Goal: Task Accomplishment & Management: Manage account settings

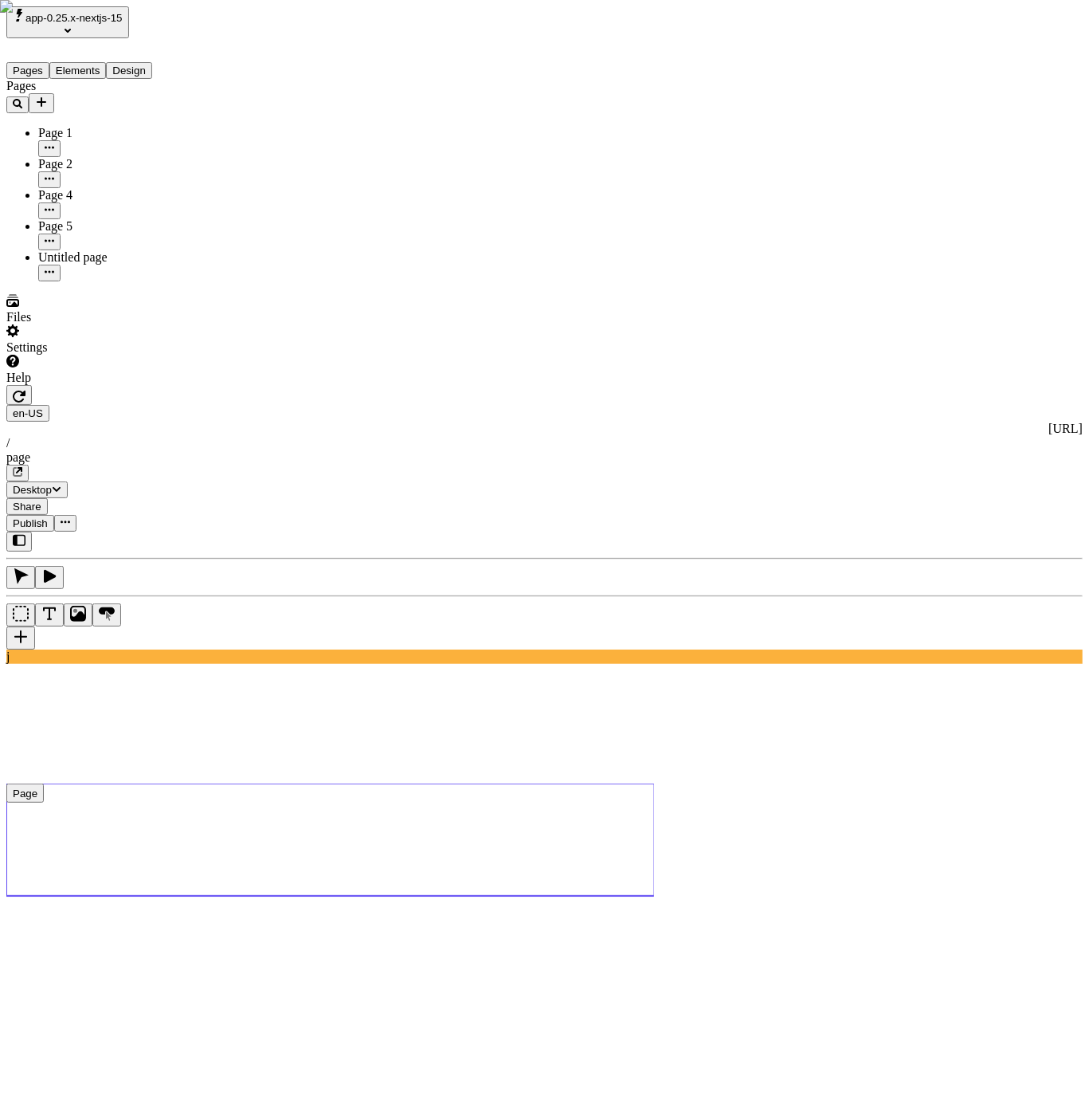
click at [58, 324] on div "Files" at bounding box center [102, 310] width 191 height 31
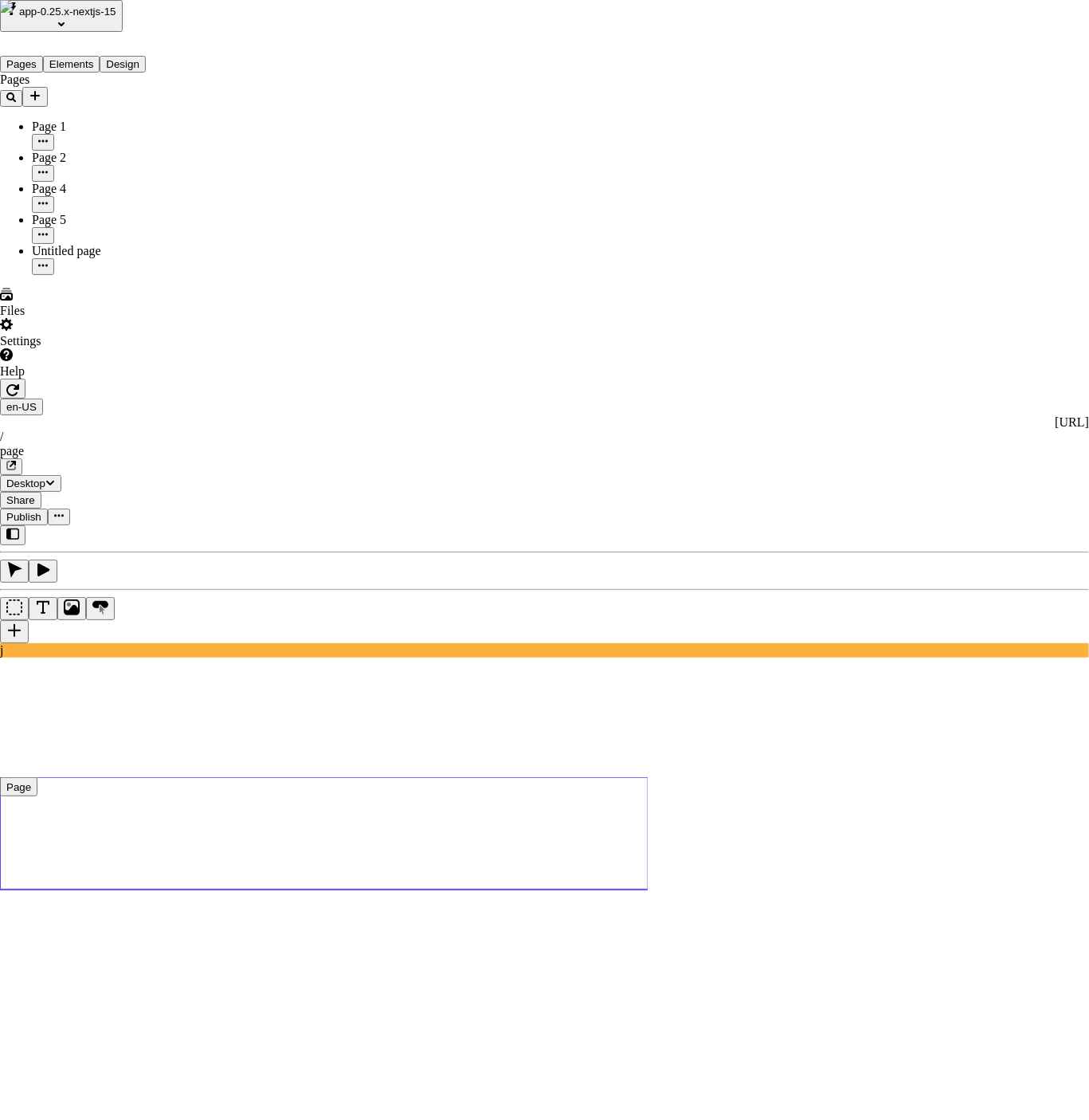
drag, startPoint x: 871, startPoint y: 383, endPoint x: 620, endPoint y: 534, distance: 292.9
click at [733, 375] on span "Rename" at bounding box center [712, 381] width 42 height 14
type input "asjdkf"
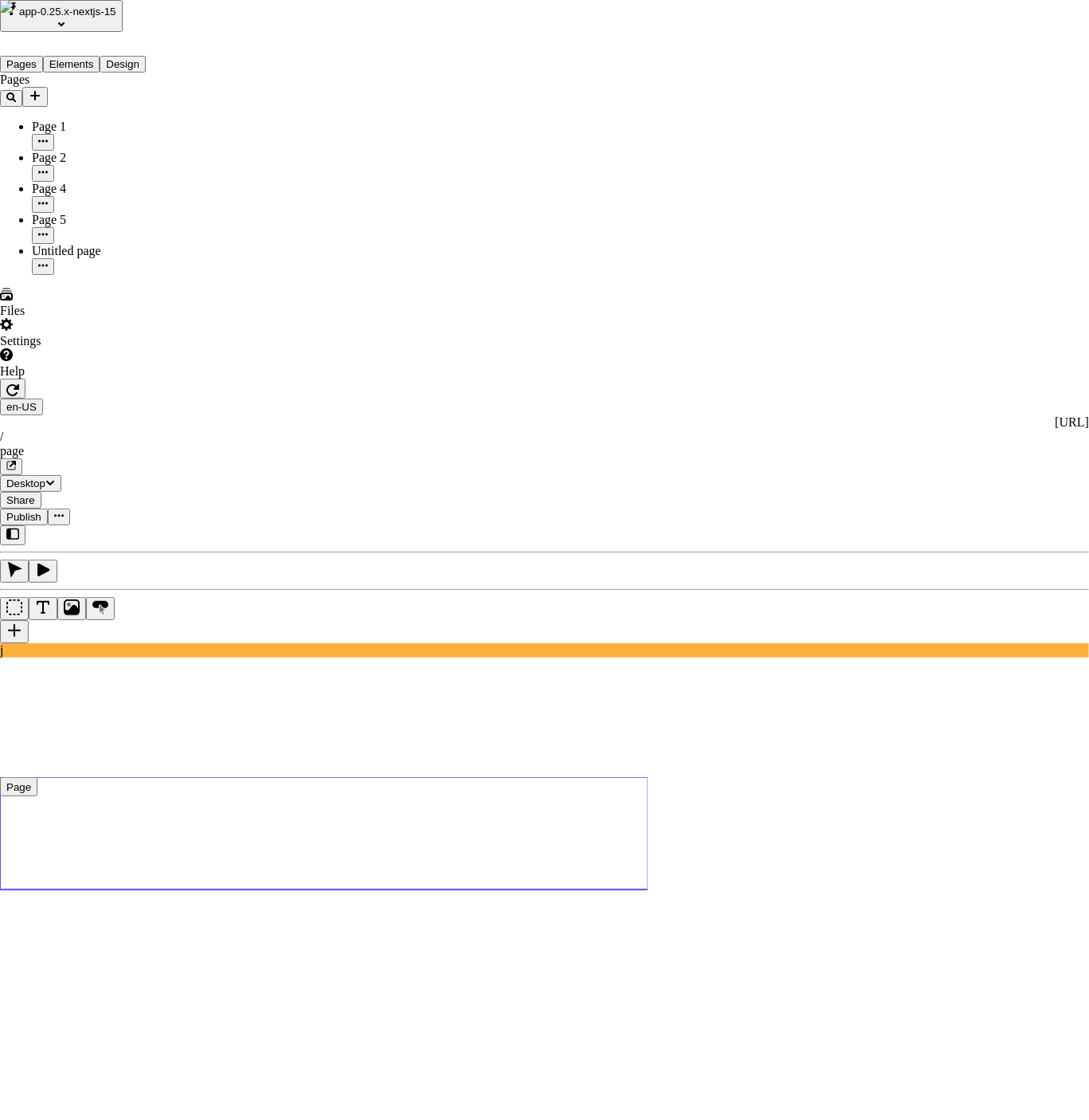
click at [852, 366] on span "Folder" at bounding box center [835, 372] width 33 height 14
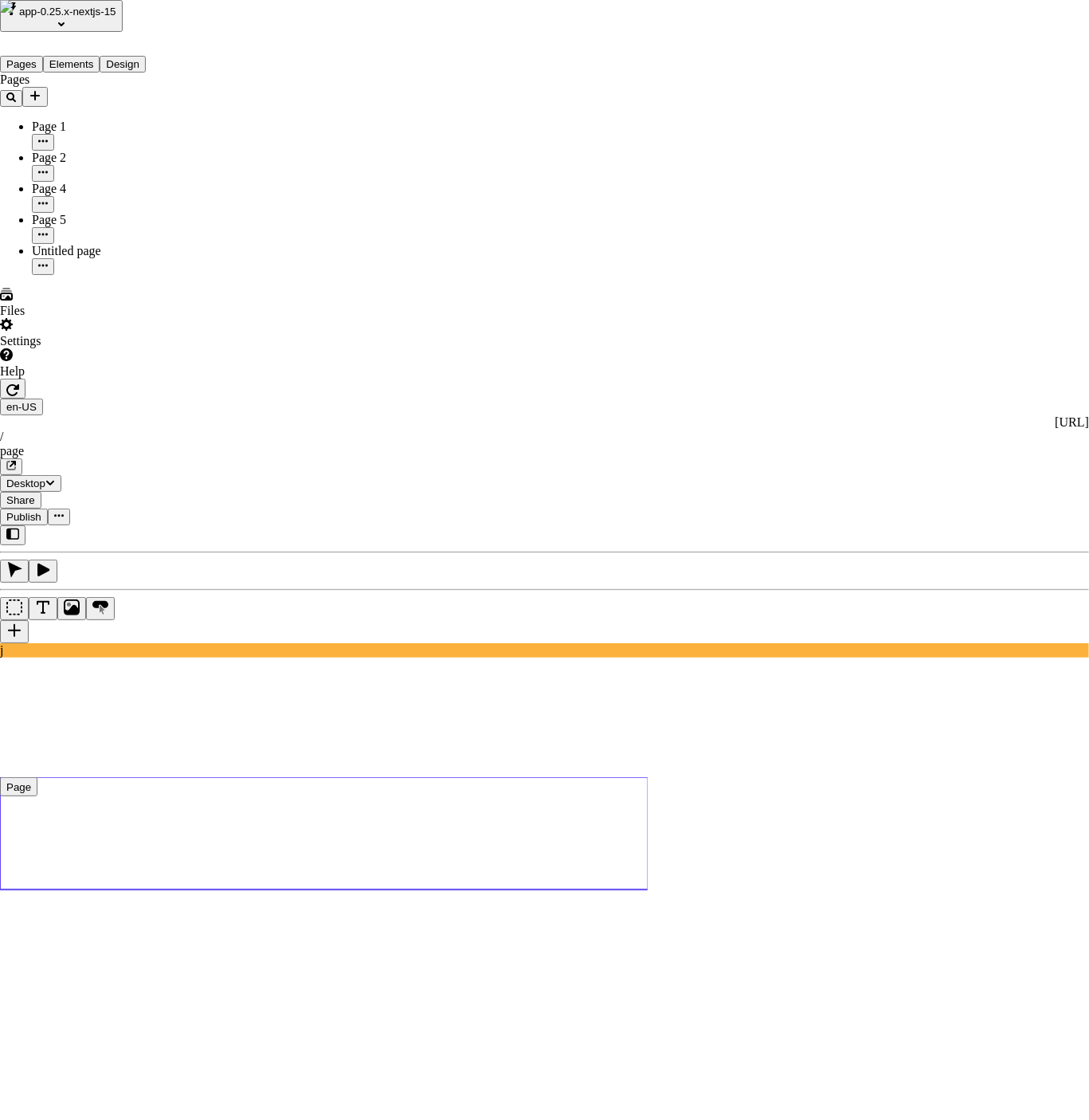
drag, startPoint x: 442, startPoint y: 415, endPoint x: 396, endPoint y: 413, distance: 46.0
drag, startPoint x: 458, startPoint y: 440, endPoint x: 384, endPoint y: 353, distance: 114.2
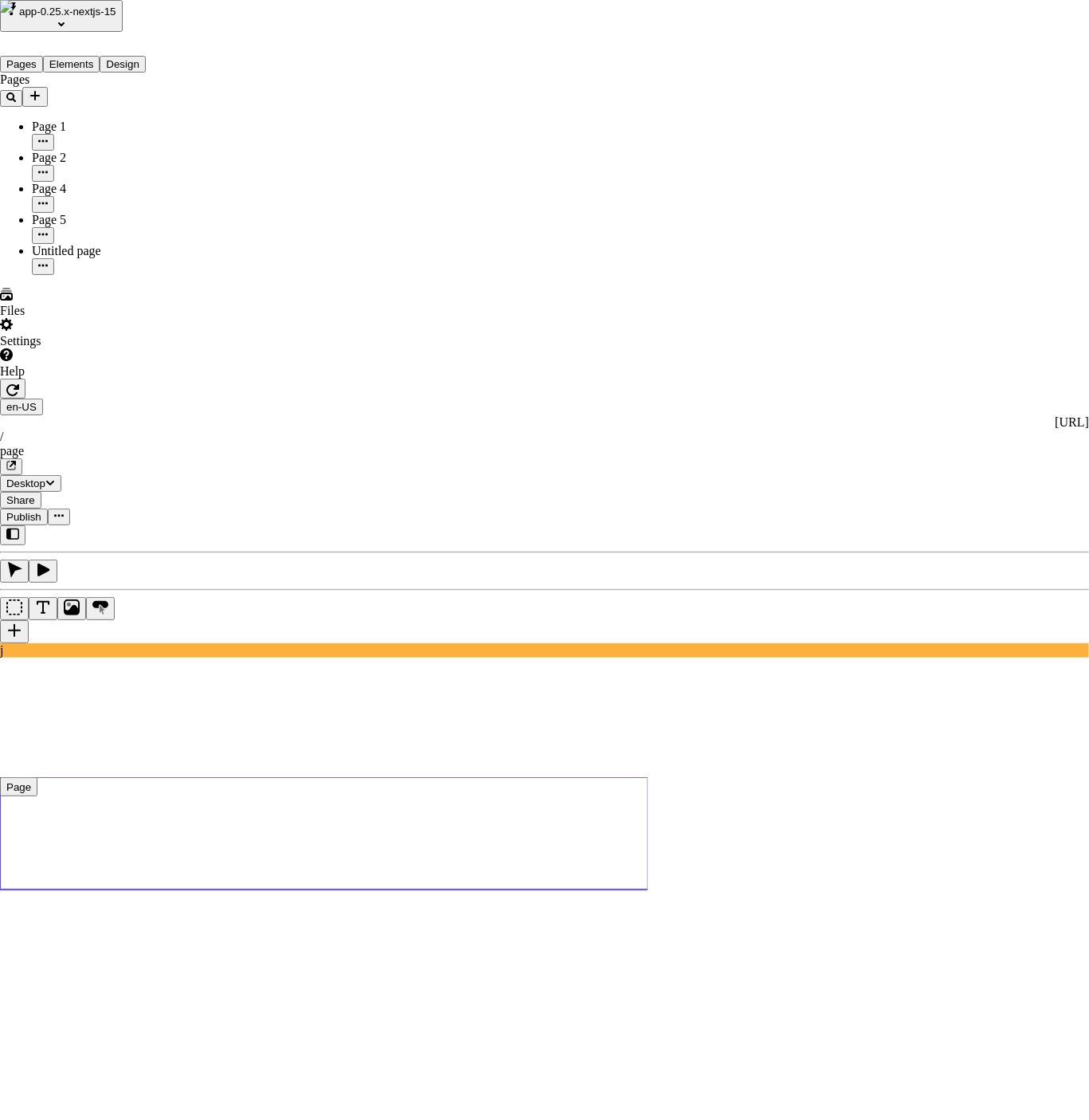
type input "Workspace files"
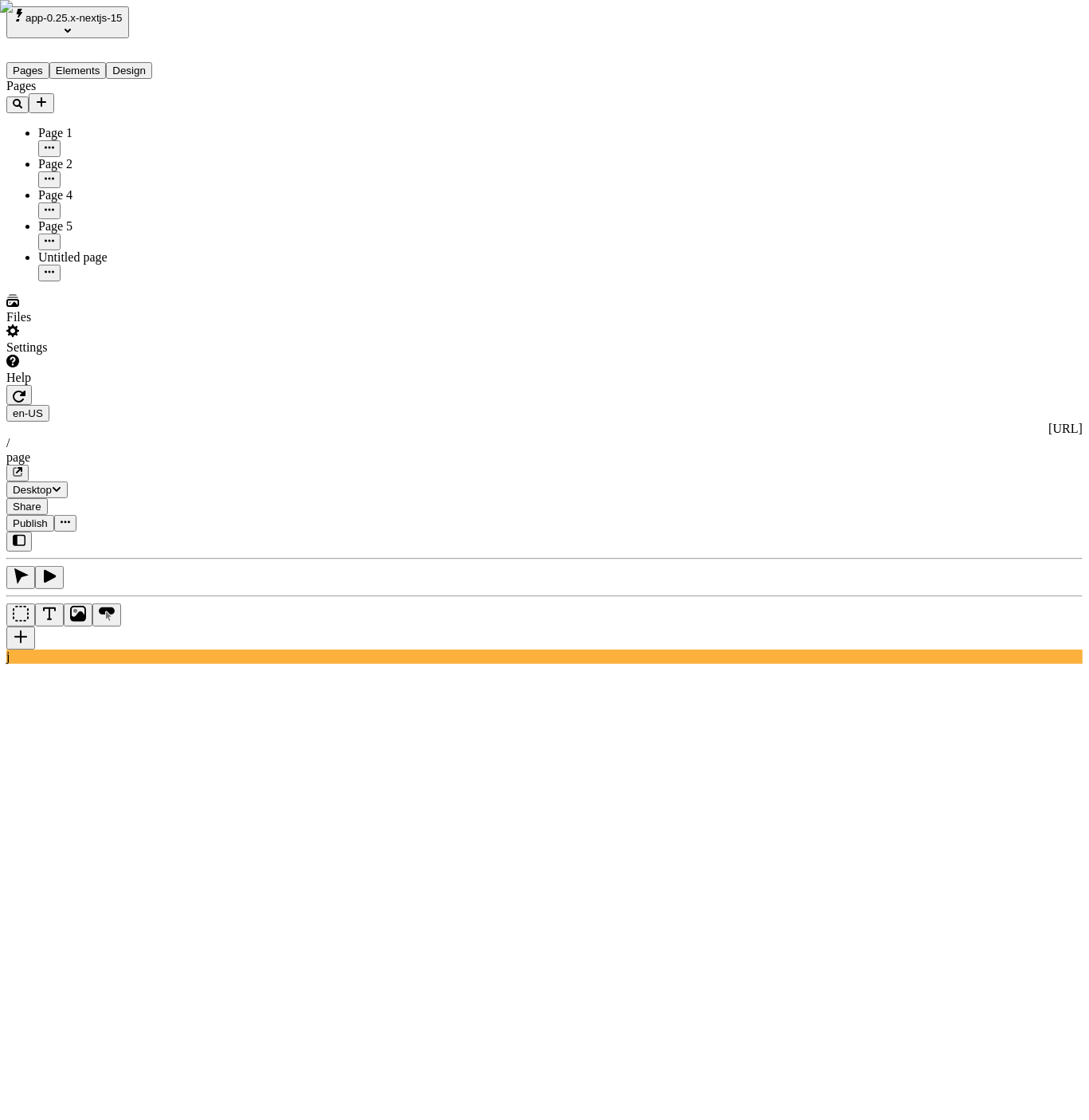
click at [114, 6] on div "app-0.25.x-nextjs-15" at bounding box center [102, 22] width 191 height 32
click at [112, 14] on span "app-0.25.x-nextjs-15" at bounding box center [74, 17] width 98 height 12
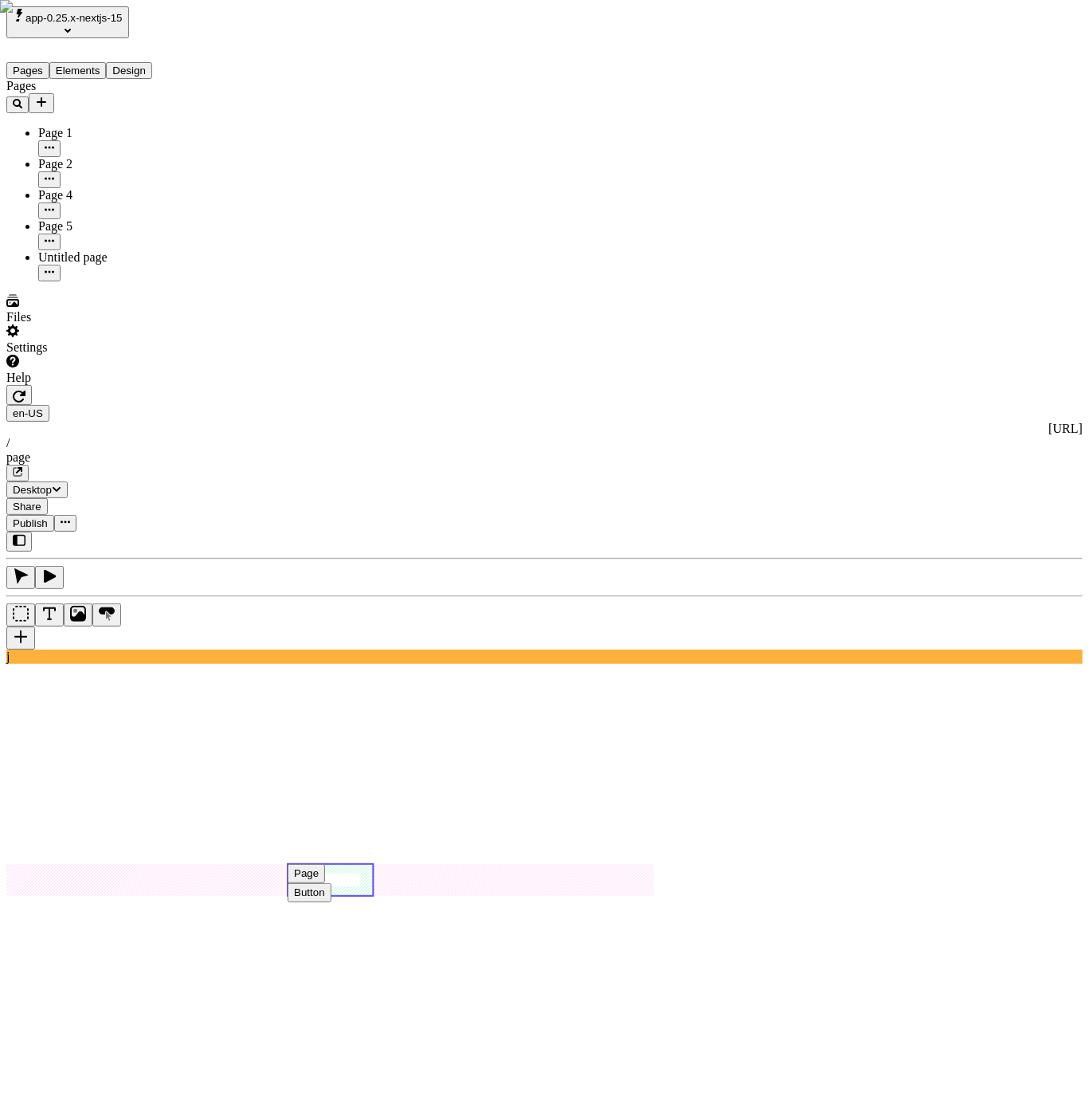
click at [373, 864] on rect at bounding box center [330, 880] width 85 height 32
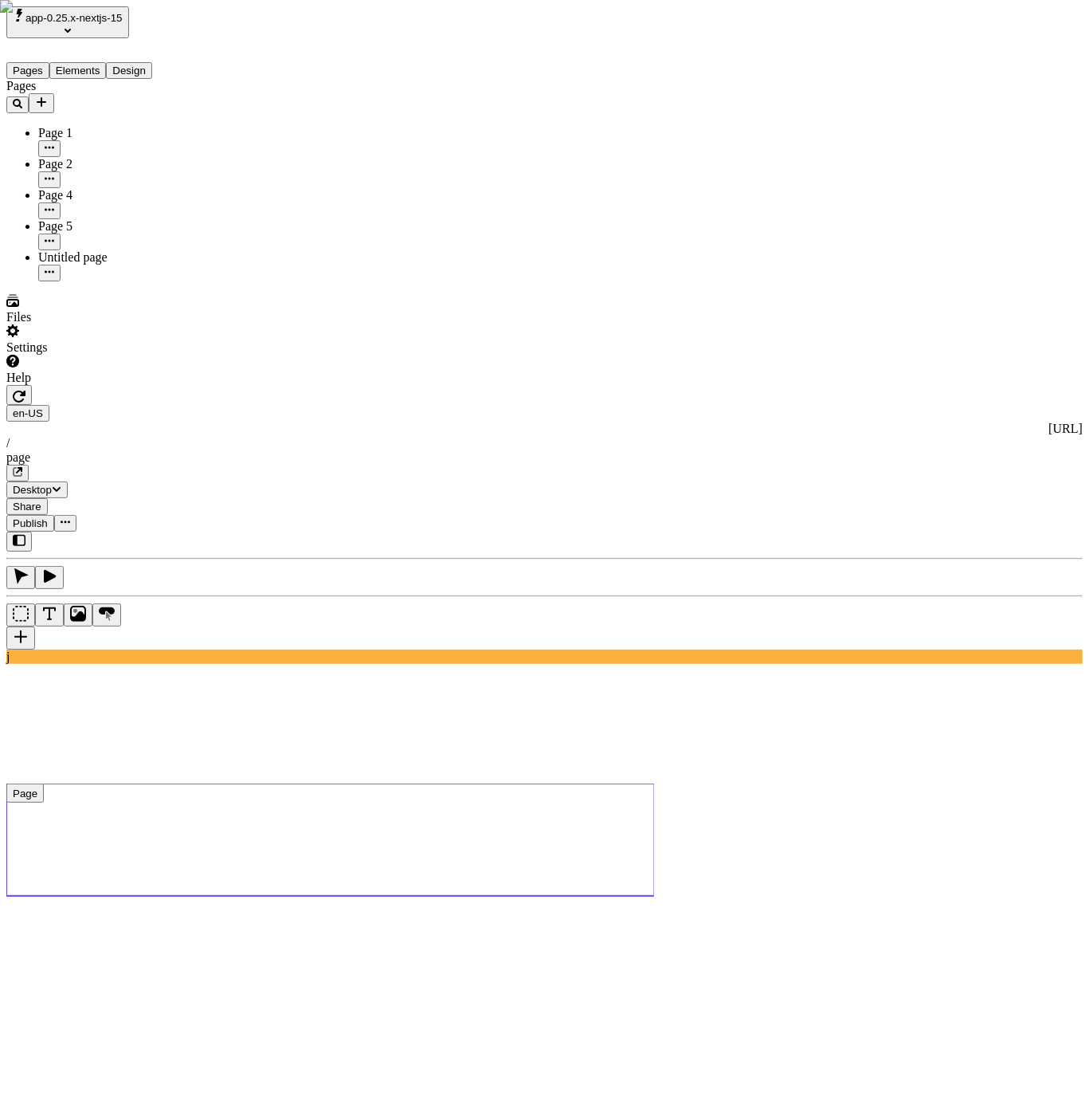
click at [578, 783] on use at bounding box center [330, 839] width 648 height 112
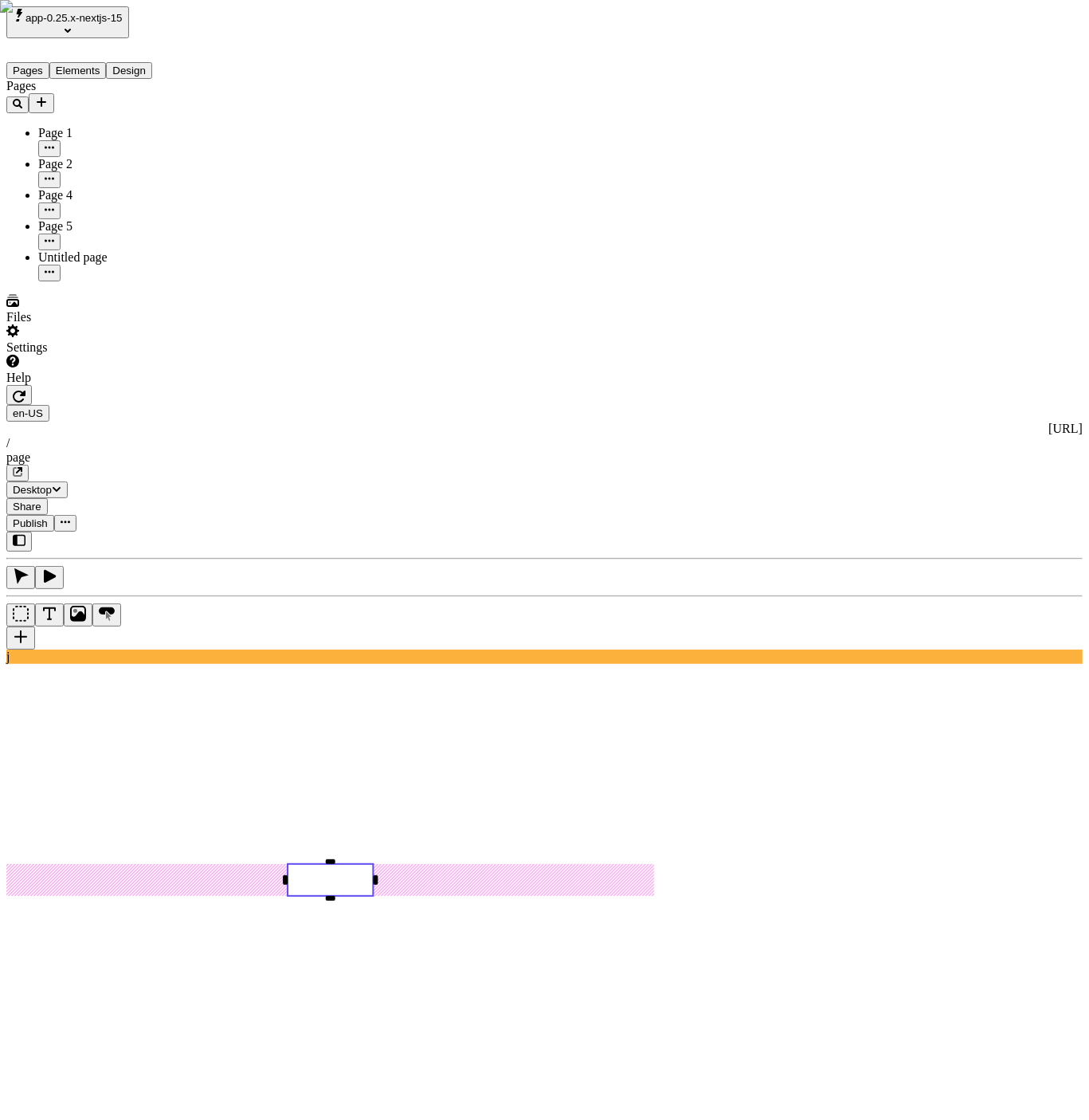
click at [870, 121] on div "Reset to base Alt + Click" at bounding box center [885, 148] width 29 height 88
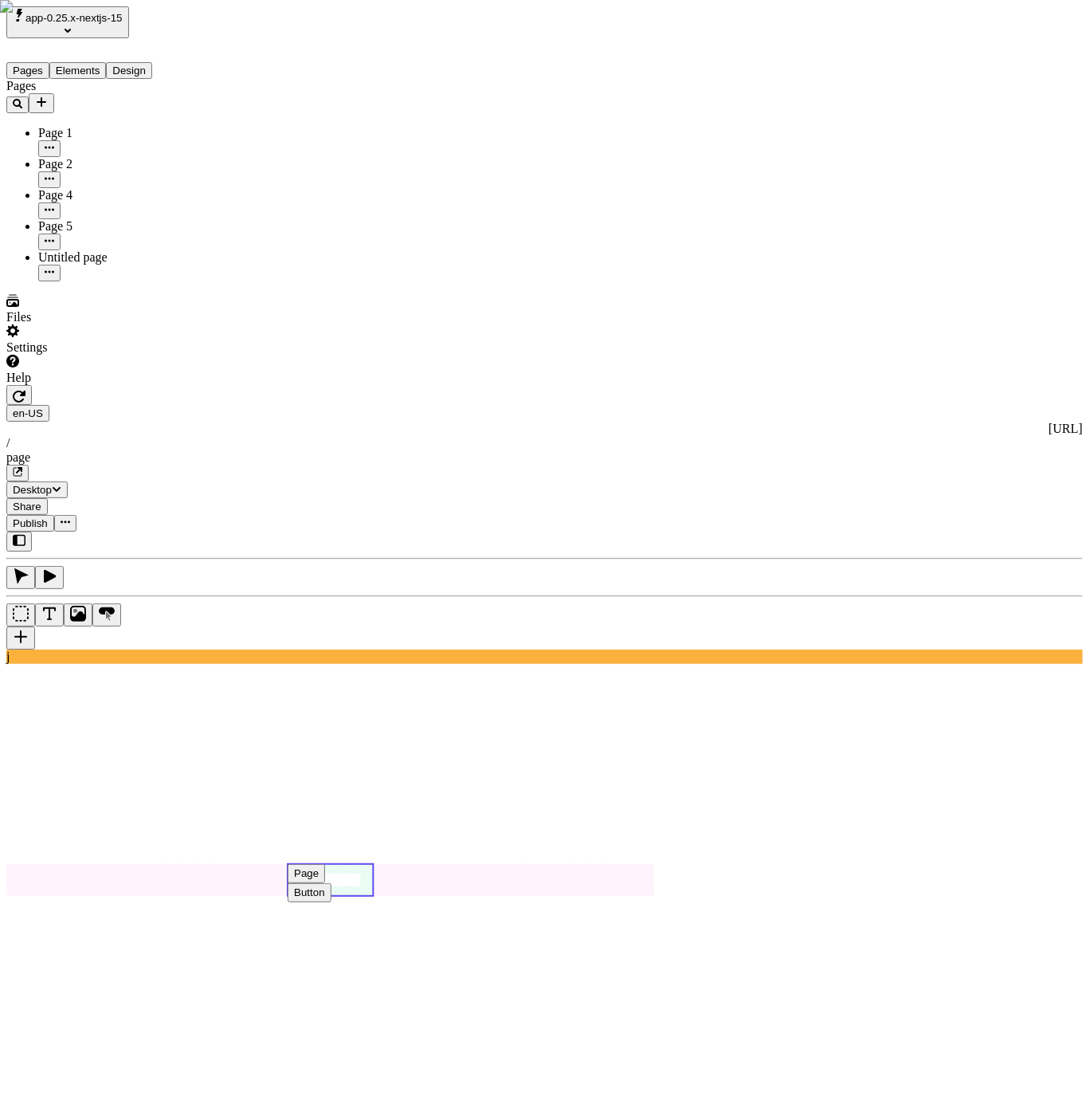
click at [373, 864] on use at bounding box center [330, 880] width 85 height 32
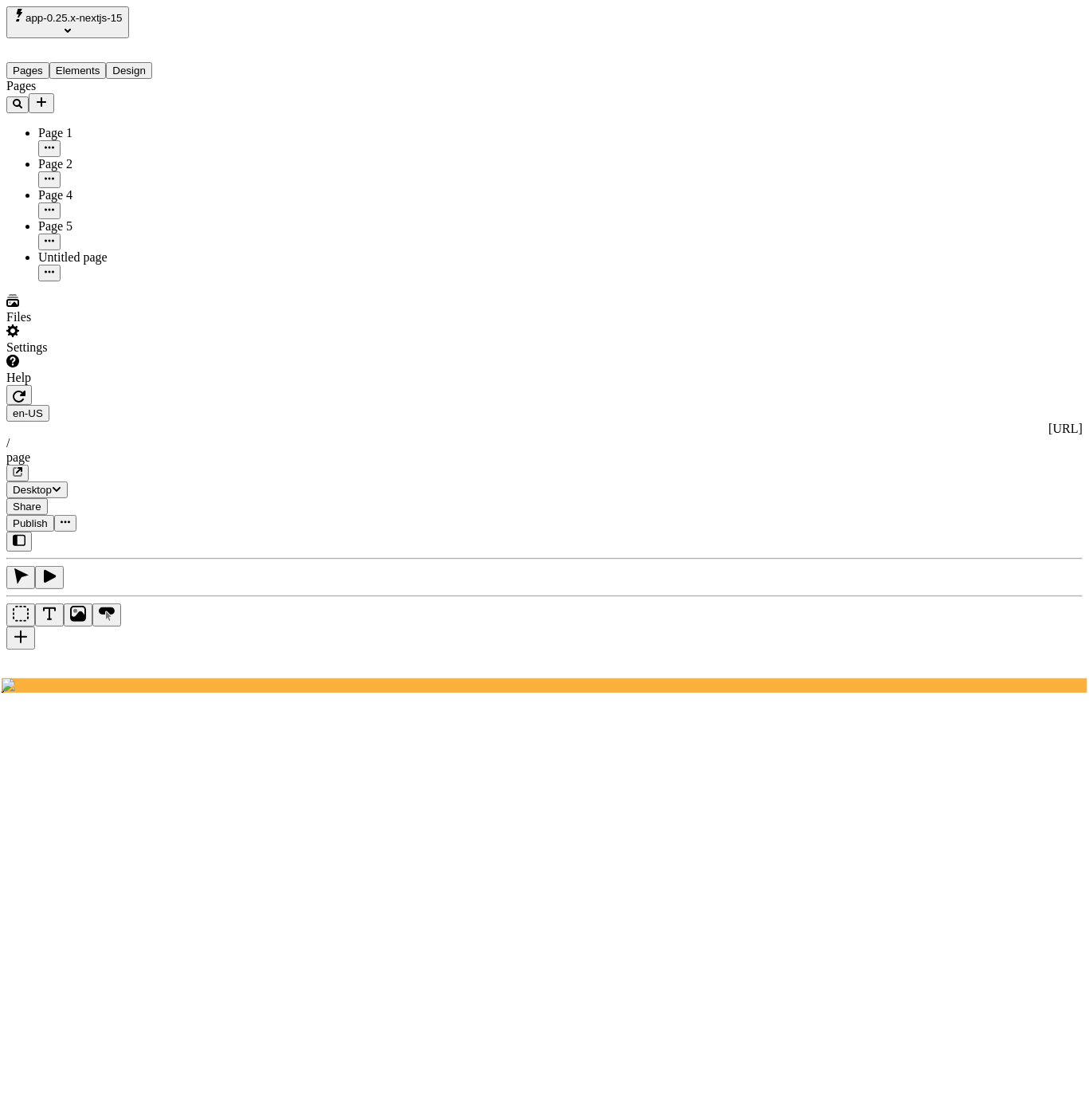
click at [48, 518] on span "Publish" at bounding box center [30, 523] width 35 height 12
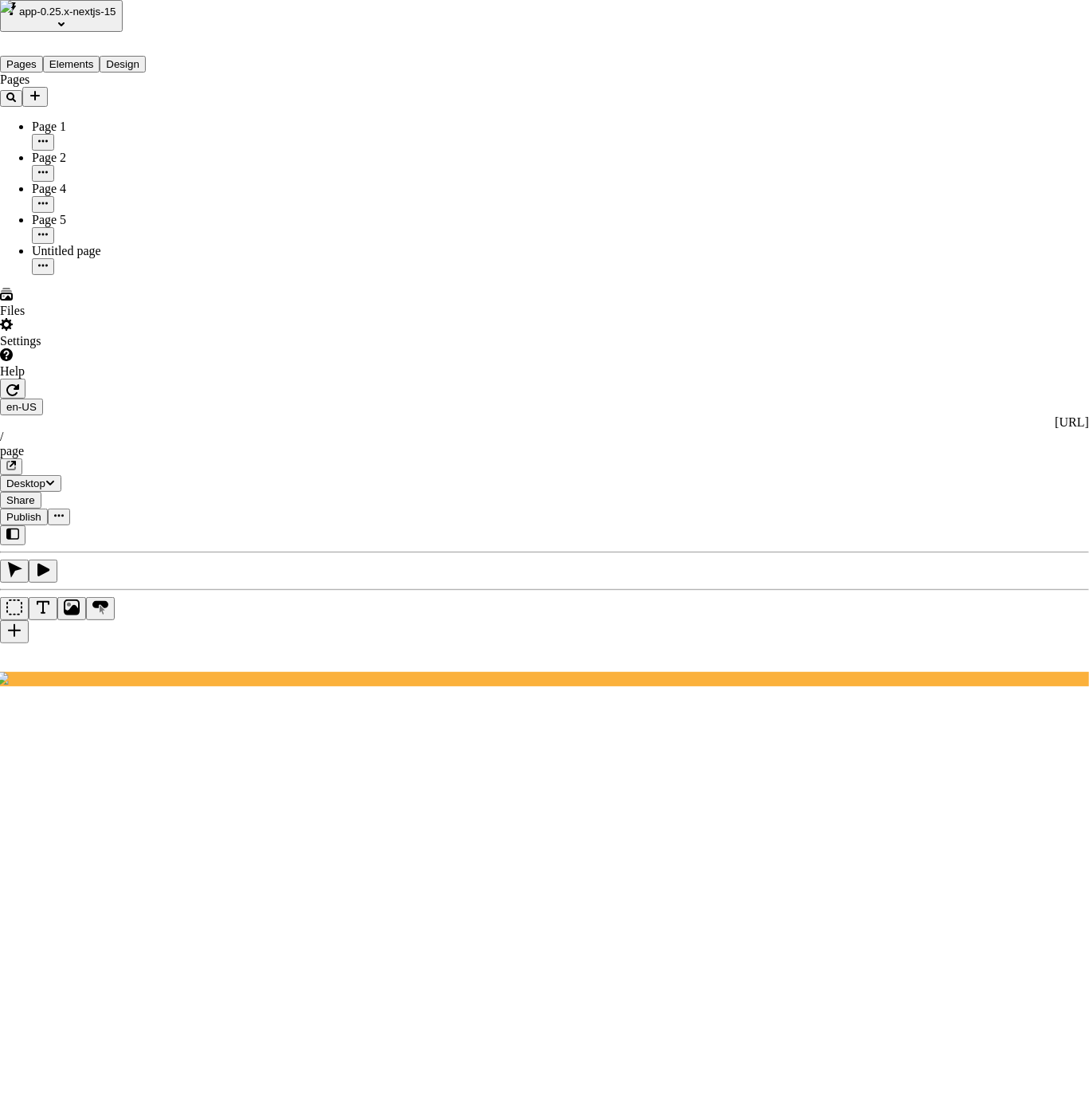
drag, startPoint x: 620, startPoint y: 378, endPoint x: 572, endPoint y: 328, distance: 69.3
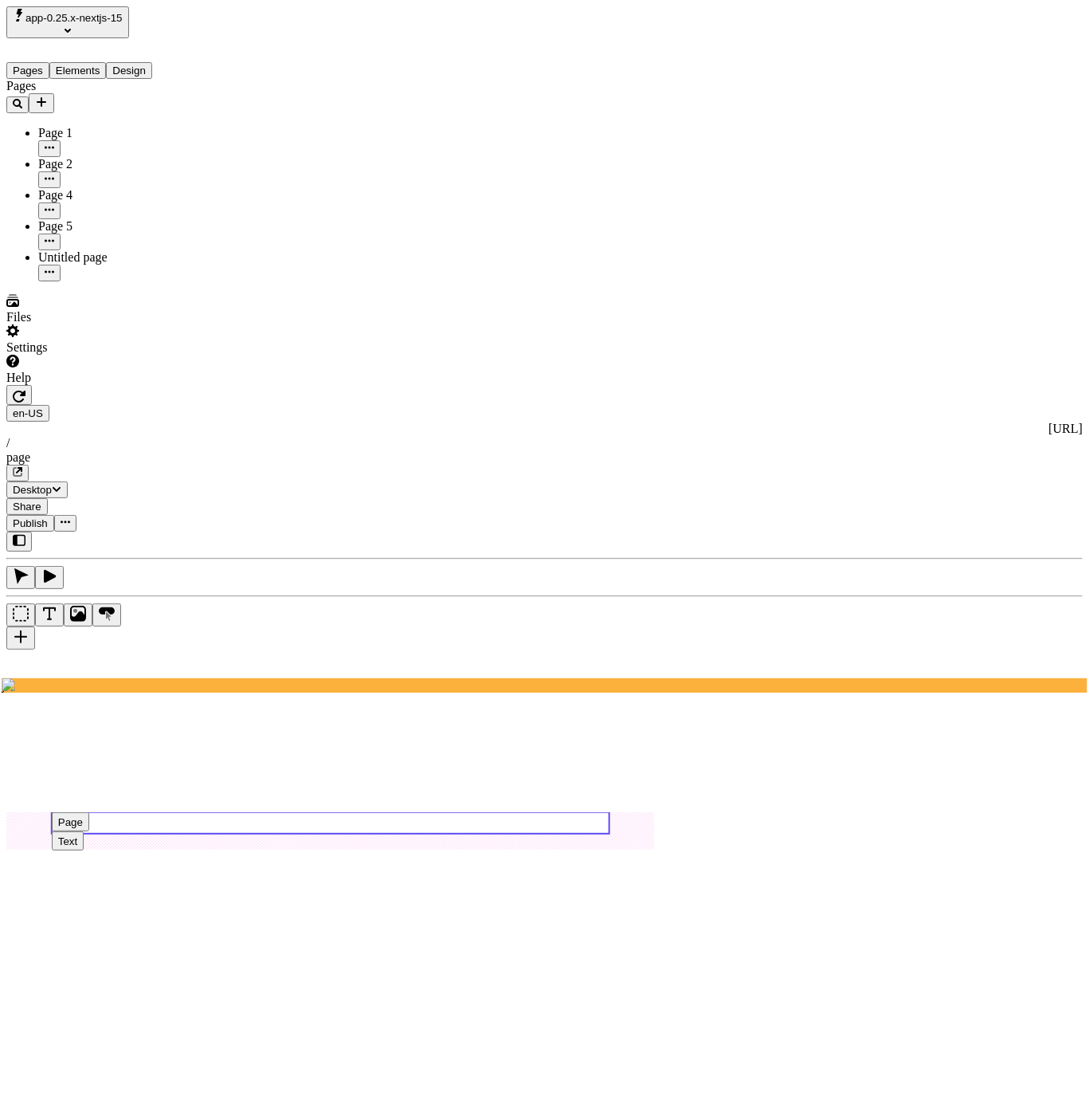
click at [338, 812] on use at bounding box center [330, 823] width 558 height 22
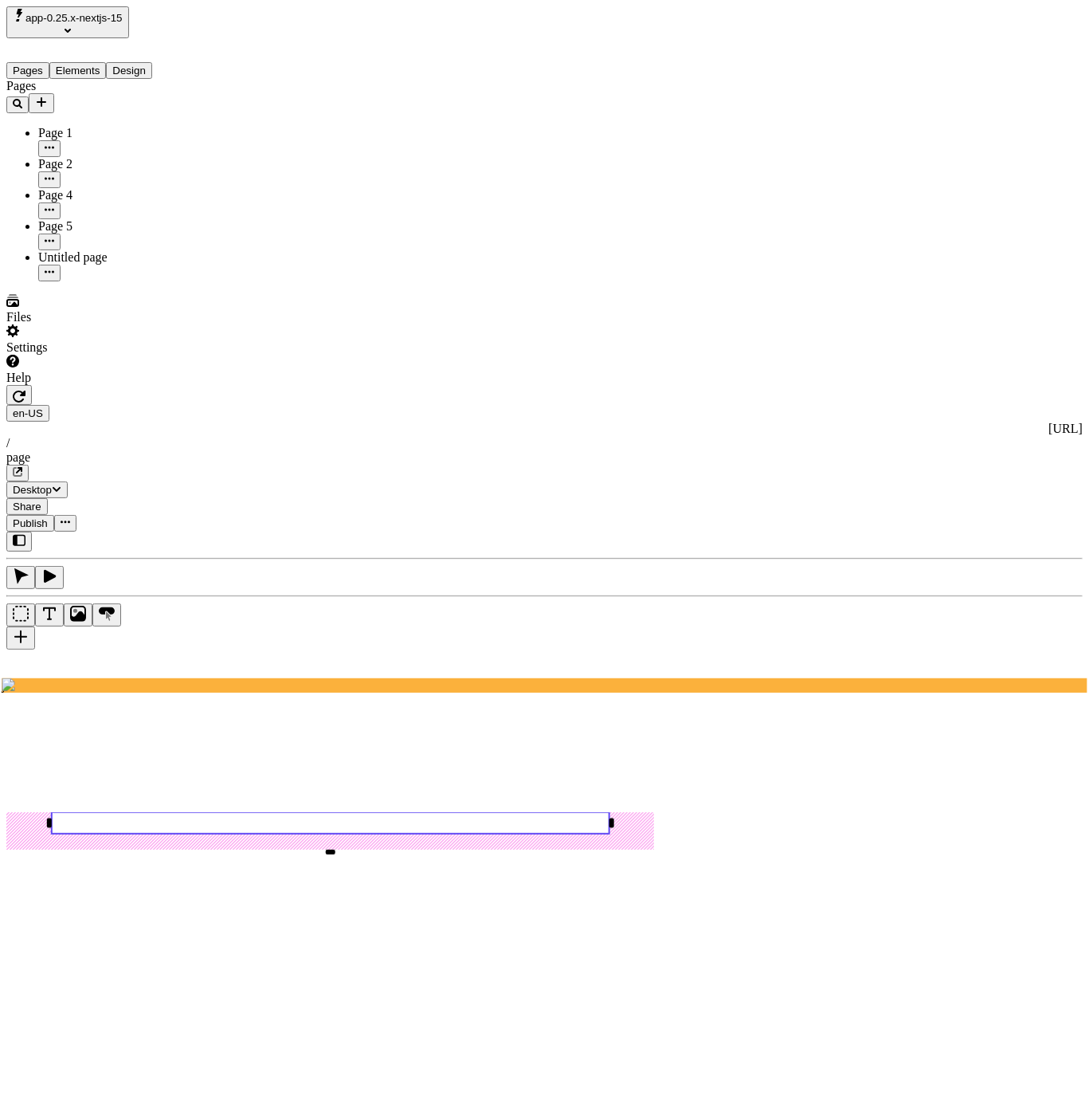
click at [338, 812] on rect at bounding box center [330, 823] width 558 height 22
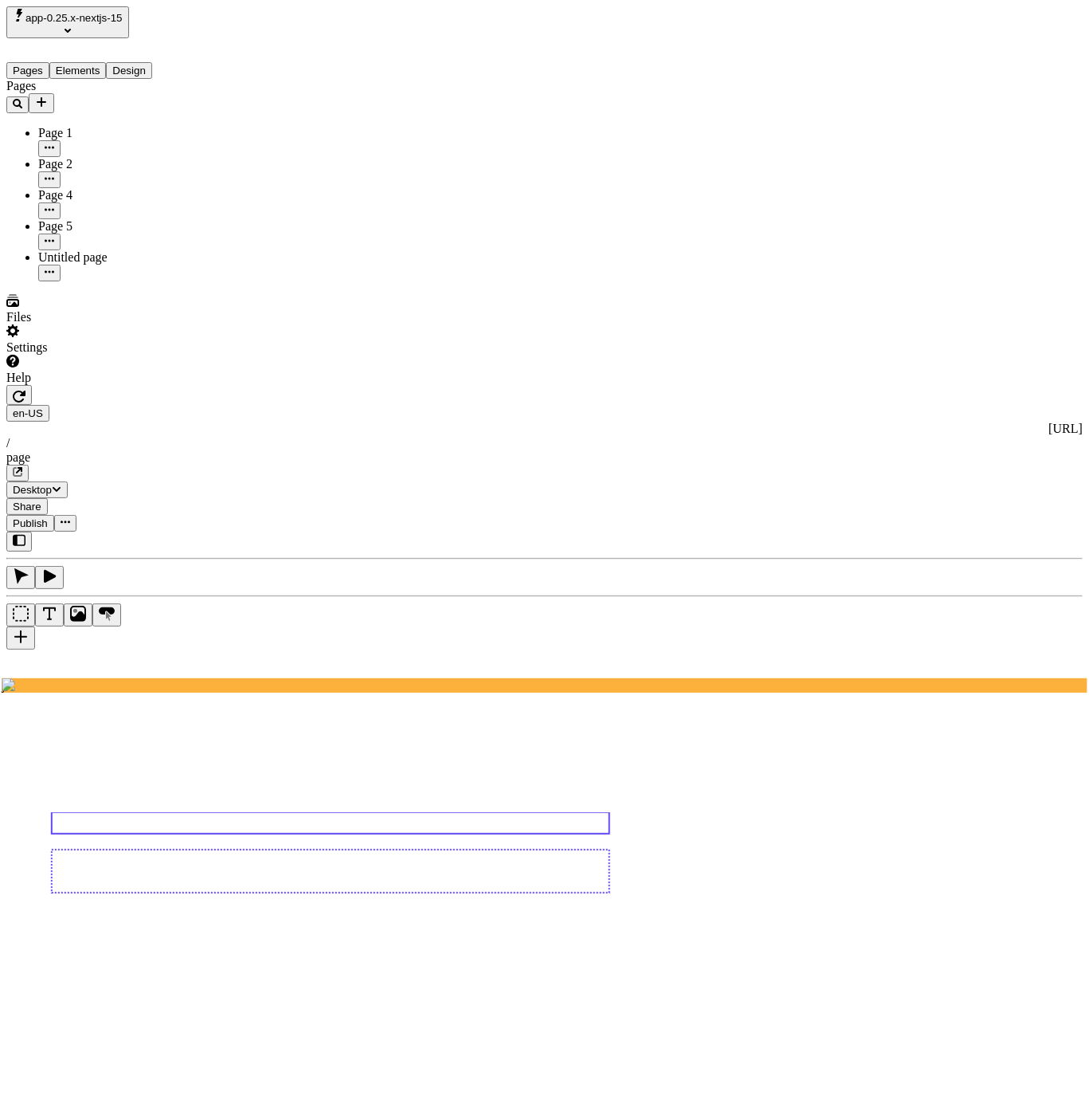
type textarea "version 10"
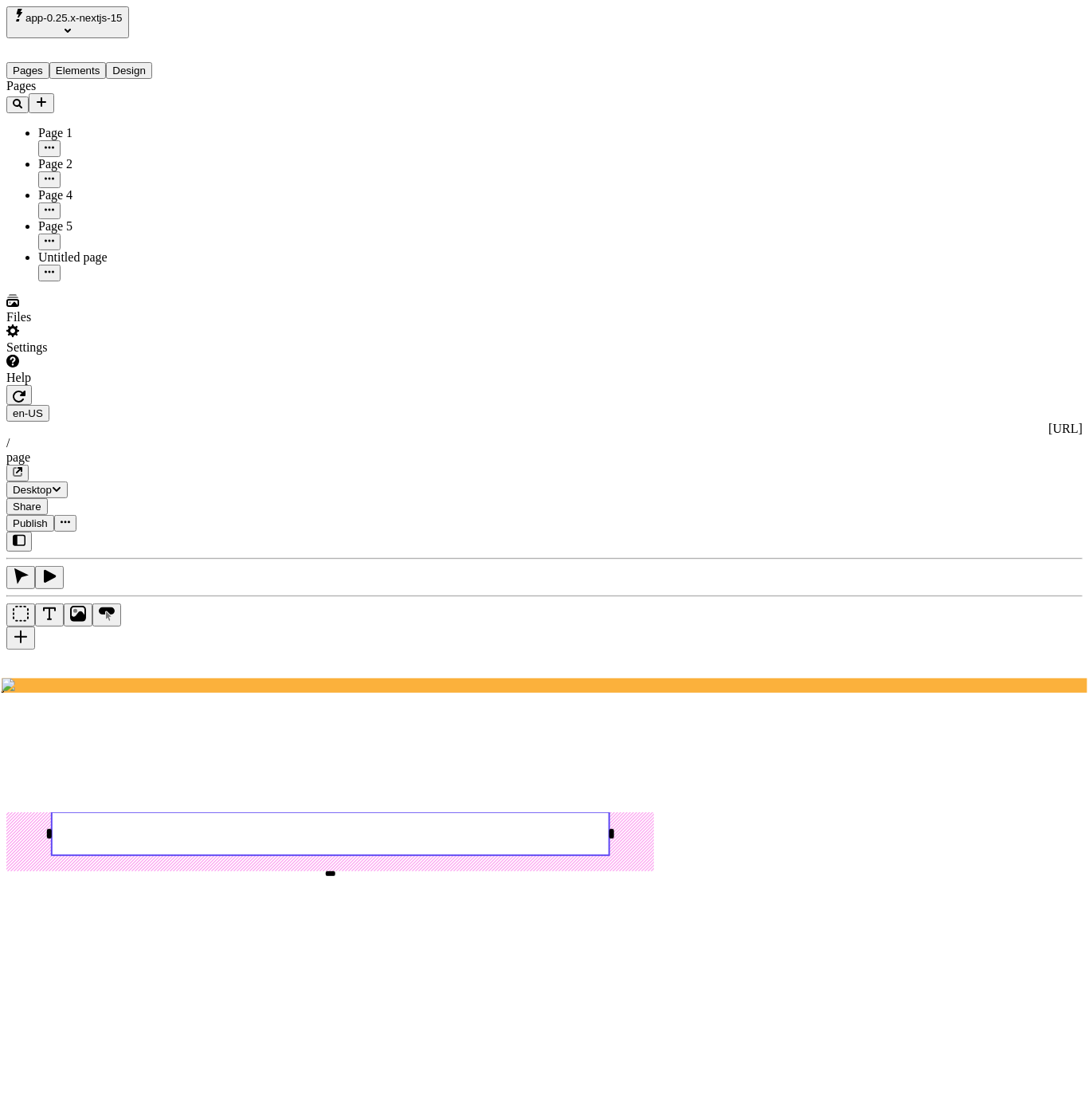
click at [48, 518] on span "Publish" at bounding box center [30, 523] width 35 height 12
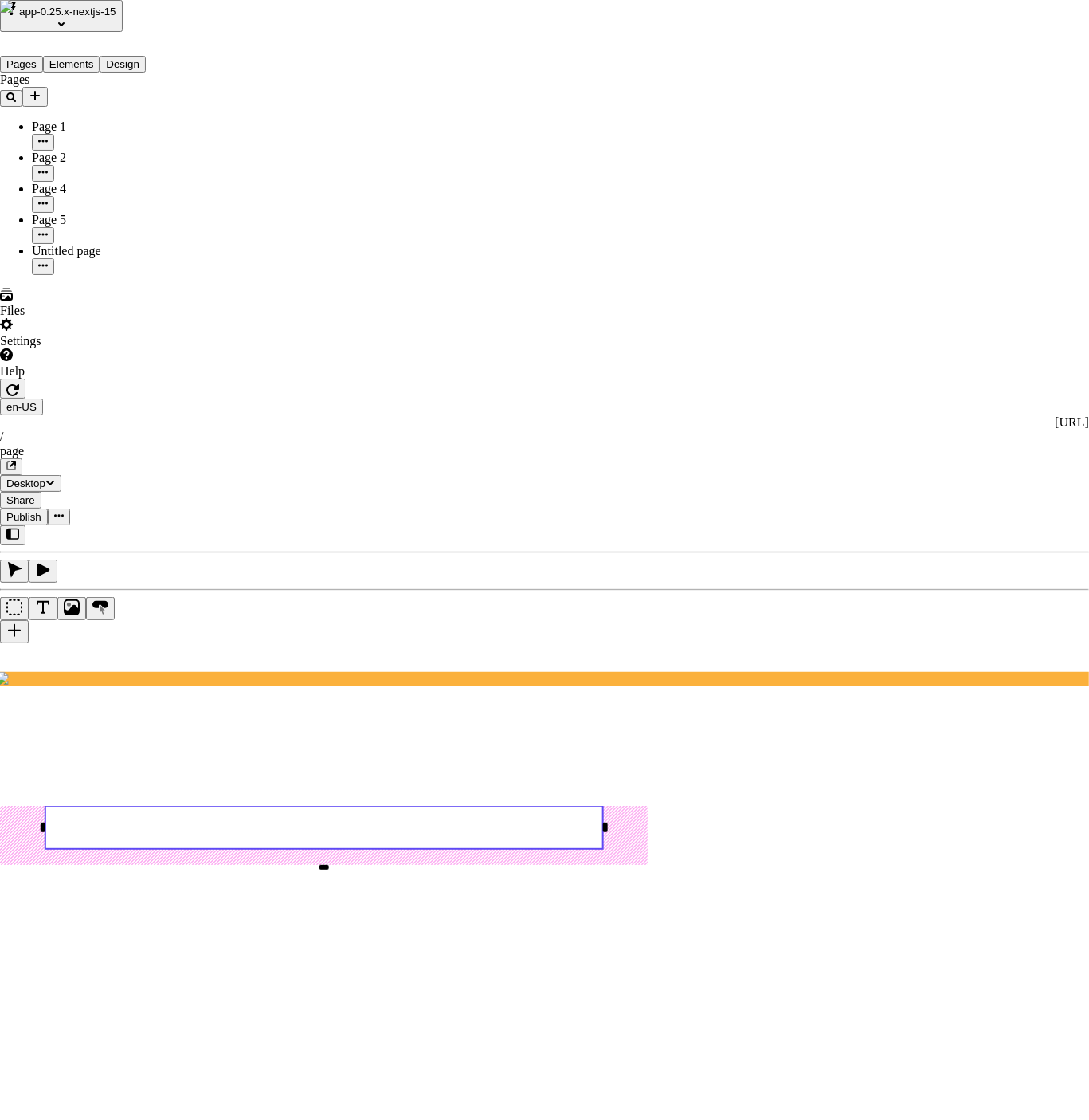
checkbox input "true"
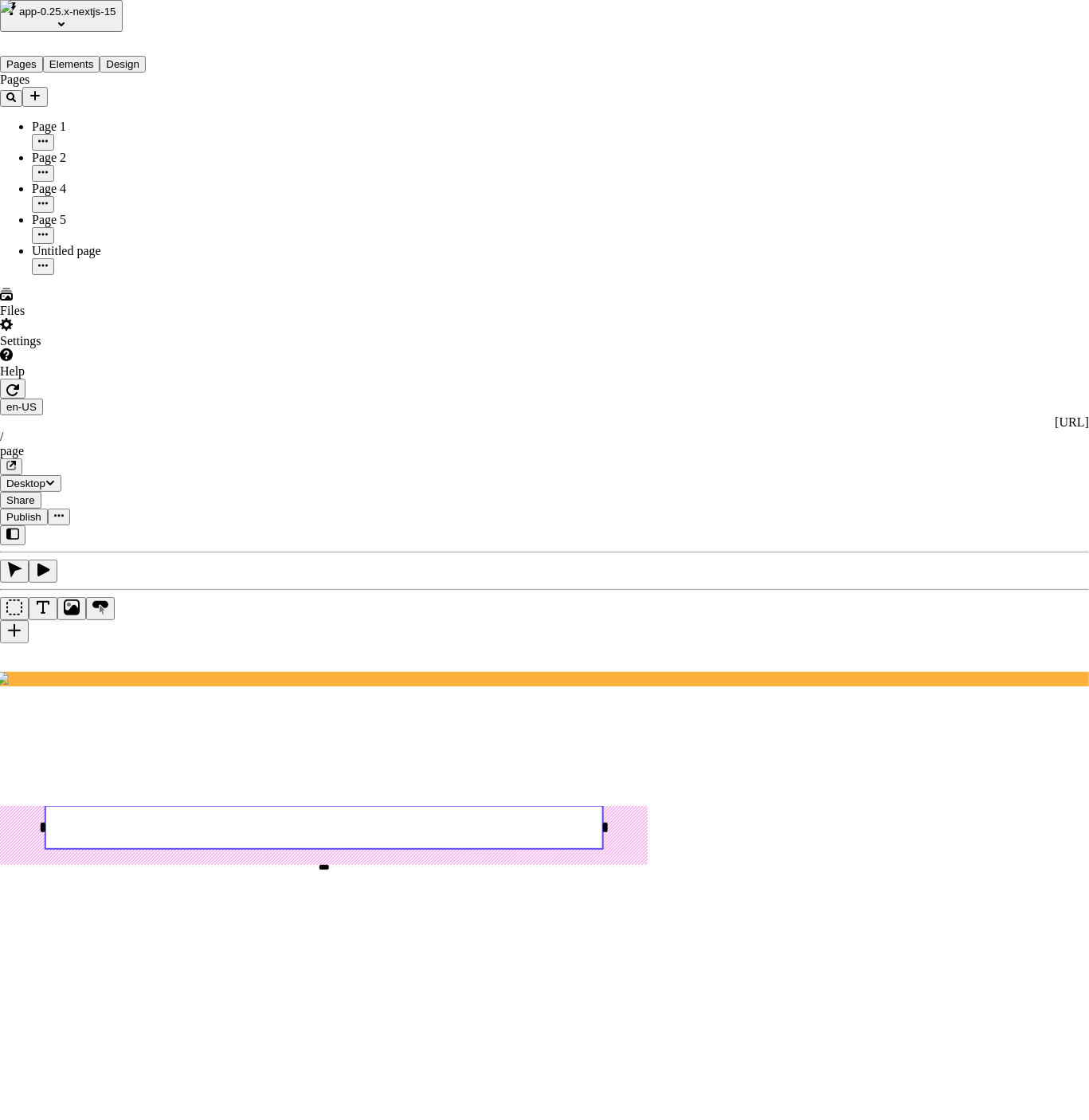
checkbox input "true"
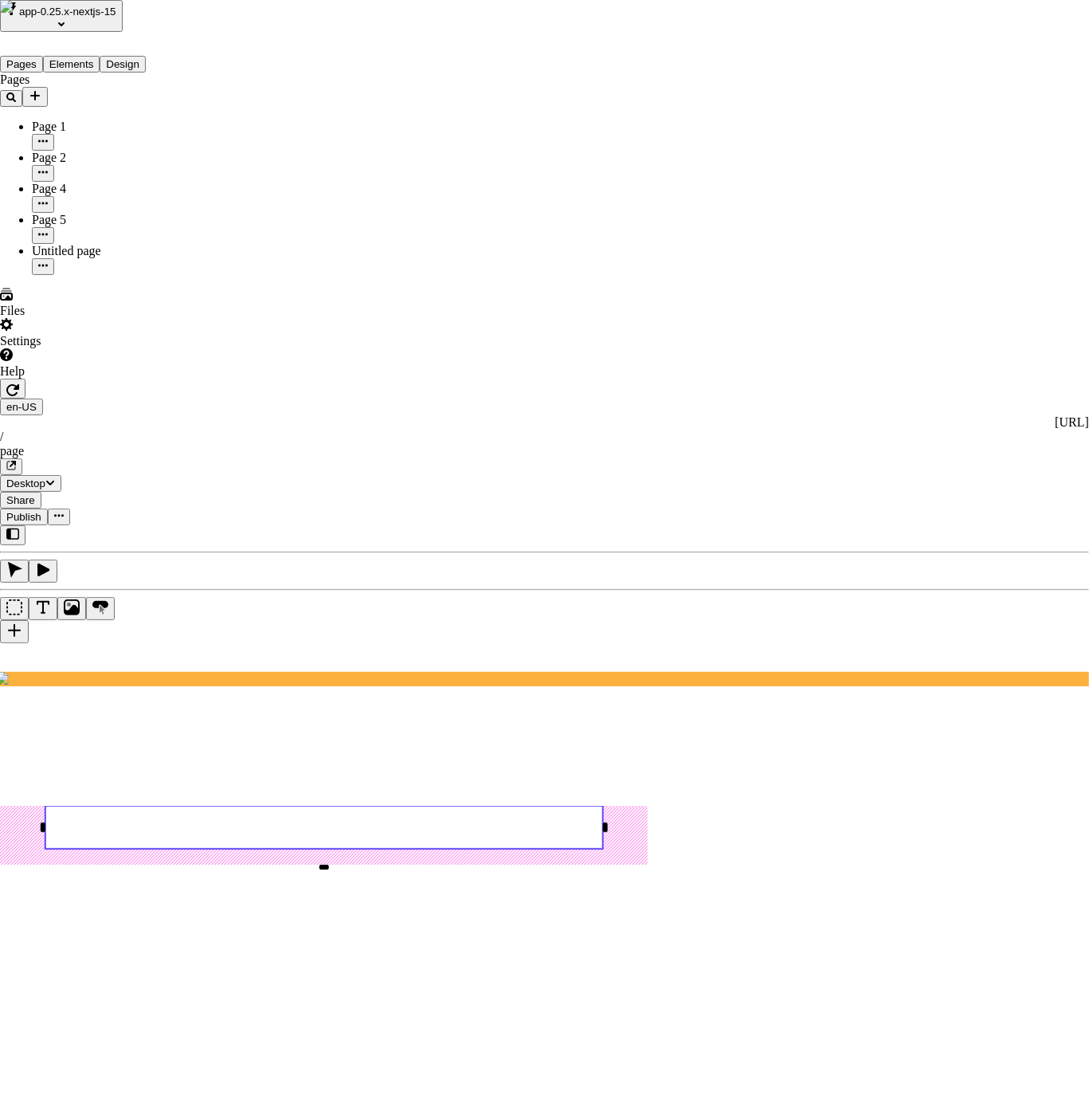
checkbox input "true"
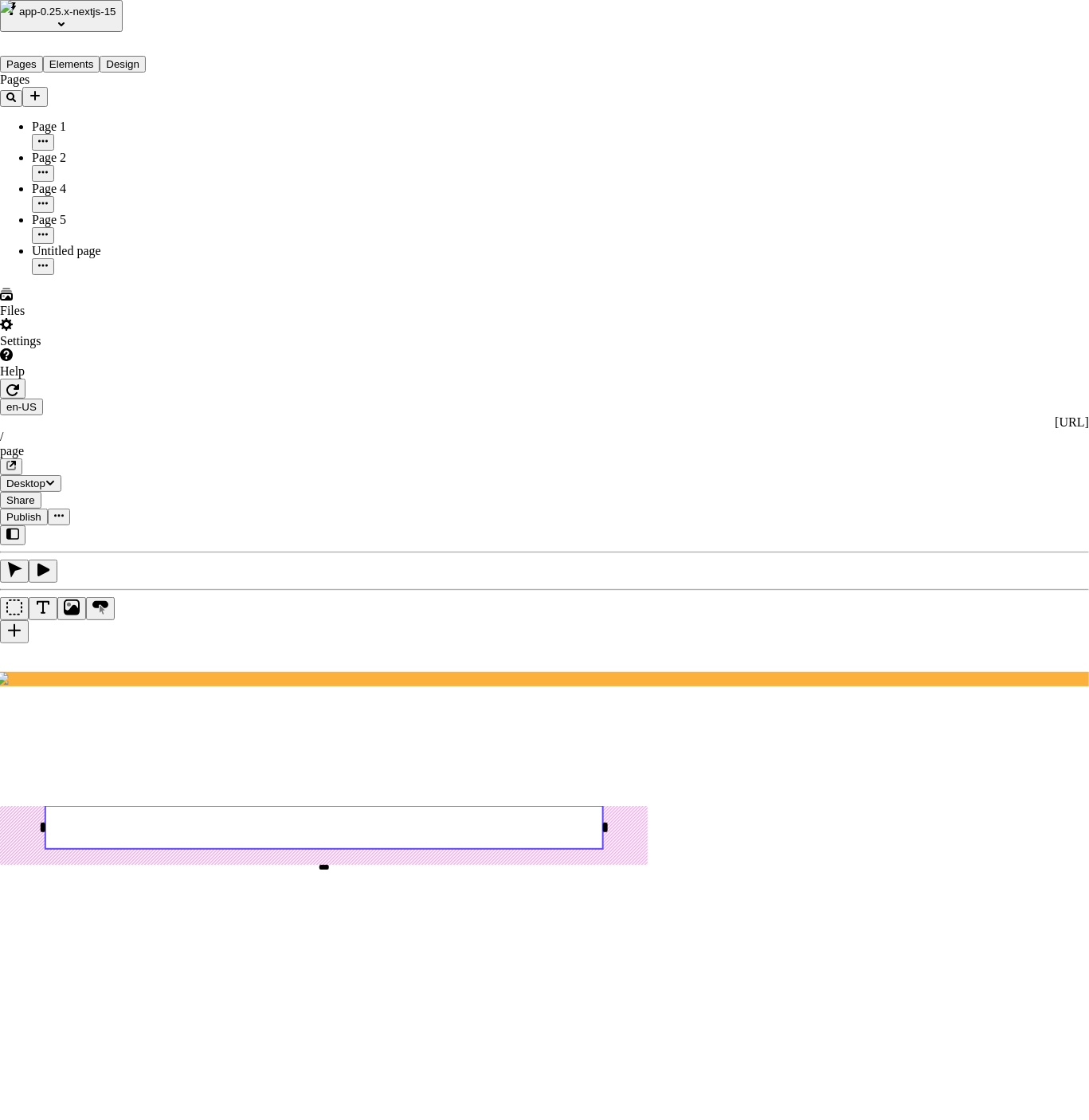
checkbox input "true"
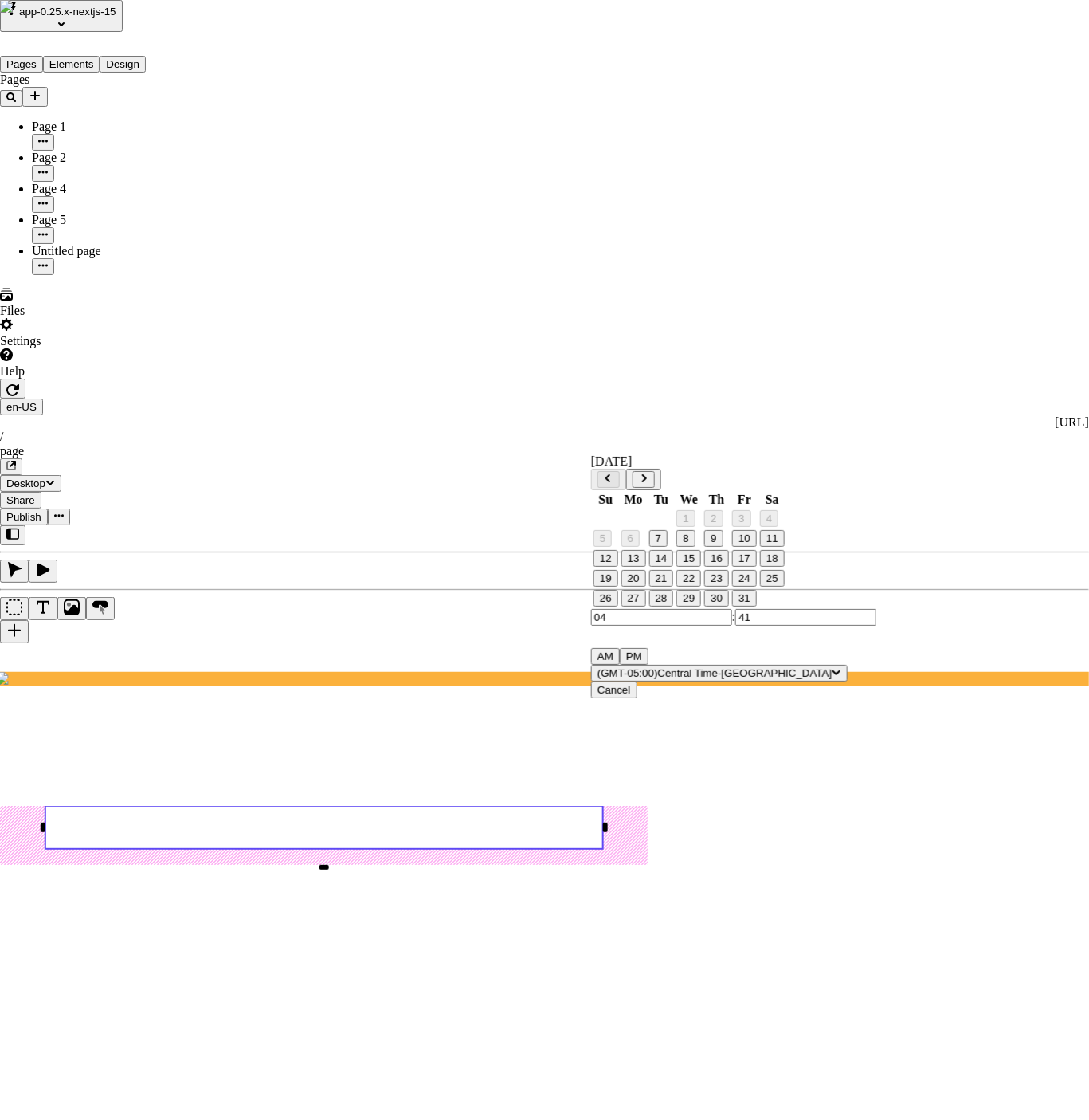
click at [694, 546] on button "8" at bounding box center [685, 538] width 18 height 17
click at [667, 546] on button "7" at bounding box center [657, 538] width 18 height 17
click at [735, 626] on input "41" at bounding box center [805, 617] width 141 height 17
type input "44"
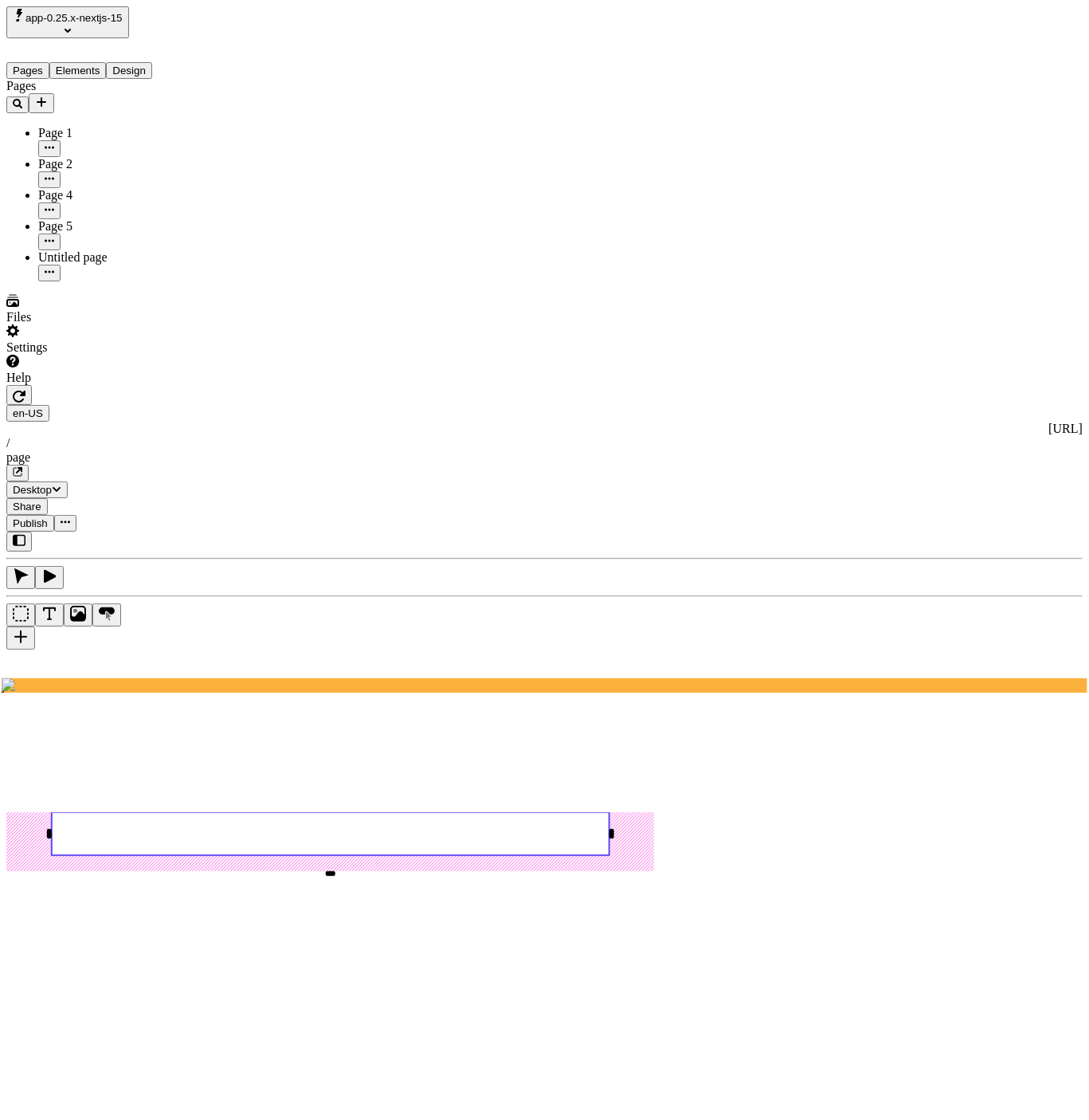
click at [48, 518] on span "Publish" at bounding box center [30, 523] width 35 height 12
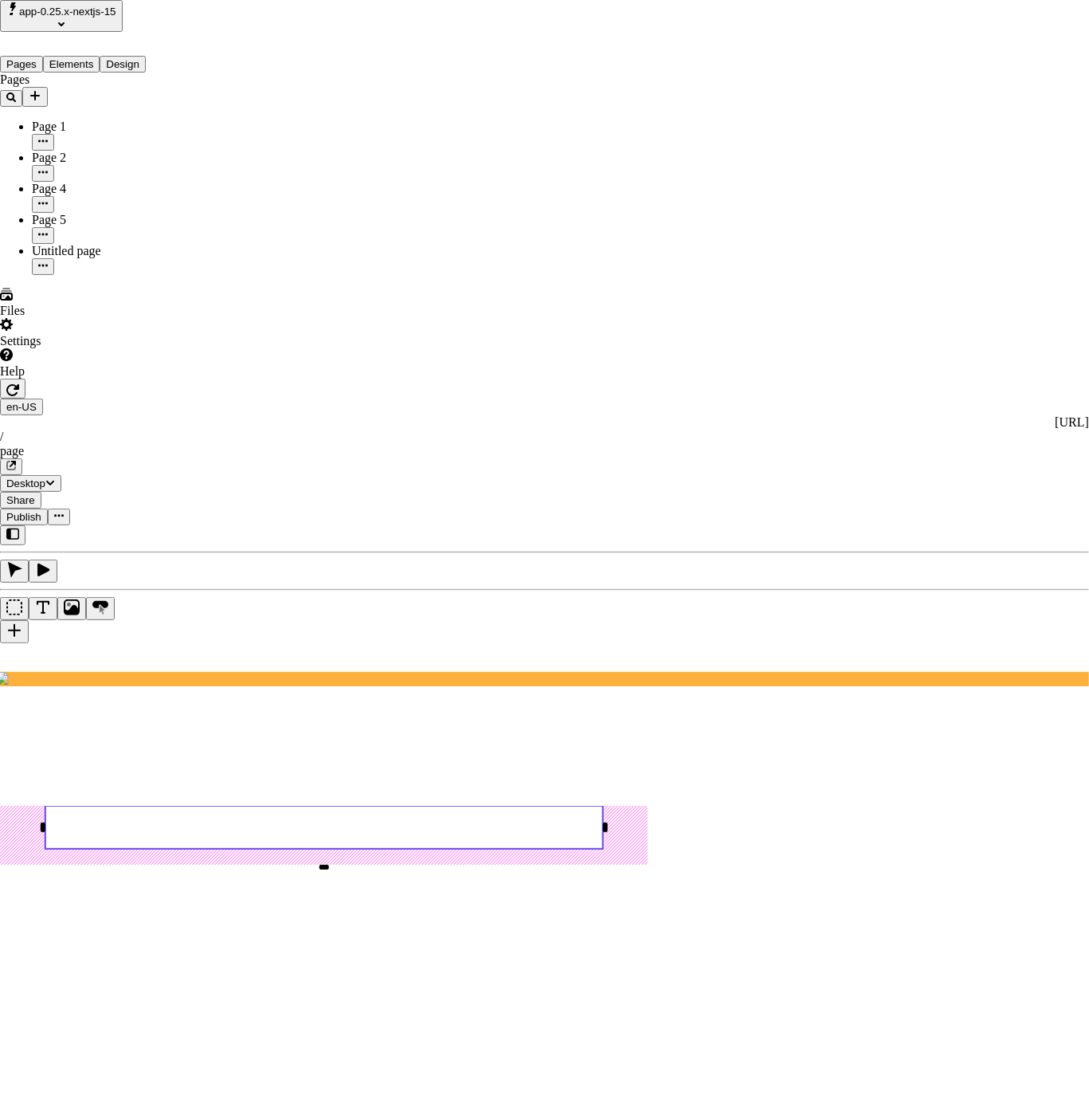
drag, startPoint x: 717, startPoint y: 538, endPoint x: 735, endPoint y: 548, distance: 20.6
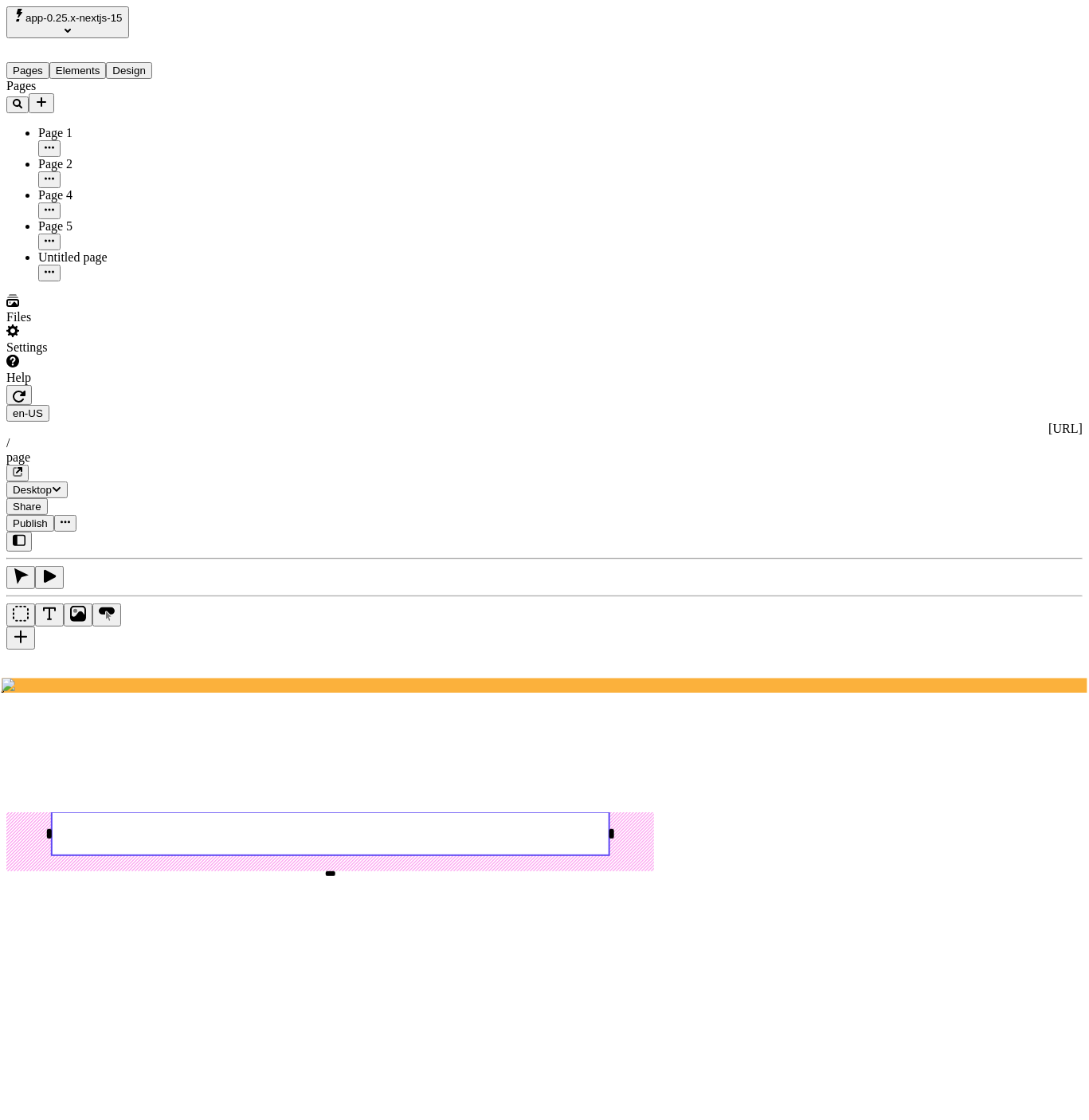
click at [29, 464] on button "button" at bounding box center [17, 472] width 23 height 17
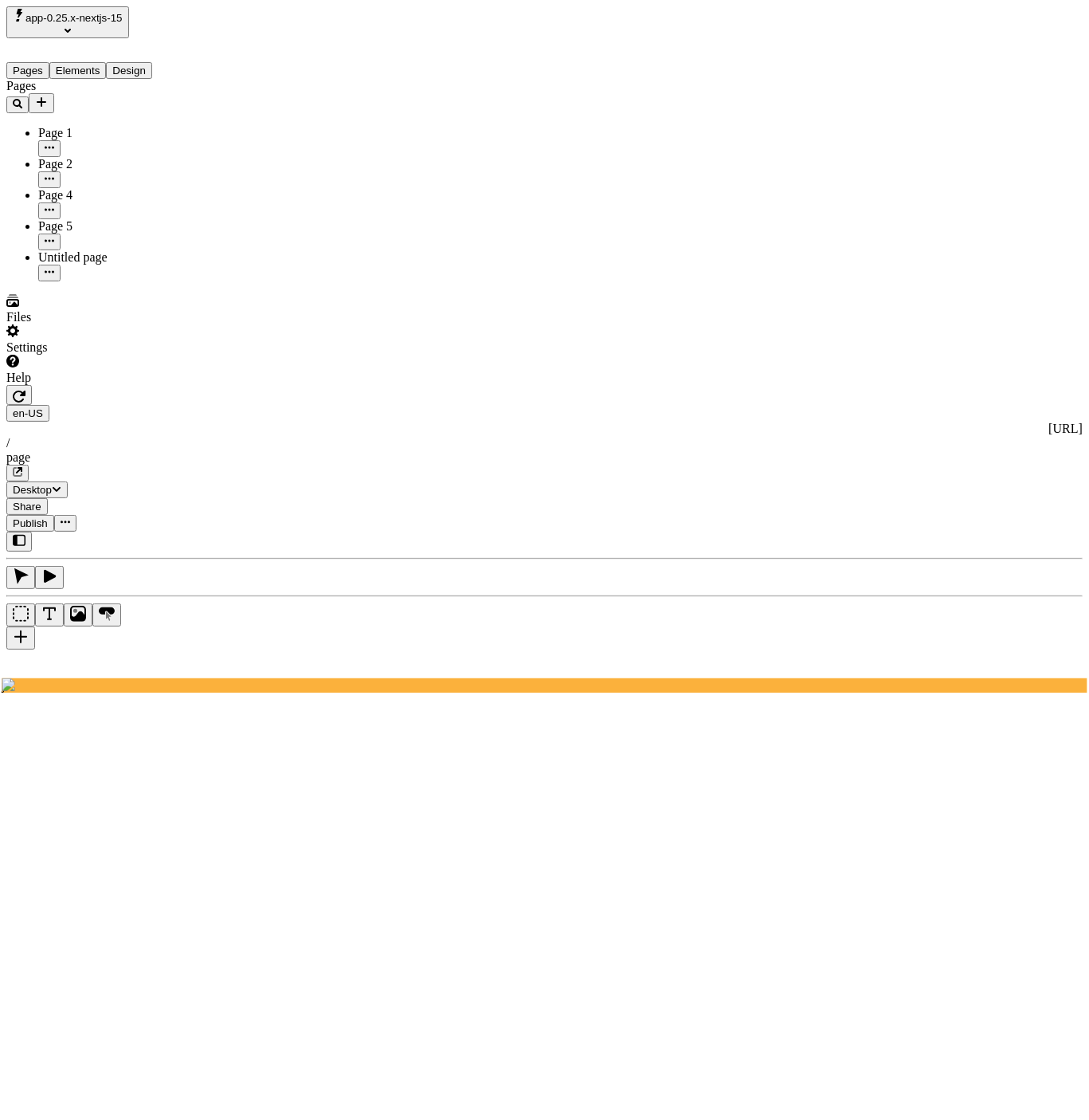
click at [98, 281] on div "Pages Page 1 Page 2 Page 4 Page 5 Untitled page" at bounding box center [102, 180] width 191 height 202
click at [373, 989] on use at bounding box center [330, 1004] width 85 height 32
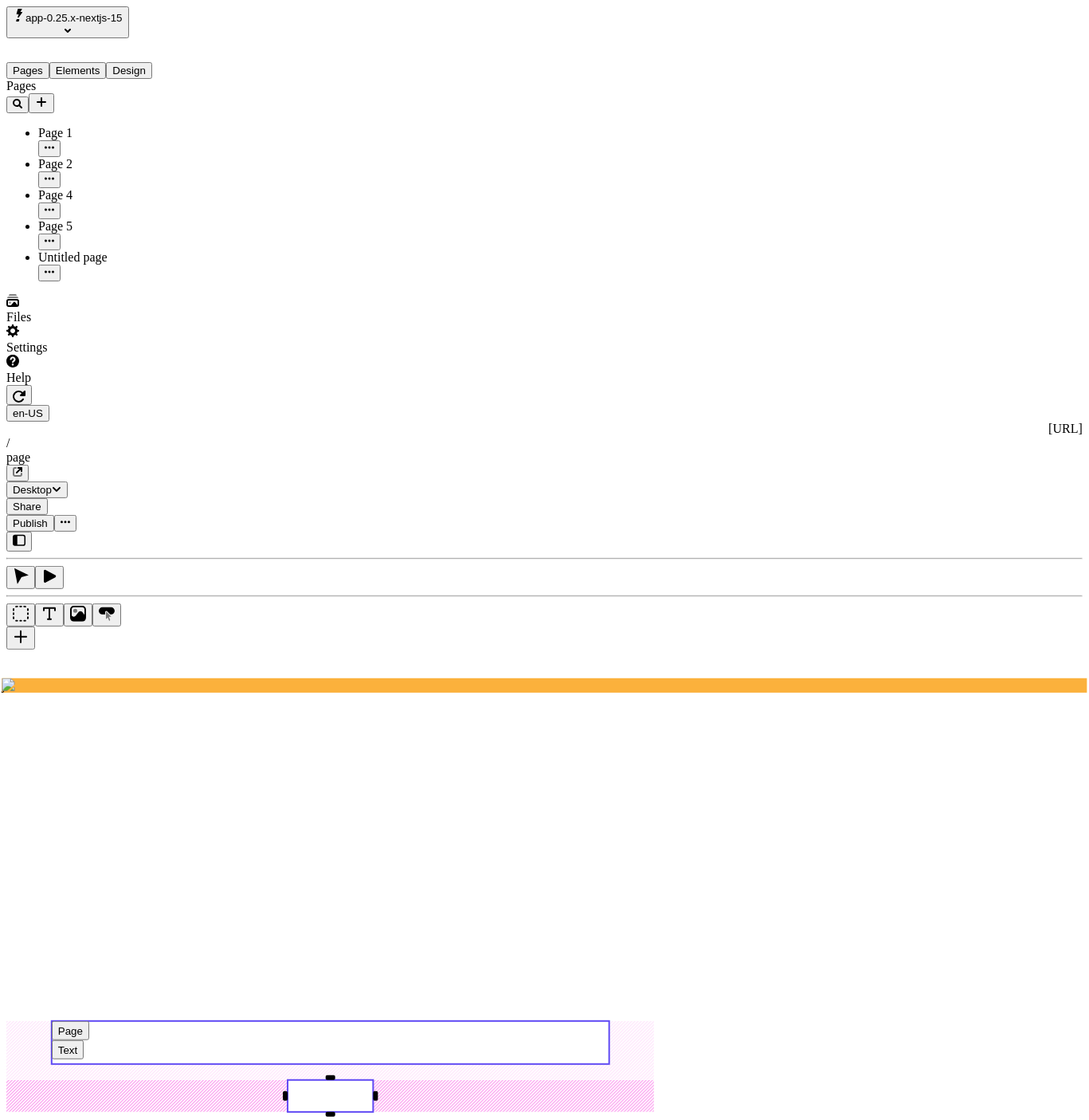
click at [610, 1021] on use at bounding box center [330, 1042] width 558 height 43
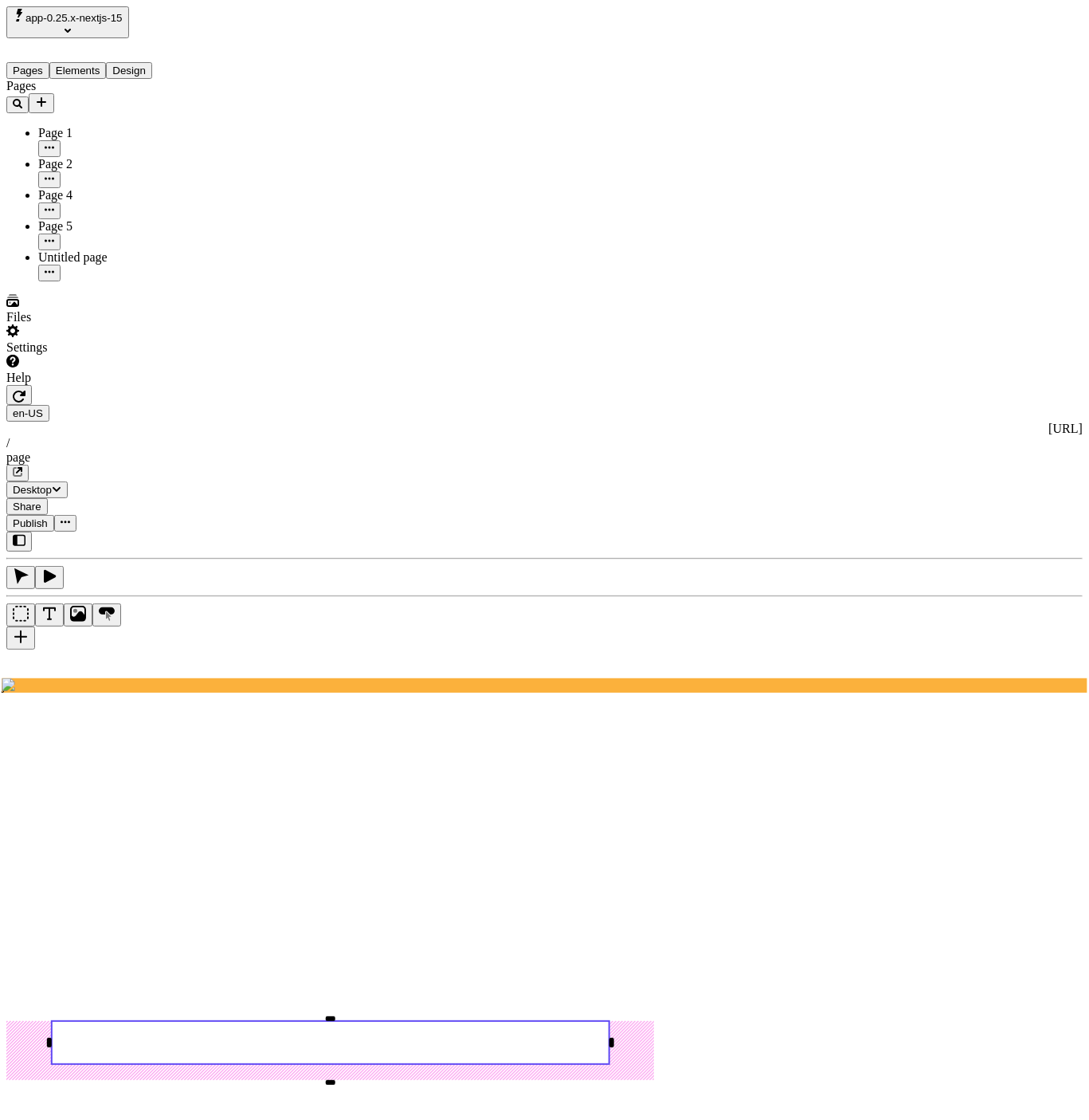
click at [917, 464] on div "#D6E0D9" at bounding box center [900, 457] width 141 height 14
click at [890, 492] on div "#00BBFA" at bounding box center [900, 485] width 141 height 14
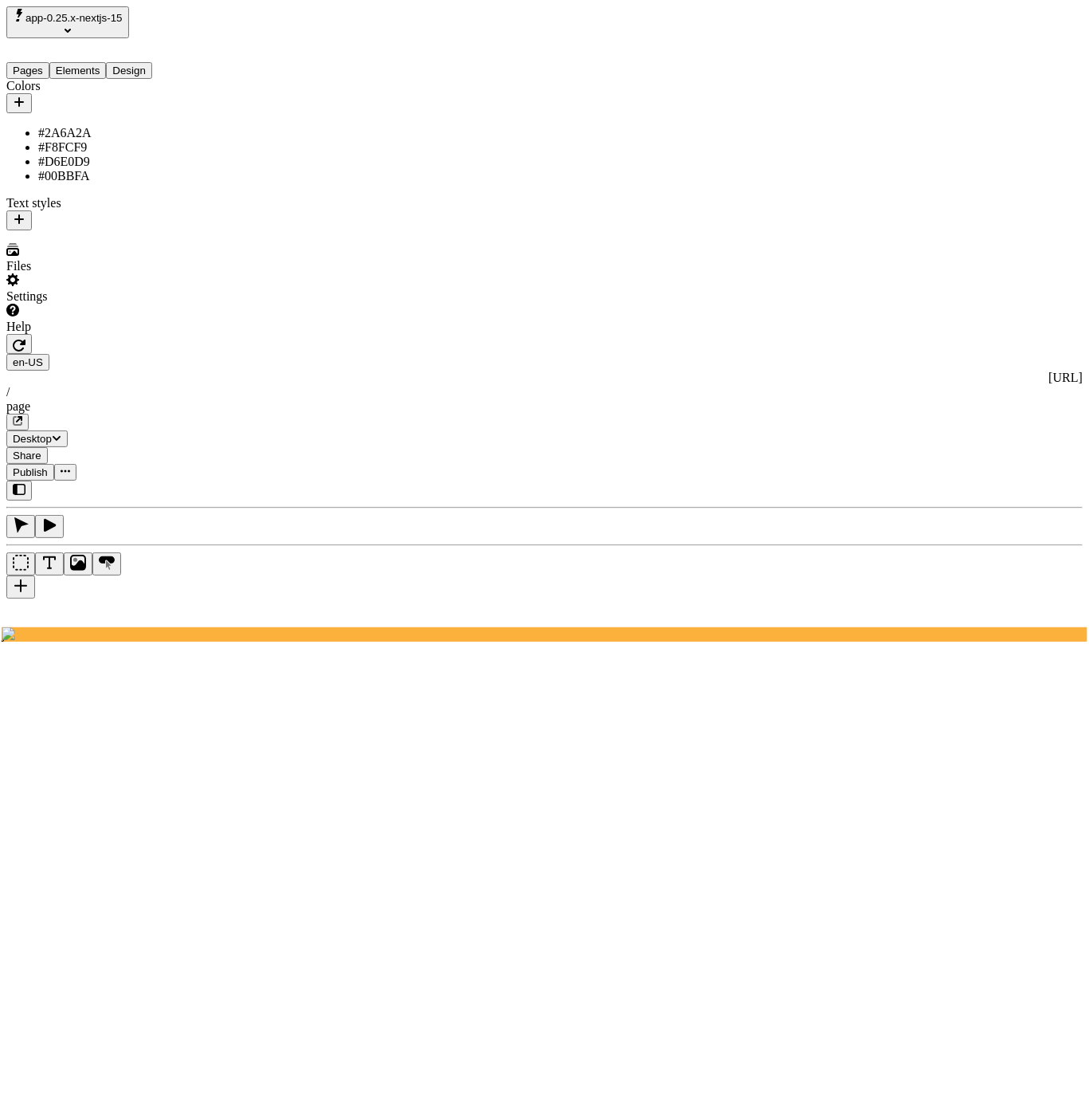
click at [142, 62] on button "Design" at bounding box center [128, 70] width 46 height 17
click at [98, 183] on div "#00BBFA" at bounding box center [117, 176] width 159 height 14
type input "blue"
click at [237, 316] on button "Save" at bounding box center [256, 324] width 37 height 17
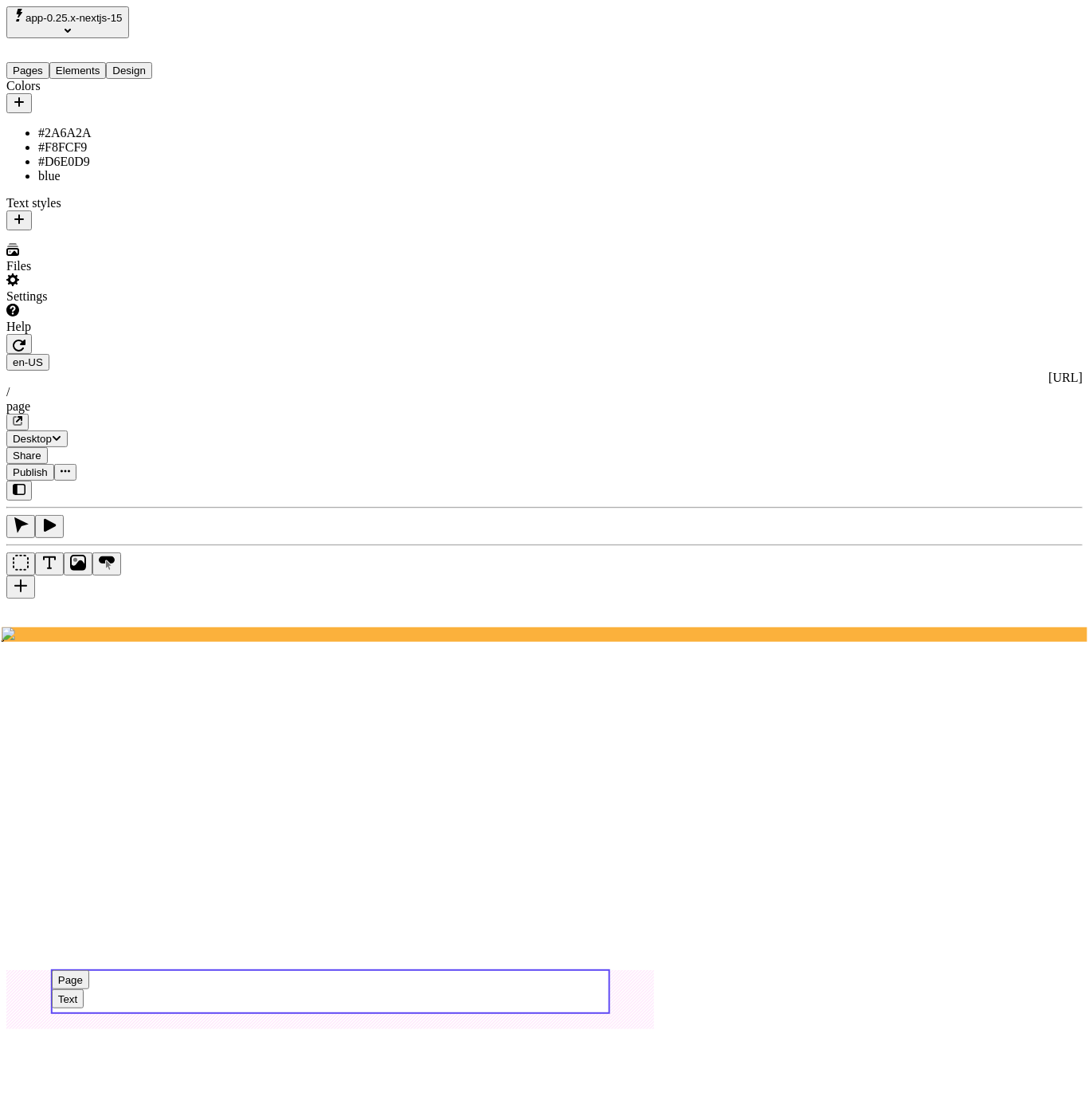
click at [594, 970] on use at bounding box center [330, 992] width 558 height 43
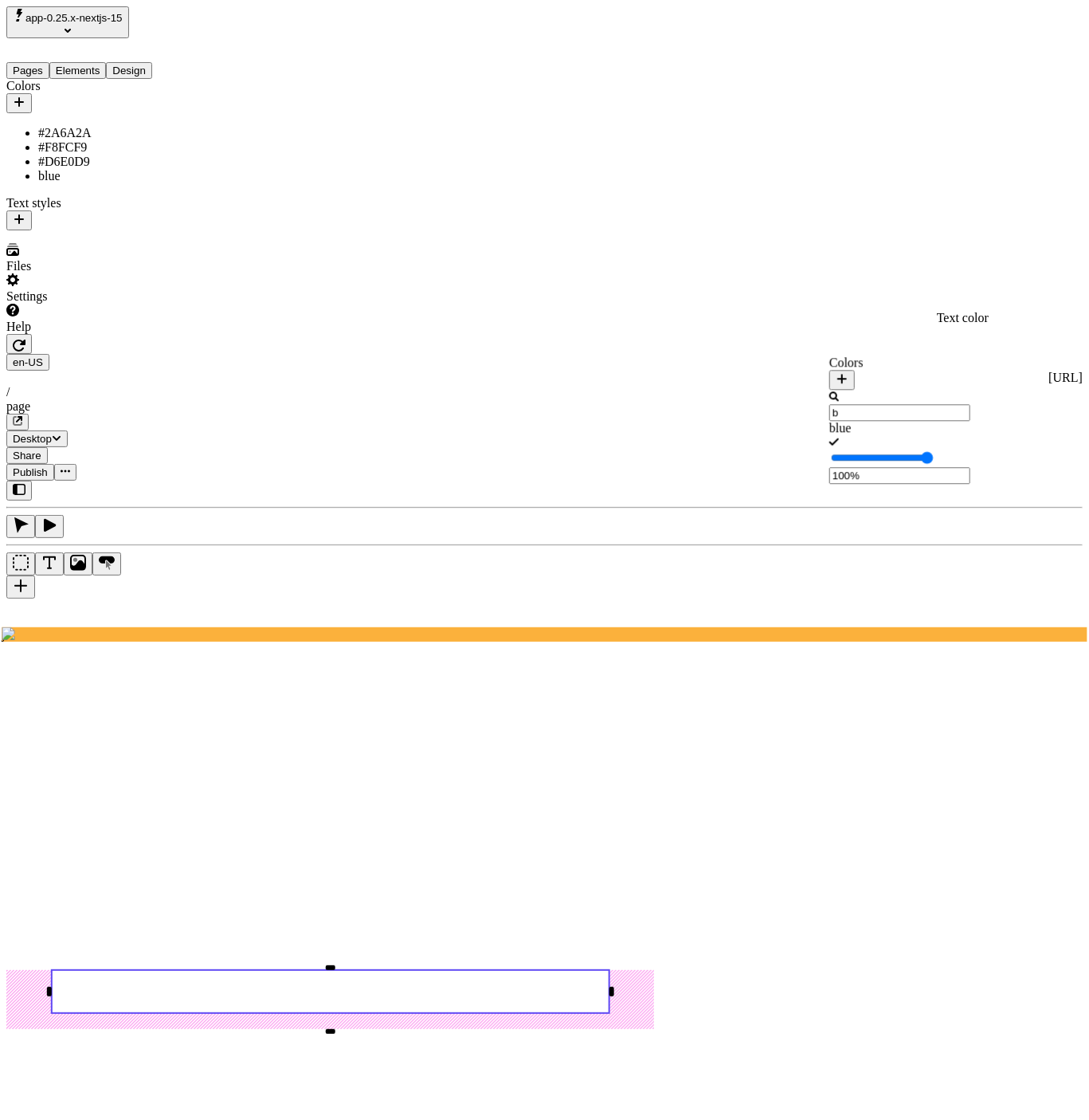
type input "bl"
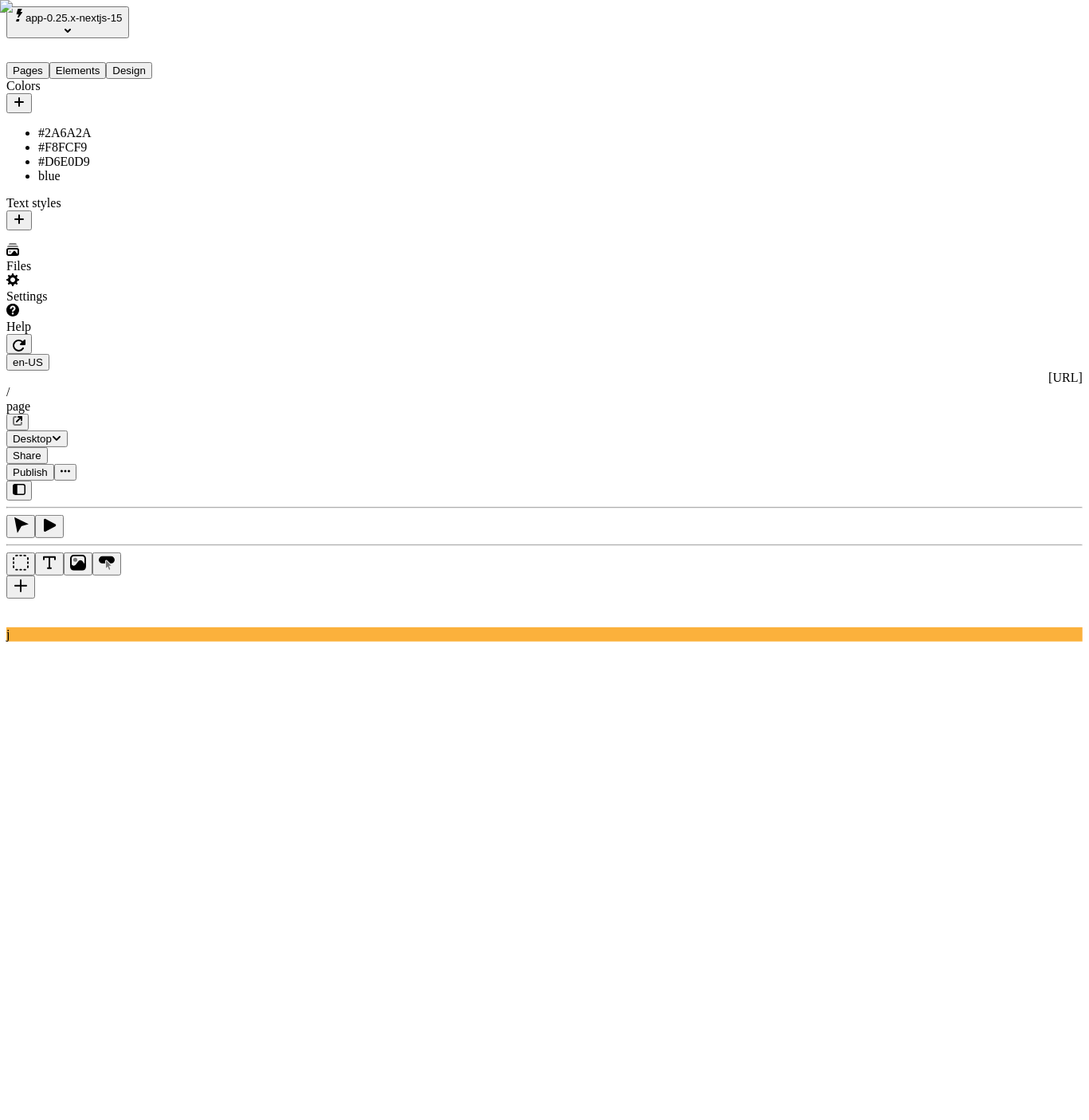
click at [64, 230] on div "Colors #2A6A2A #F8FCF9 #D6E0D9 blue Text styles" at bounding box center [102, 154] width 191 height 152
click at [60, 274] on div "Files" at bounding box center [102, 258] width 191 height 31
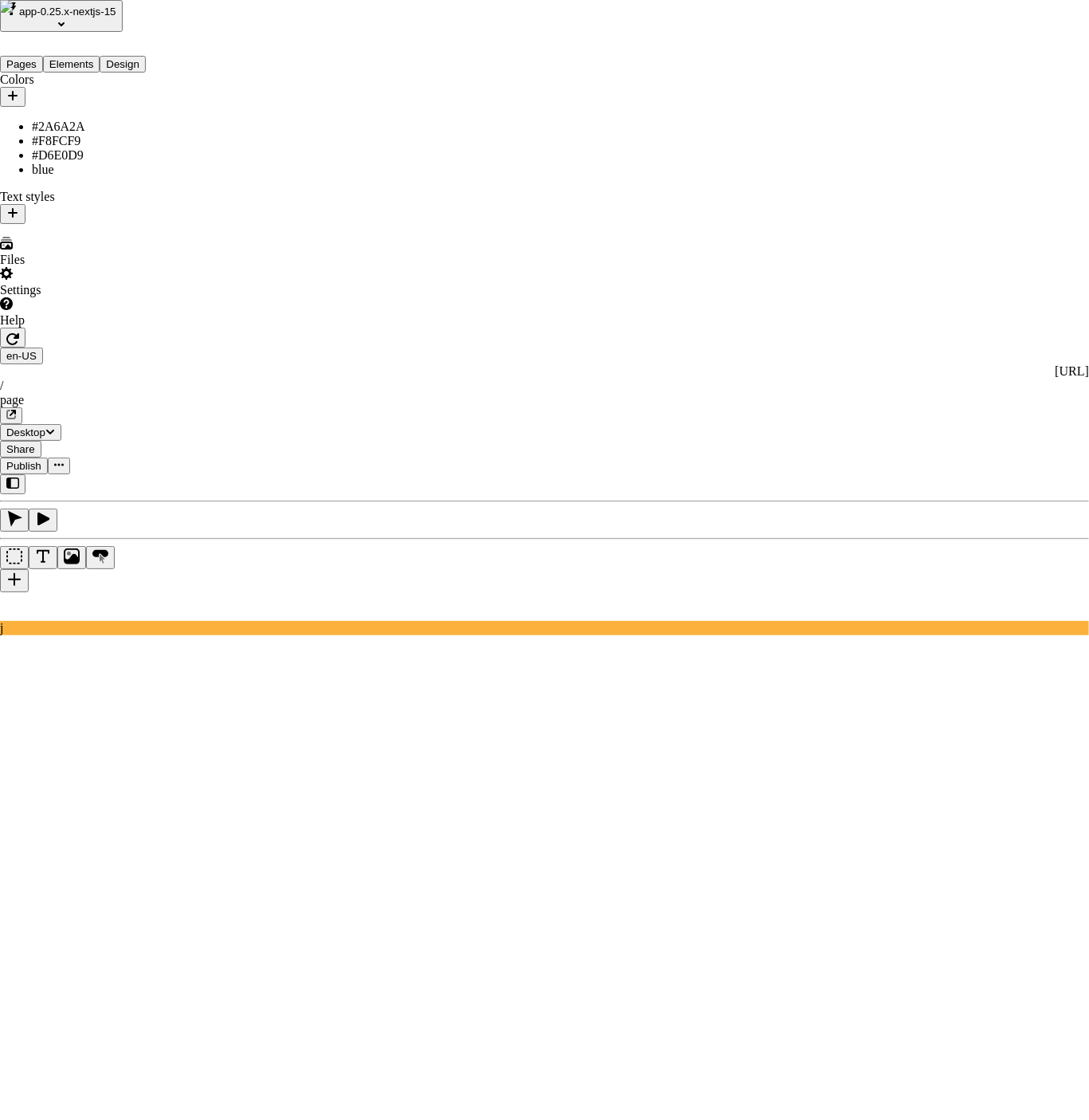
type input "ok"
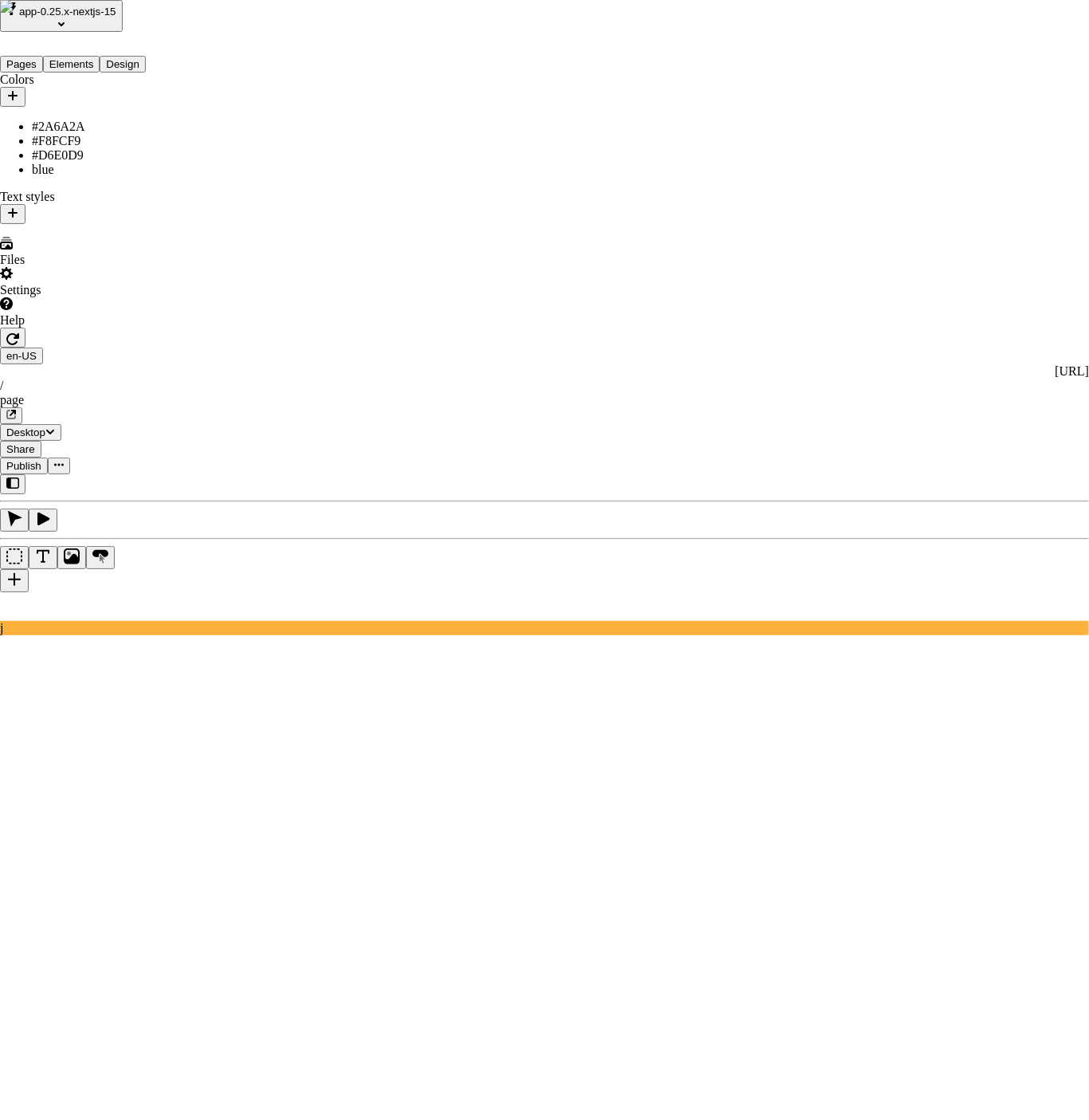
type input "nice"
drag, startPoint x: 396, startPoint y: 415, endPoint x: 405, endPoint y: 344, distance: 71.6
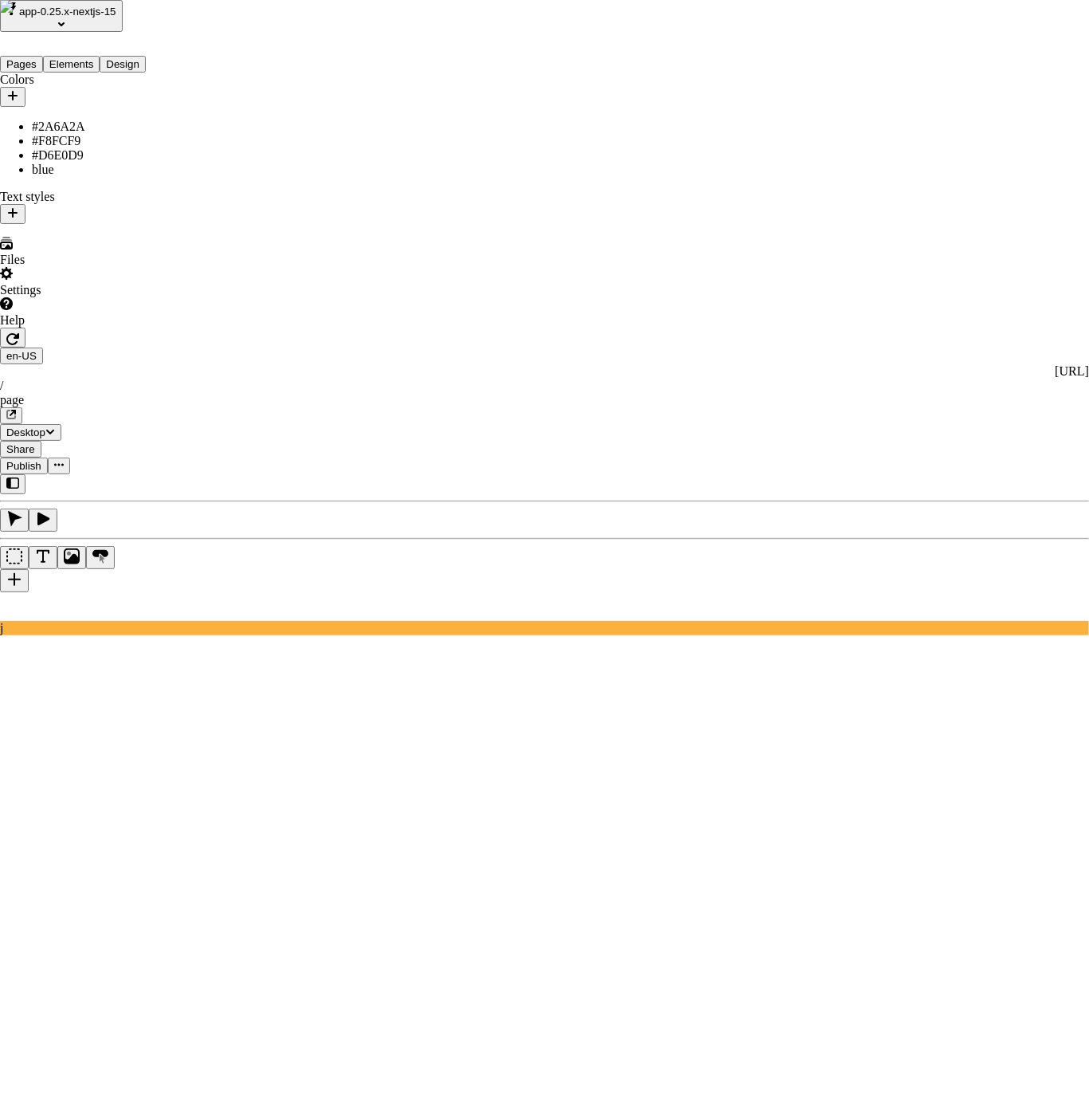
drag, startPoint x: 838, startPoint y: 374, endPoint x: 377, endPoint y: 300, distance: 466.9
drag, startPoint x: 436, startPoint y: 533, endPoint x: 413, endPoint y: 443, distance: 92.9
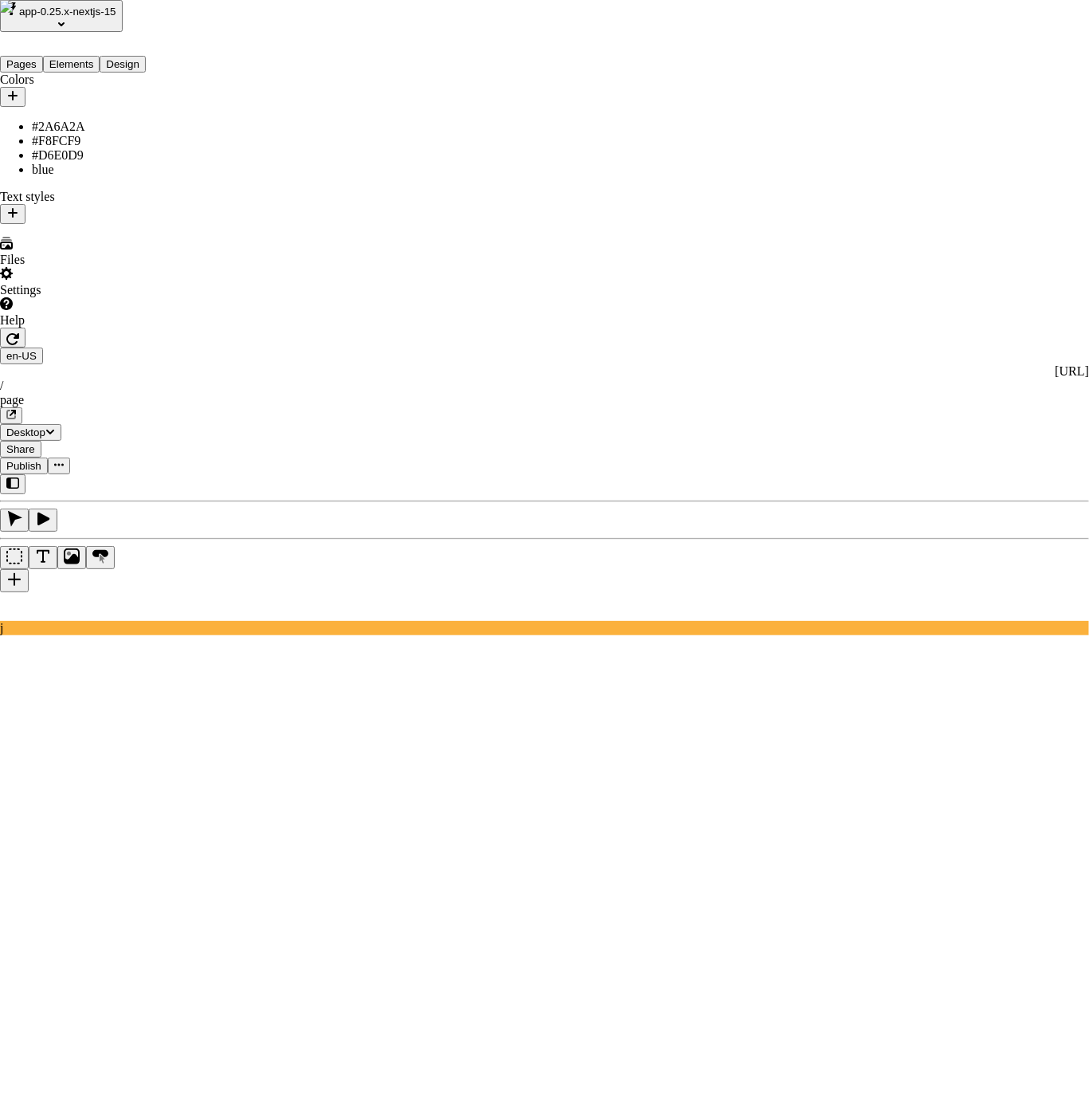
type input "Workspace files"
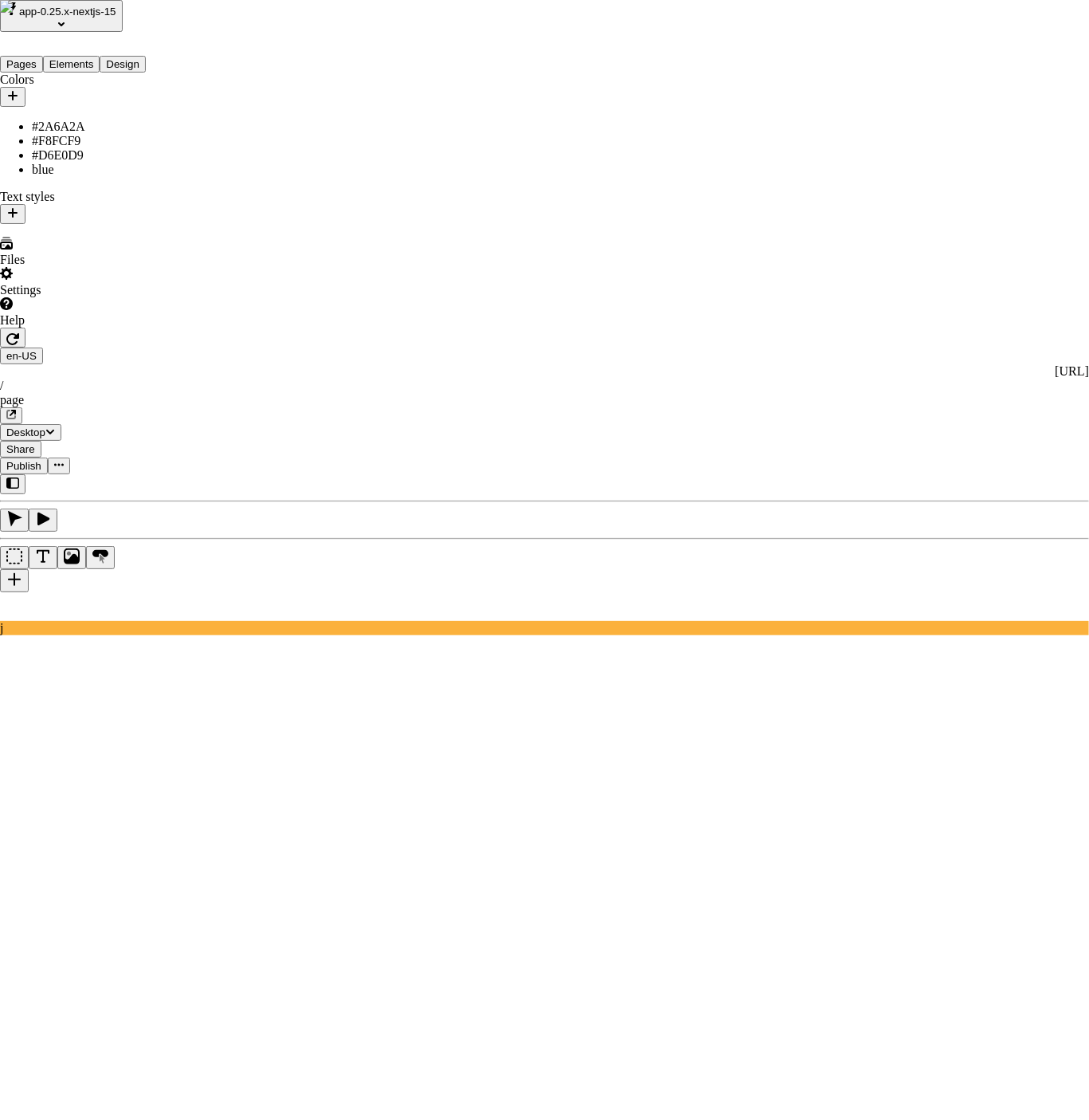
scroll to position [752, 0]
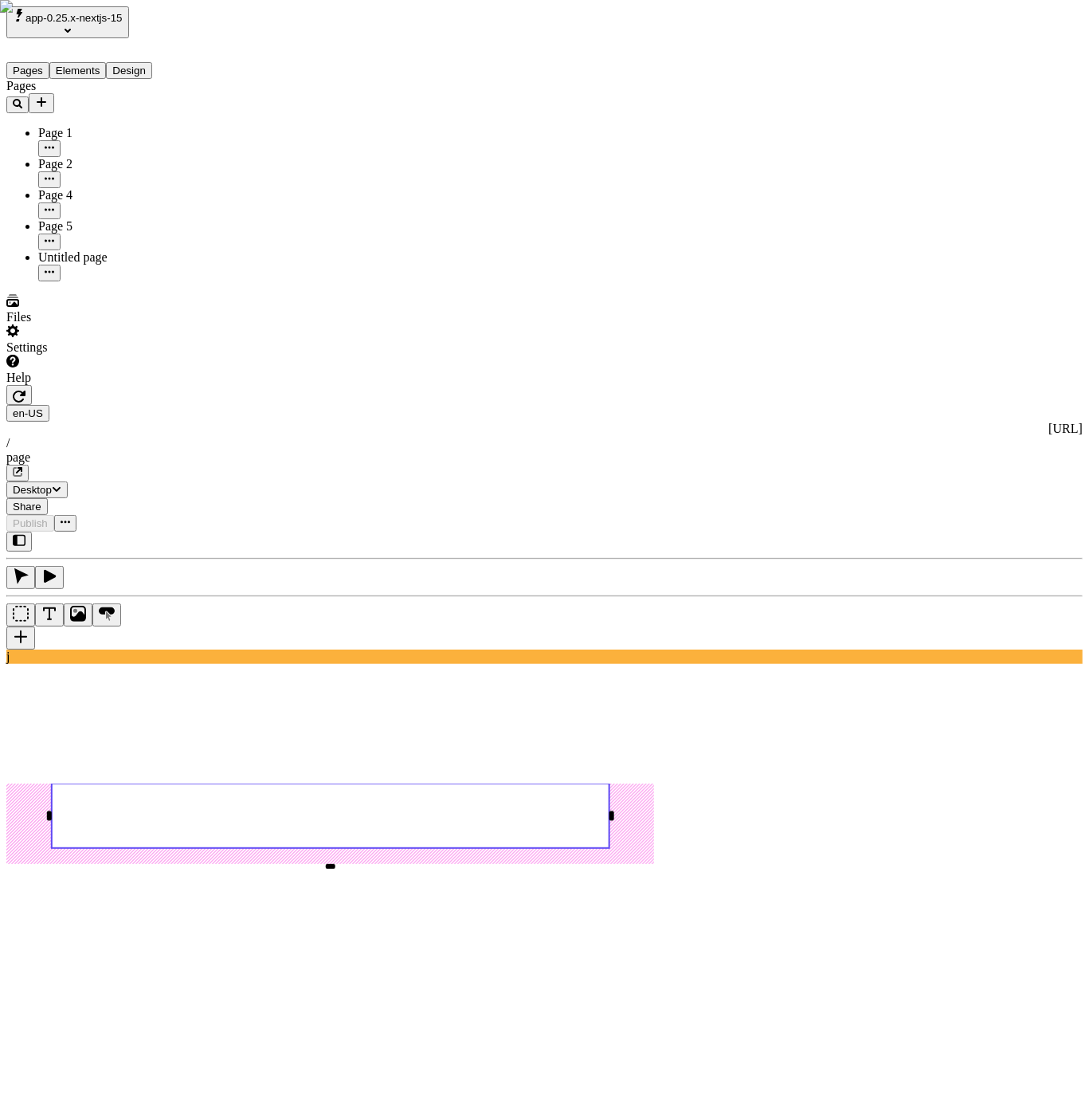
click at [485, 783] on rect at bounding box center [330, 815] width 558 height 64
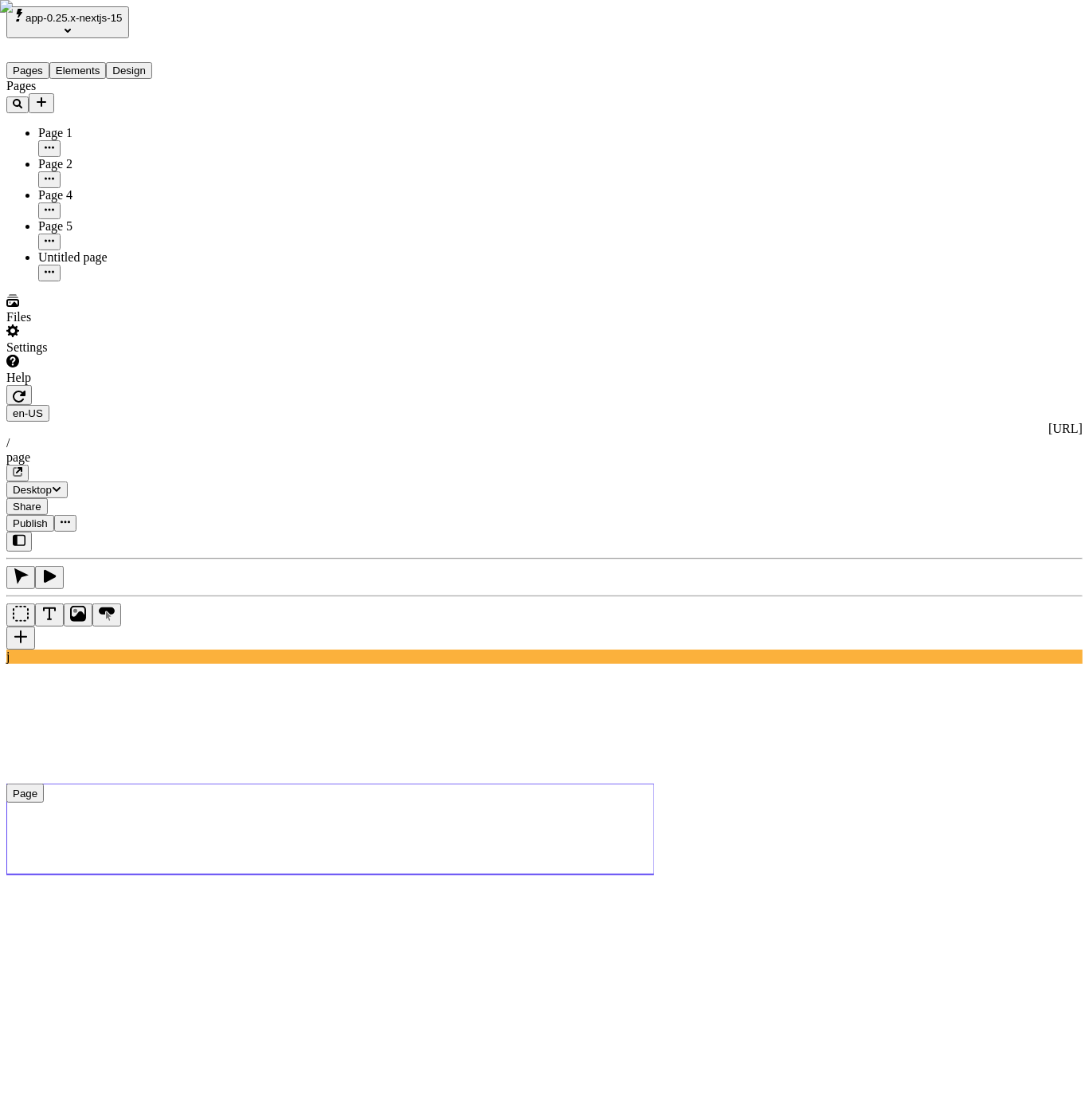
click at [48, 518] on span "Publish" at bounding box center [30, 523] width 35 height 12
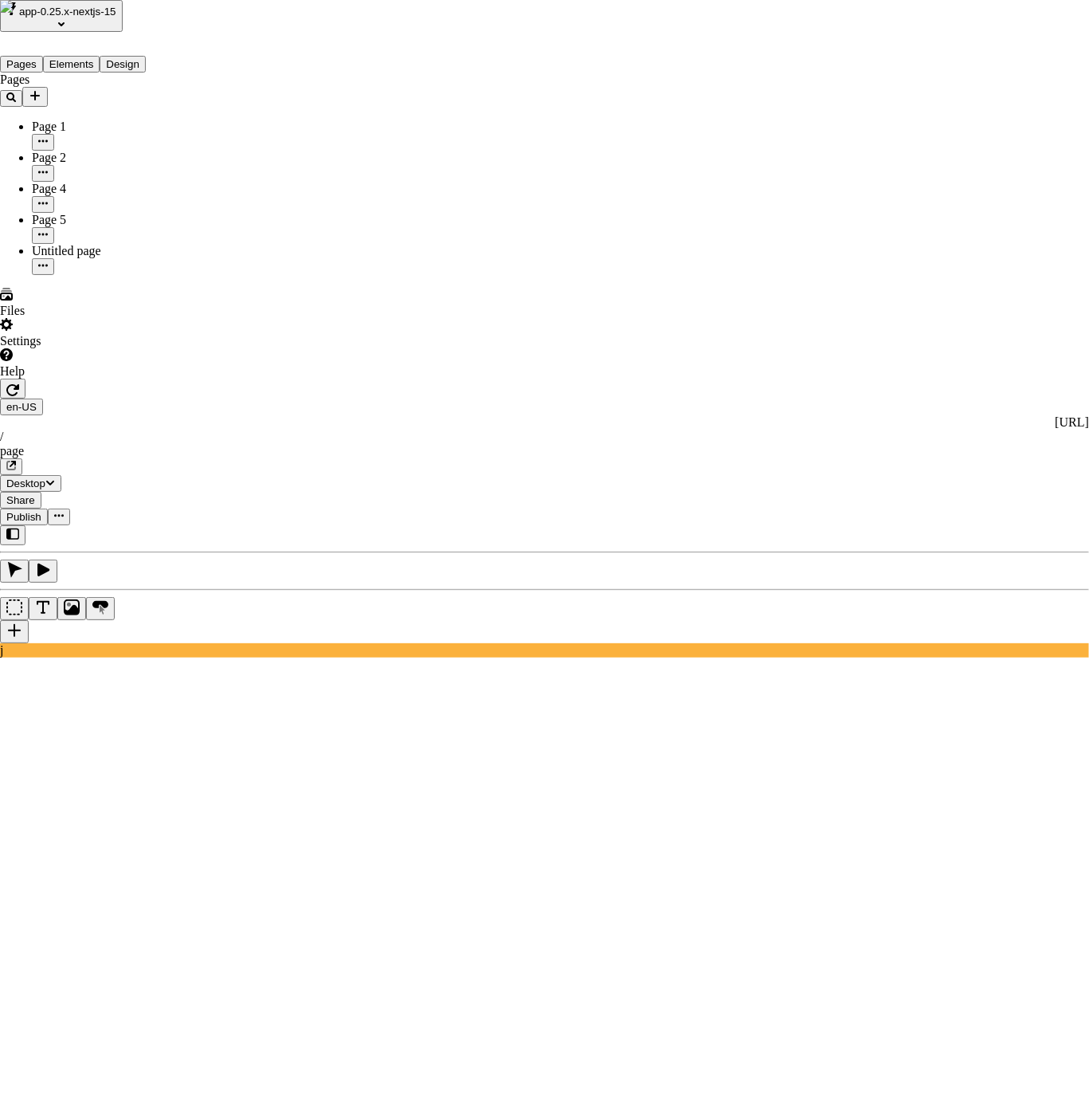
checkbox input "true"
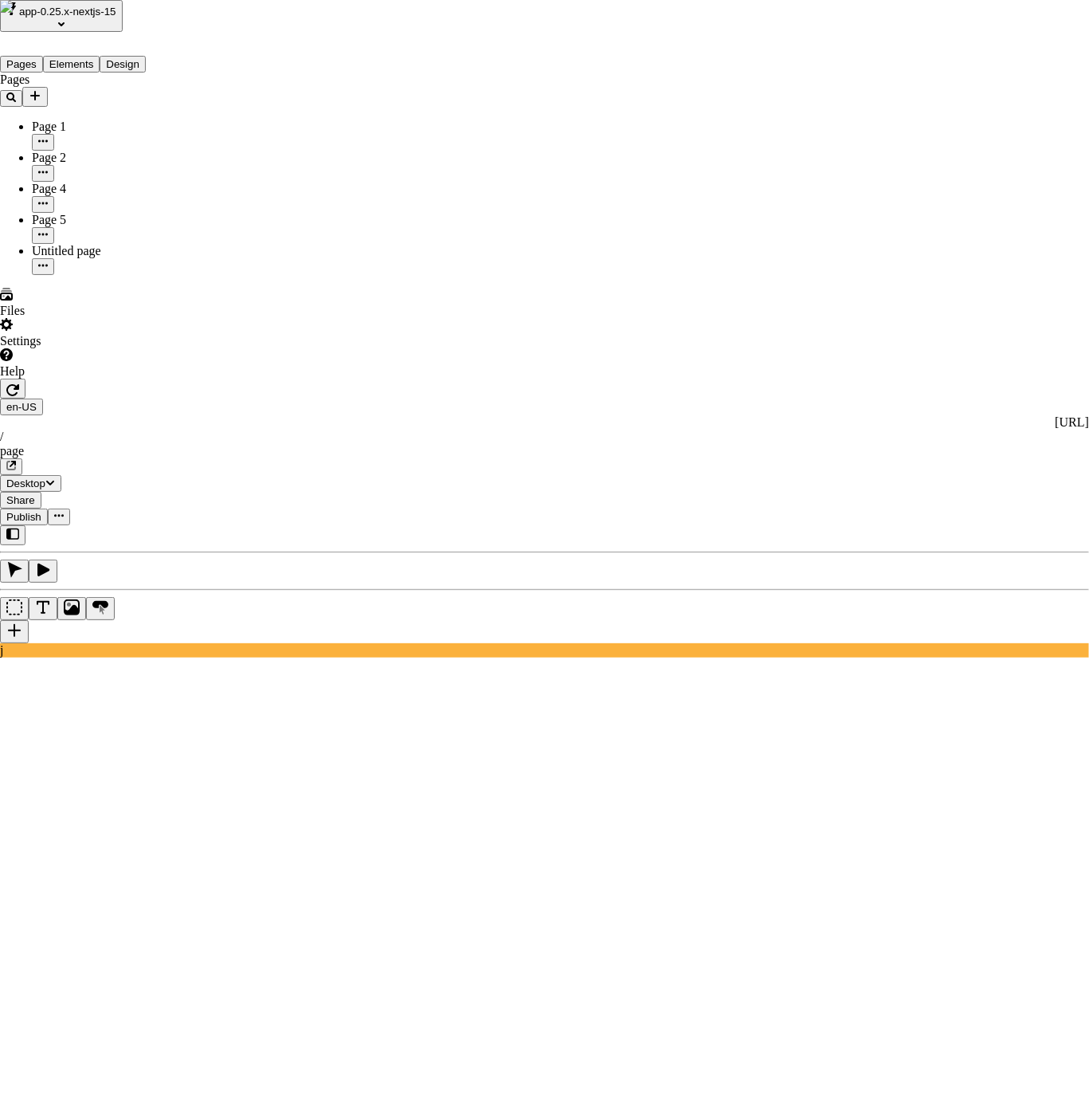
checkbox input "true"
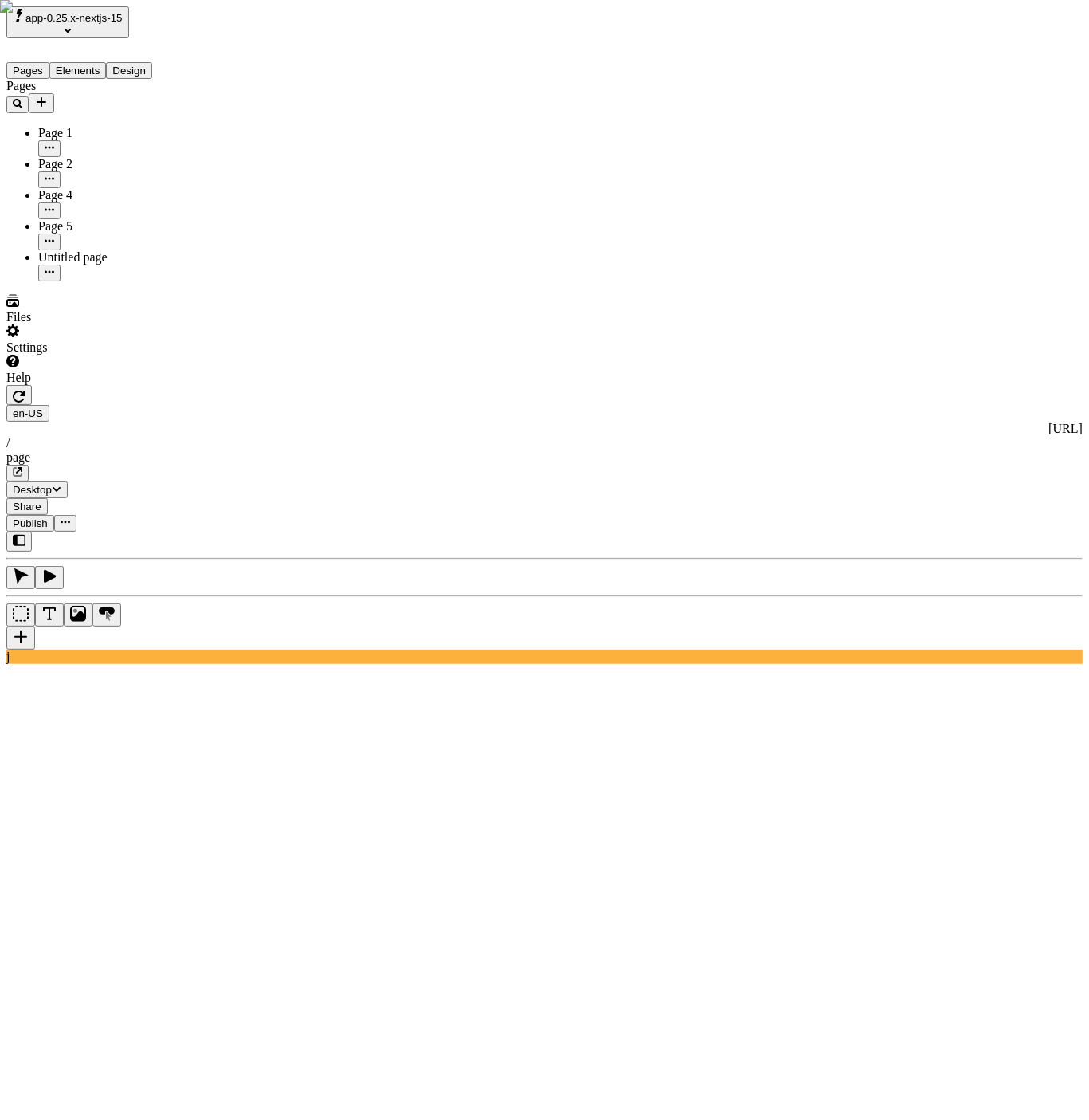
click at [23, 467] on icon "button" at bounding box center [19, 470] width 6 height 6
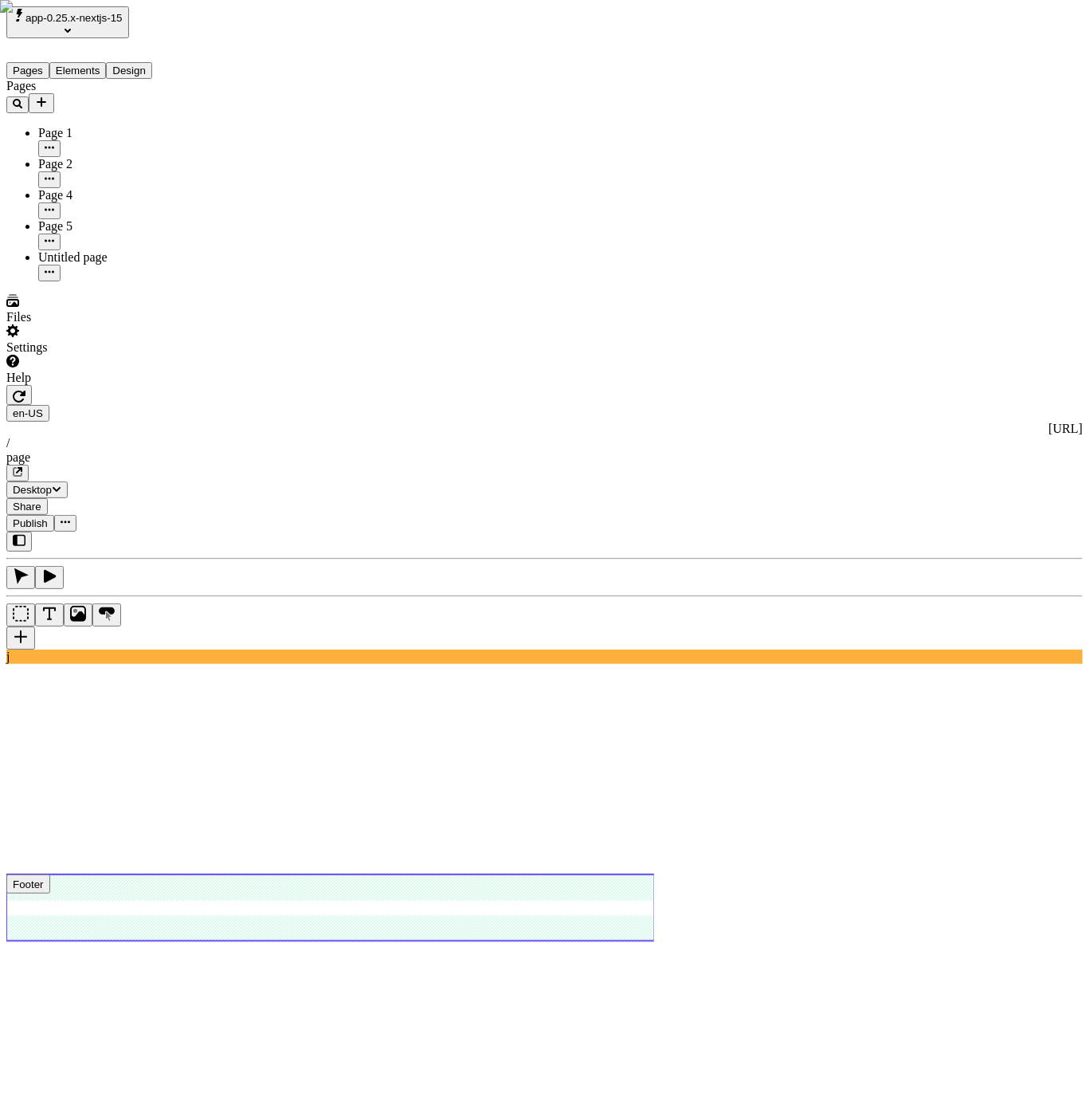
click at [477, 875] on use at bounding box center [330, 908] width 648 height 65
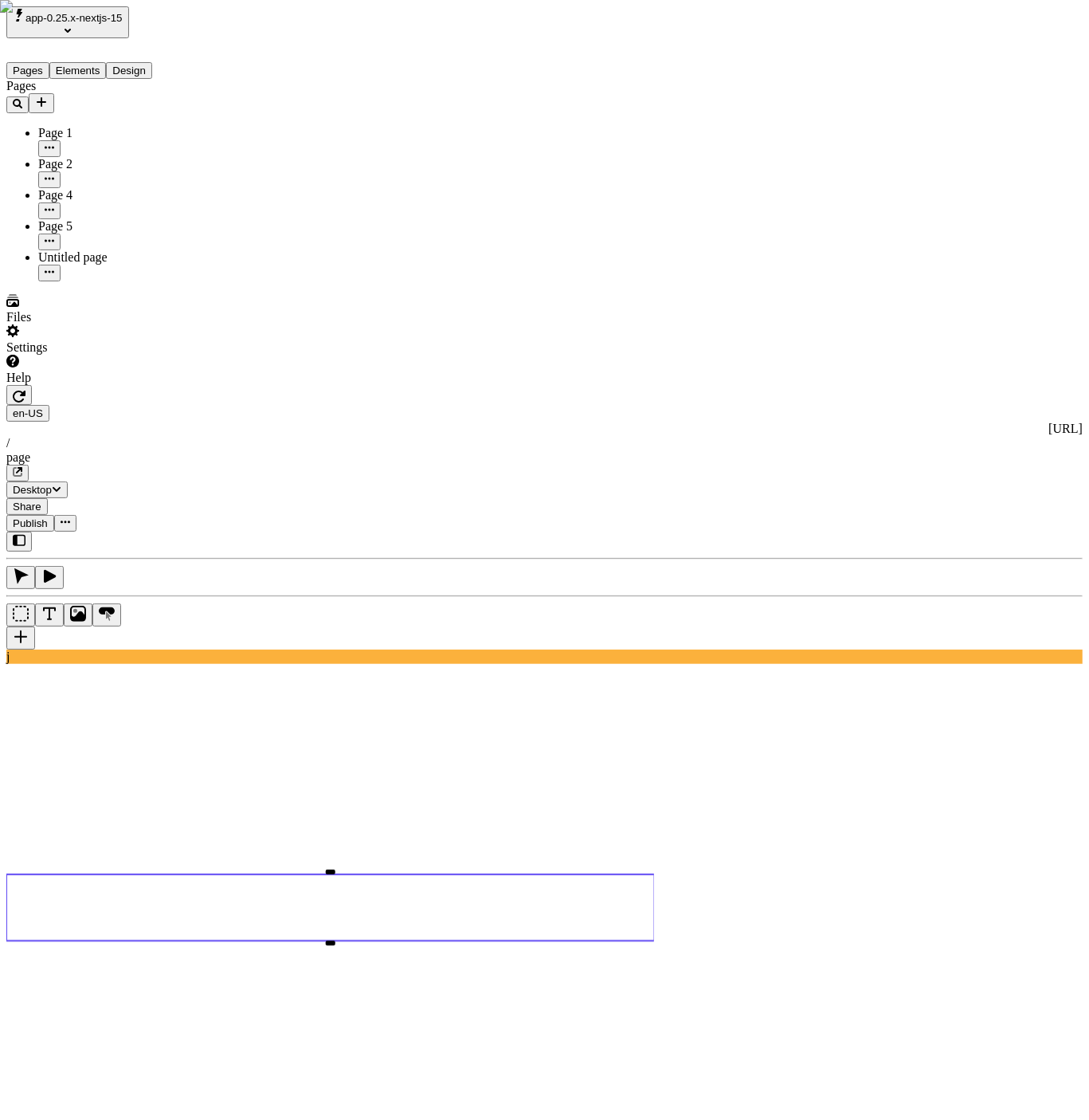
click at [48, 518] on span "Publish" at bounding box center [30, 523] width 35 height 12
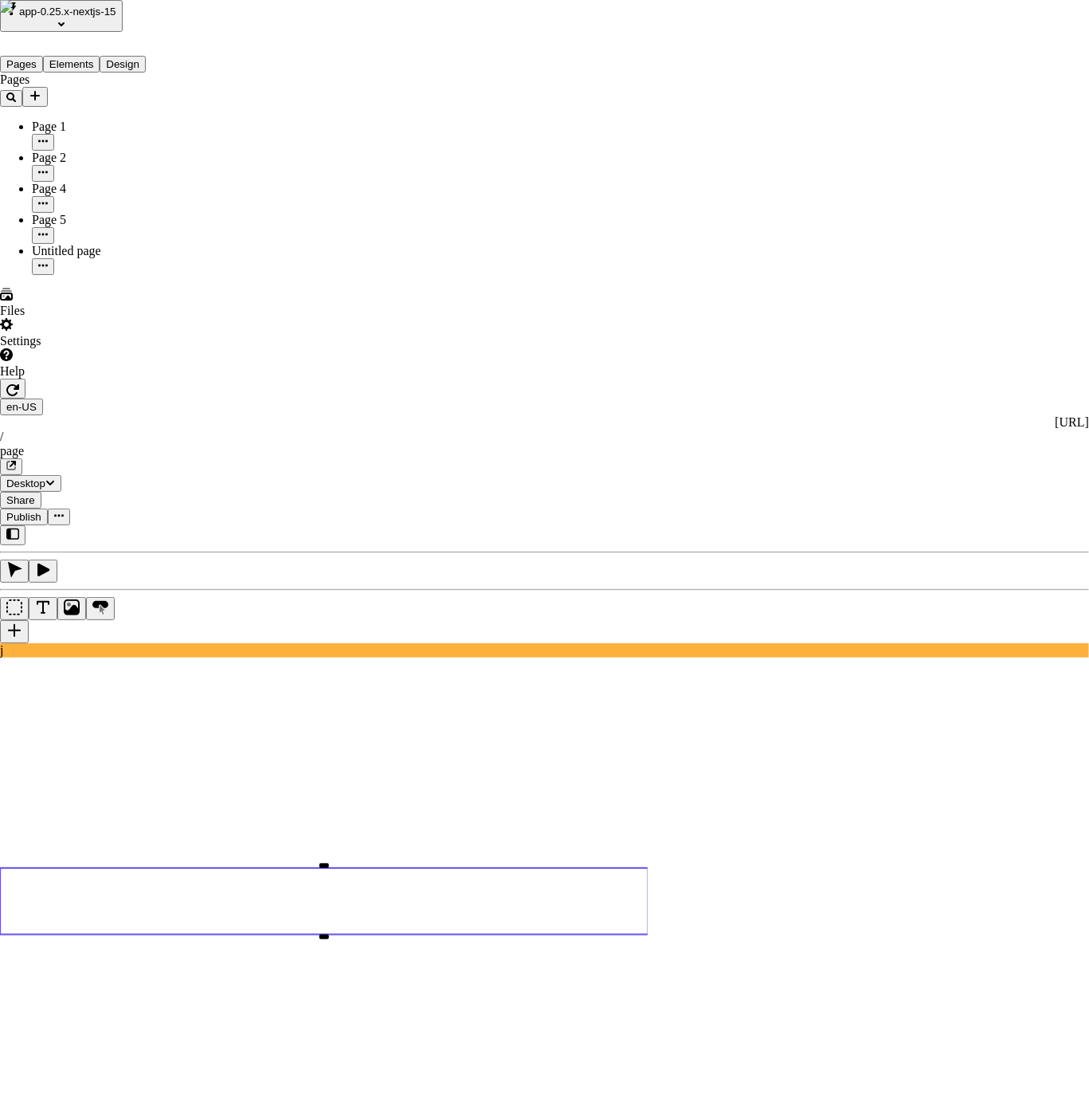
drag, startPoint x: 379, startPoint y: 231, endPoint x: 370, endPoint y: 220, distance: 14.2
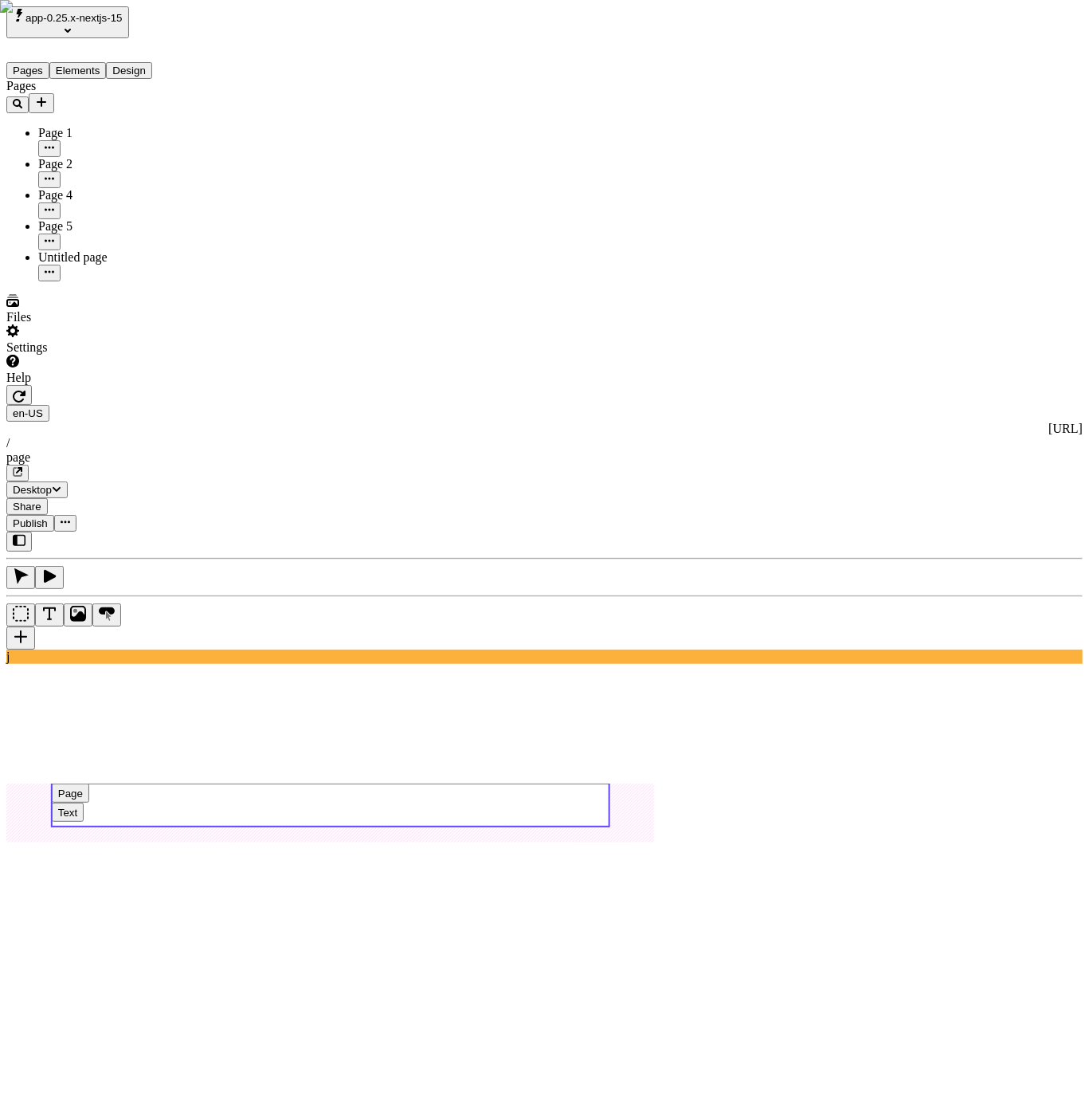
click at [345, 783] on use at bounding box center [330, 805] width 558 height 43
type textarea "version 1"
click at [48, 518] on span "Publish" at bounding box center [30, 523] width 35 height 12
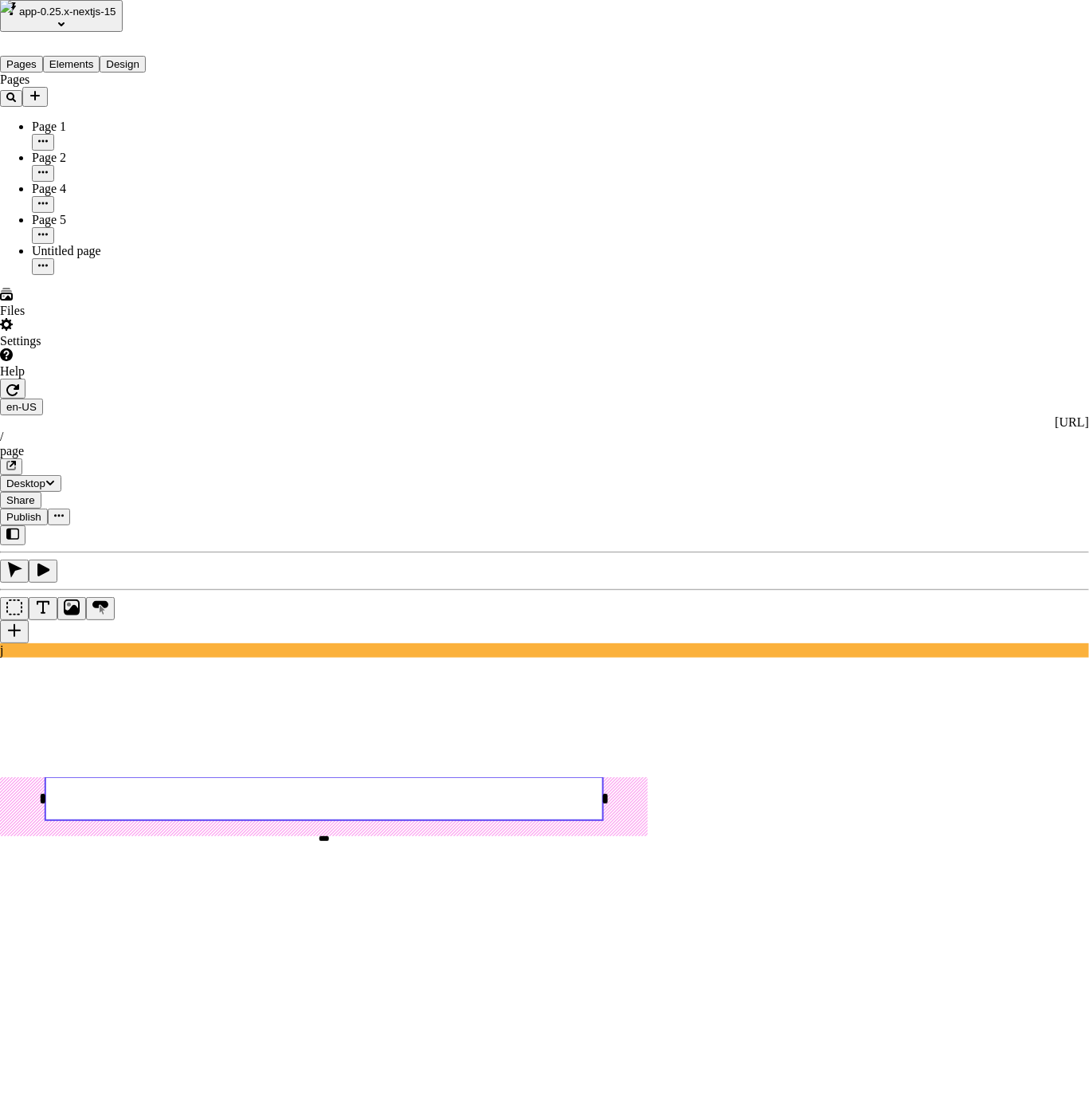
drag, startPoint x: 290, startPoint y: 351, endPoint x: 287, endPoint y: 369, distance: 18.2
checkbox input "true"
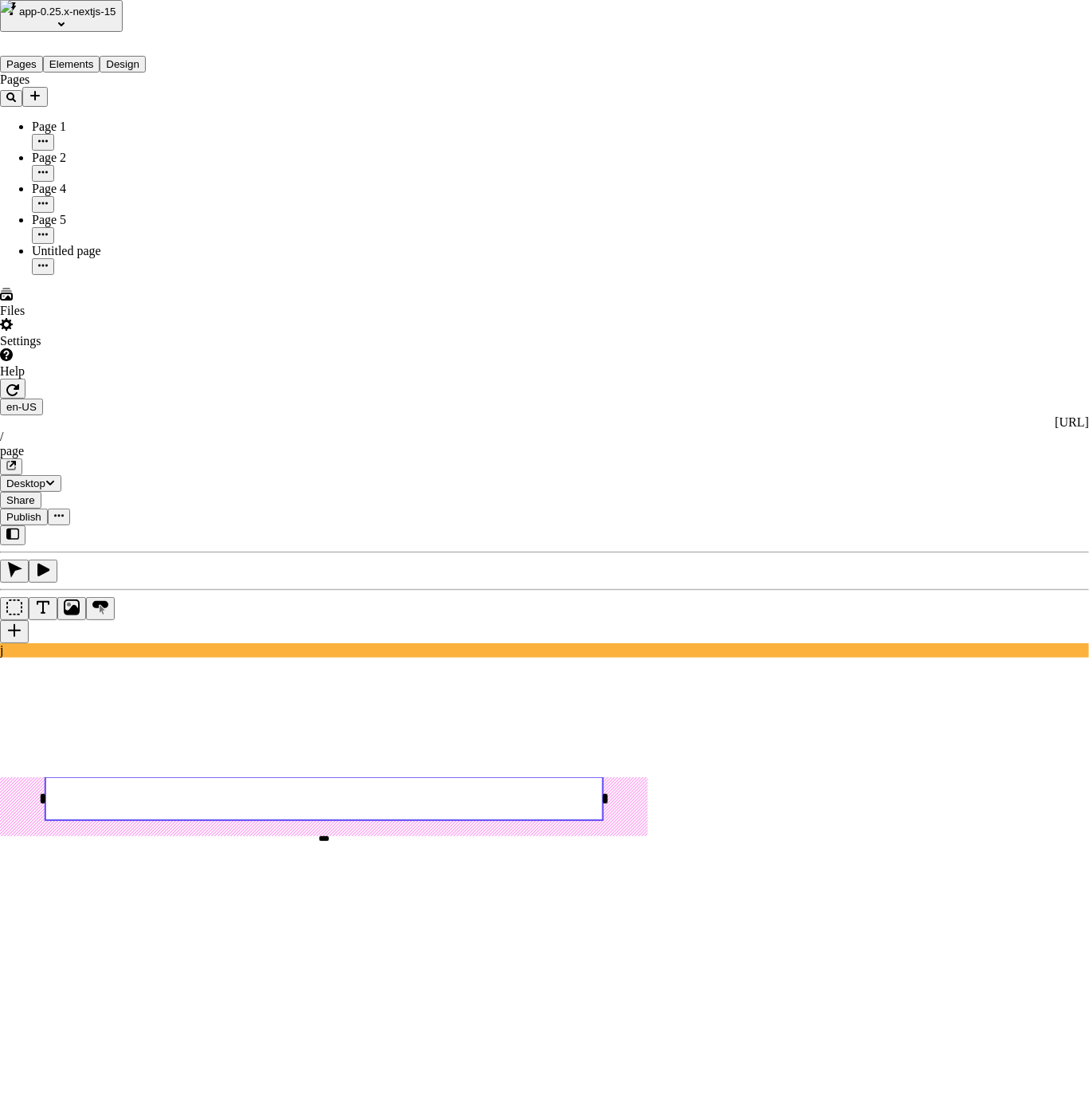
checkbox input "true"
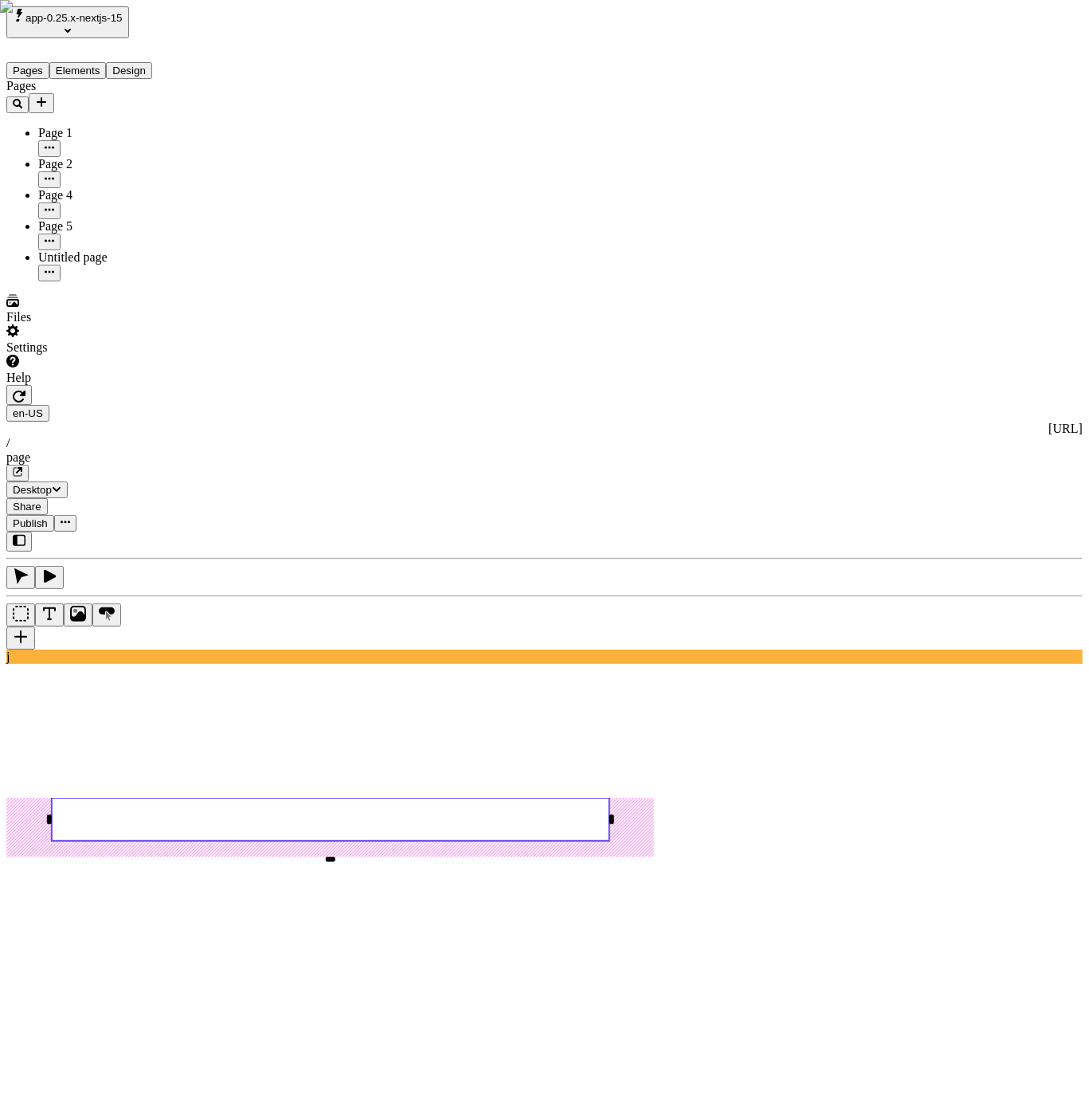
click at [23, 467] on icon "button" at bounding box center [19, 470] width 6 height 6
click at [48, 518] on span "Publish" at bounding box center [30, 523] width 35 height 12
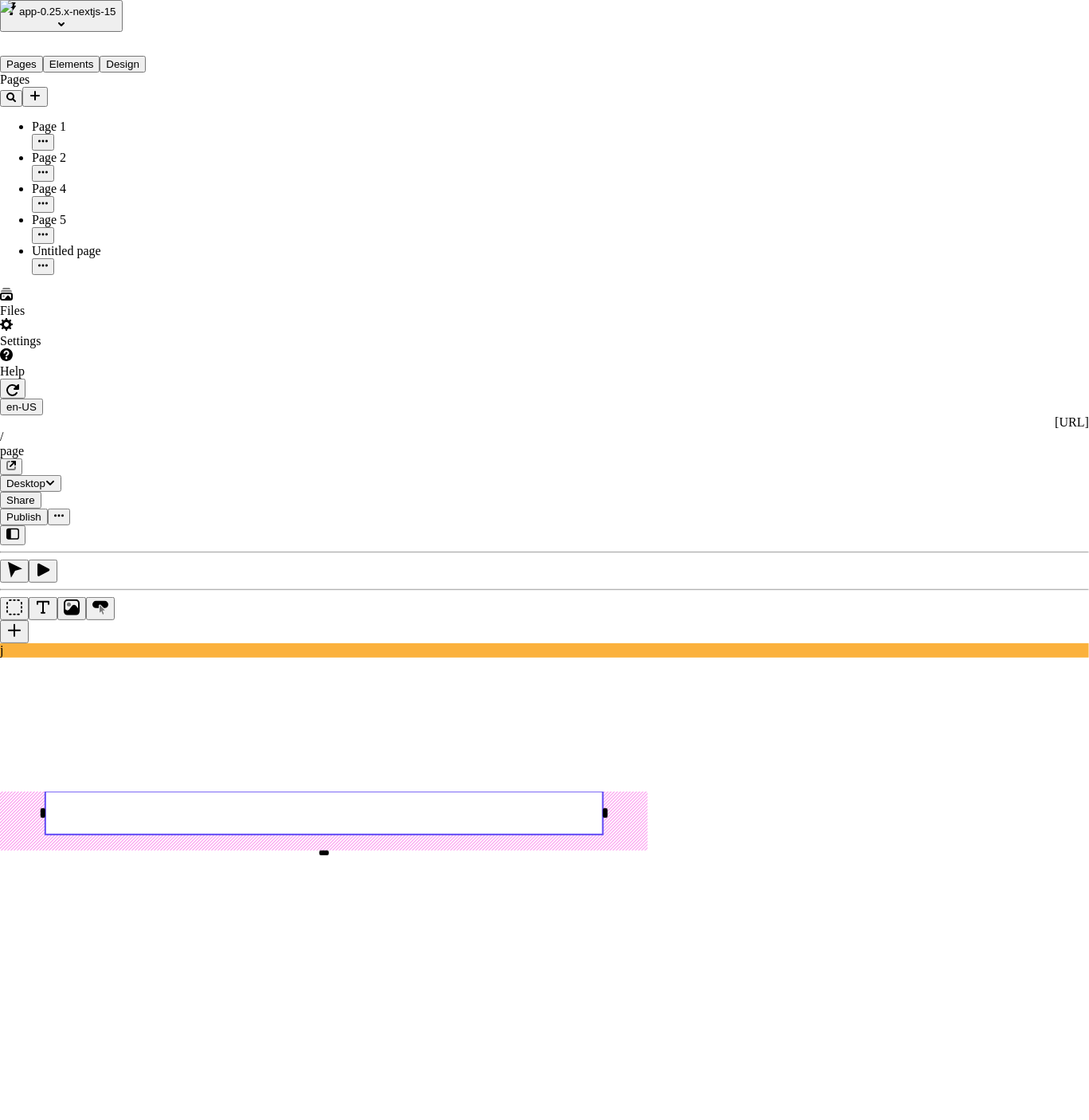
drag, startPoint x: 714, startPoint y: 532, endPoint x: 727, endPoint y: 526, distance: 14.3
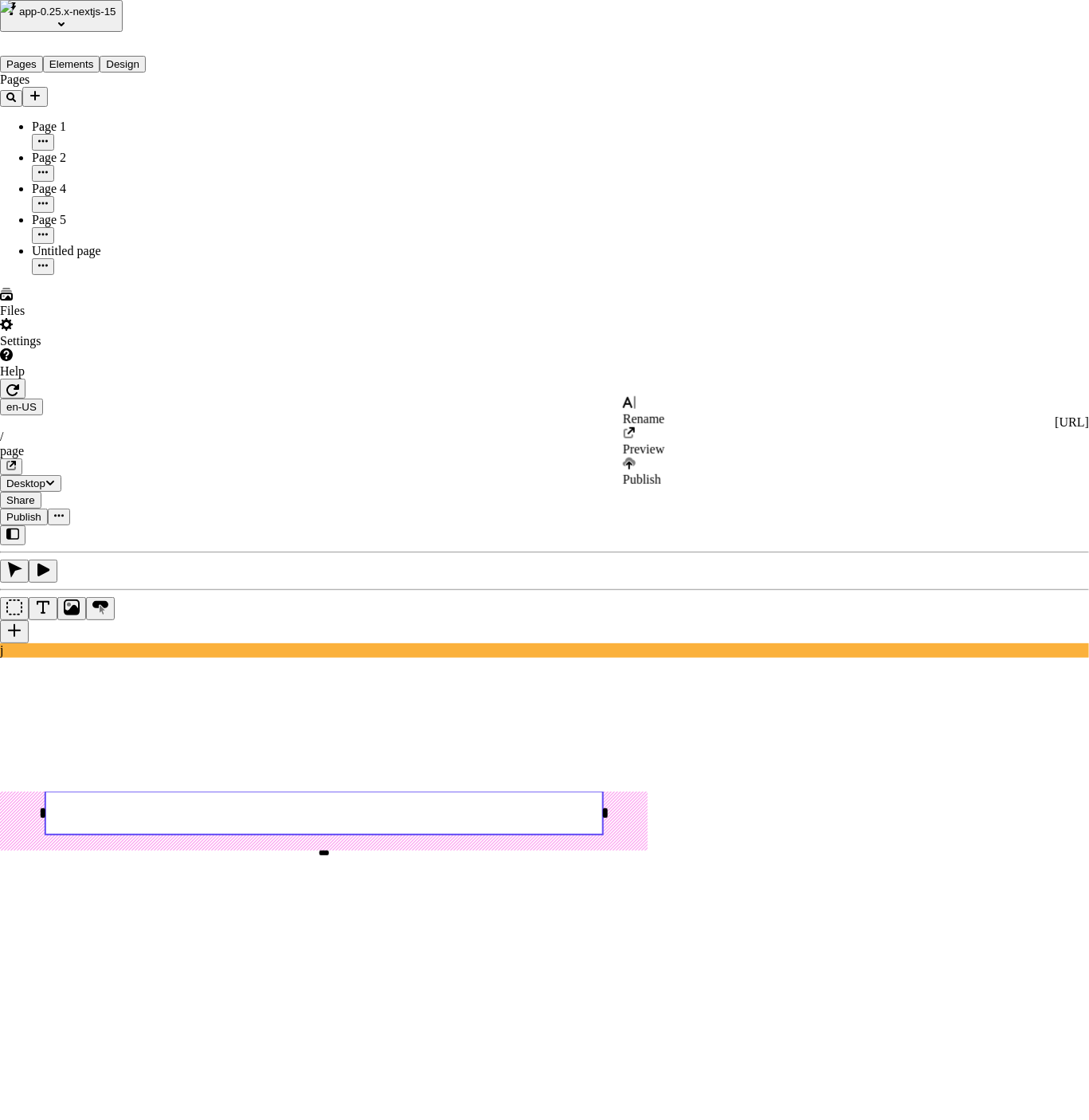
click at [661, 472] on span "Publish" at bounding box center [642, 479] width 38 height 14
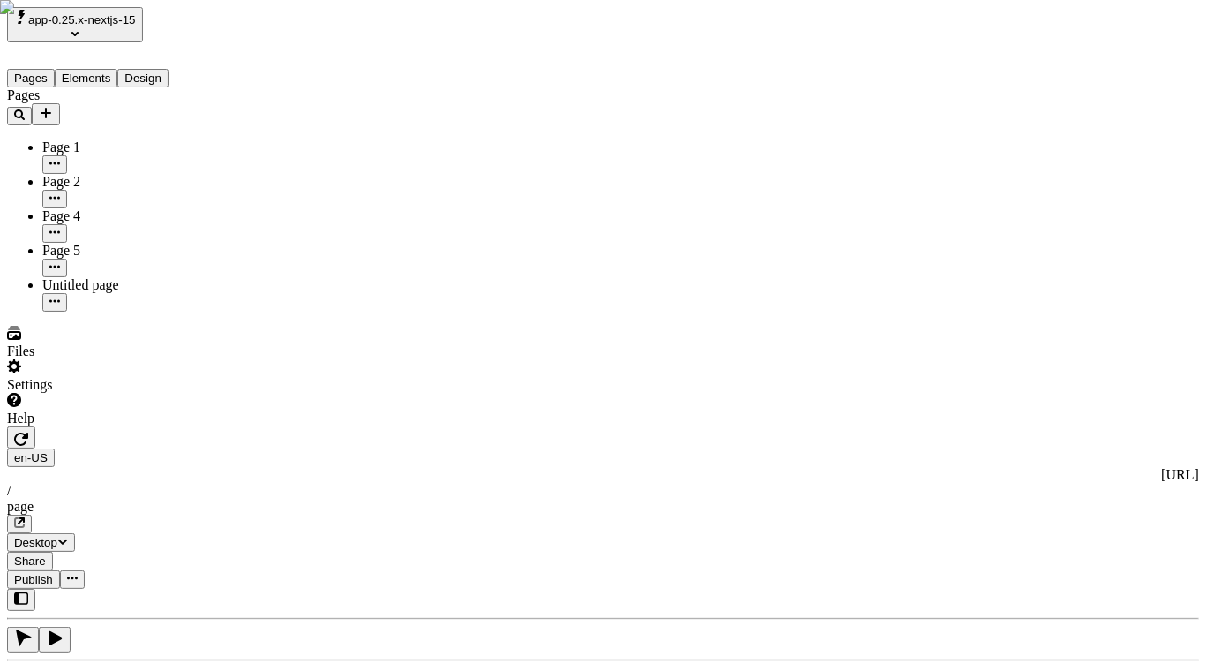
click at [28, 432] on icon "button" at bounding box center [21, 439] width 14 height 14
type textarea "version 2"
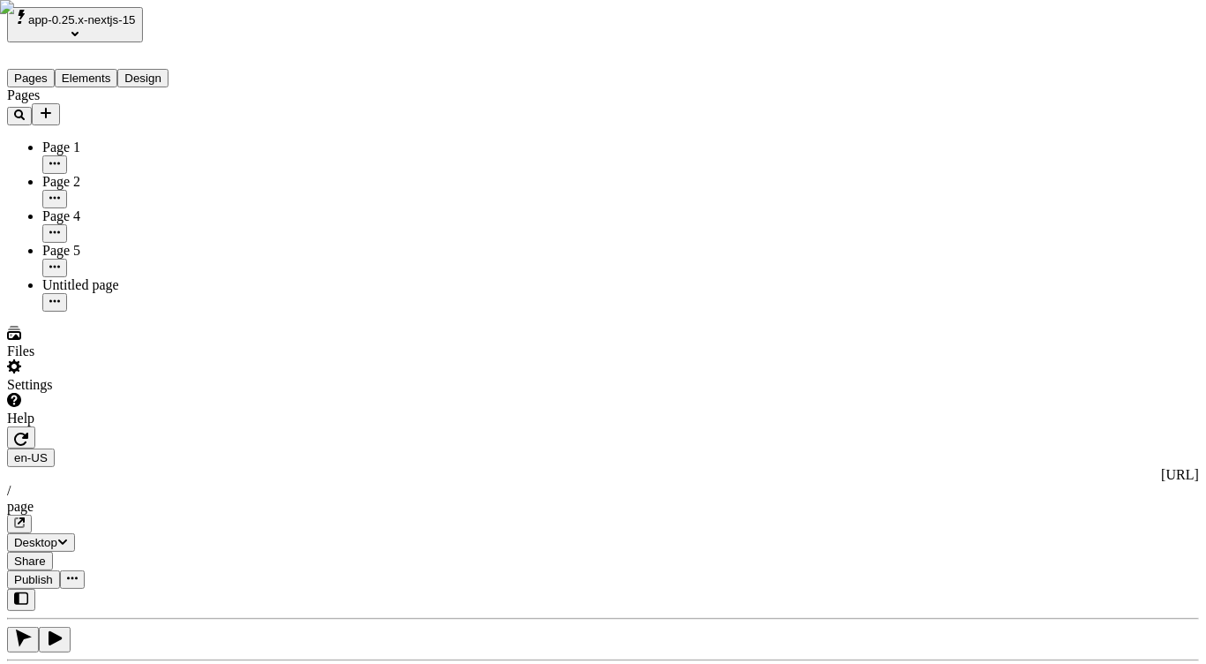
click at [53, 573] on span "Publish" at bounding box center [33, 579] width 39 height 13
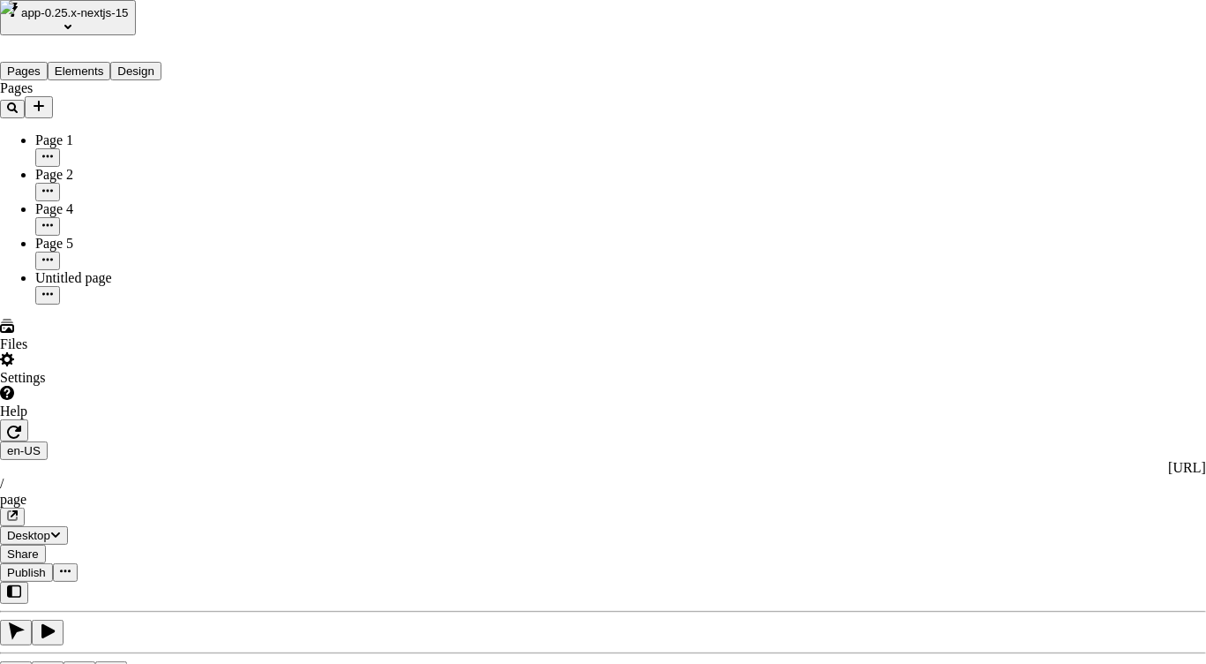
checkbox input "true"
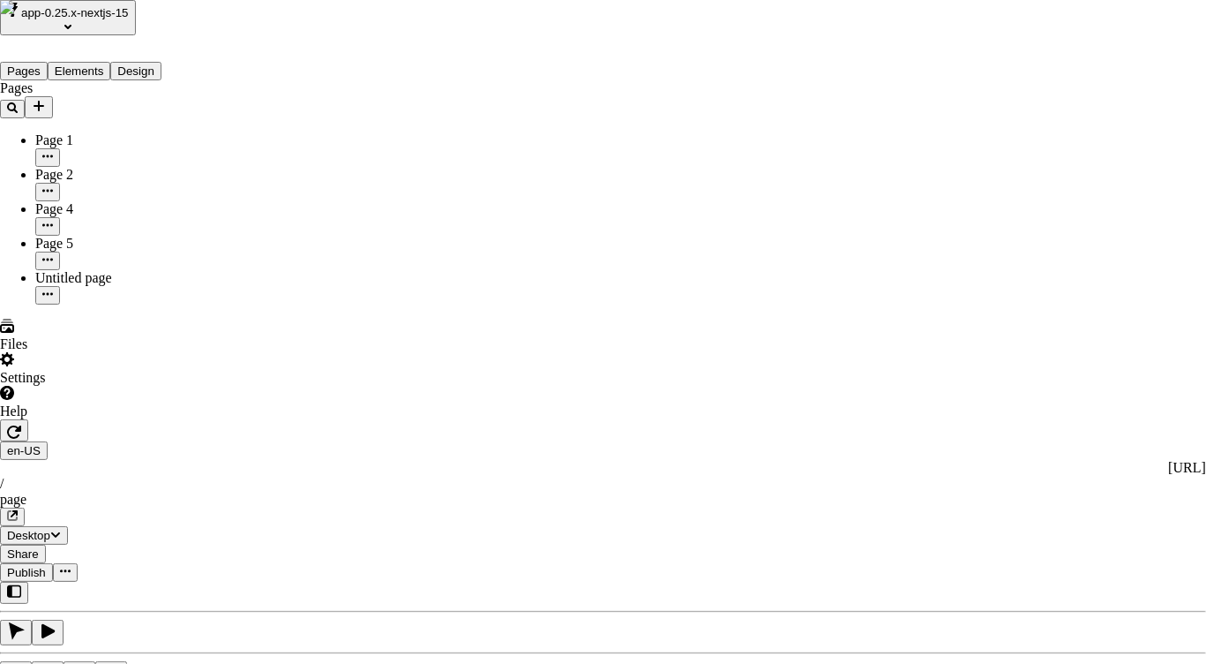
checkbox input "true"
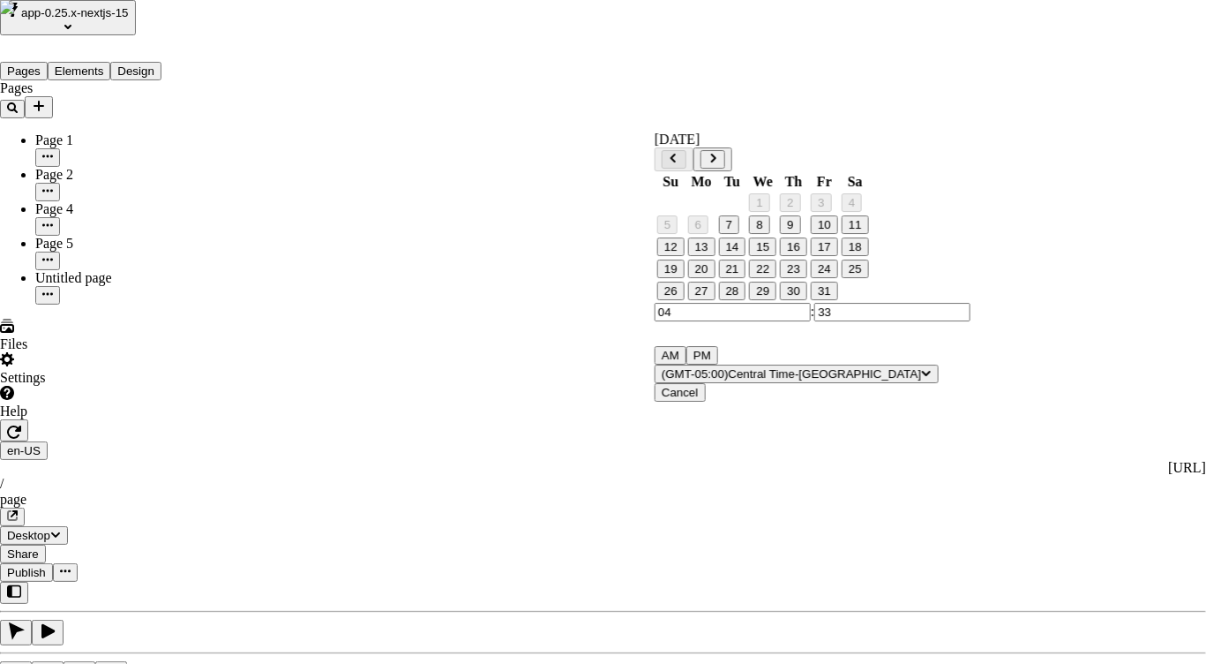
click at [814, 321] on input "33" at bounding box center [892, 312] width 156 height 19
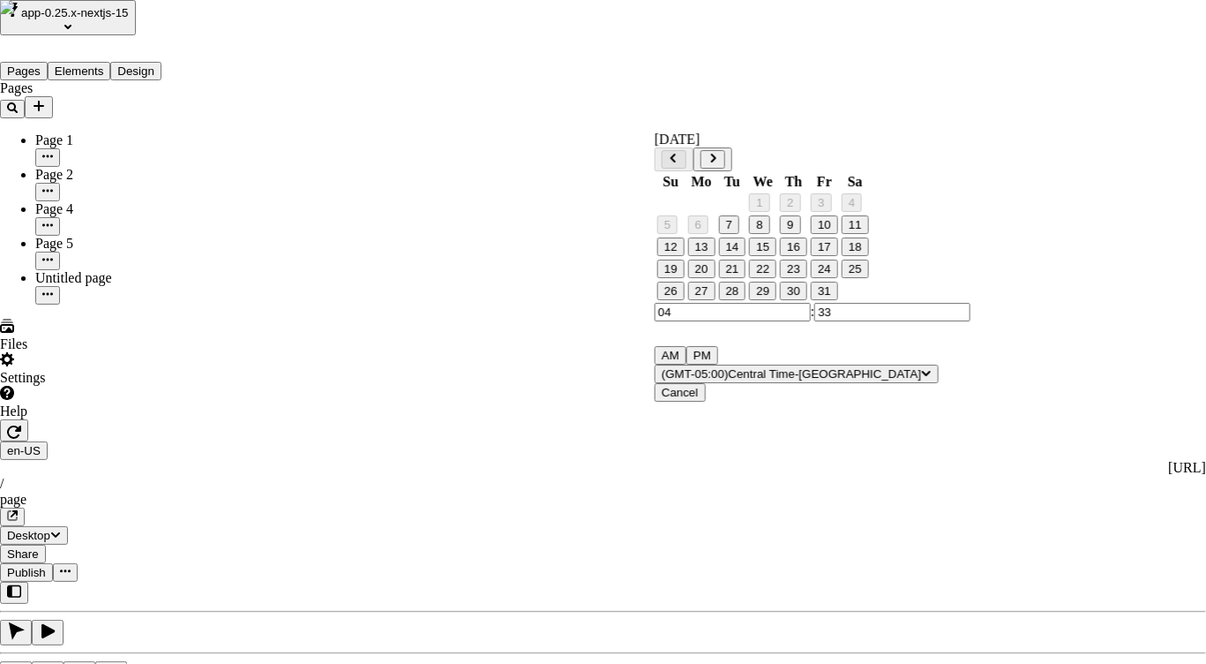
type input "03"
click at [718, 215] on button "7" at bounding box center [728, 224] width 20 height 19
click at [814, 321] on input "03" at bounding box center [892, 312] width 156 height 19
type input "35"
click at [739, 234] on button "7" at bounding box center [728, 224] width 20 height 19
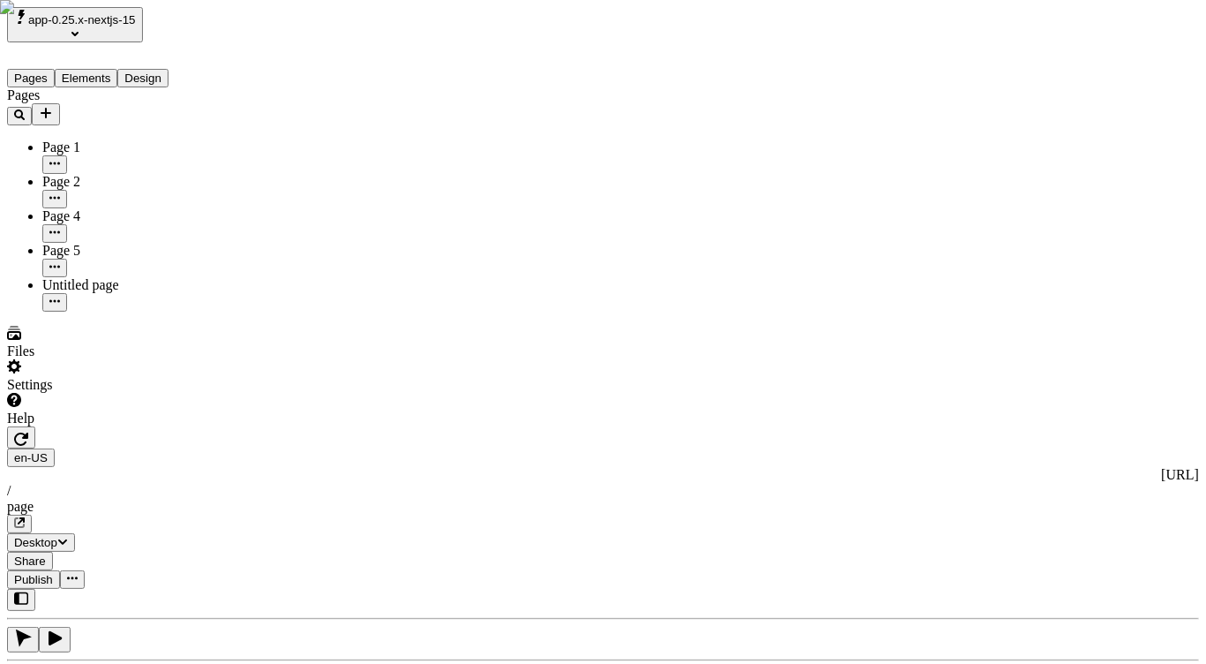
click at [24, 518] on icon "button" at bounding box center [19, 522] width 9 height 9
type textarea "version 5"
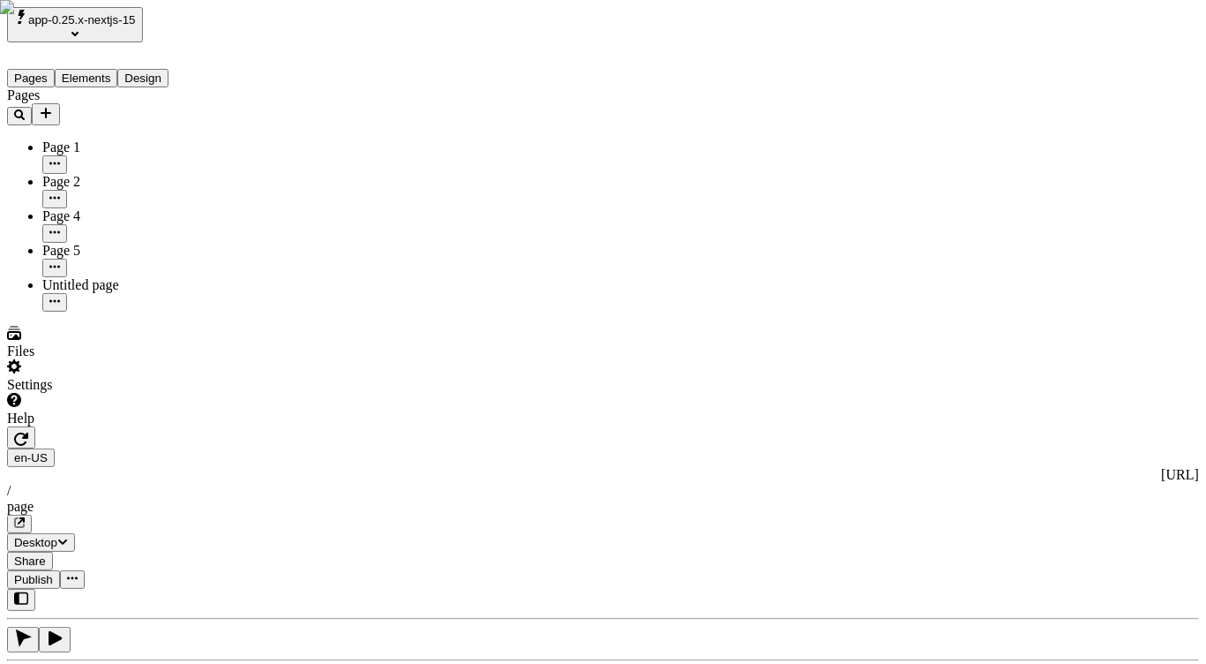
click at [53, 573] on span "Publish" at bounding box center [33, 579] width 39 height 13
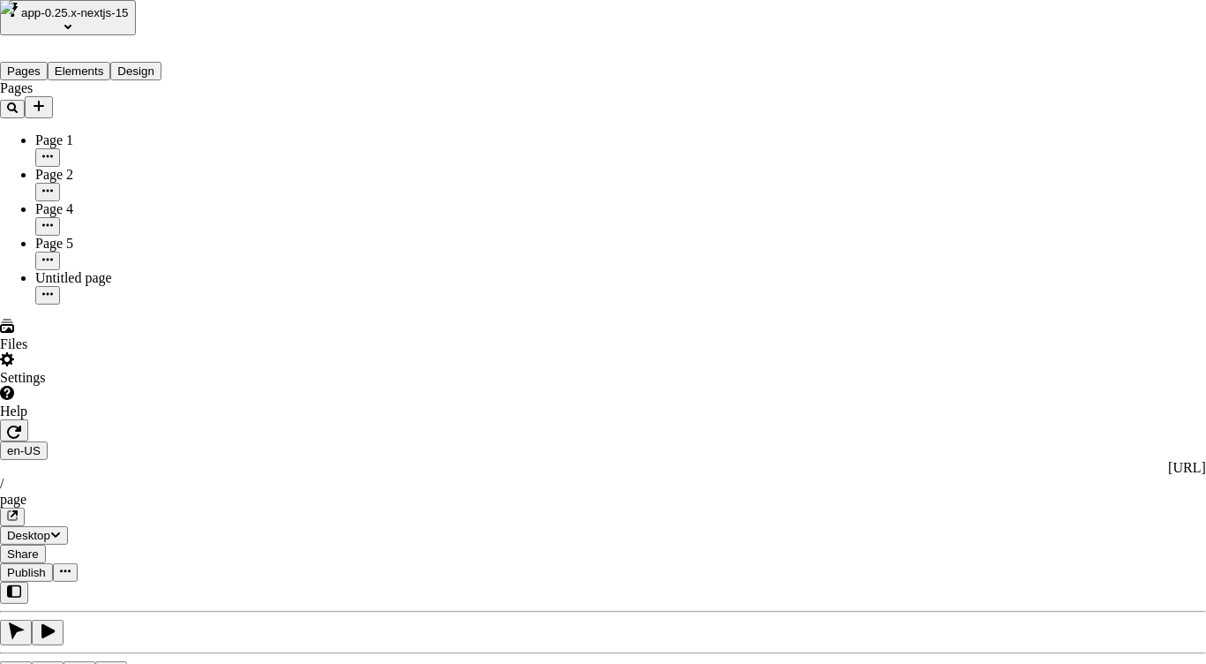
checkbox input "true"
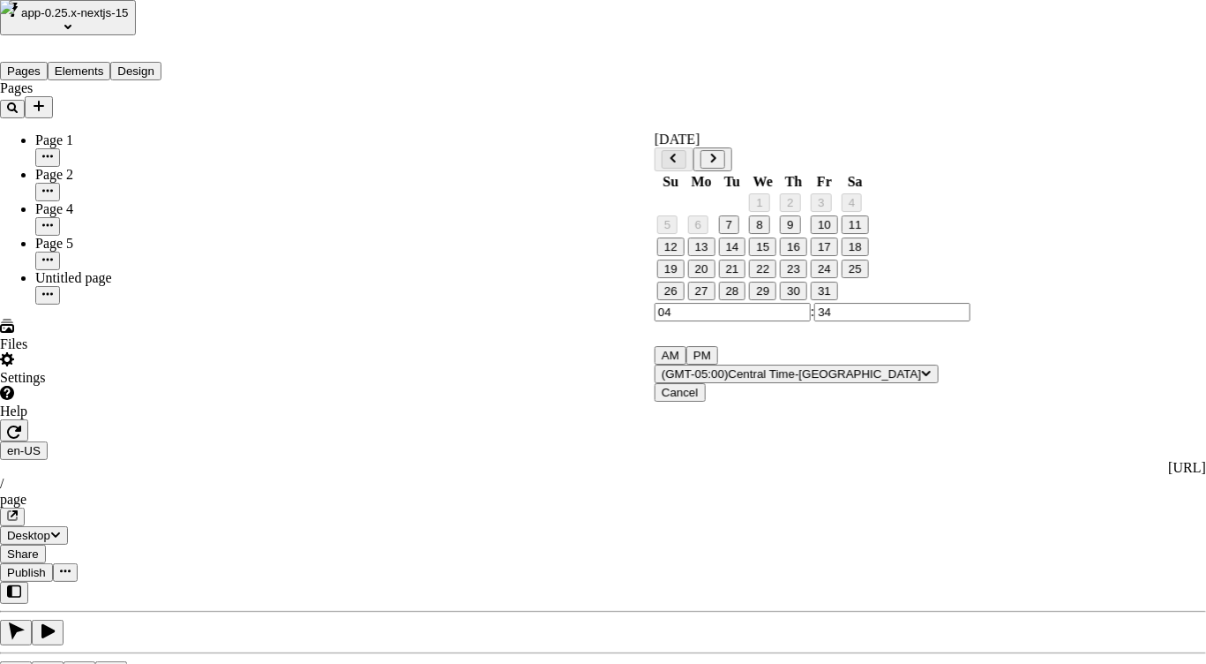
click at [814, 321] on input "34" at bounding box center [892, 312] width 156 height 19
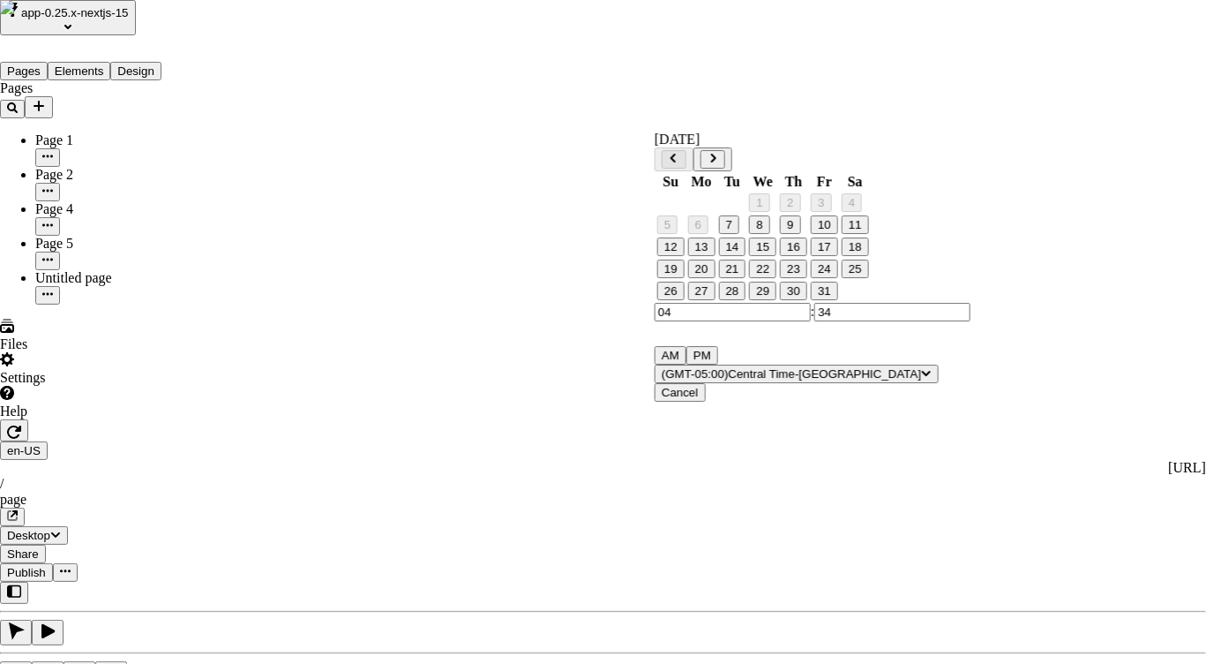
click at [814, 321] on input "34" at bounding box center [892, 312] width 156 height 19
type input "35"
click at [739, 234] on button "7" at bounding box center [728, 224] width 20 height 19
click at [814, 321] on input "35" at bounding box center [892, 312] width 156 height 19
type input "37"
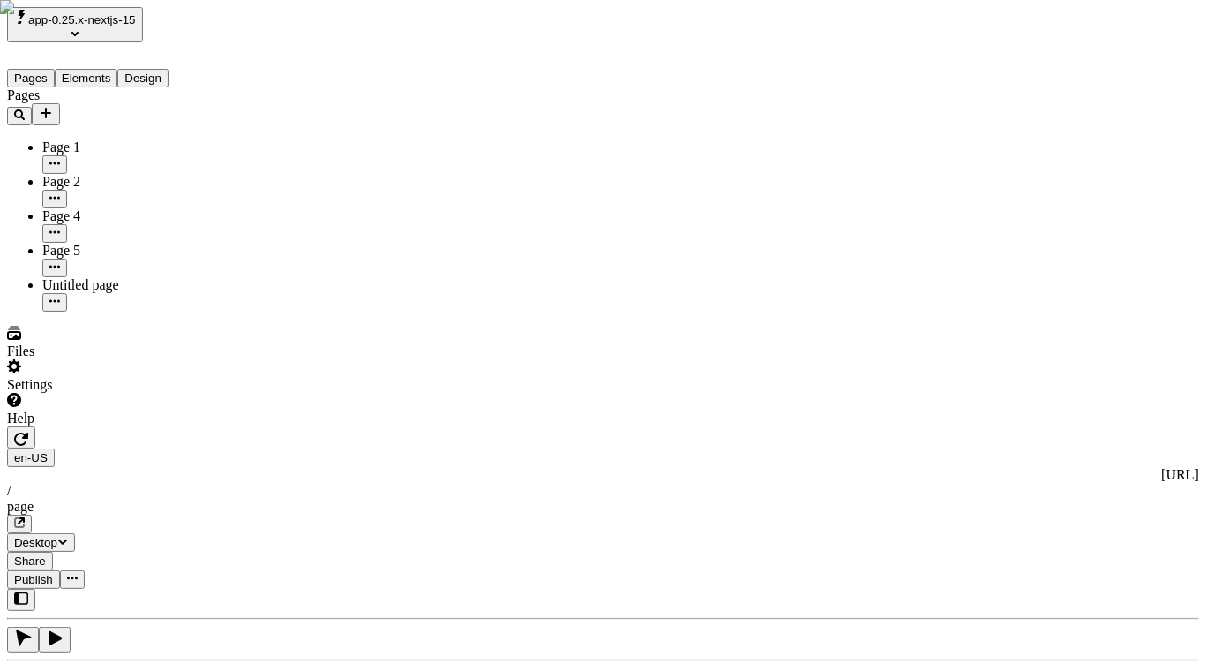
click at [53, 573] on span "Publish" at bounding box center [33, 579] width 39 height 13
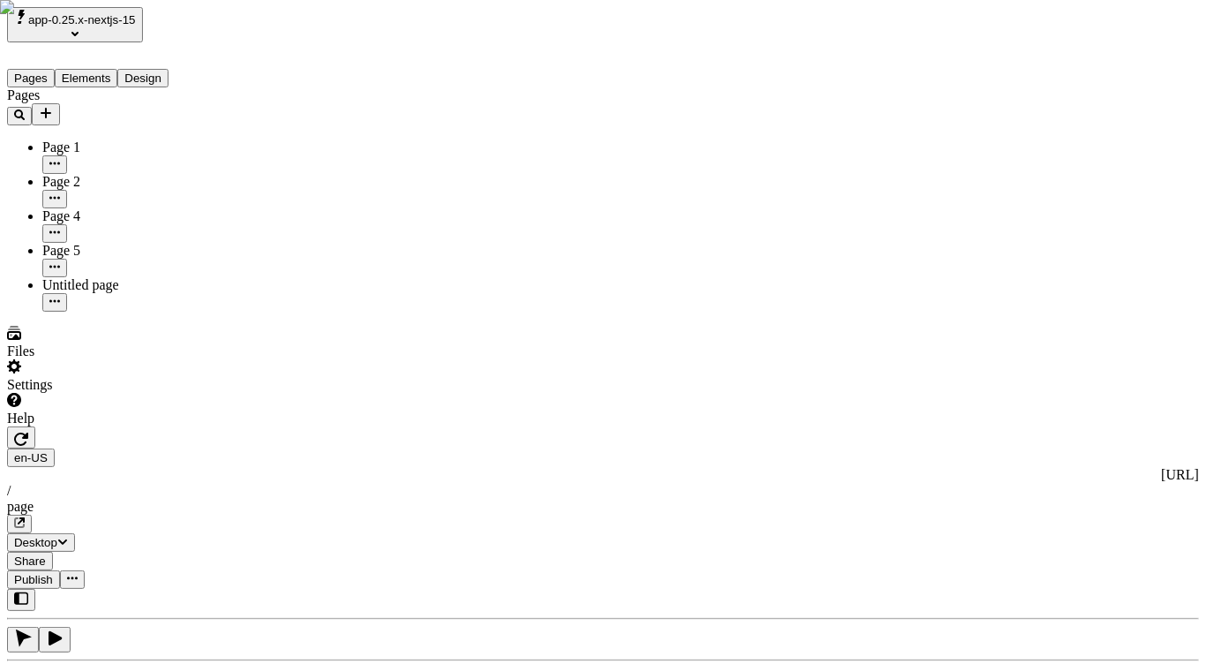
type textarea "Authoritatively promote resource-leveling clouds, then objectively envisioneer …"
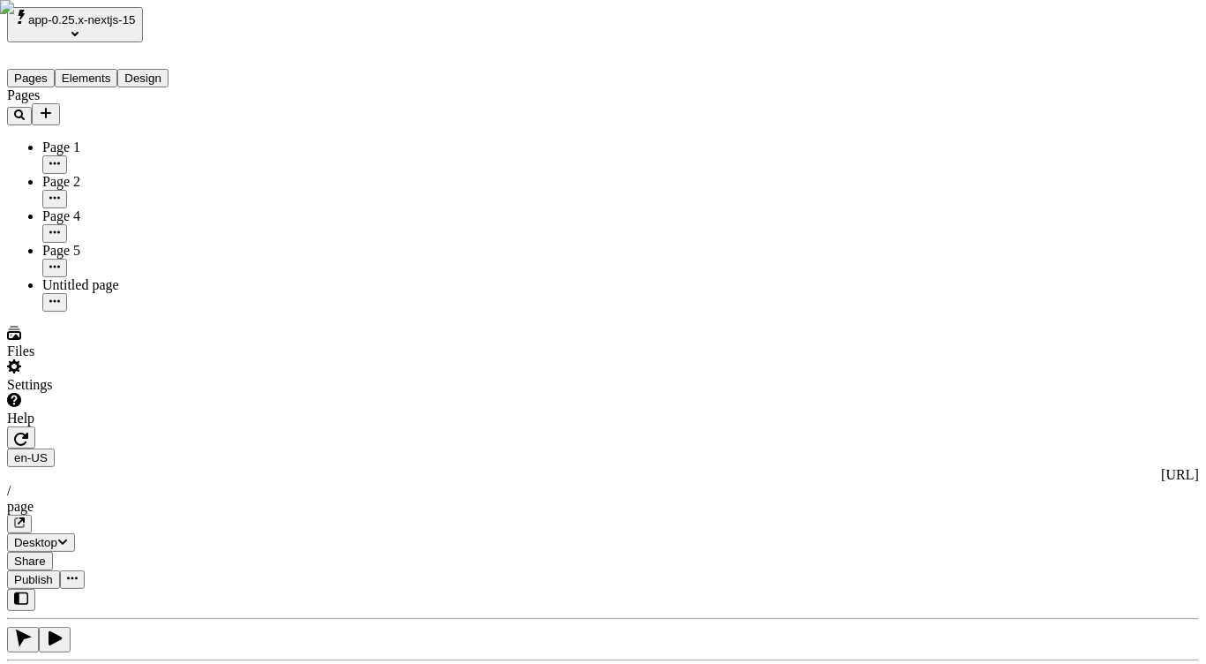
click at [28, 432] on icon "button" at bounding box center [21, 439] width 14 height 14
type textarea "Authoritatively promote resource-leveling clouds, then objectively envisioneer …"
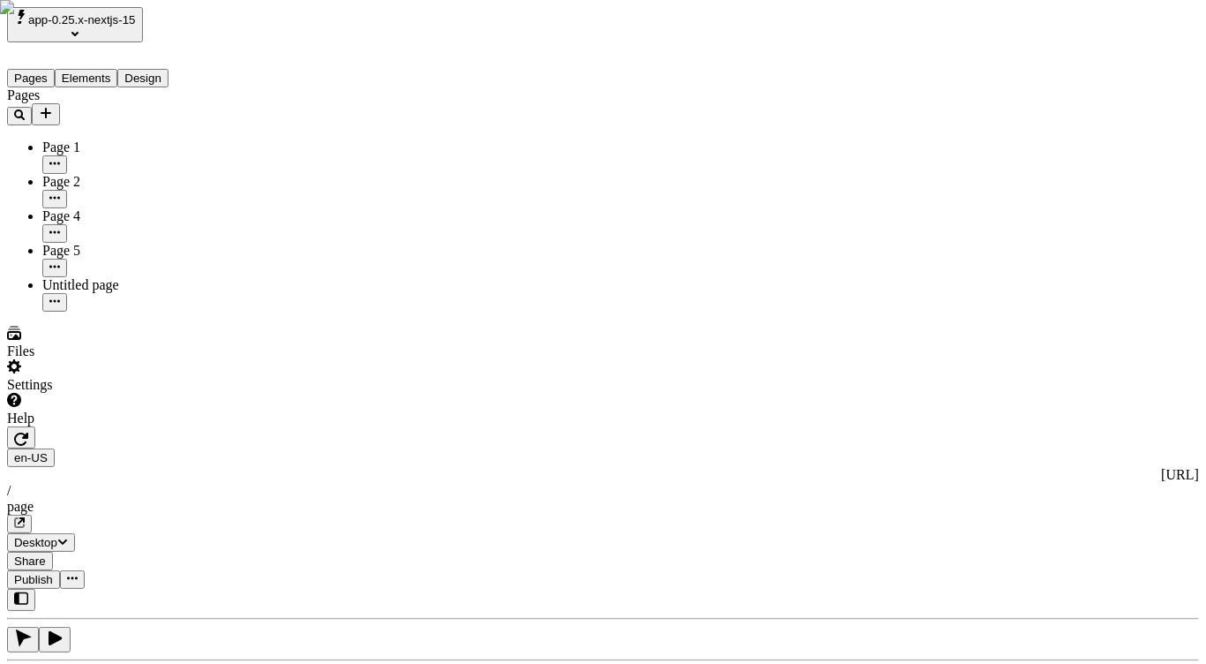
type textarea "Authoritatively promote resource-leveling clouds, then objectively envisioneer …"
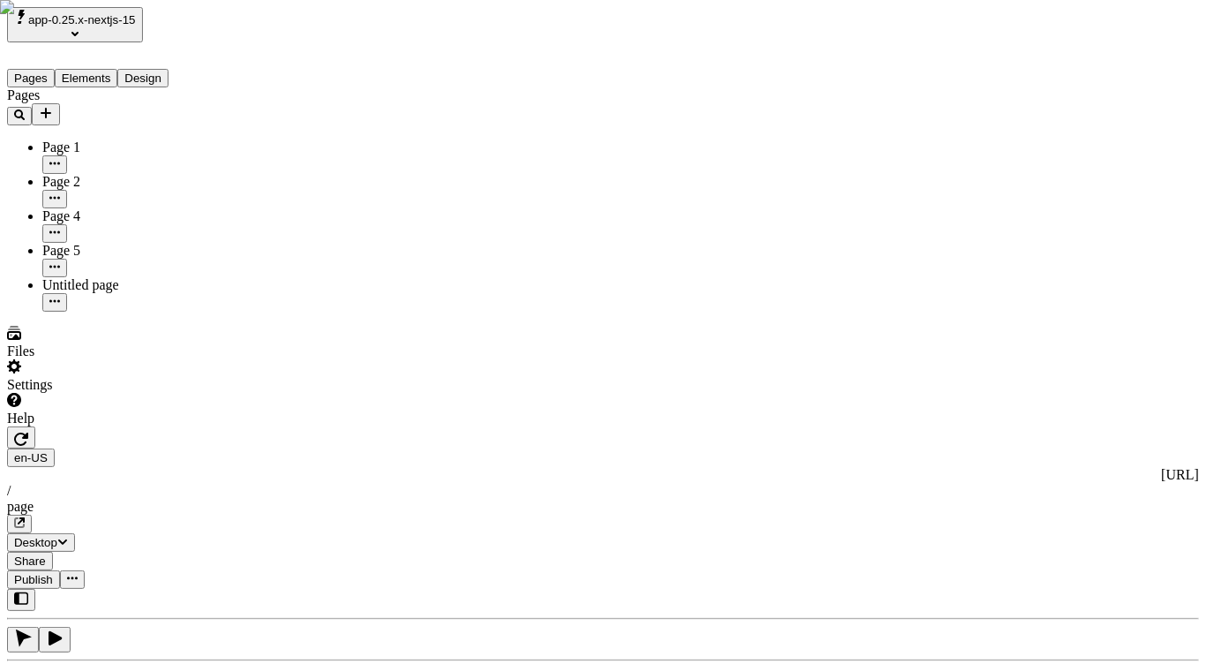
click at [97, 13] on span "app-0.25.x-nextjs-15" at bounding box center [82, 19] width 108 height 13
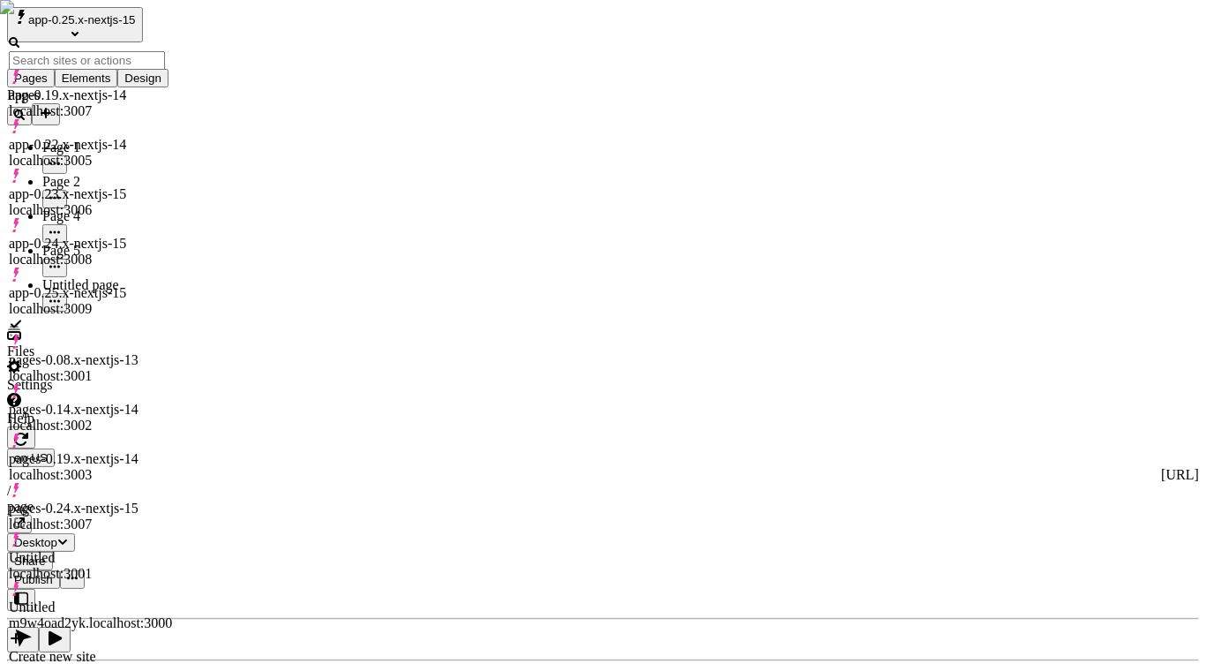
click at [172, 615] on div "m9w4oad2yk.localhost:3000" at bounding box center [90, 623] width 163 height 16
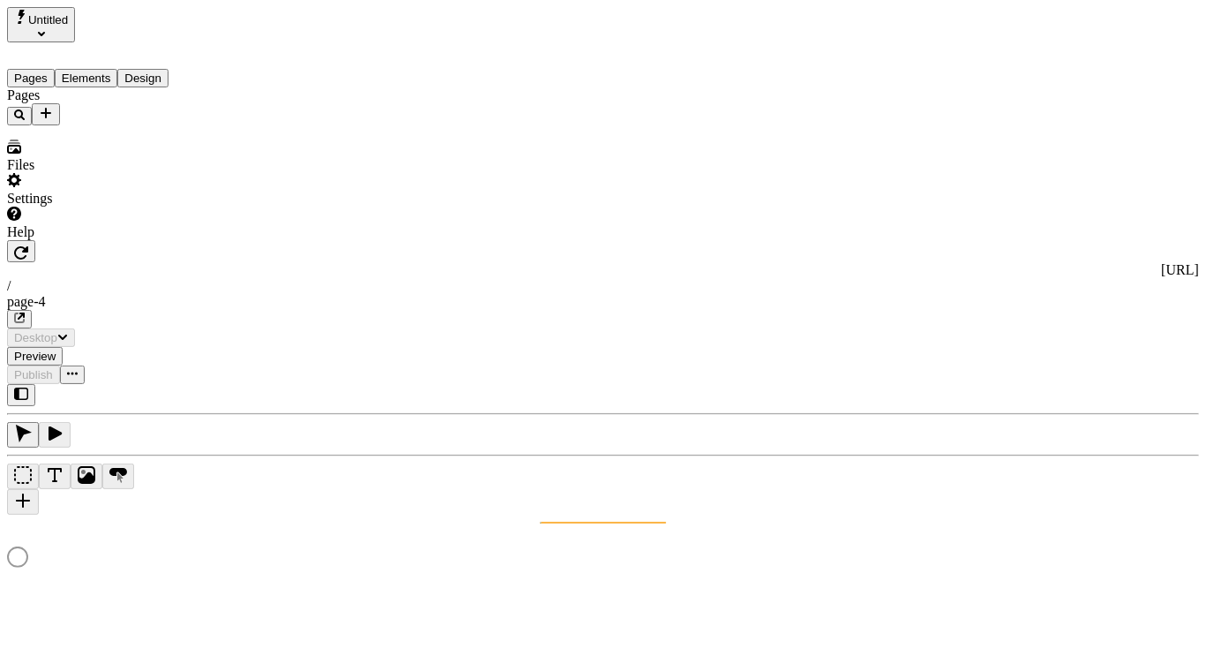
type input "/page-4"
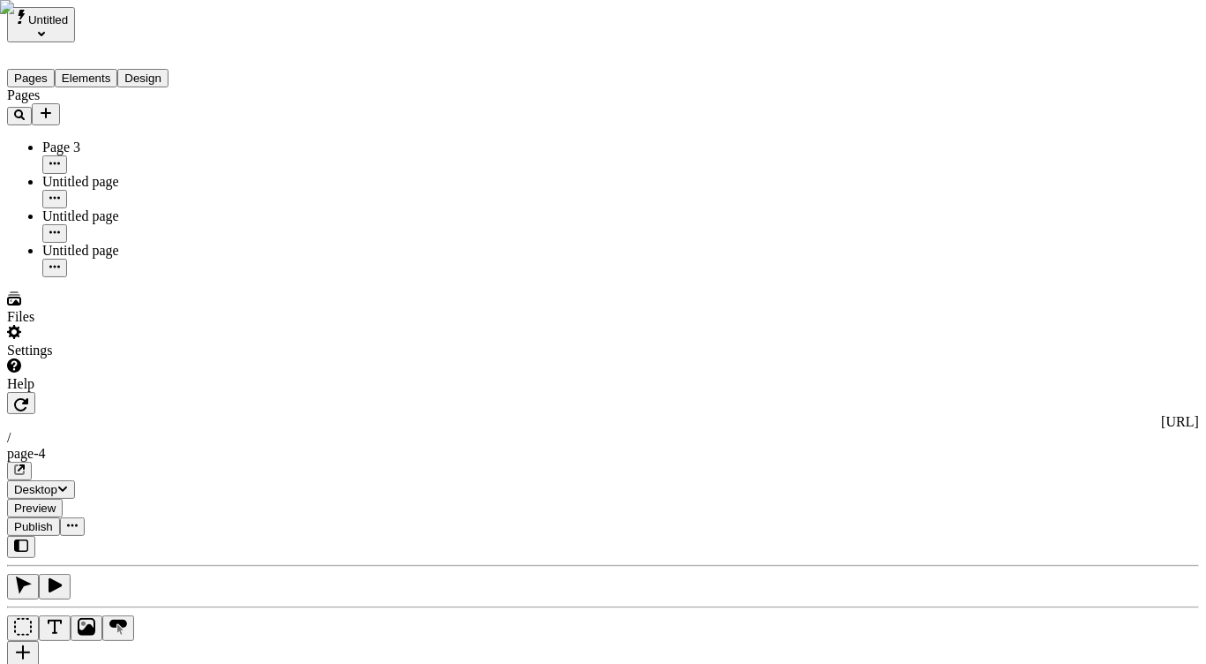
click at [45, 32] on icon "Select site" at bounding box center [41, 34] width 7 height 4
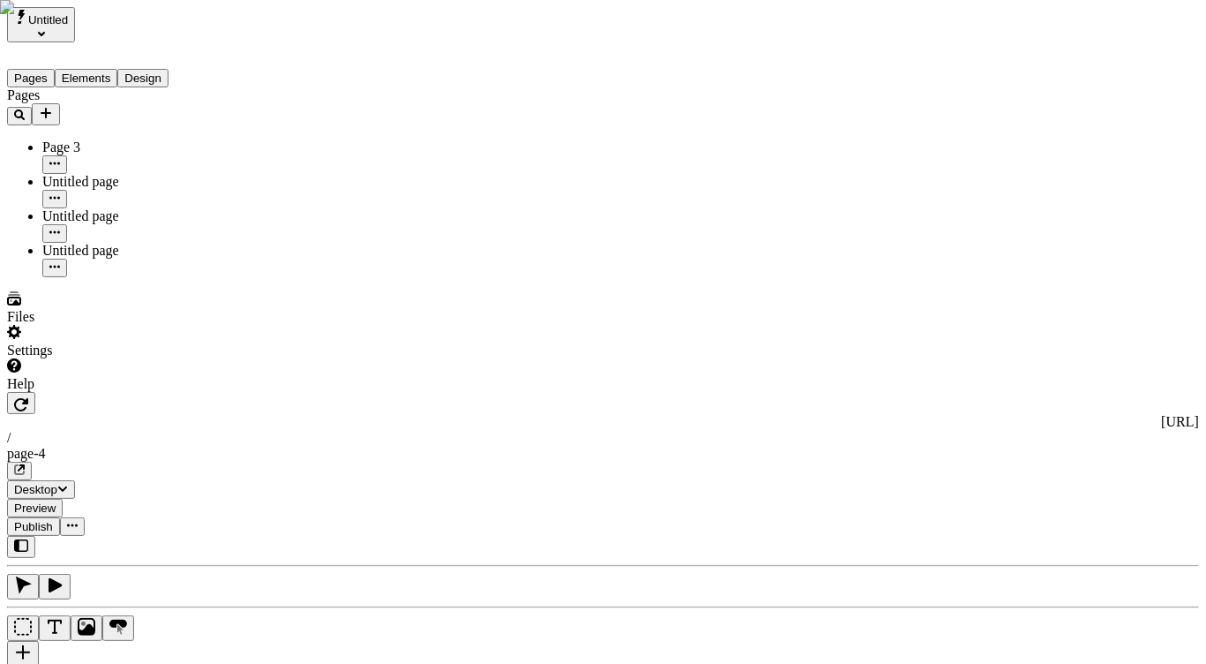
click at [68, 26] on span "Untitled" at bounding box center [48, 19] width 40 height 13
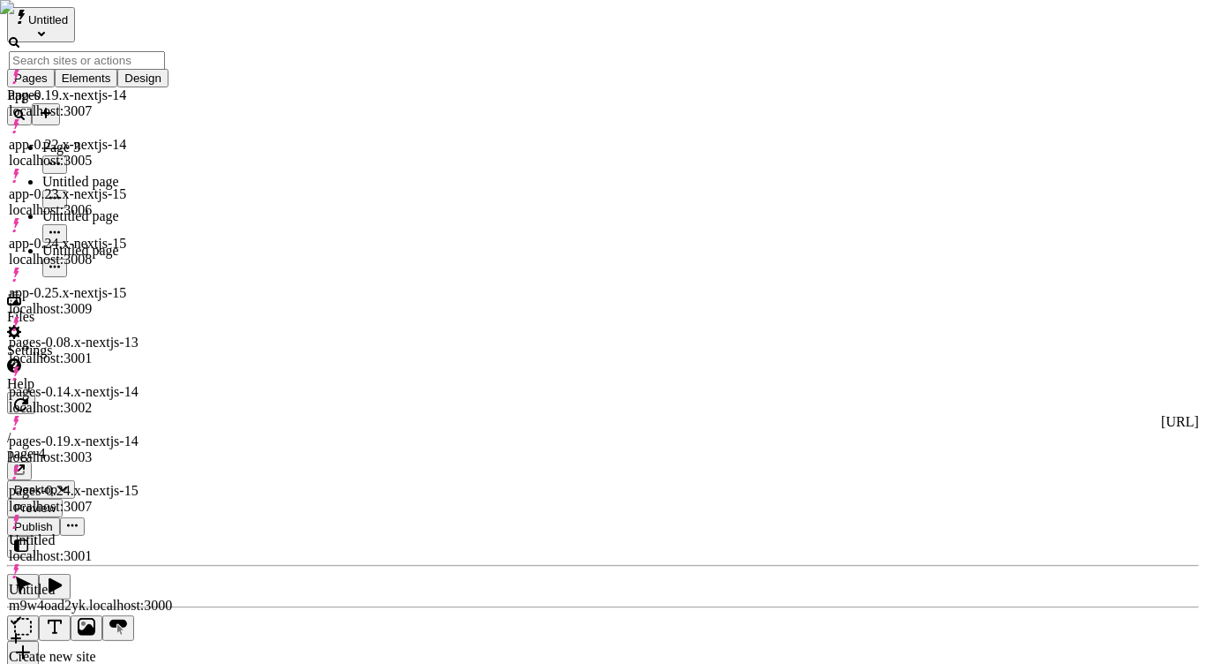
click at [169, 285] on div "app-0.25.x-nextjs-15 localhost:3009" at bounding box center [90, 301] width 163 height 32
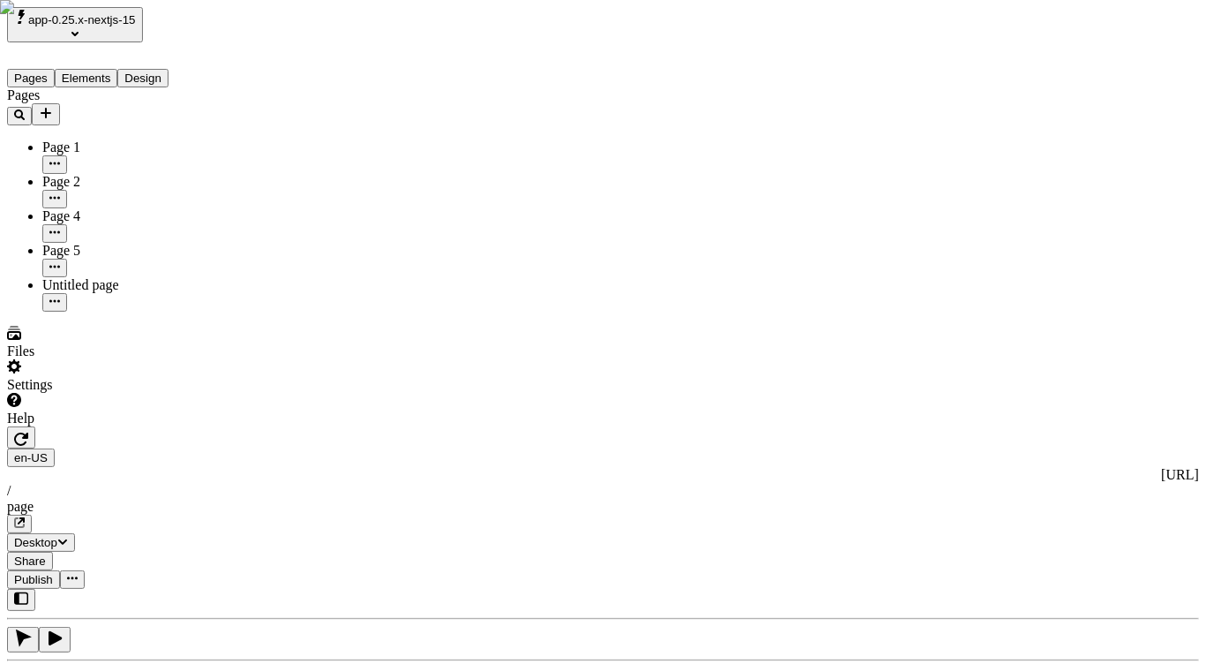
type textarea "Authoritatively promote resource-leveling clouds, then objectively envisioneer …"
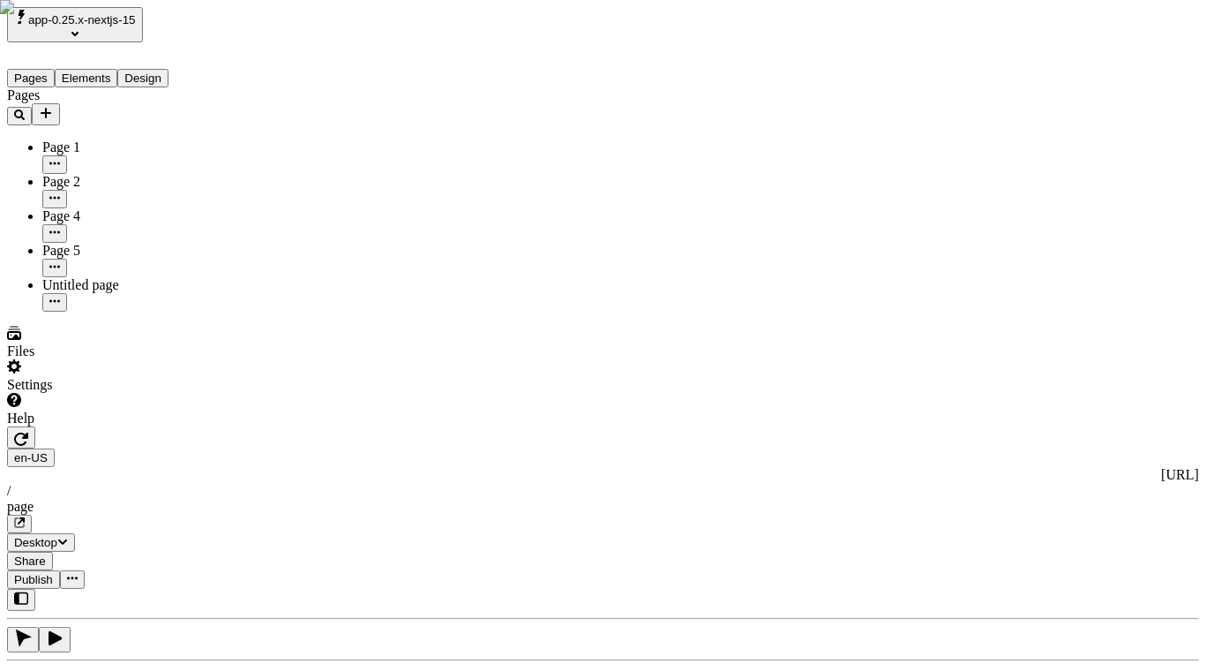
click at [964, 334] on div "Reset to base" at bounding box center [980, 358] width 32 height 48
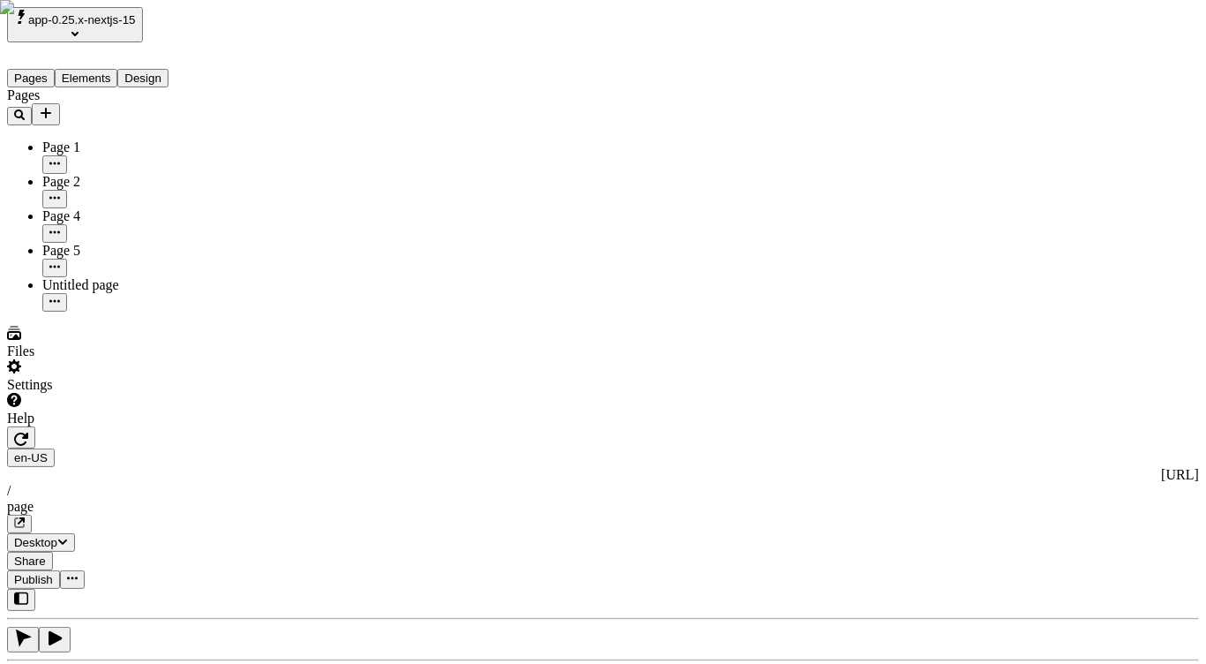
drag, startPoint x: 1188, startPoint y: 338, endPoint x: 1127, endPoint y: 337, distance: 60.9
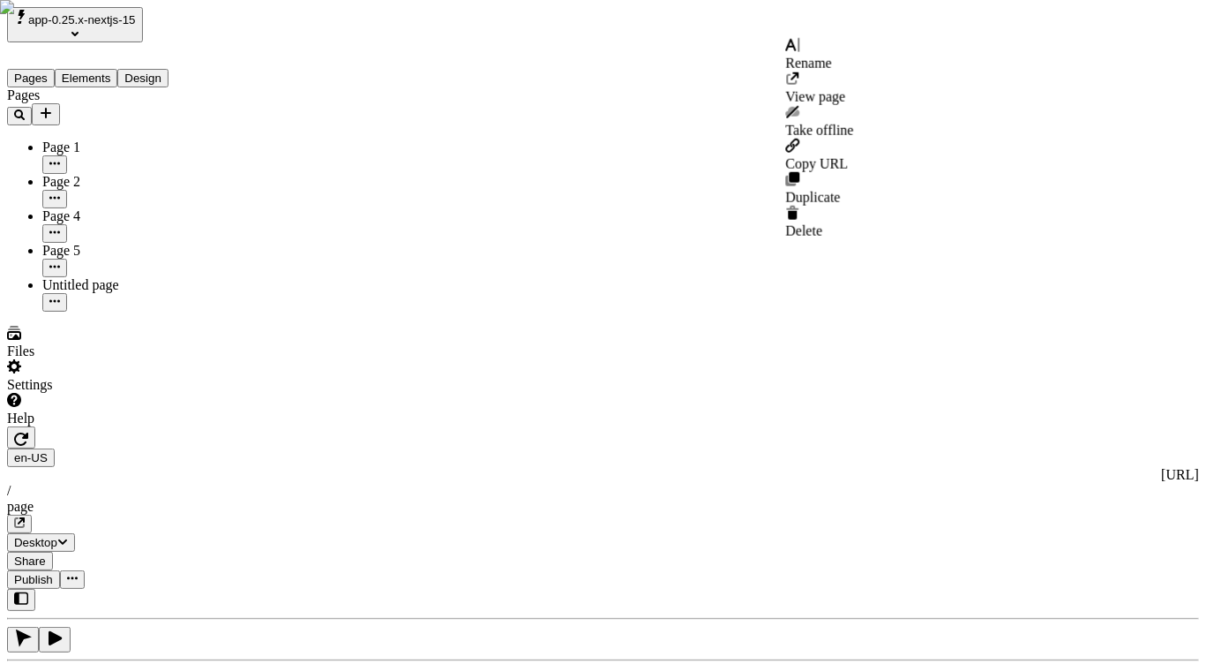
click at [85, 570] on button "button" at bounding box center [72, 579] width 25 height 19
click at [118, 311] on div "Pages Page 1 Page 2 Page 4 Page 5 Untitled page" at bounding box center [113, 199] width 212 height 224
click at [60, 103] on button "Add new" at bounding box center [46, 114] width 28 height 22
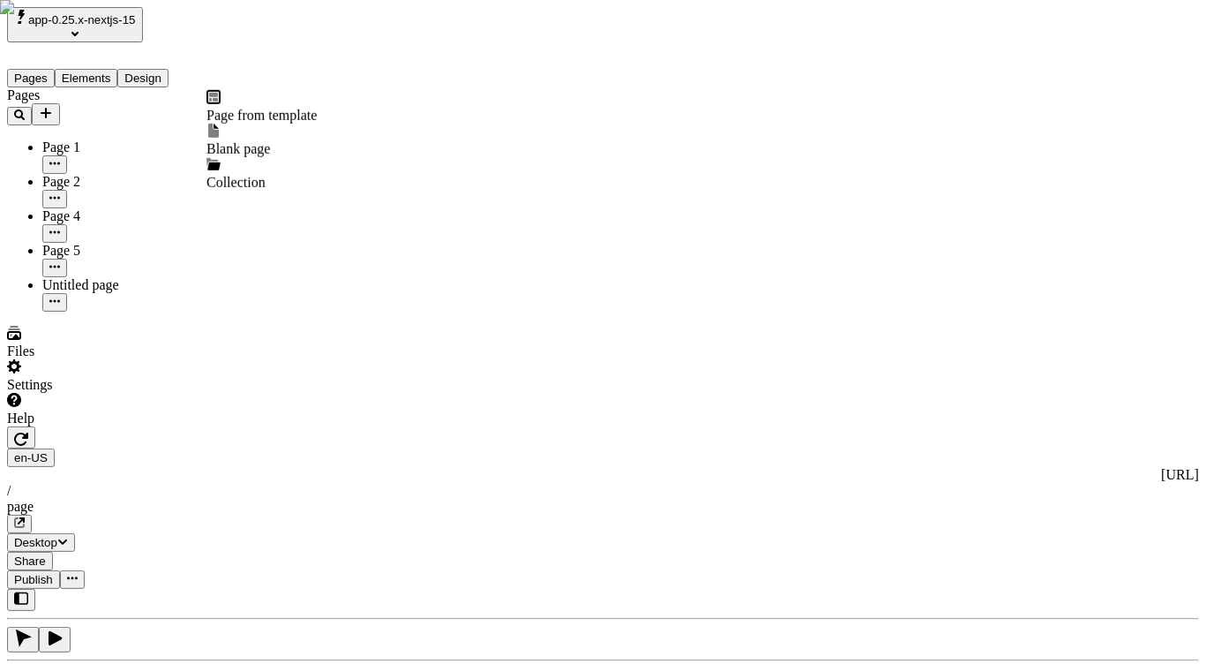
click at [270, 141] on span "Blank page" at bounding box center [238, 148] width 64 height 15
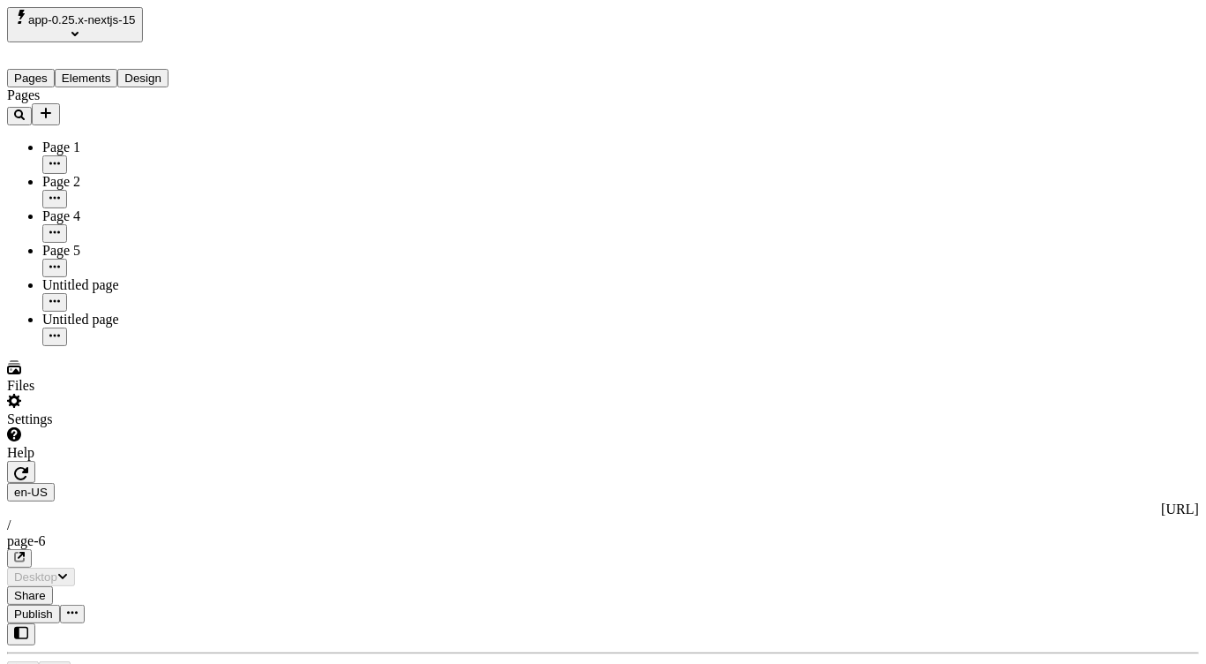
type input "/page-6"
click at [51, 108] on icon "Add new" at bounding box center [46, 113] width 11 height 11
click at [266, 175] on span "Collection" at bounding box center [235, 182] width 59 height 15
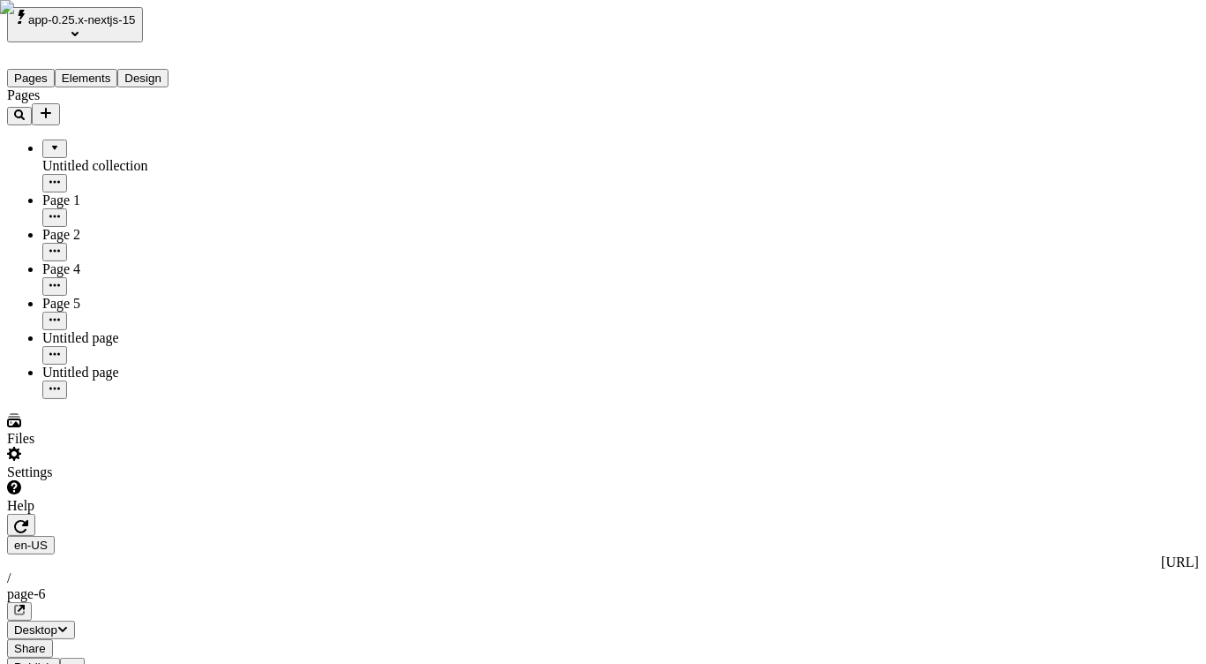
click at [49, 142] on div at bounding box center [54, 142] width 11 height 0
drag, startPoint x: 78, startPoint y: 293, endPoint x: 115, endPoint y: 127, distance: 170.0
drag, startPoint x: 60, startPoint y: 238, endPoint x: 96, endPoint y: 130, distance: 114.4
drag, startPoint x: 58, startPoint y: 229, endPoint x: 100, endPoint y: 134, distance: 103.9
click at [132, 399] on div "Pages Untitled collection Page 2 Page 4 Untitled page Page 1 Page 5 Untitled pa…" at bounding box center [113, 242] width 212 height 311
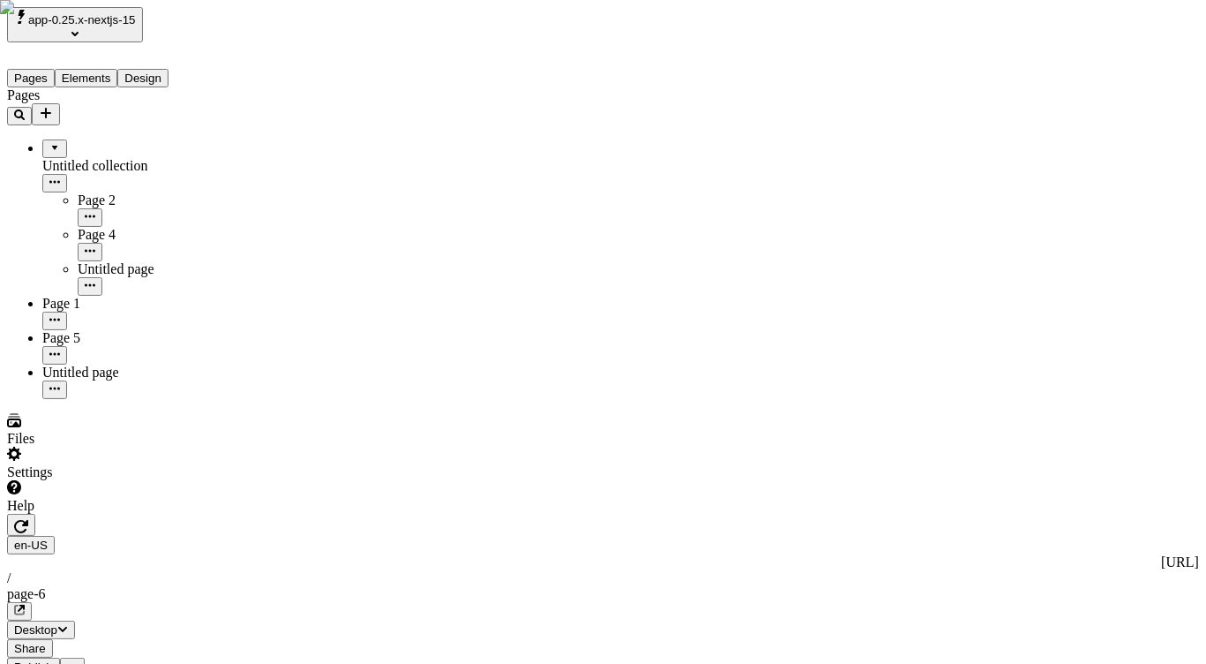
type input "18"
type input "1.5"
type textarea "Fungibly supply state of the art opportunities, and credibly promote next-gener…"
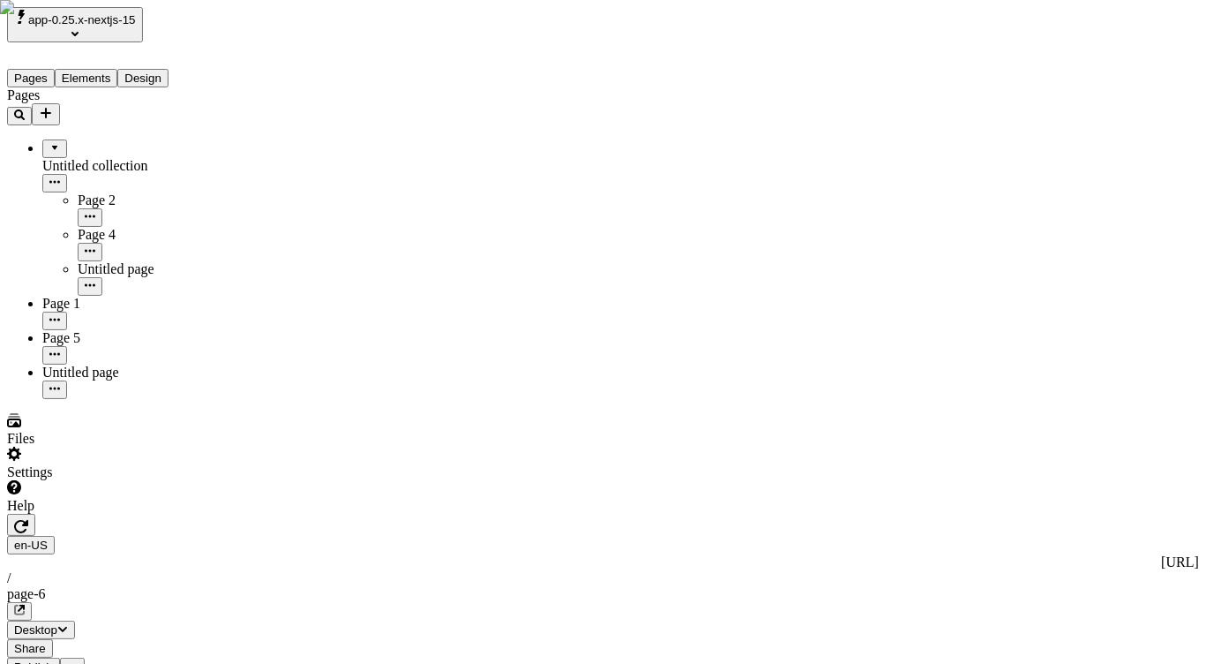
click at [1107, 200] on div "Open page" at bounding box center [1101, 192] width 190 height 16
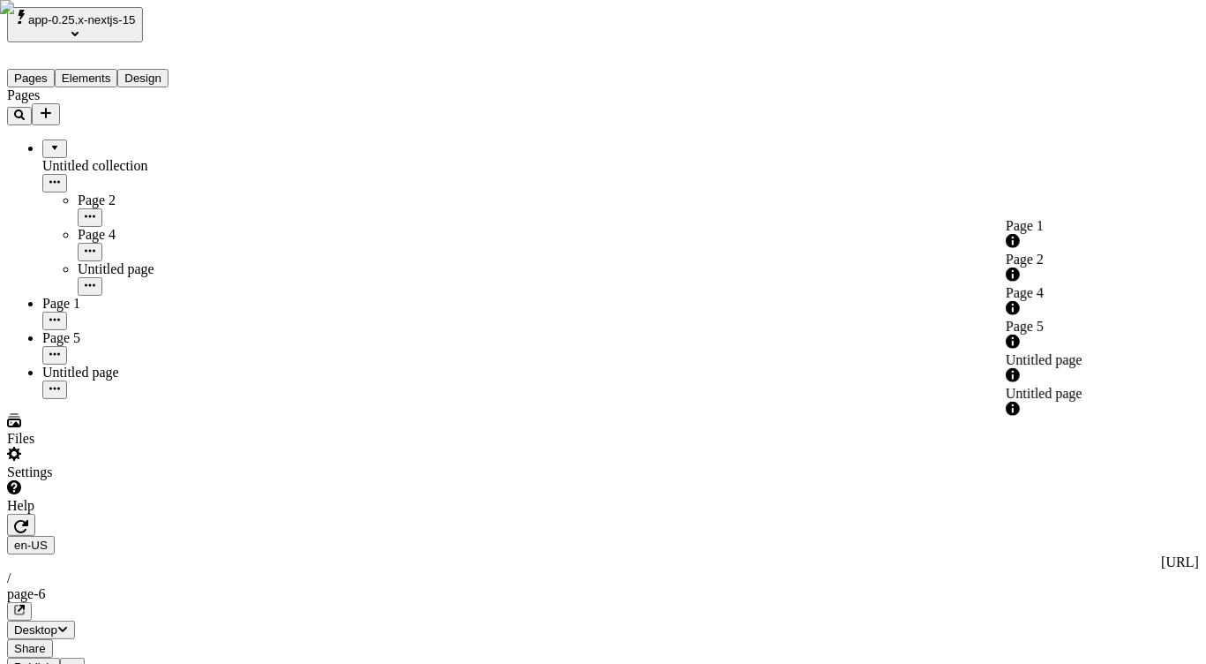
click at [1068, 285] on div "Page 4" at bounding box center [1101, 293] width 190 height 16
type input "Page 4"
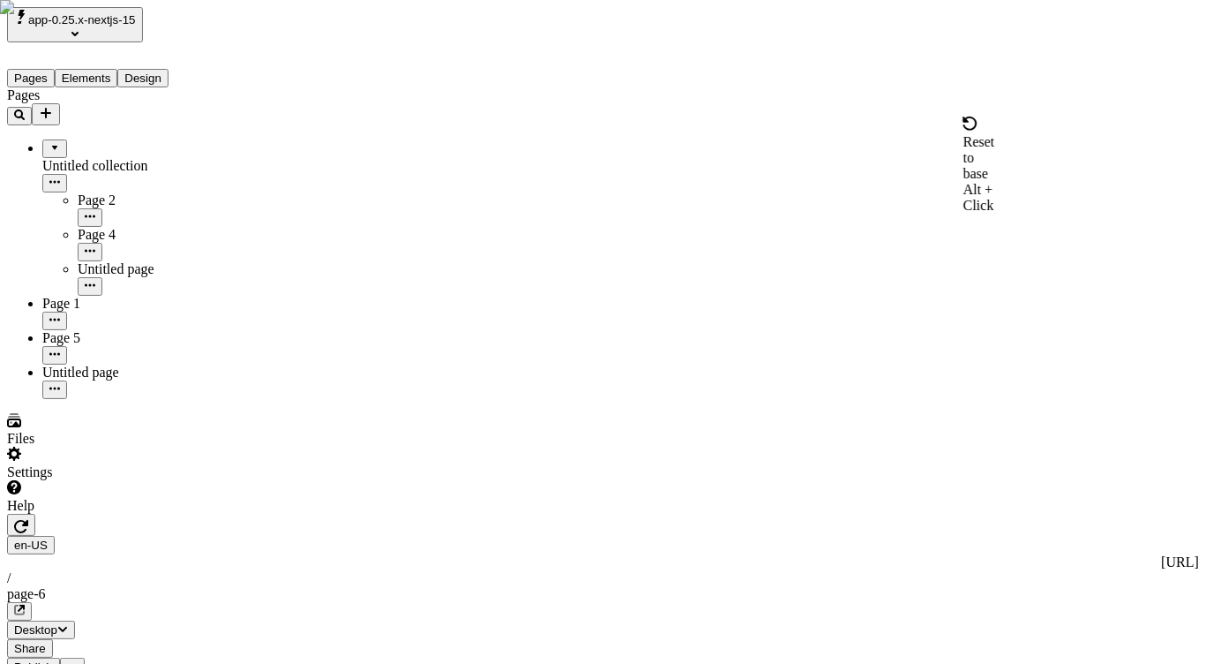
click at [964, 140] on div "Reset to base" at bounding box center [980, 158] width 32 height 48
type input "b"
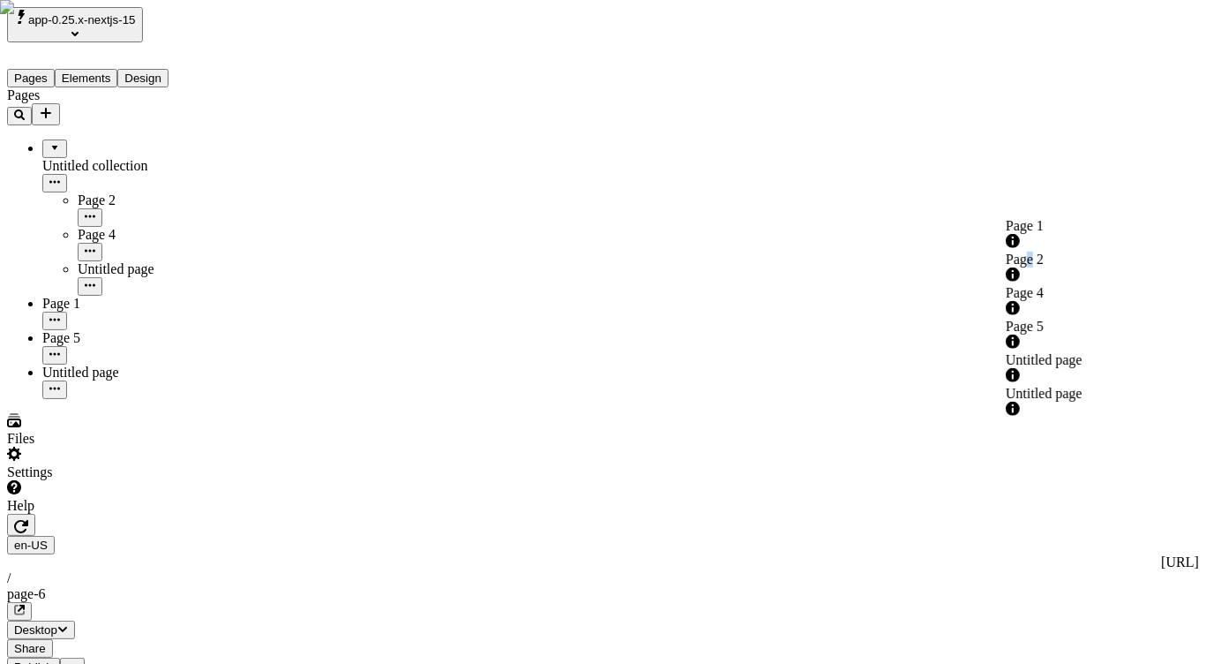
click at [1066, 261] on div "Page 2" at bounding box center [1101, 259] width 190 height 16
click at [1090, 292] on div "Page 4" at bounding box center [1101, 302] width 190 height 34
click at [1084, 300] on div "Page 4" at bounding box center [1101, 302] width 190 height 34
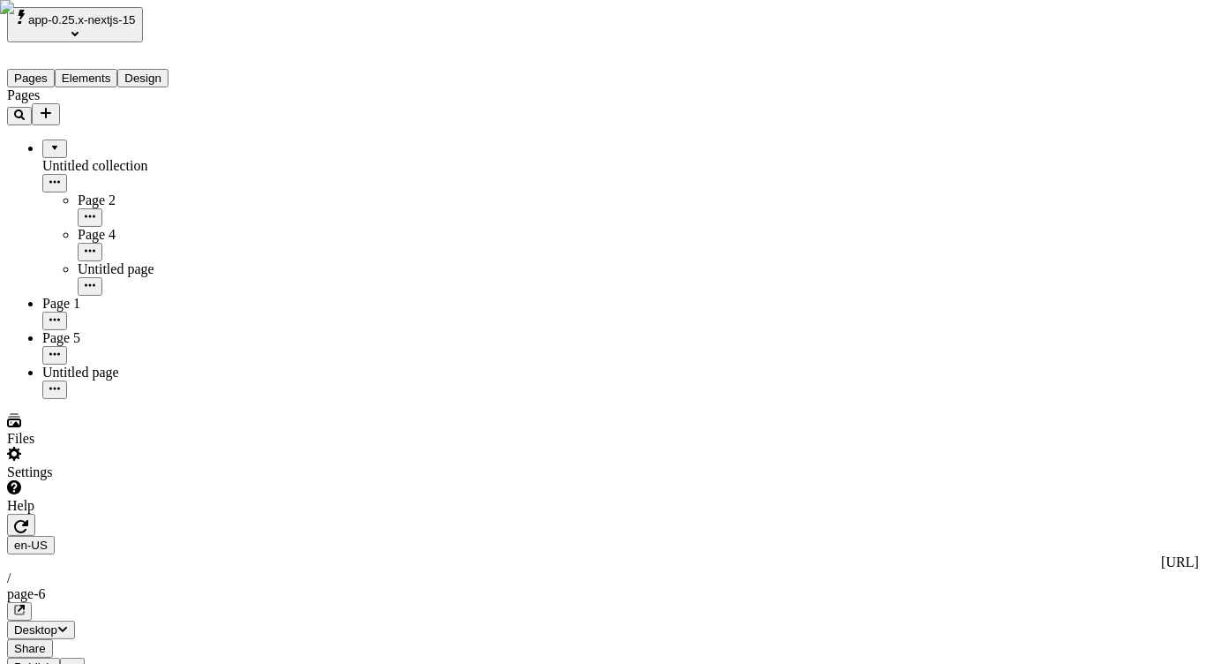
click at [1093, 327] on div "Page 5" at bounding box center [1101, 336] width 190 height 34
click at [1073, 352] on div "Untitled page" at bounding box center [1101, 360] width 190 height 16
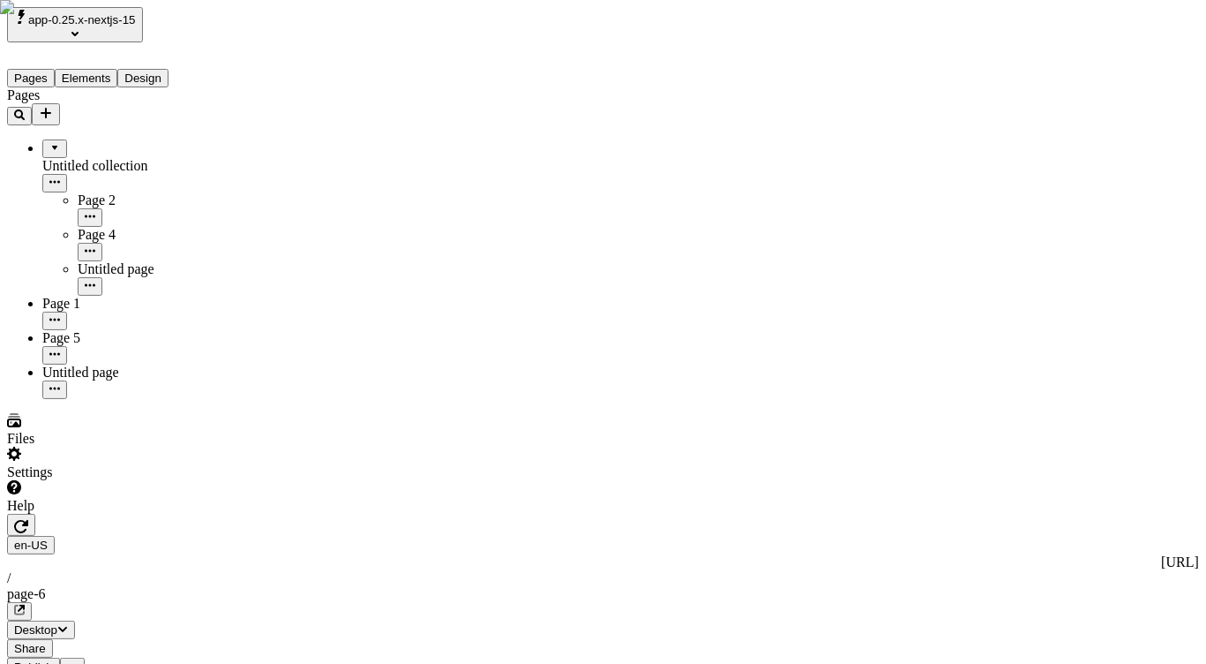
type input "U"
type input "Page 2"
checkbox input "true"
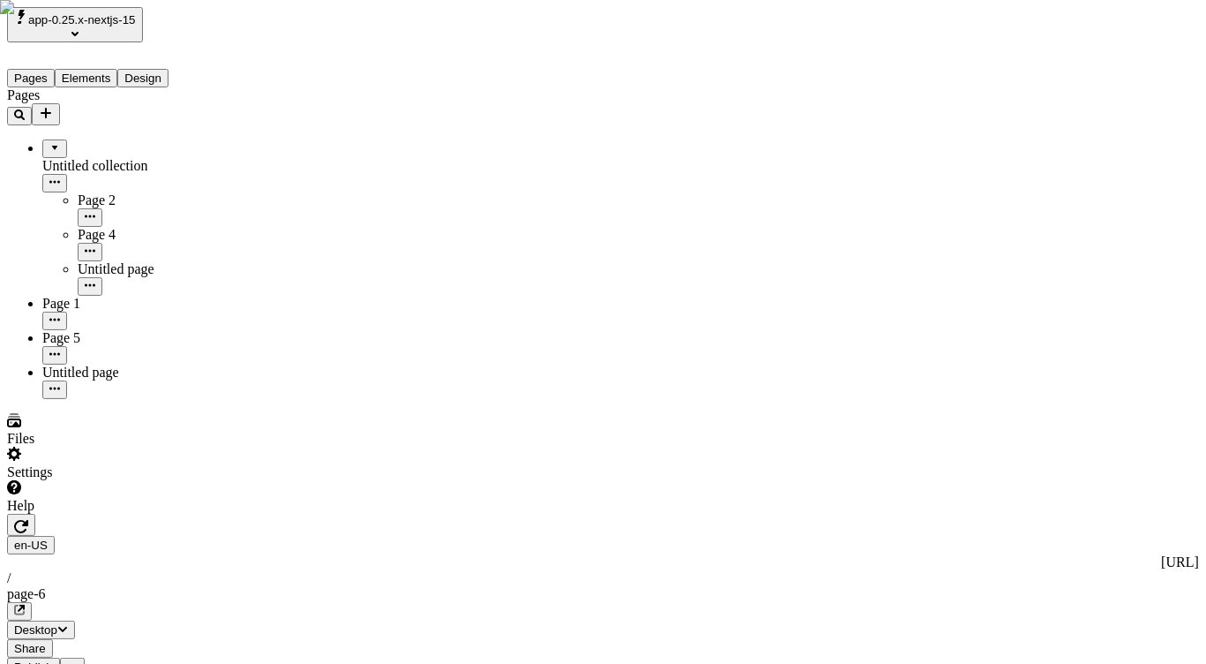
click at [964, 139] on div "Reset to base" at bounding box center [980, 158] width 32 height 48
checkbox input "false"
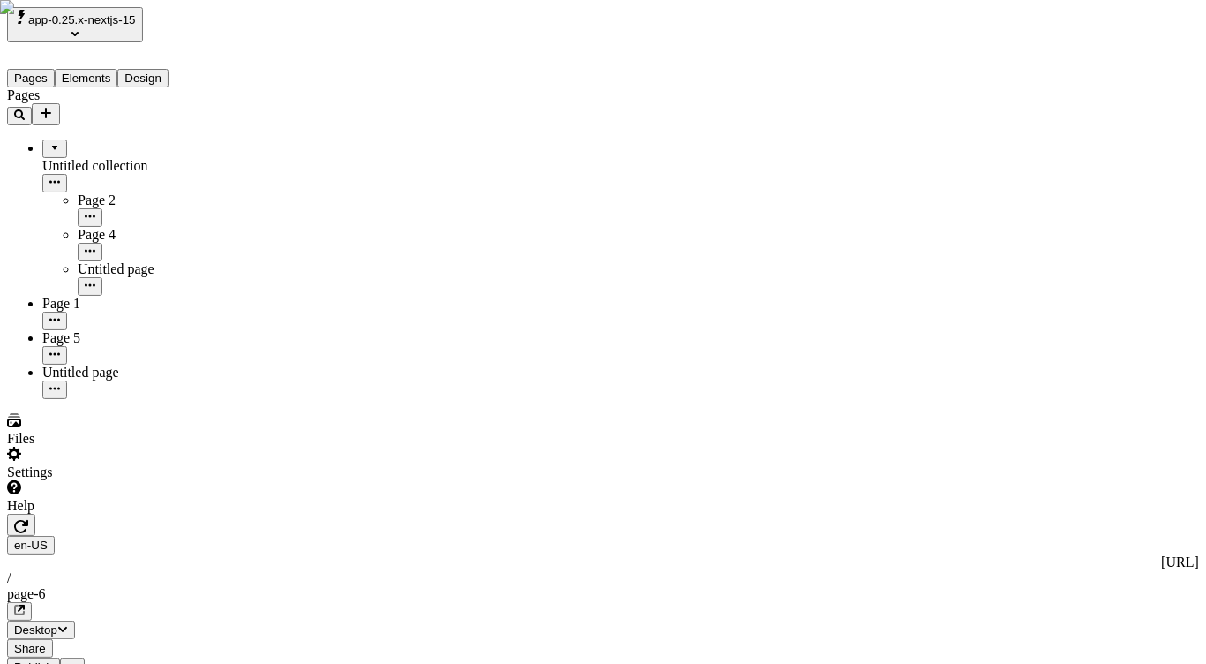
type input "c"
click at [169, 69] on button "Design" at bounding box center [142, 78] width 51 height 19
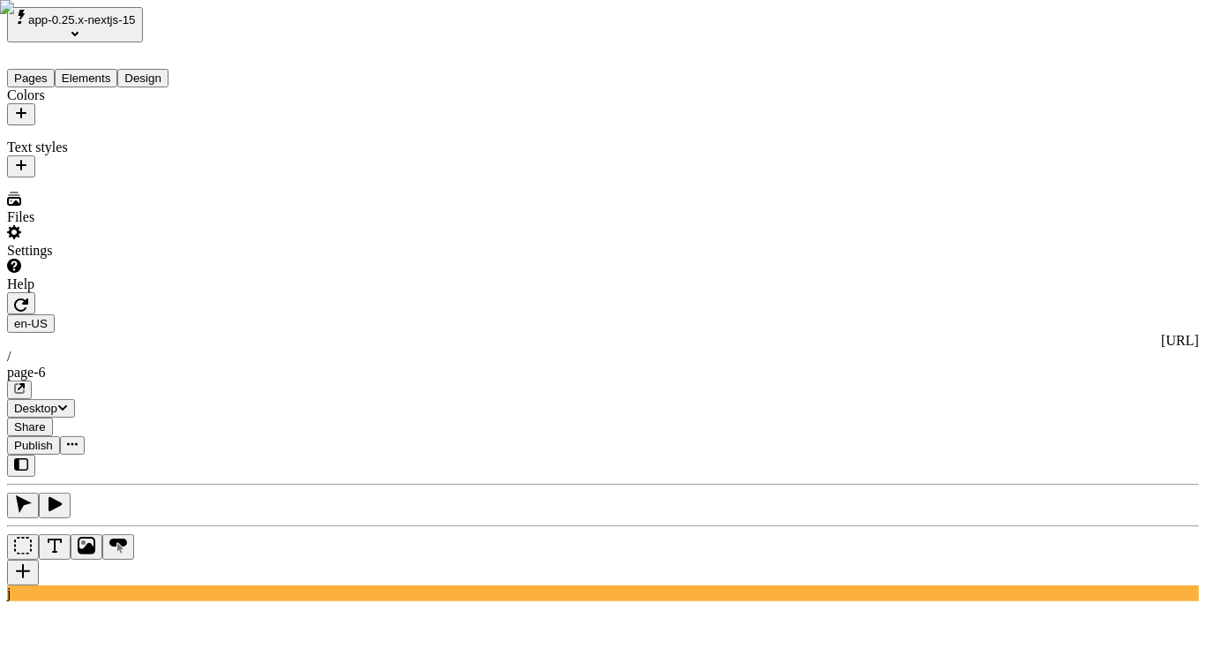
drag, startPoint x: 196, startPoint y: 88, endPoint x: 190, endPoint y: 105, distance: 17.9
click at [190, 105] on div "Colors" at bounding box center [113, 106] width 212 height 38
click at [28, 106] on icon "button" at bounding box center [21, 113] width 14 height 14
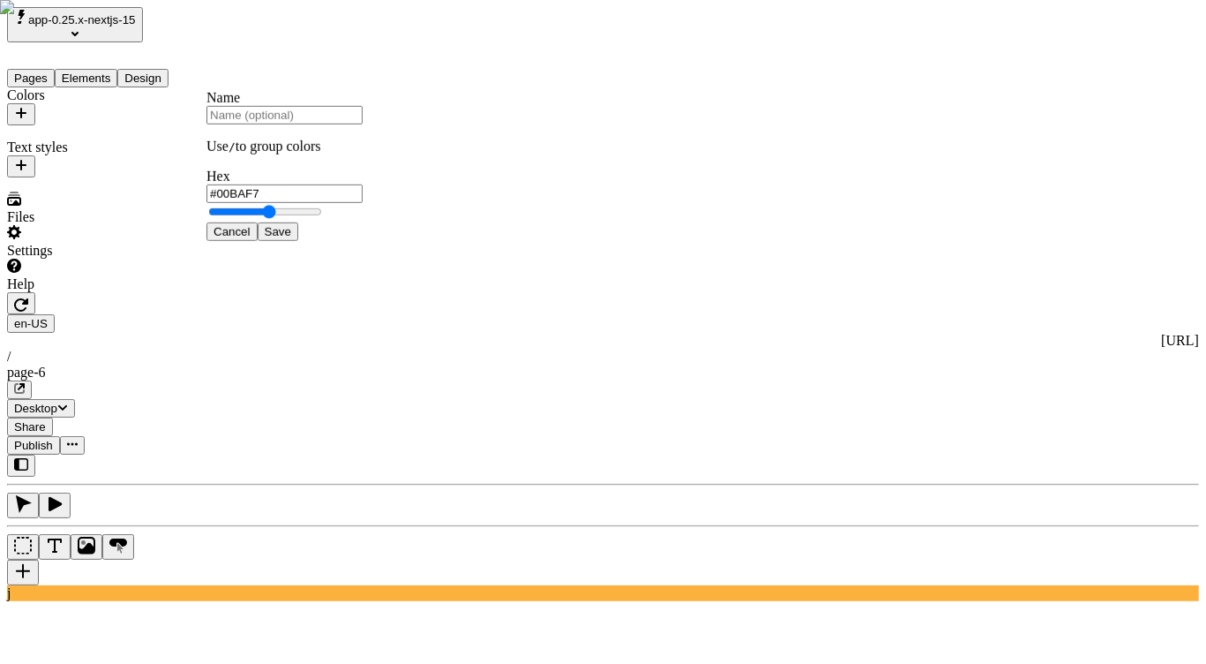
type input "#00BBFA"
drag, startPoint x: 386, startPoint y: 353, endPoint x: 356, endPoint y: 307, distance: 54.3
click at [291, 238] on span "Save" at bounding box center [278, 231] width 26 height 13
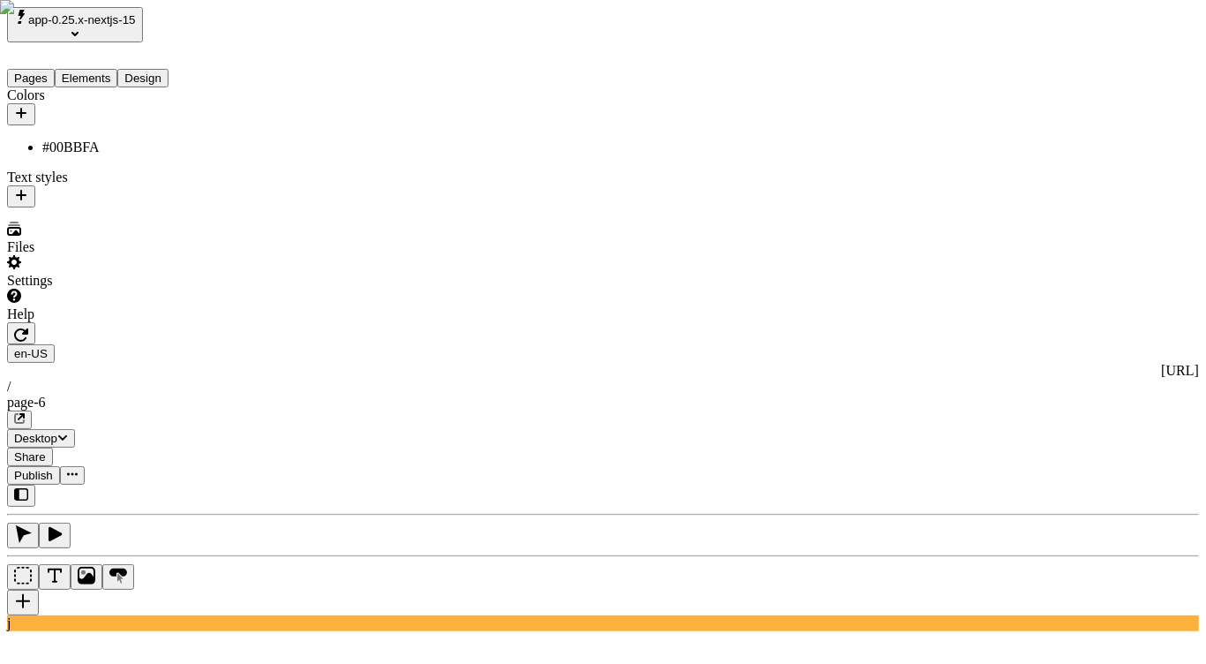
click at [209, 322] on div at bounding box center [113, 322] width 212 height 0
click at [35, 103] on button "button" at bounding box center [21, 114] width 28 height 22
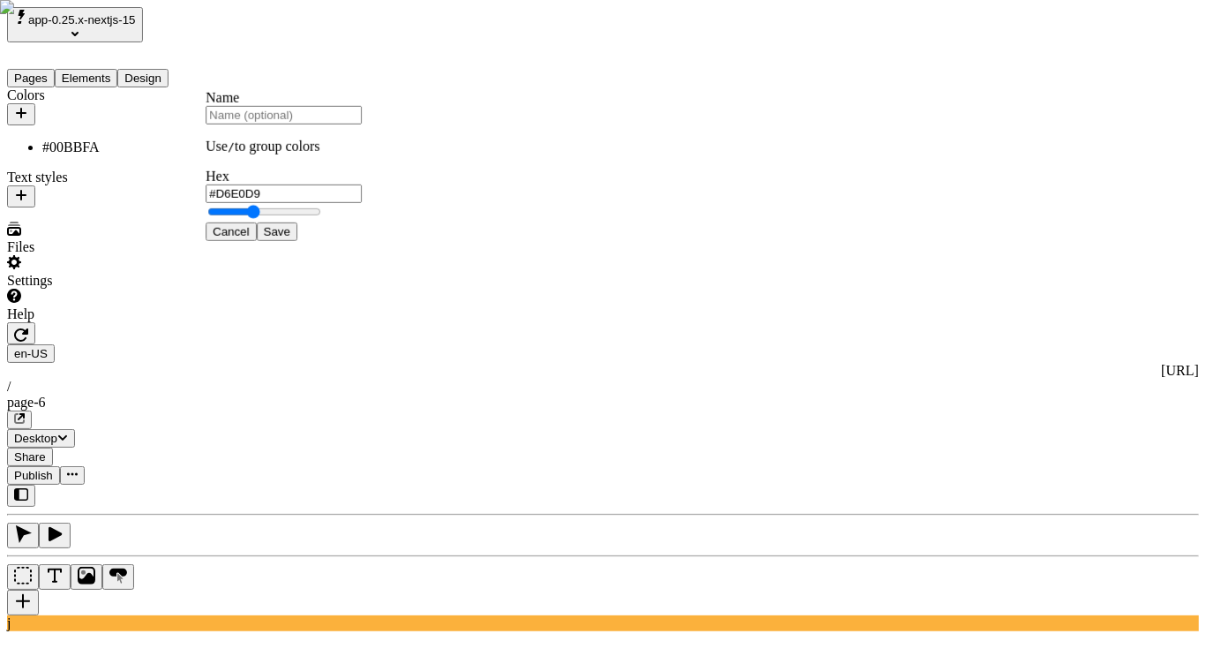
click at [290, 238] on span "Save" at bounding box center [277, 231] width 26 height 13
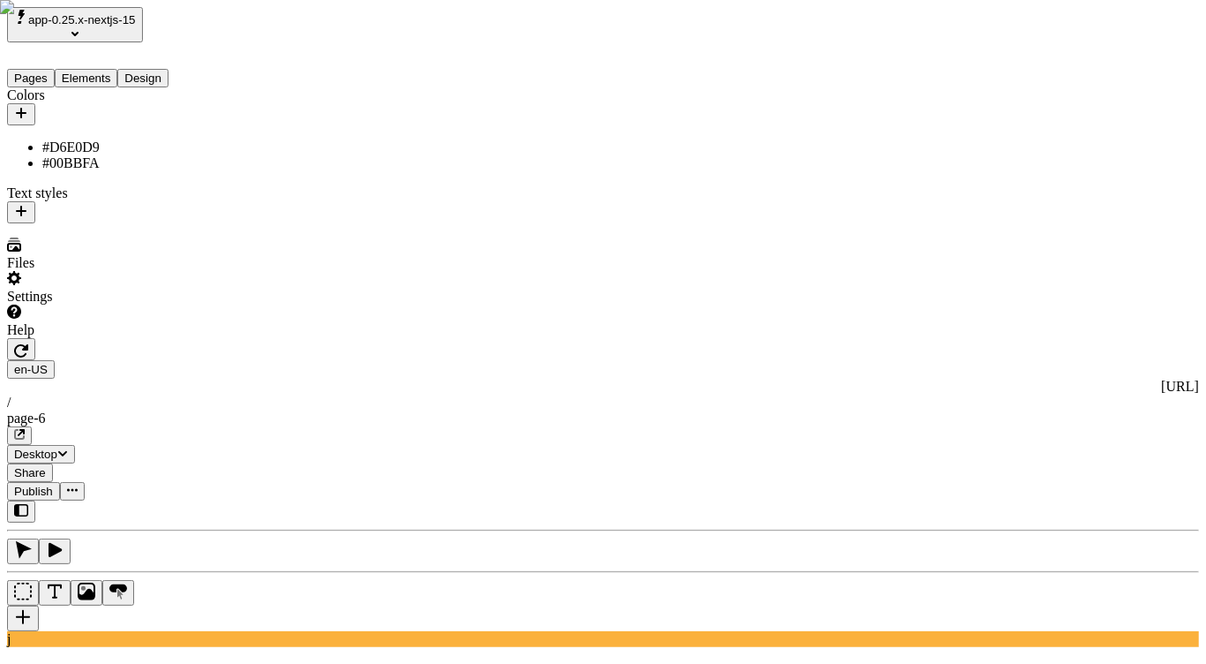
click at [177, 94] on div "Colors" at bounding box center [112, 106] width 211 height 38
drag, startPoint x: 181, startPoint y: 96, endPoint x: 202, endPoint y: 122, distance: 33.2
click at [35, 103] on button "button" at bounding box center [21, 114] width 28 height 22
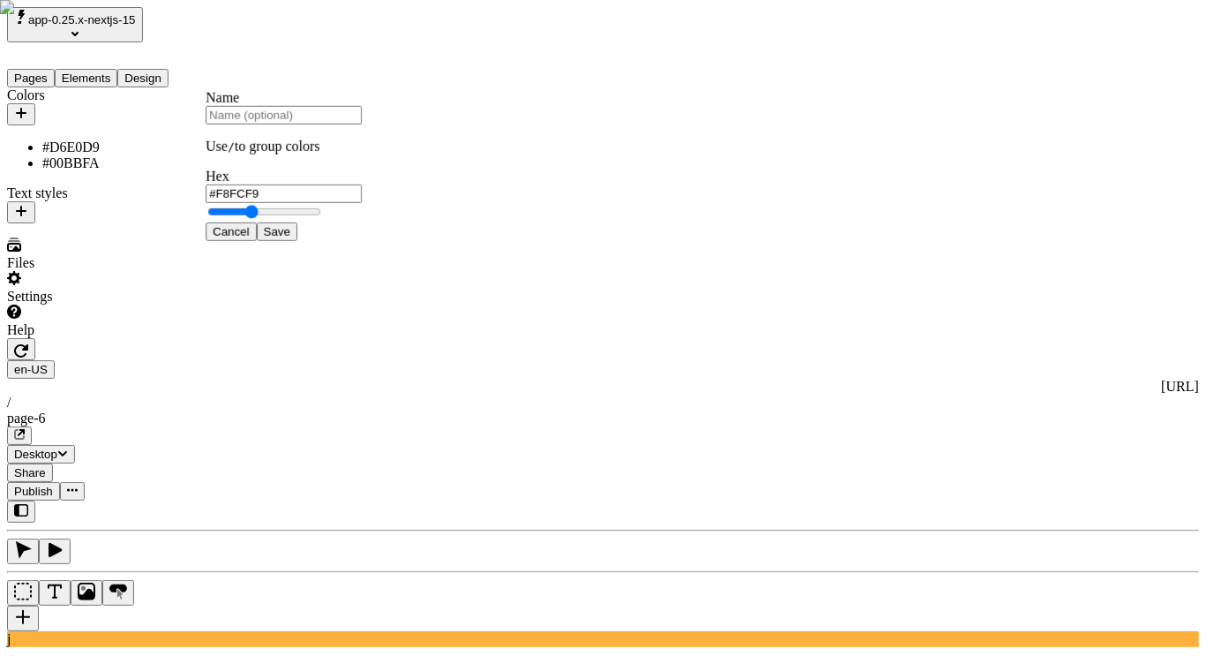
click at [290, 238] on span "Save" at bounding box center [277, 231] width 26 height 13
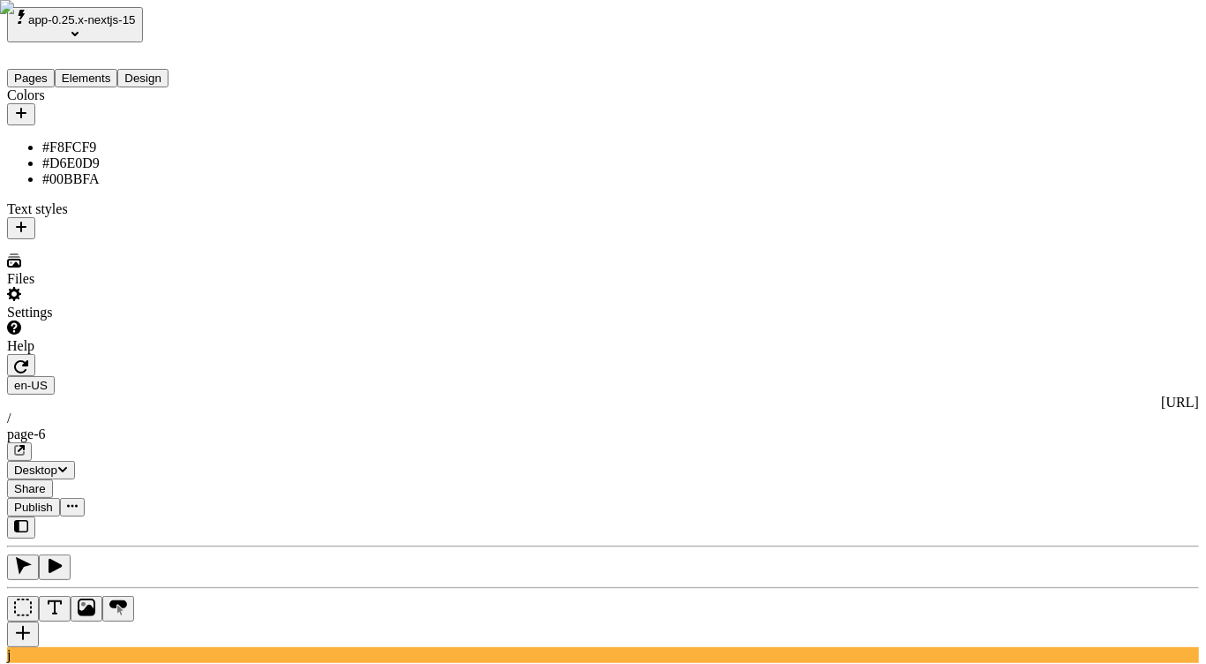
click at [28, 106] on icon "button" at bounding box center [21, 113] width 14 height 14
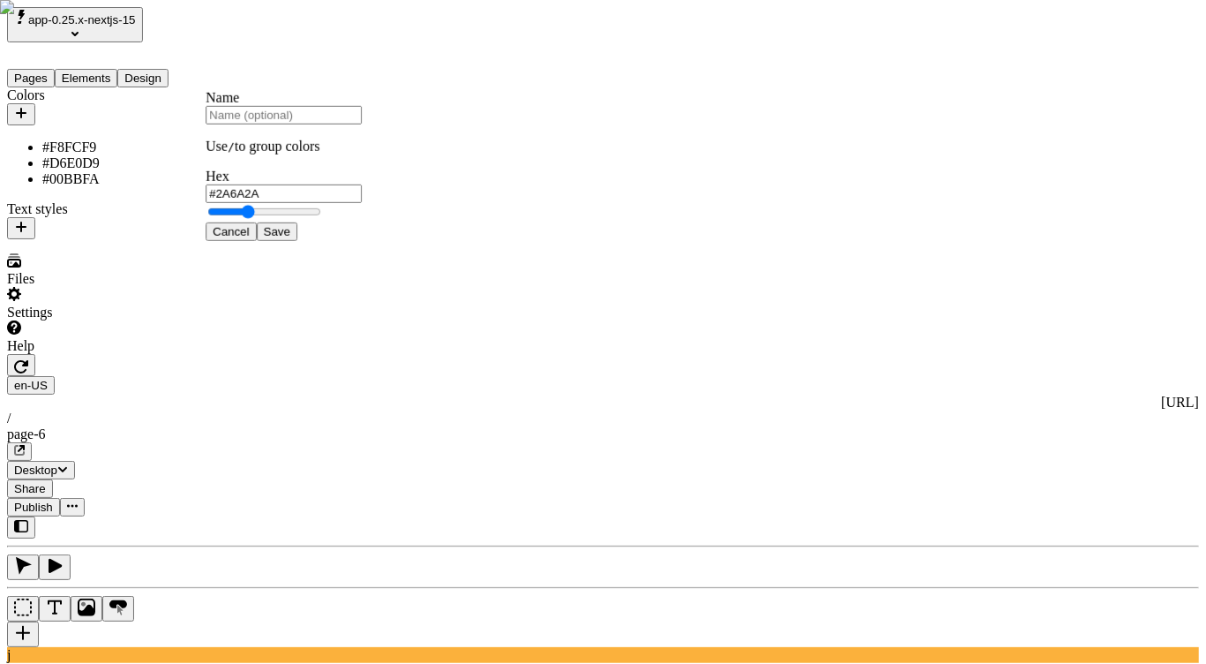
click at [290, 238] on span "Save" at bounding box center [277, 231] width 26 height 13
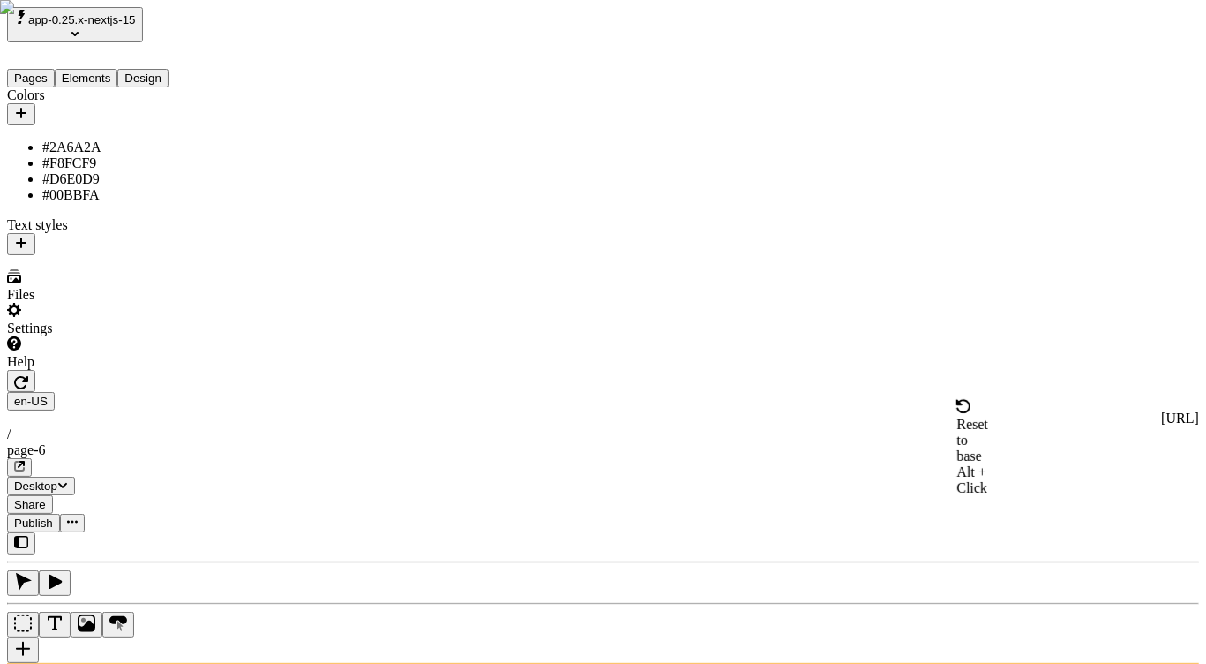
click at [957, 426] on div "Reset to base Alt + Click" at bounding box center [973, 447] width 32 height 97
click at [107, 255] on div "Colors #2A6A2A #F8FCF9 #D6E0D9 #00BBFA Text styles" at bounding box center [112, 171] width 211 height 168
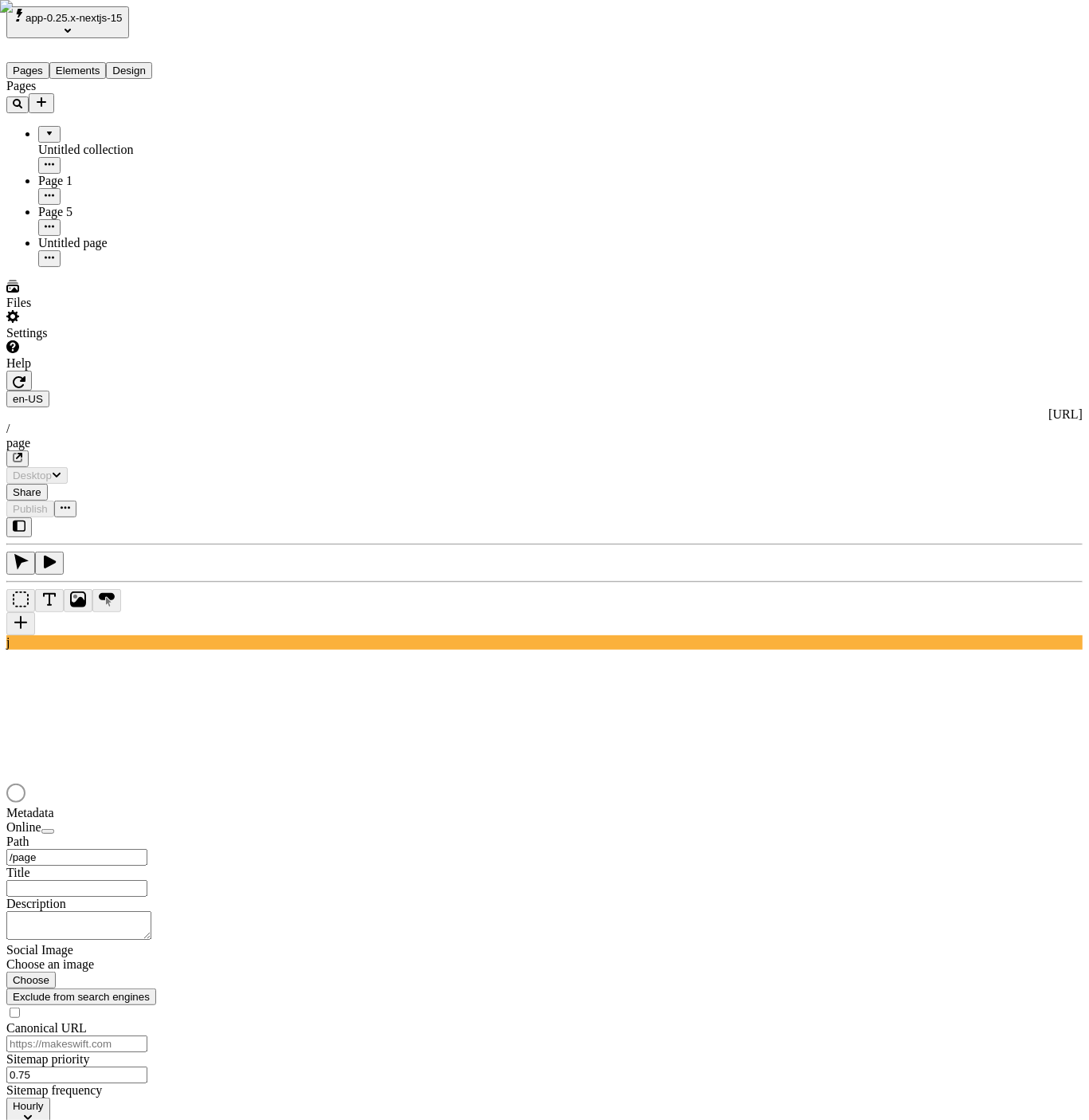
click at [60, 310] on div "Files" at bounding box center [101, 295] width 191 height 31
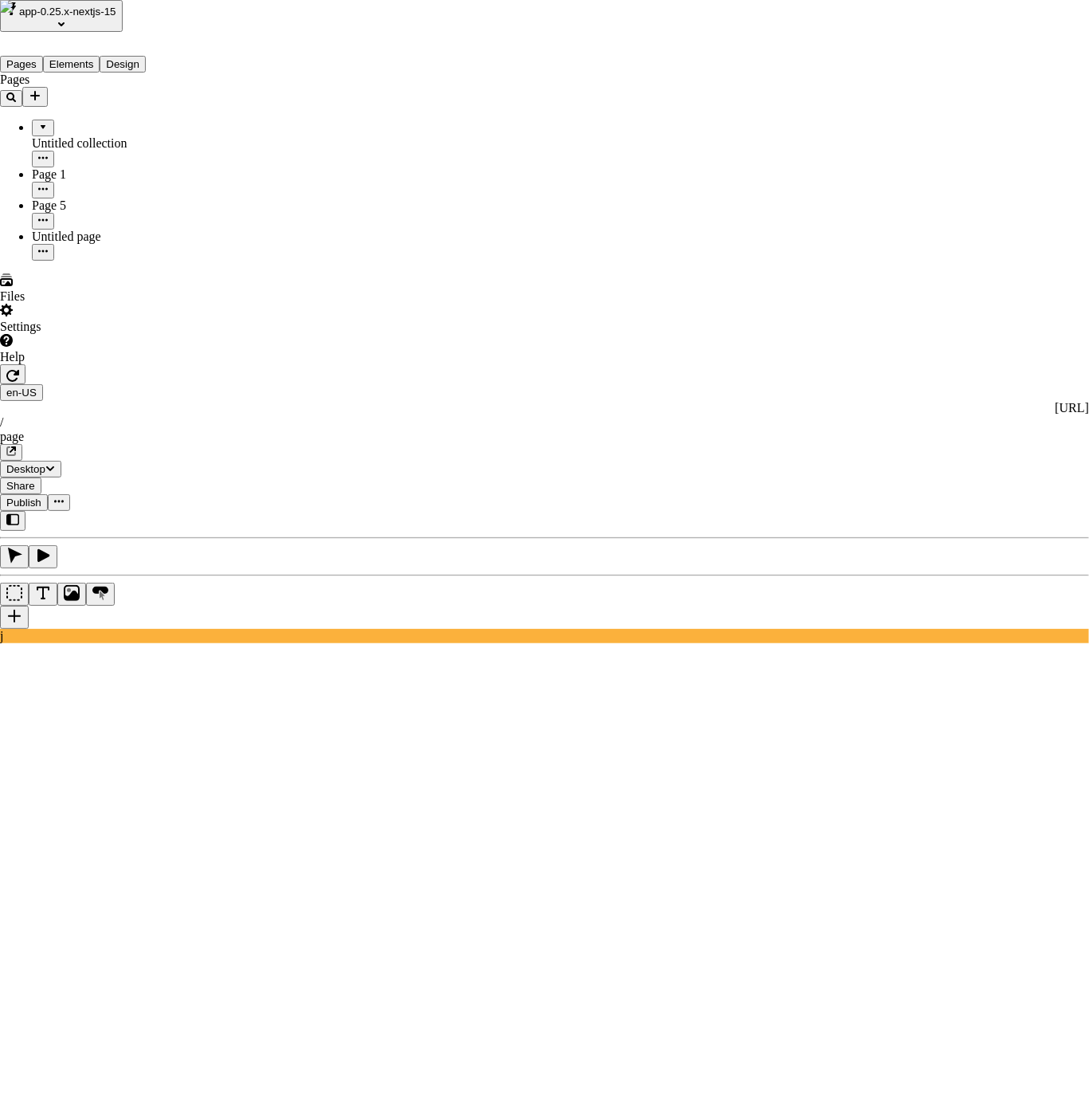
type input "loading"
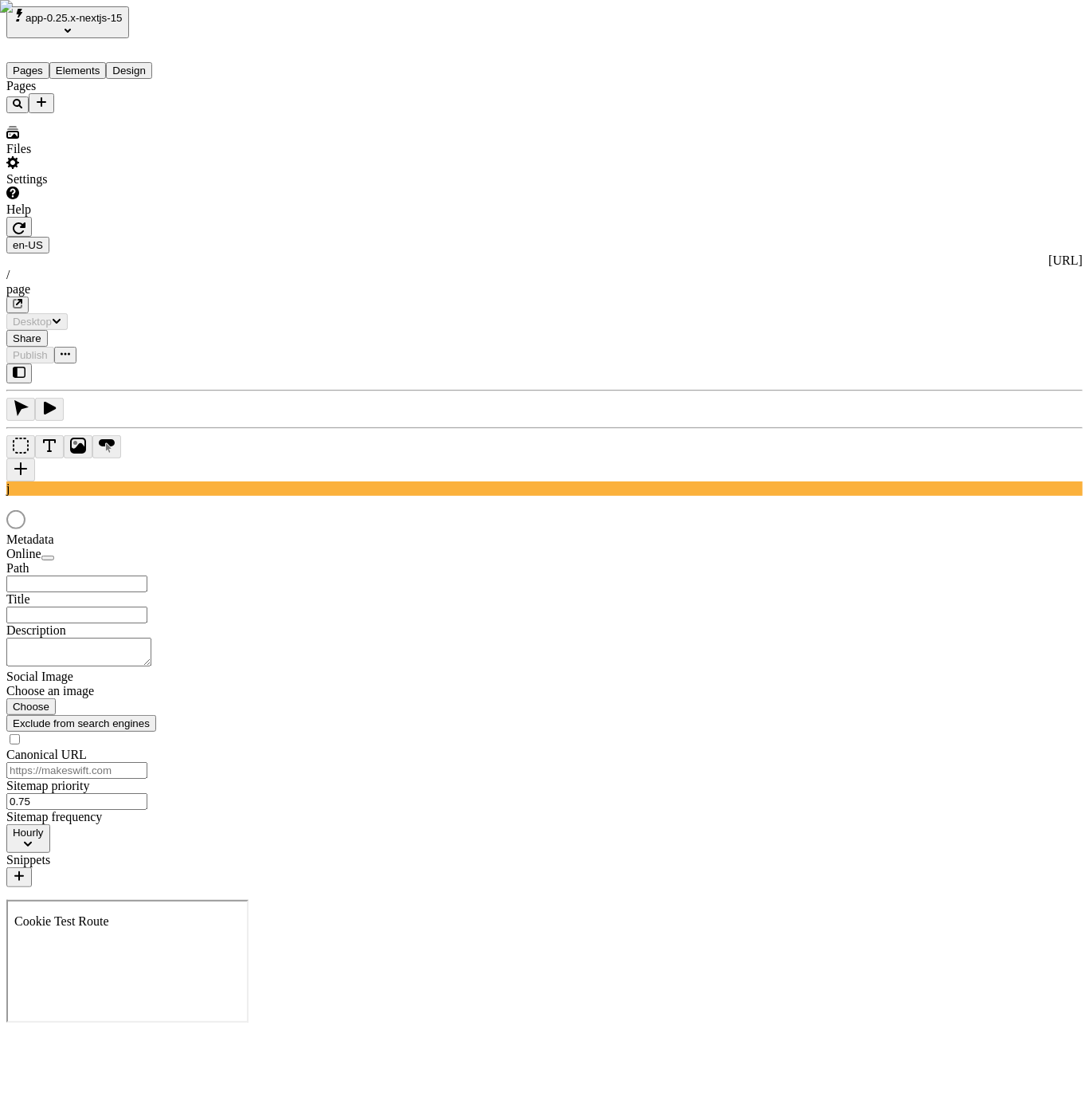
type input "/page"
click at [54, 156] on div "Files" at bounding box center [101, 149] width 191 height 14
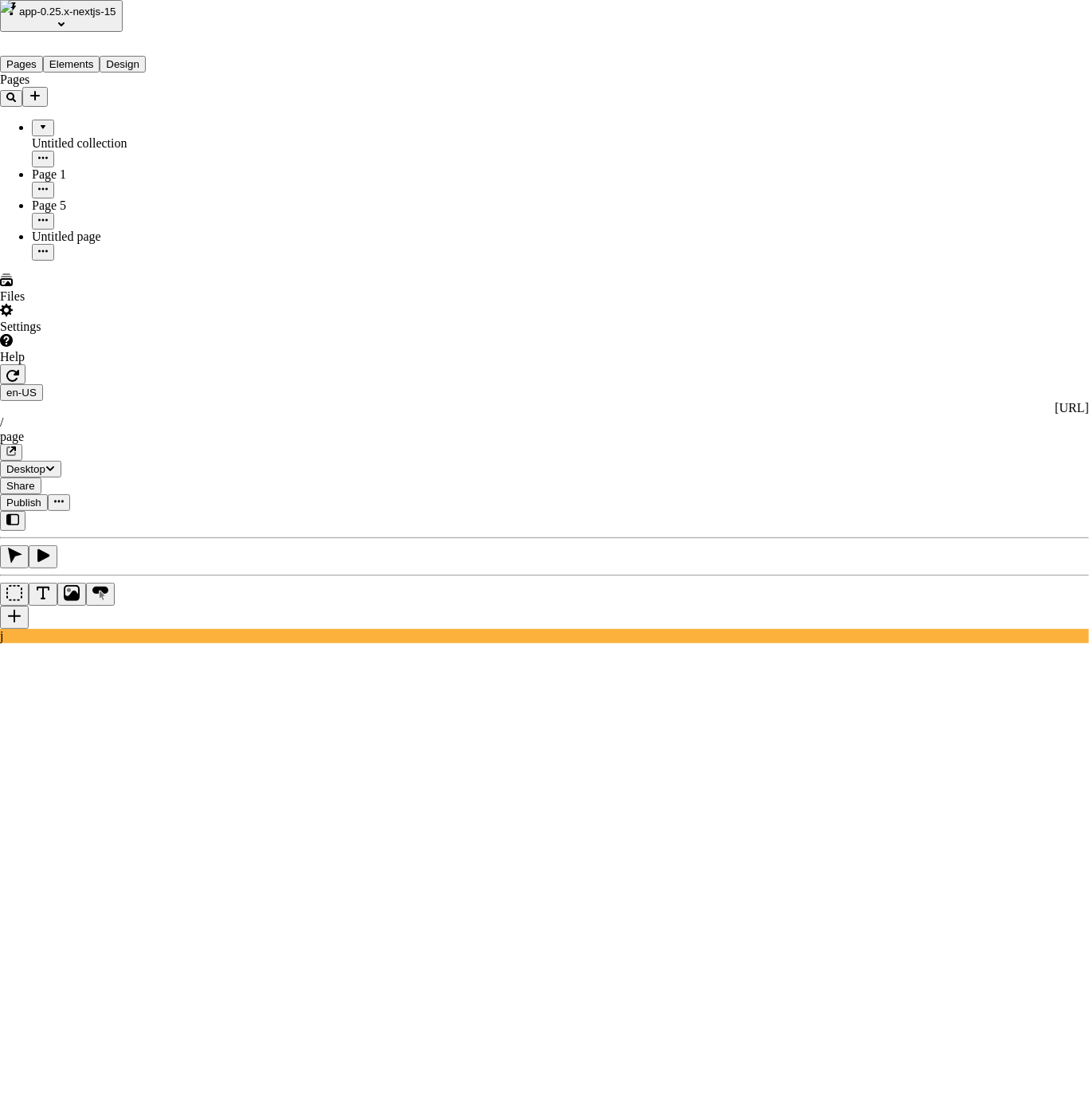
scroll to position [882, 0]
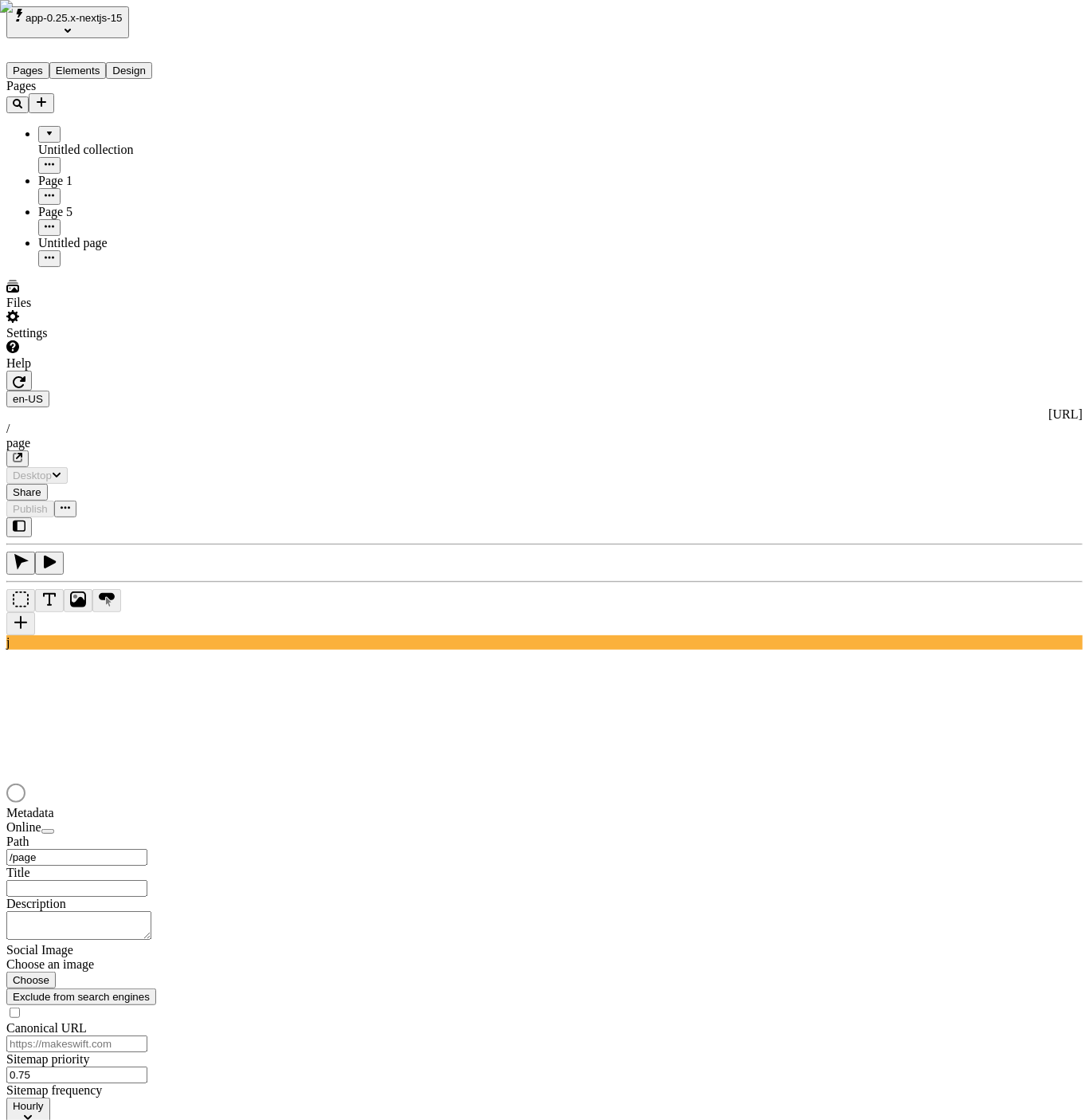
click at [54, 310] on div "Files" at bounding box center [101, 295] width 191 height 31
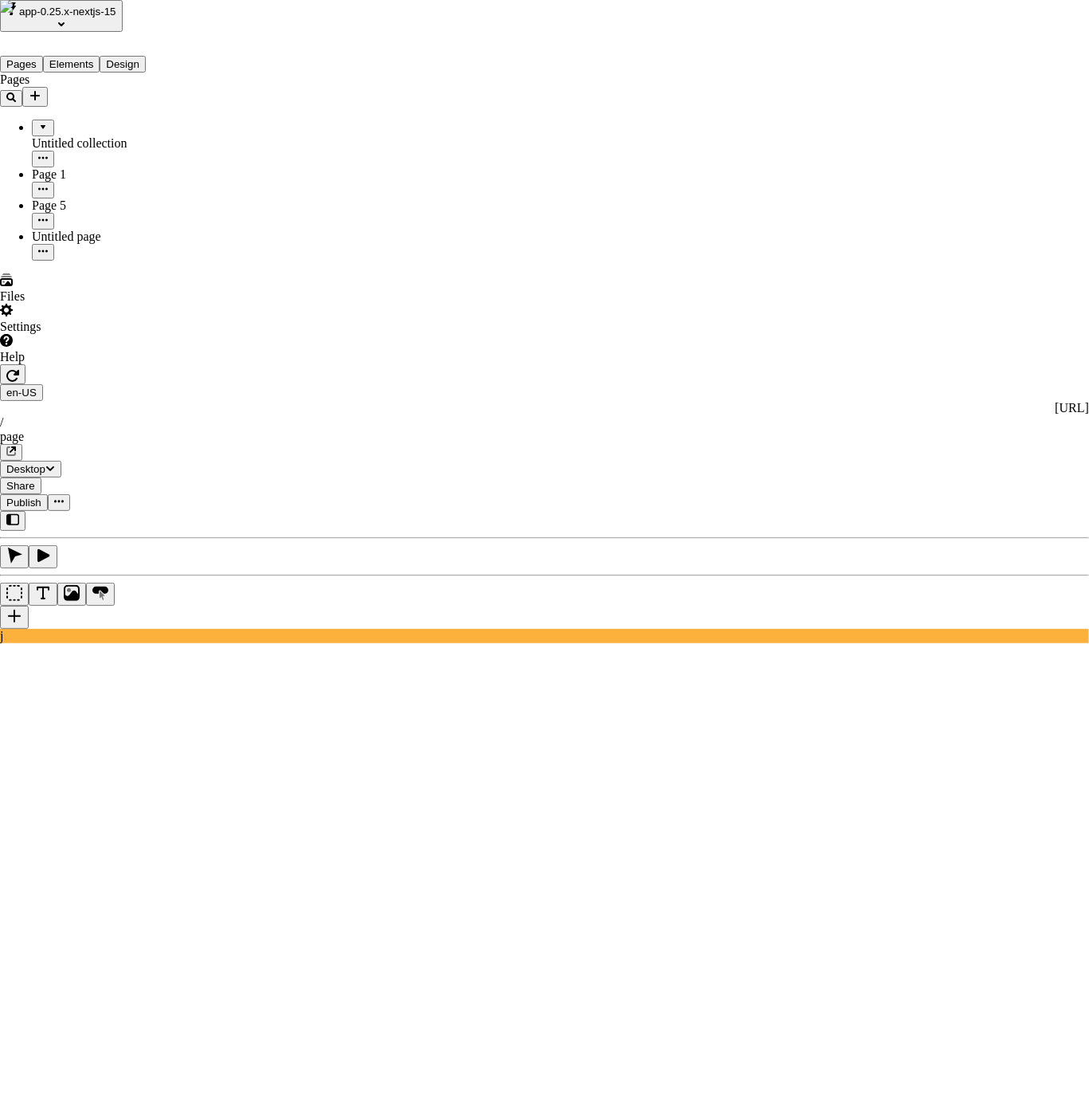
type input "nice"
type input "nicen"
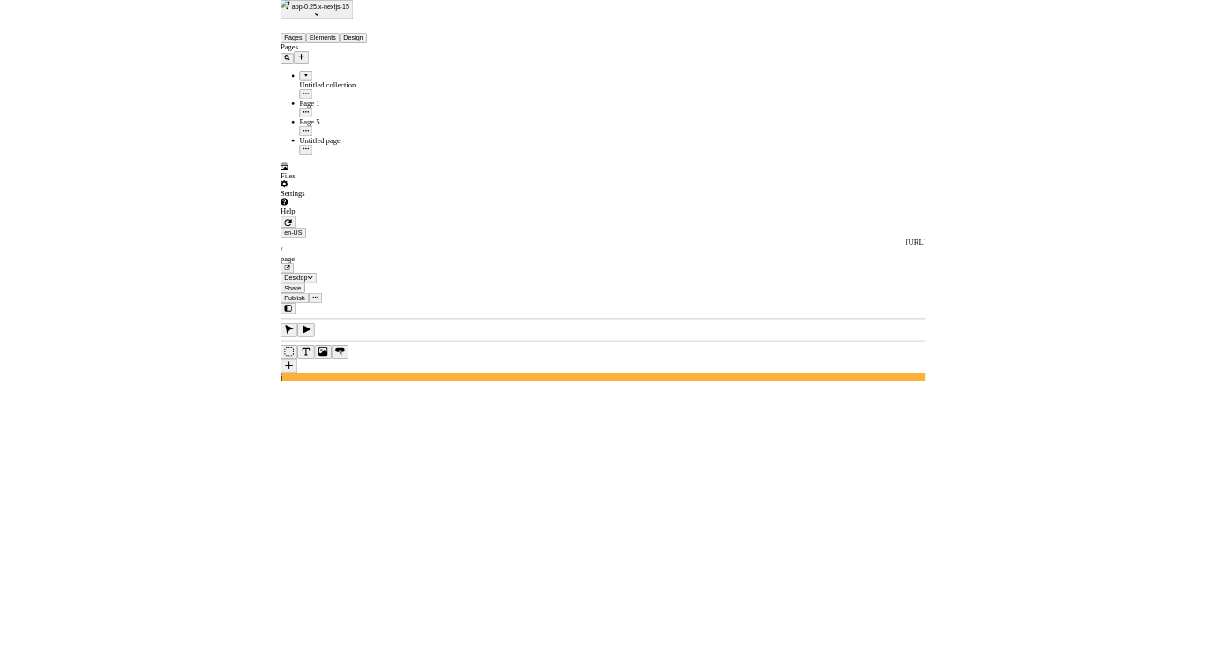
scroll to position [976, 0]
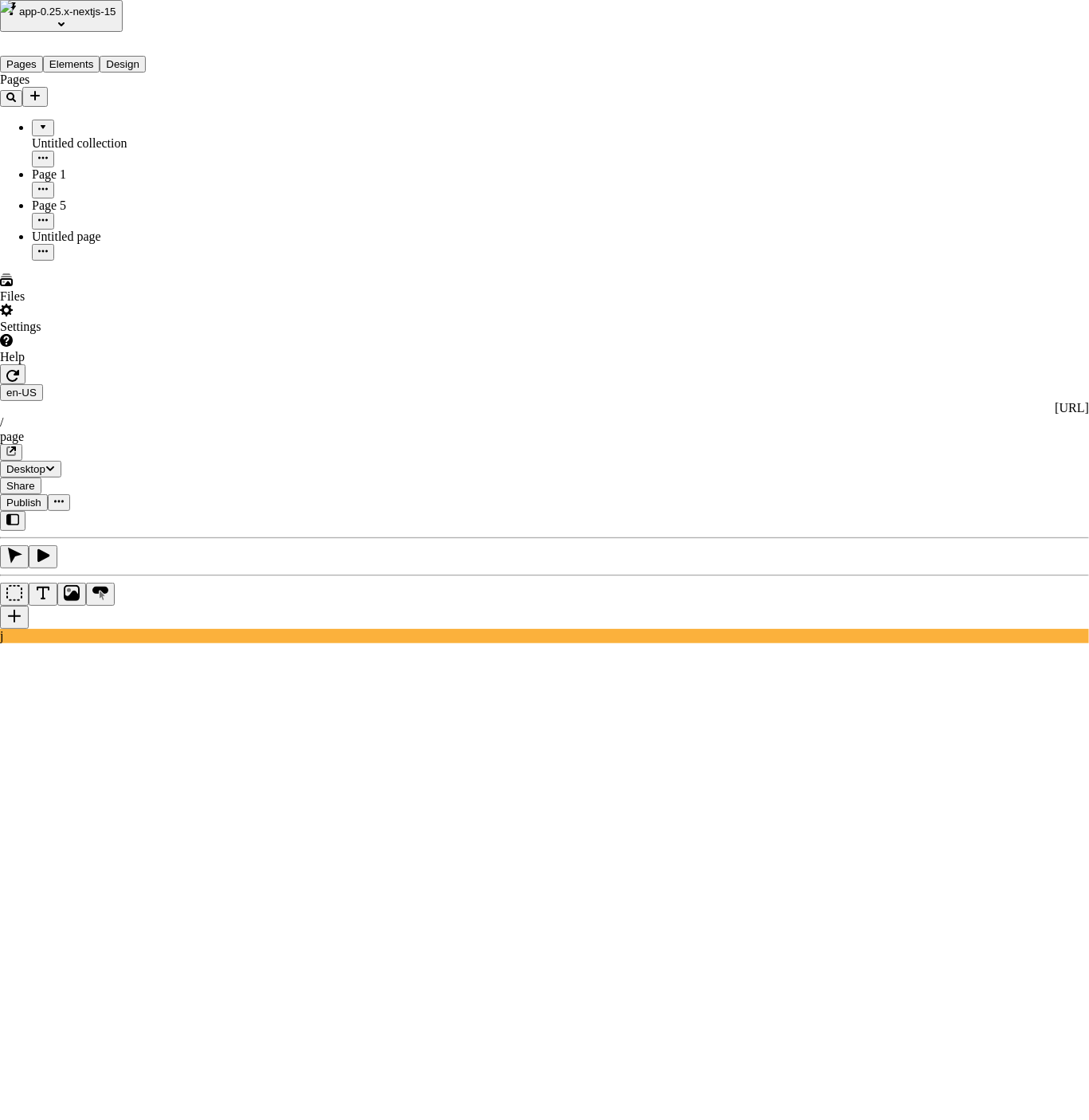
type input "nic"
type input "ni"
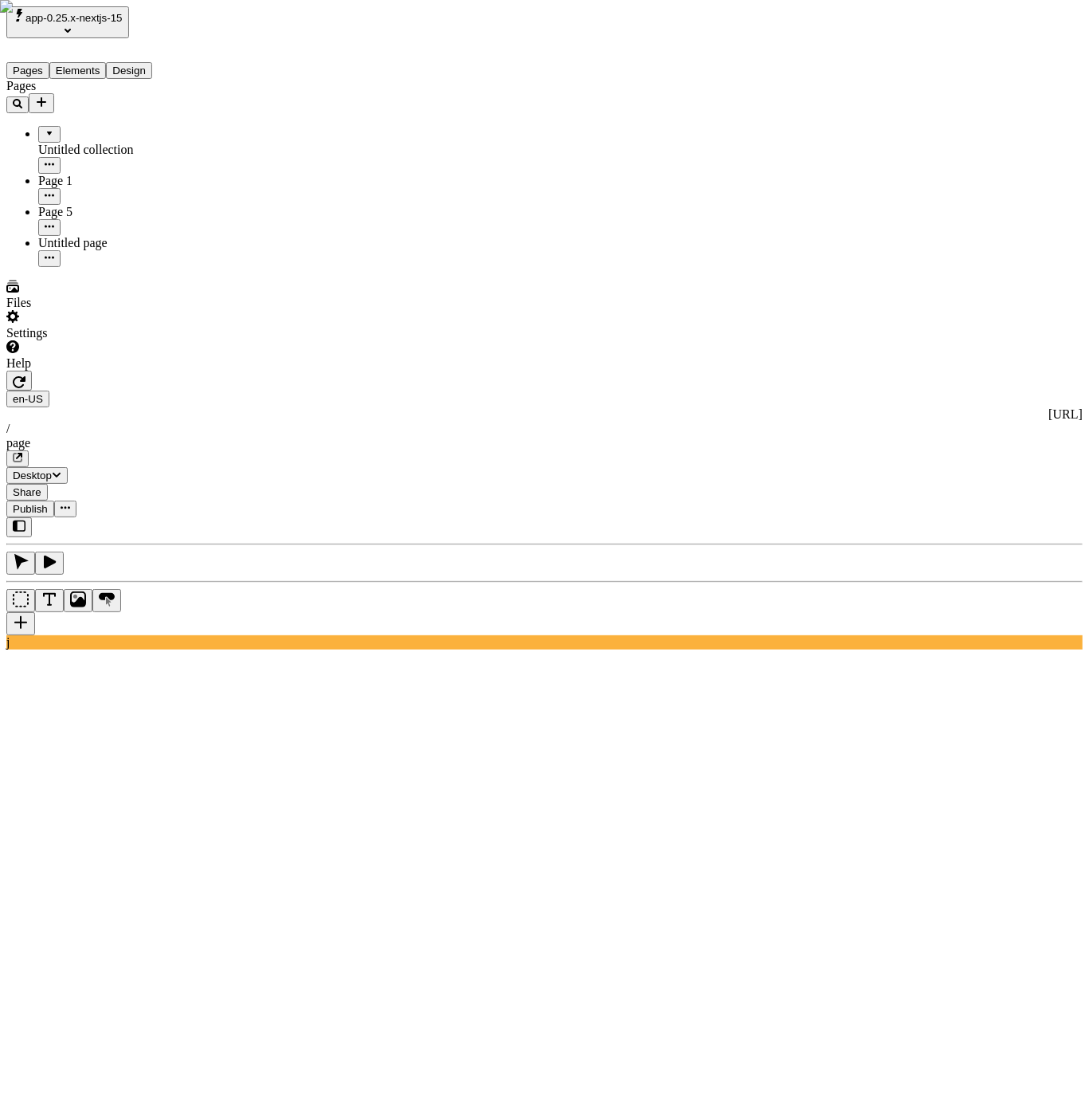
click at [75, 310] on div "Files" at bounding box center [101, 295] width 191 height 31
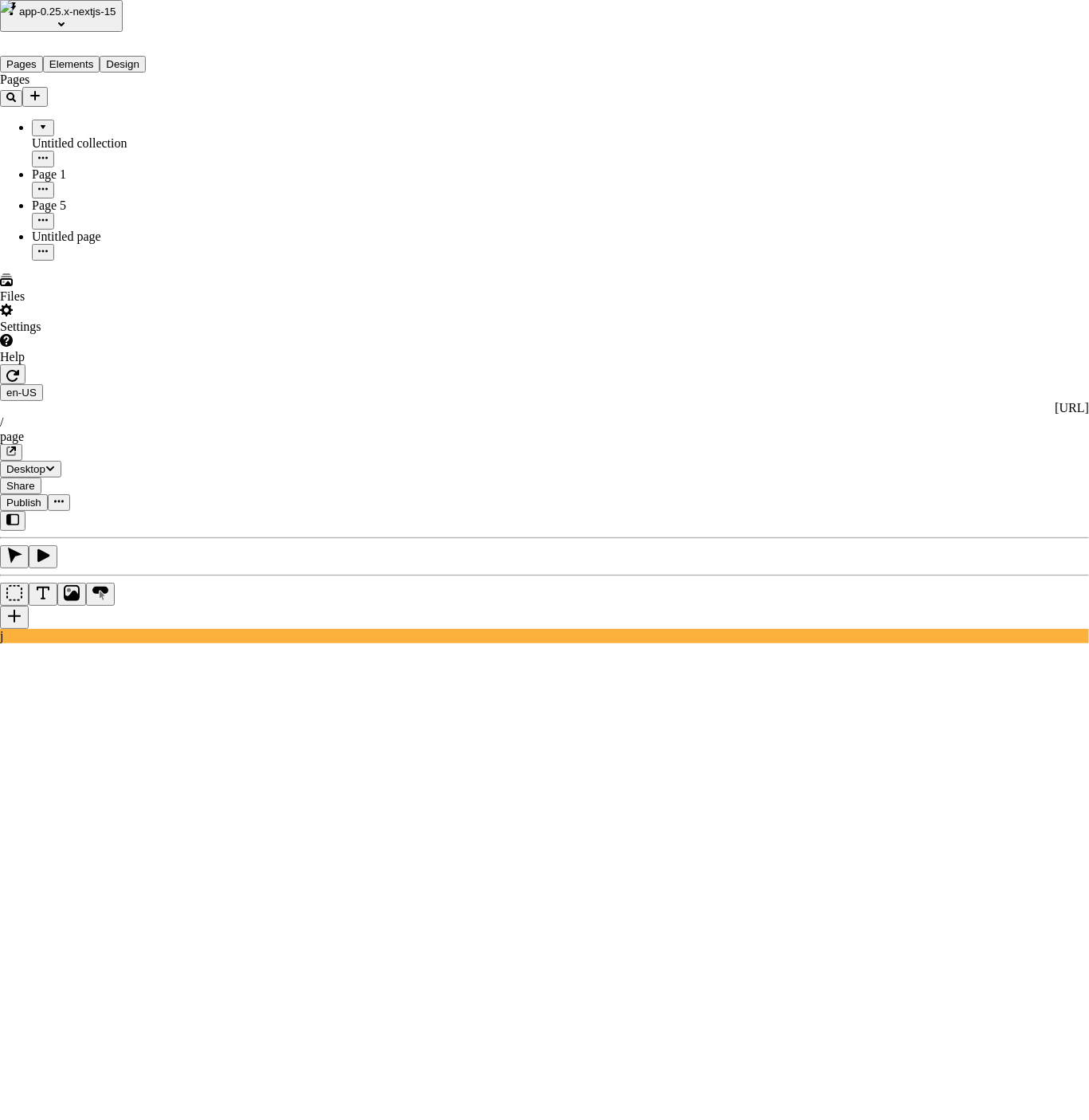
type input "nice"
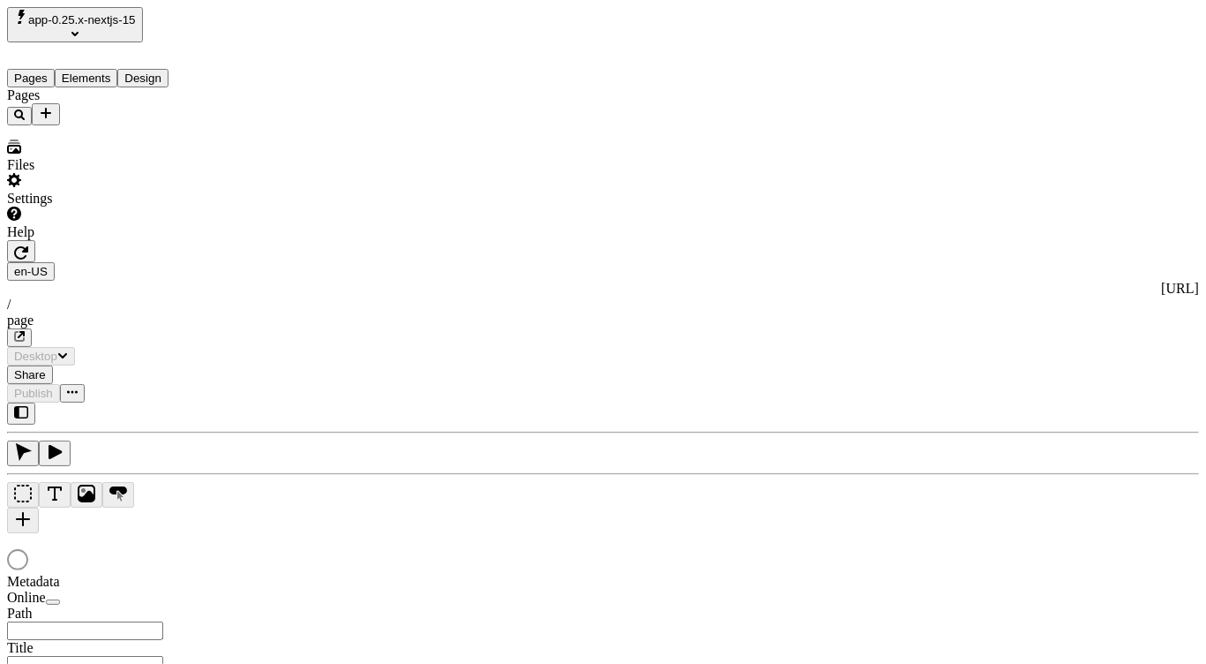
type input "/page"
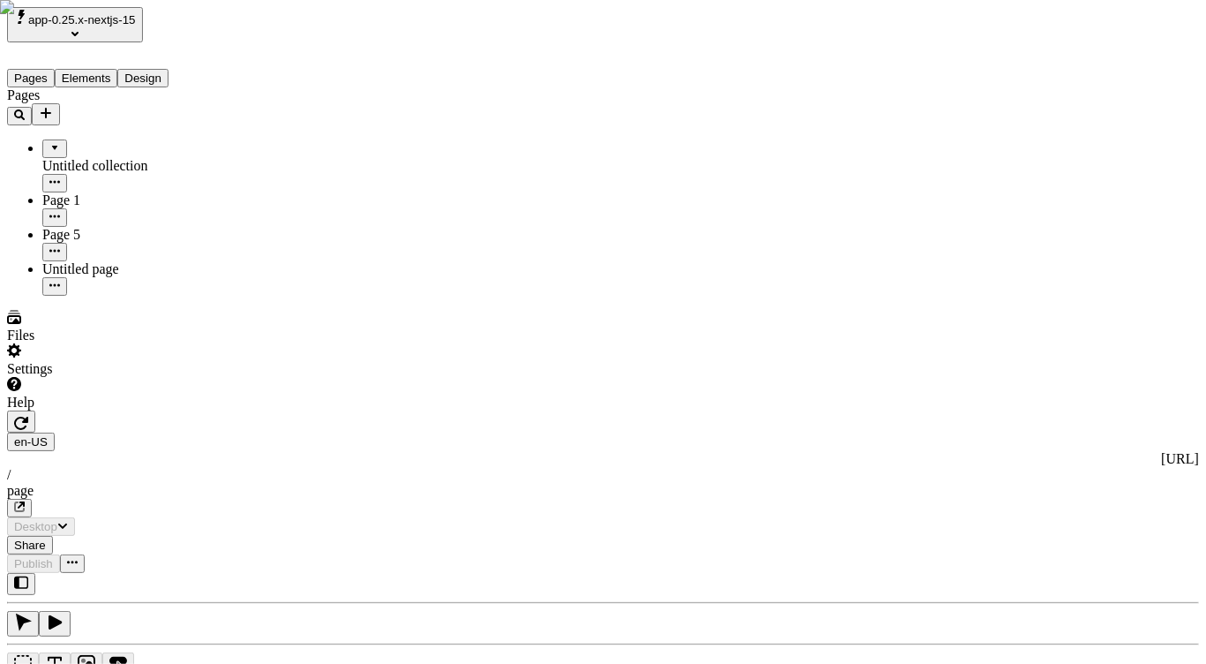
click at [87, 343] on div "Files" at bounding box center [112, 327] width 211 height 34
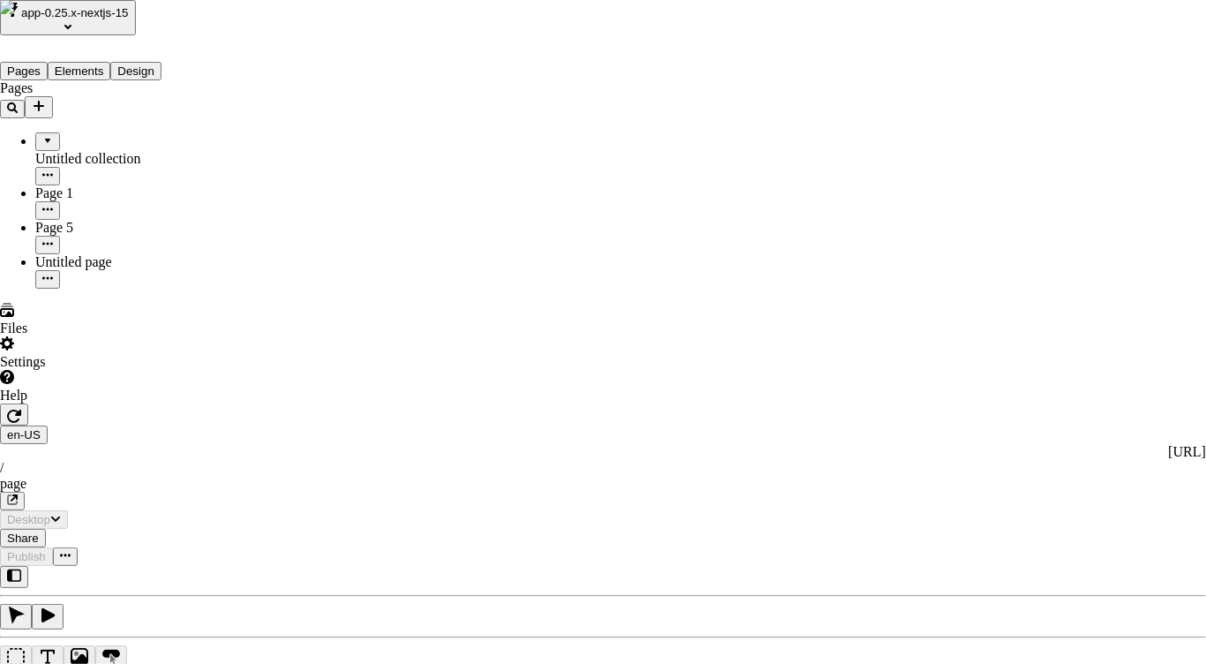
type input "nice"
type input "i"
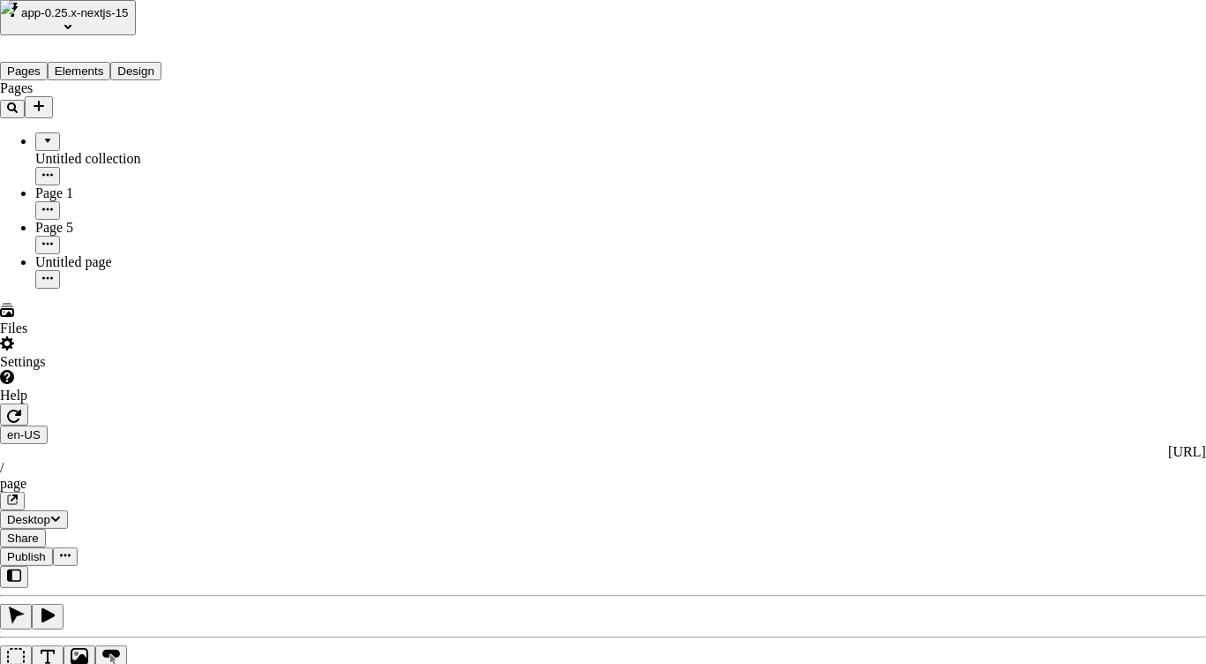
scroll to position [1004, 0]
type input "nice"
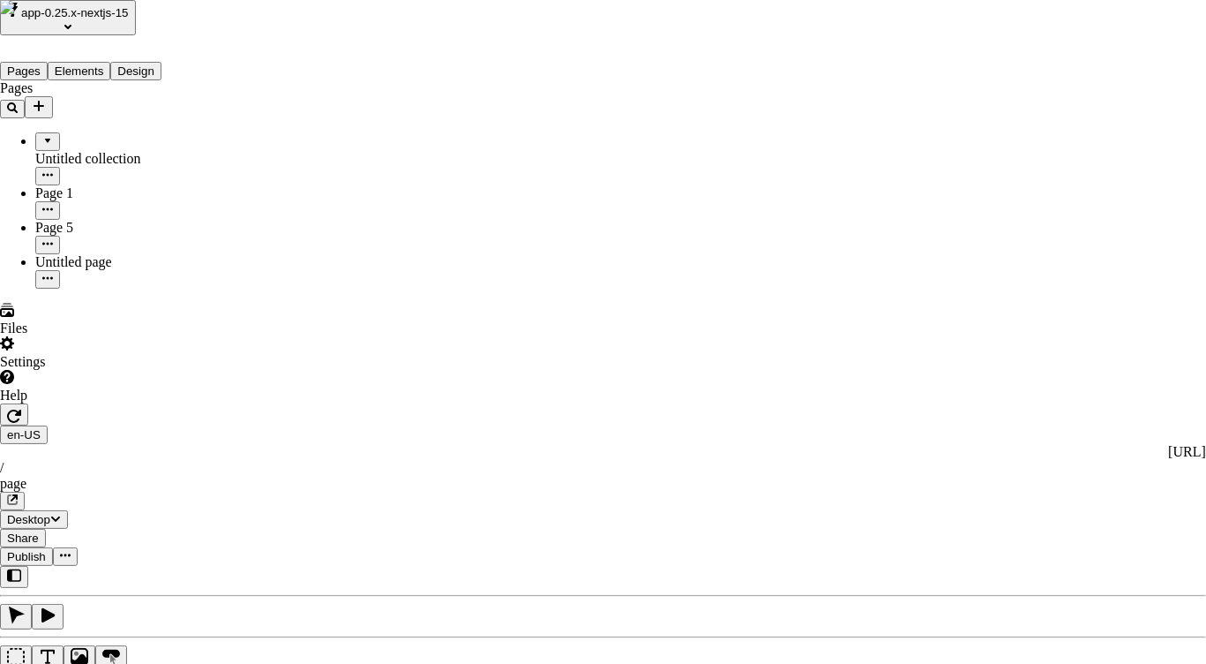
type input "nice"
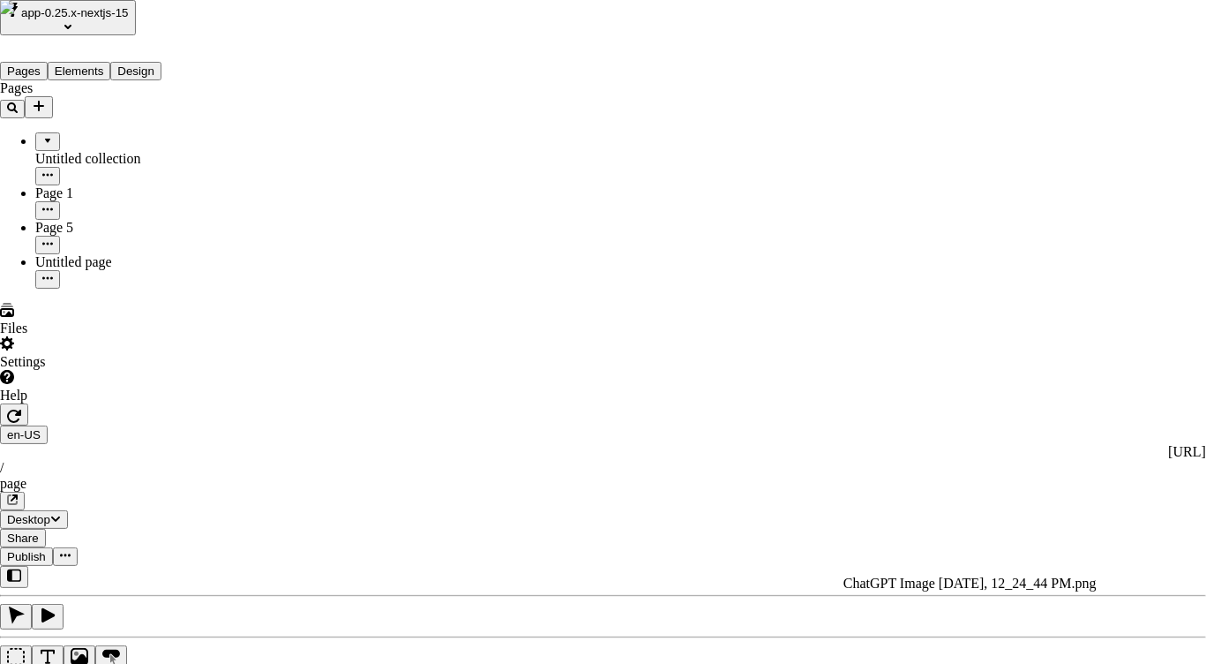
type input "raget"
type input "nicerag"
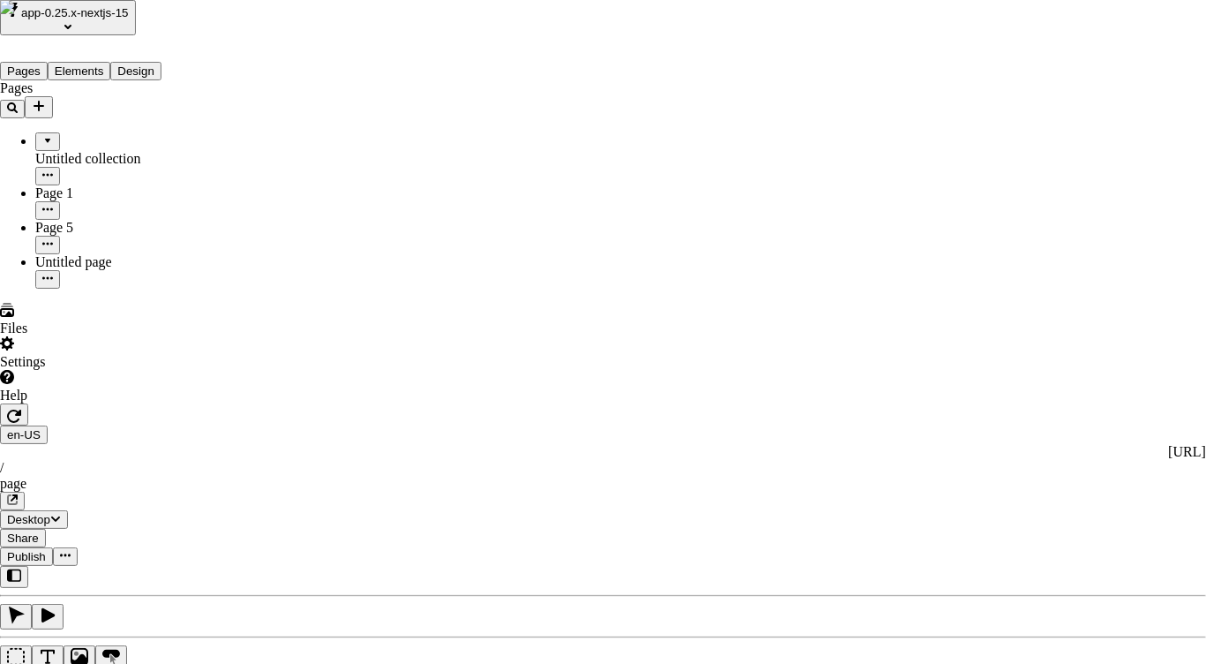
type input "rag"
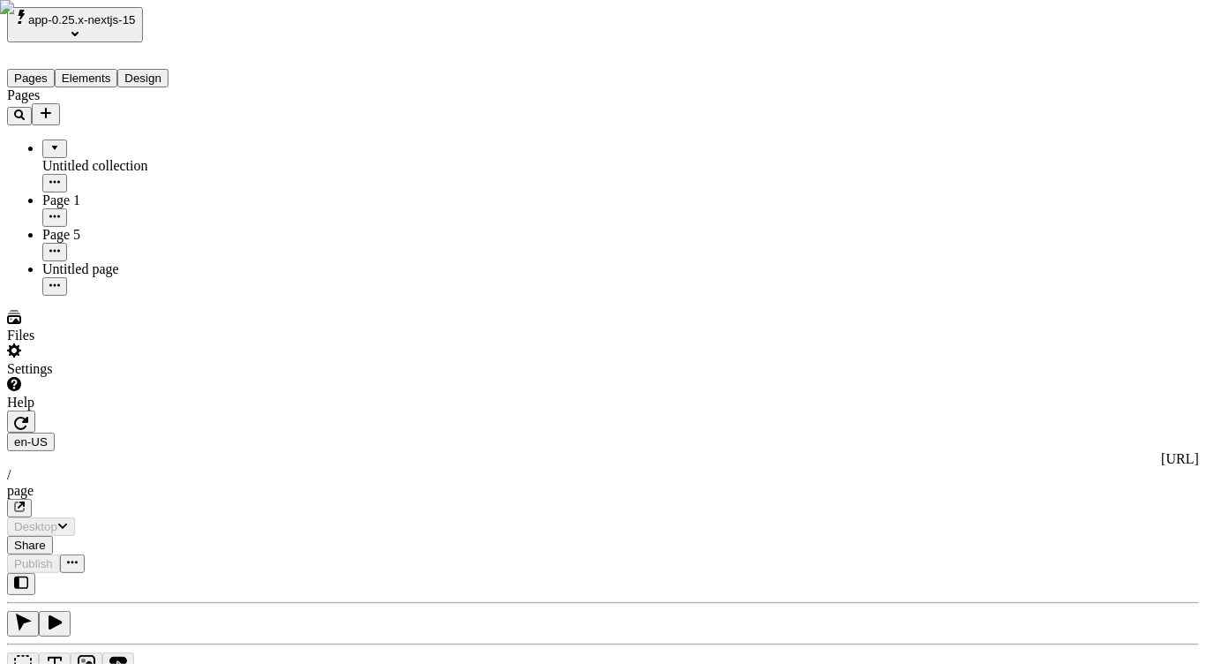
click at [92, 343] on div "Files" at bounding box center [112, 327] width 211 height 34
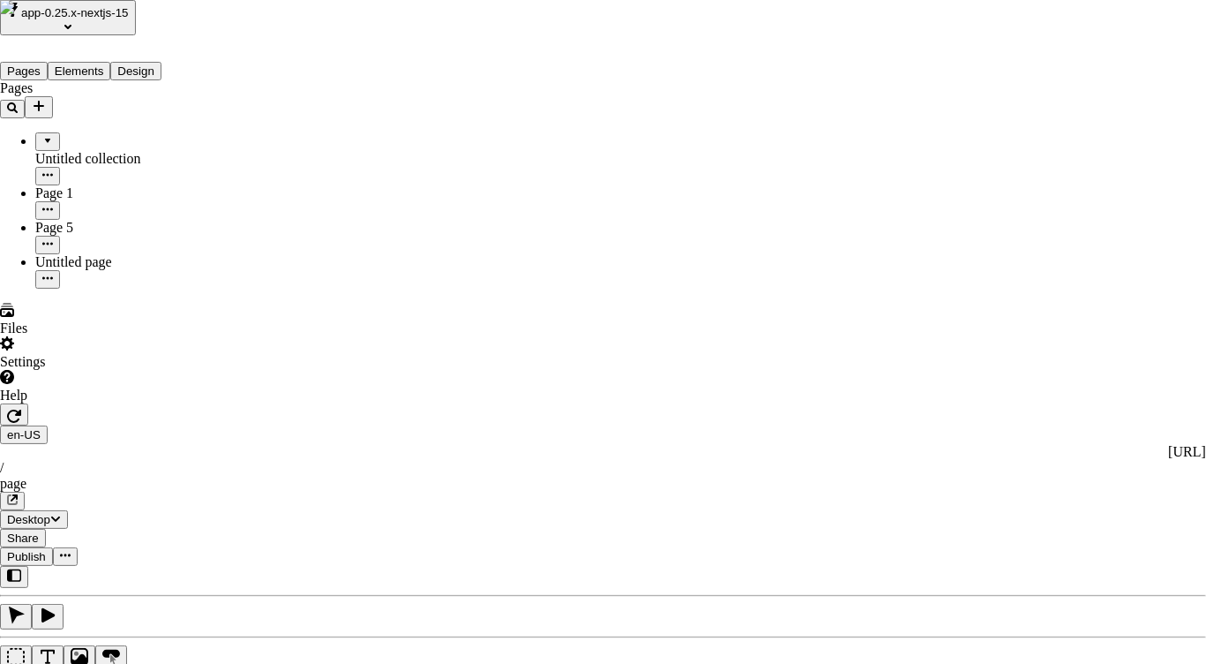
type input "rage"
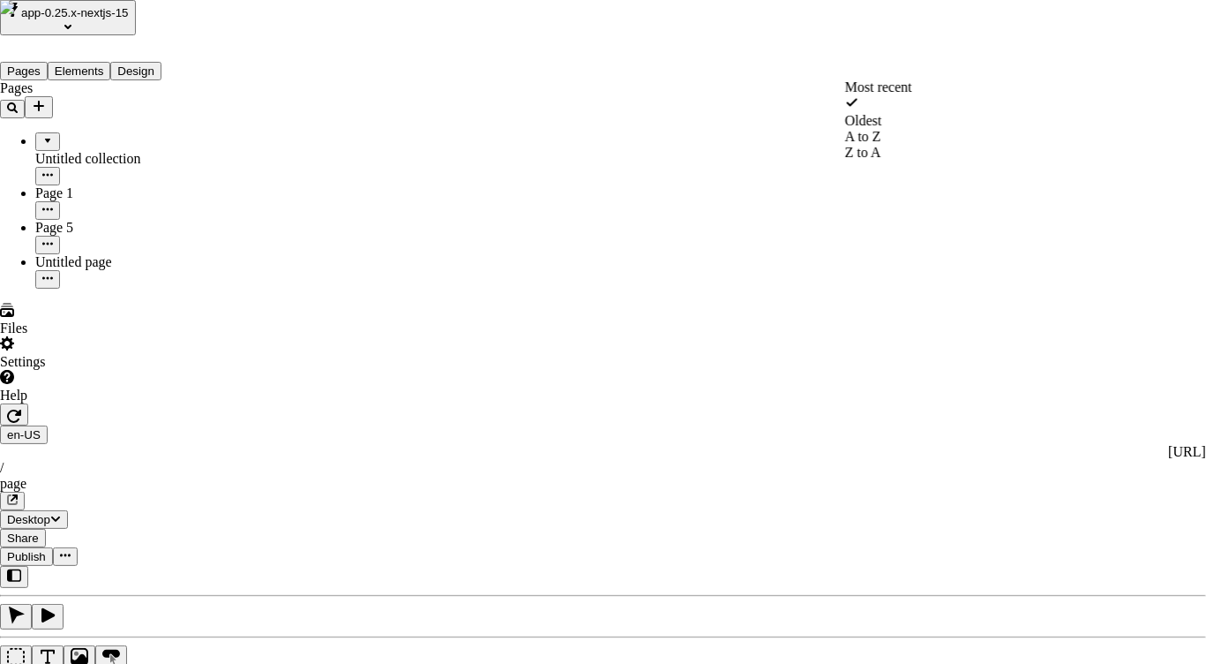
click at [880, 160] on span "Z to A" at bounding box center [863, 152] width 36 height 15
click at [882, 126] on span "A to Z" at bounding box center [863, 118] width 36 height 15
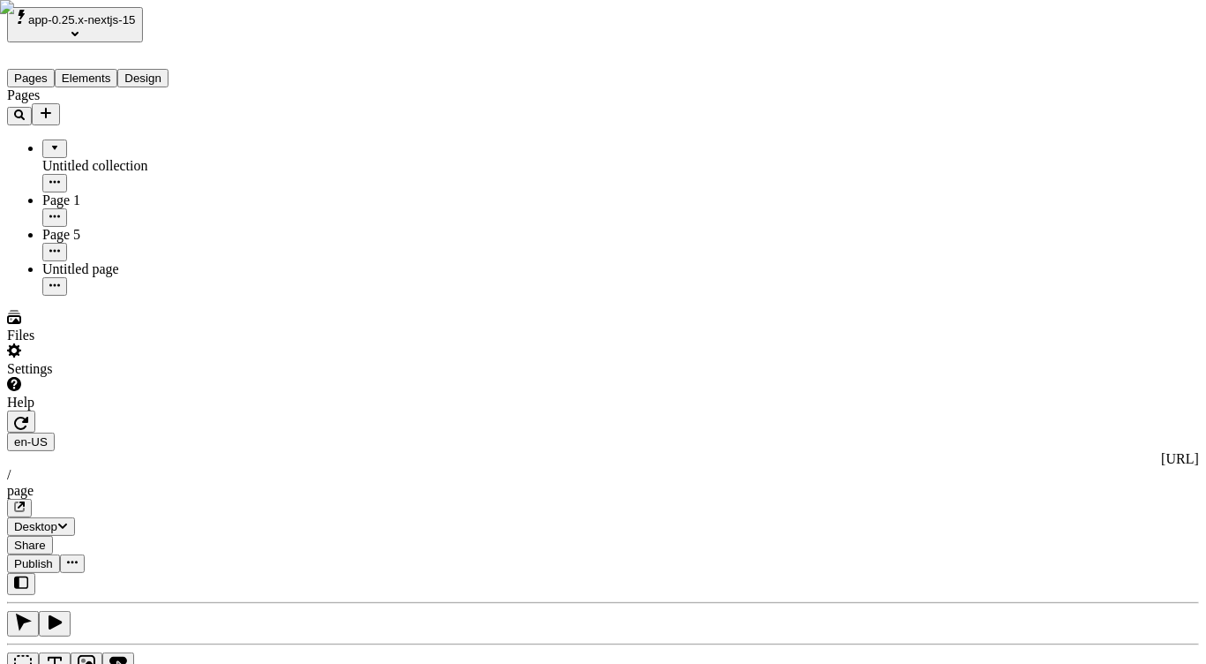
click at [173, 296] on div "Pages Untitled collection Page 1 Page 5 Untitled page" at bounding box center [112, 191] width 211 height 208
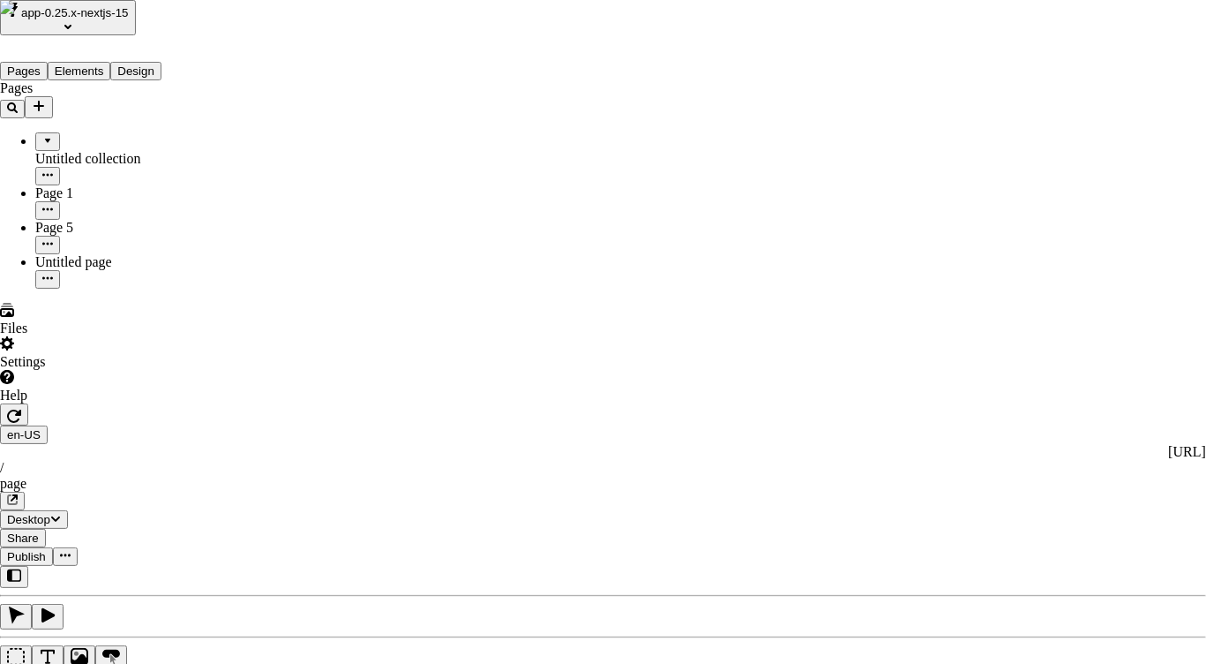
type input "dope"
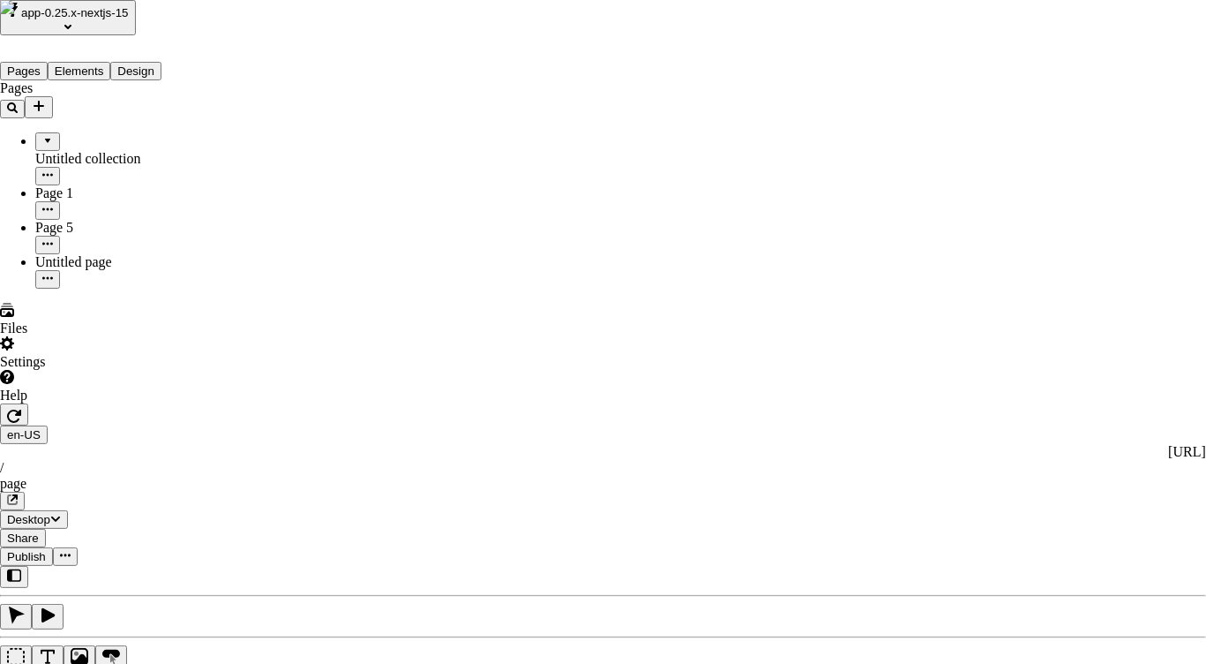
drag, startPoint x: 1107, startPoint y: 292, endPoint x: 1044, endPoint y: 297, distance: 63.8
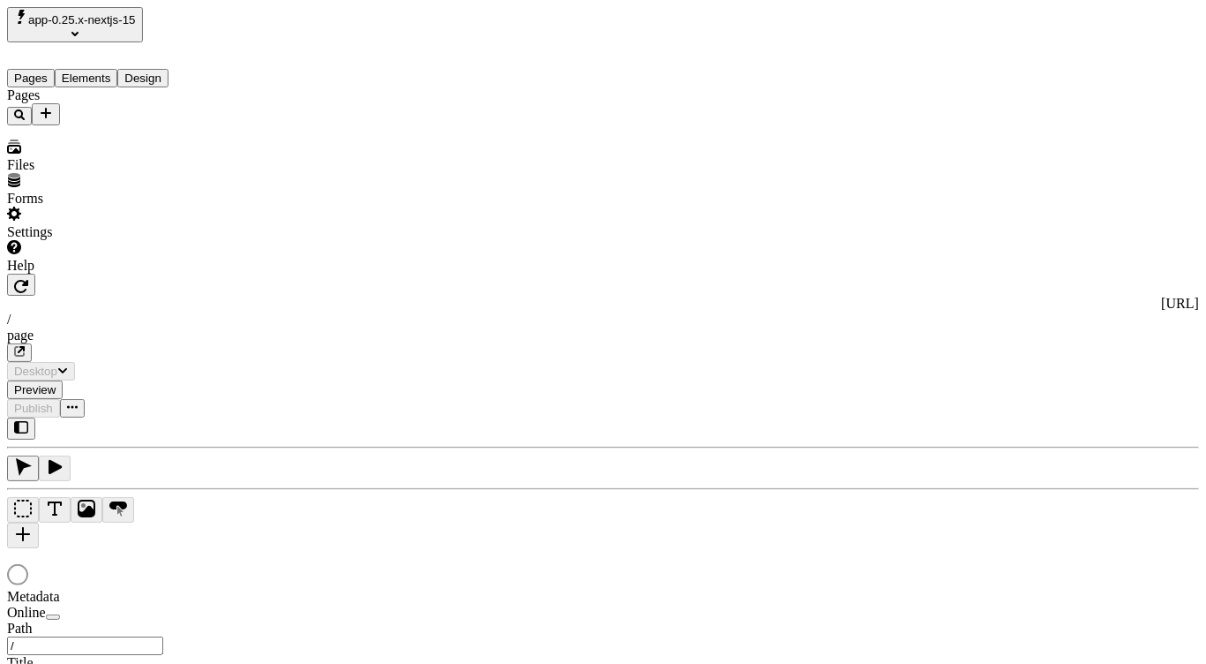
type input "/page"
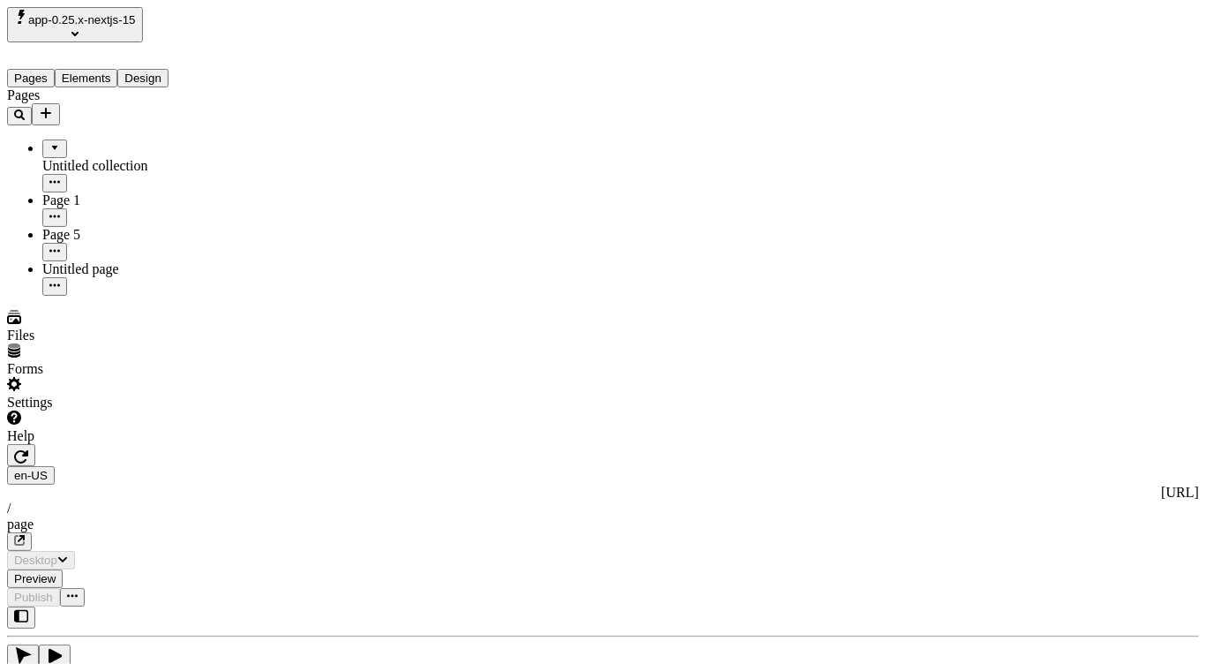
type input "/page"
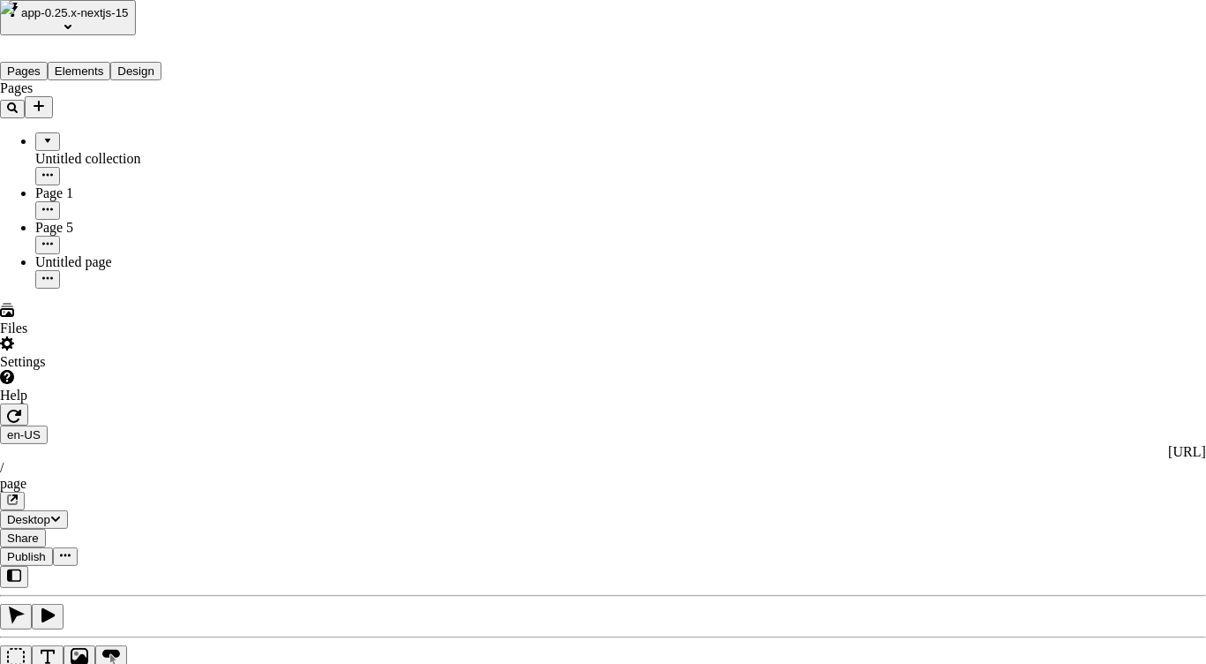
scroll to position [1227, 0]
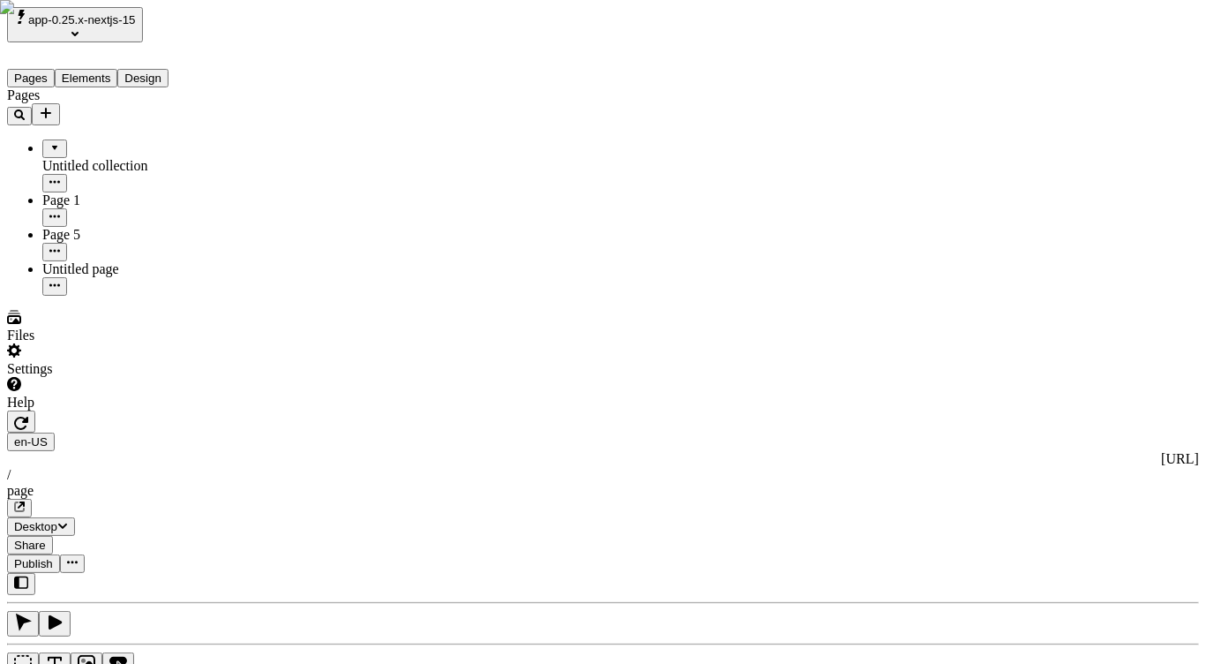
click at [94, 343] on div "Files" at bounding box center [112, 327] width 211 height 34
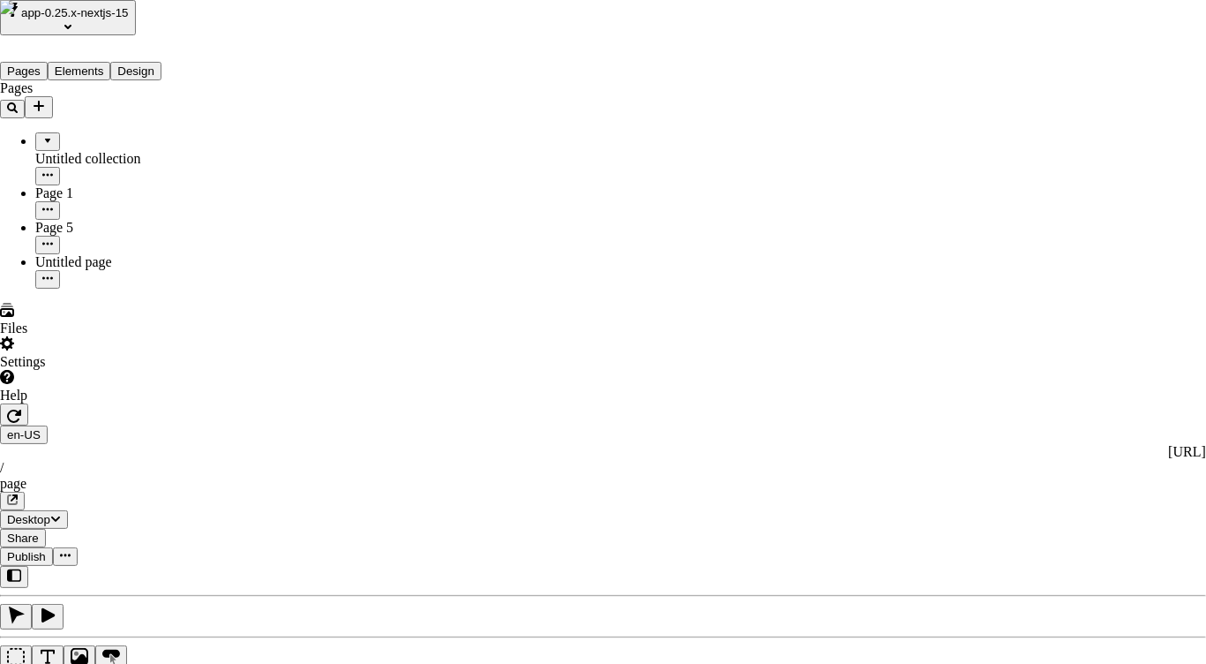
type input "dope"
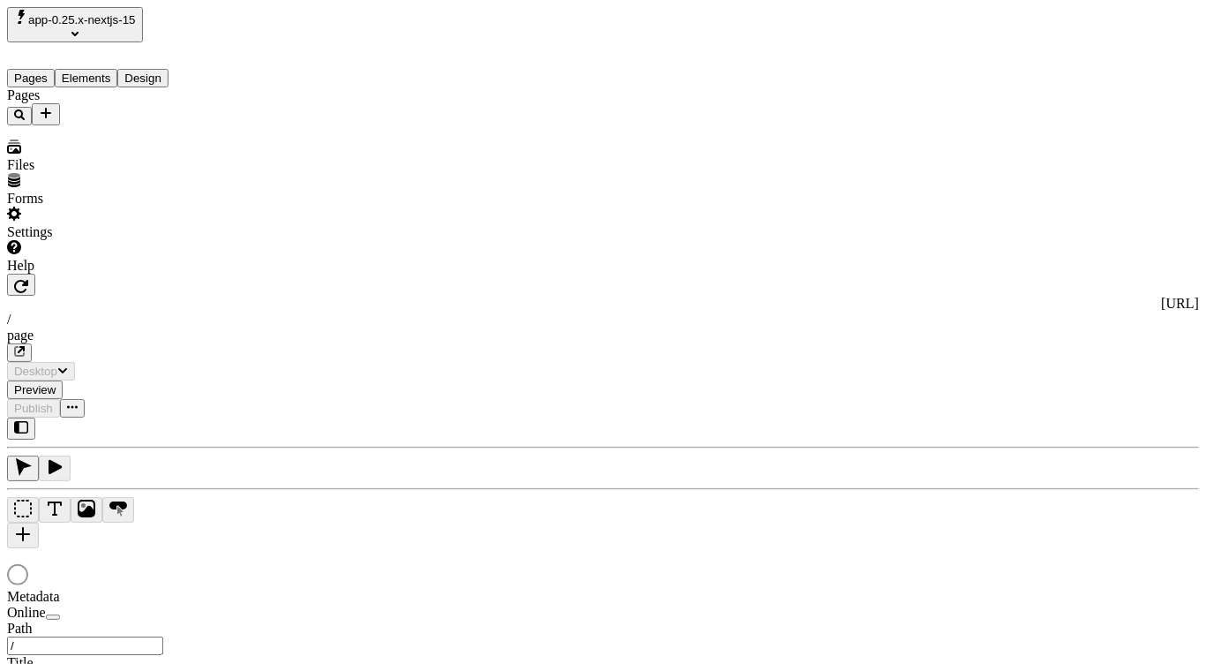
type input "/page"
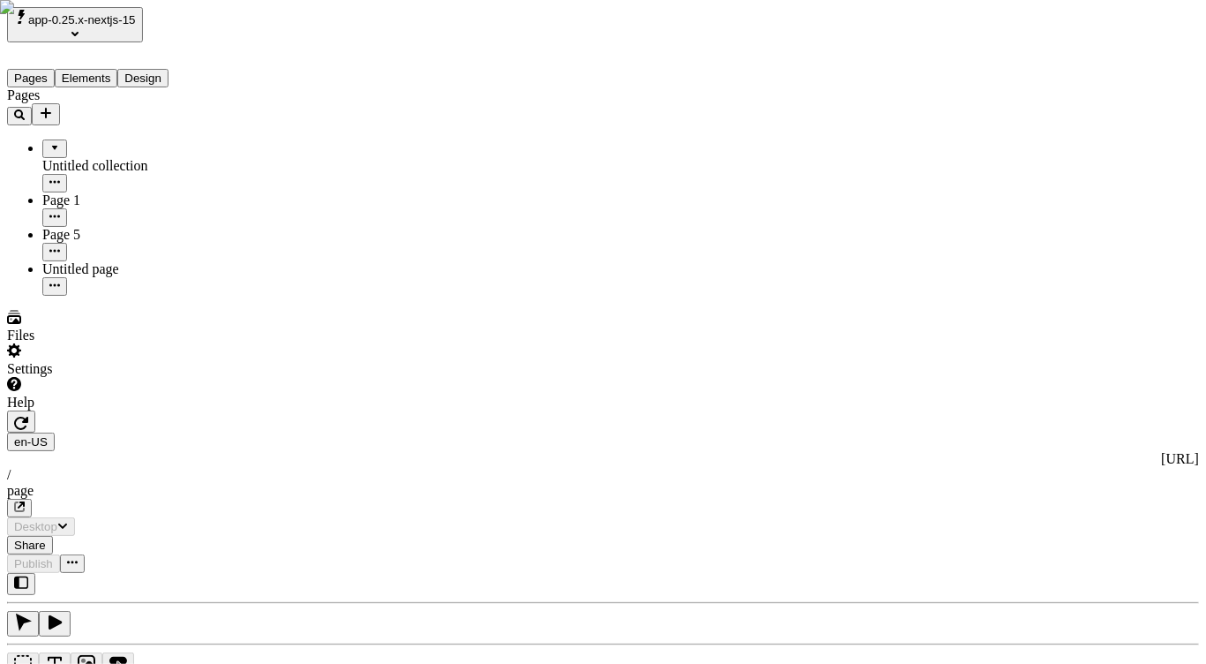
type input "/page"
click at [77, 296] on div "Pages Untitled collection Page 1 Page 5 Untitled page" at bounding box center [112, 191] width 211 height 208
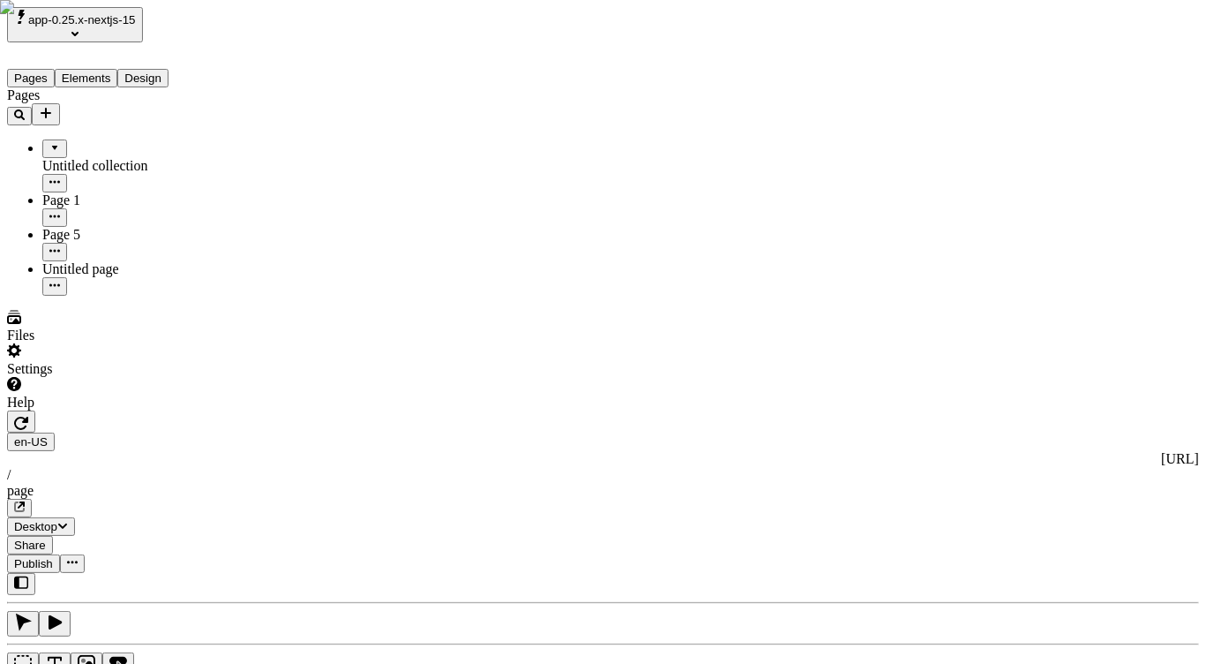
click at [101, 343] on div "Files" at bounding box center [112, 327] width 211 height 34
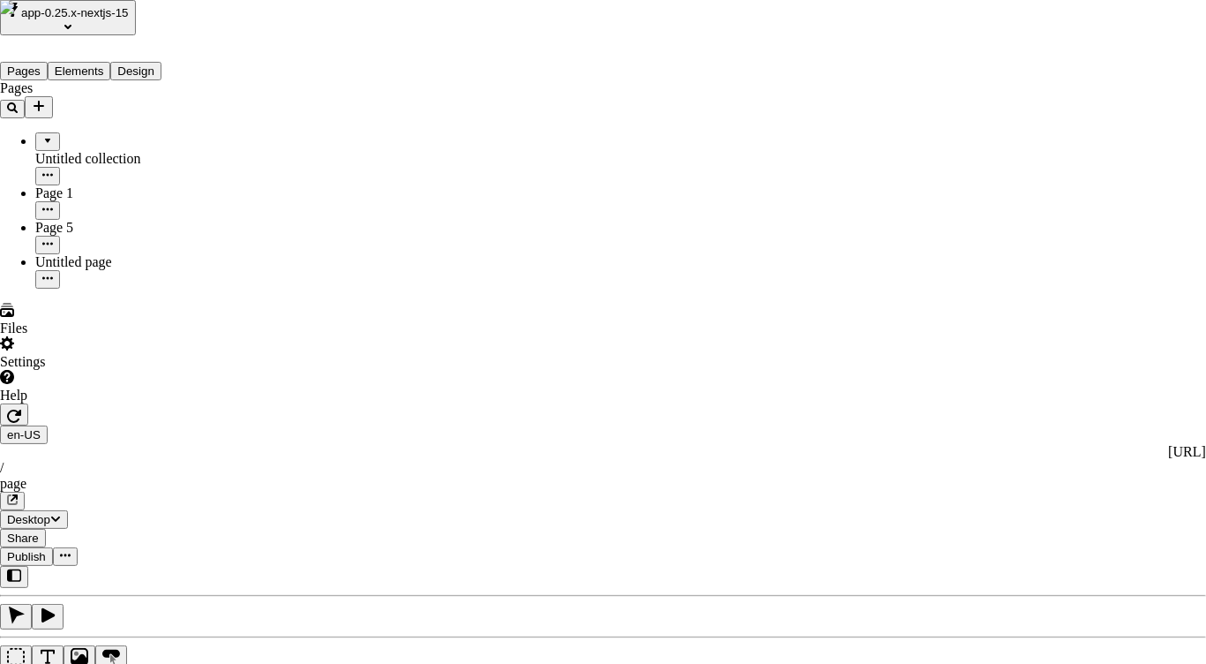
type input "dope"
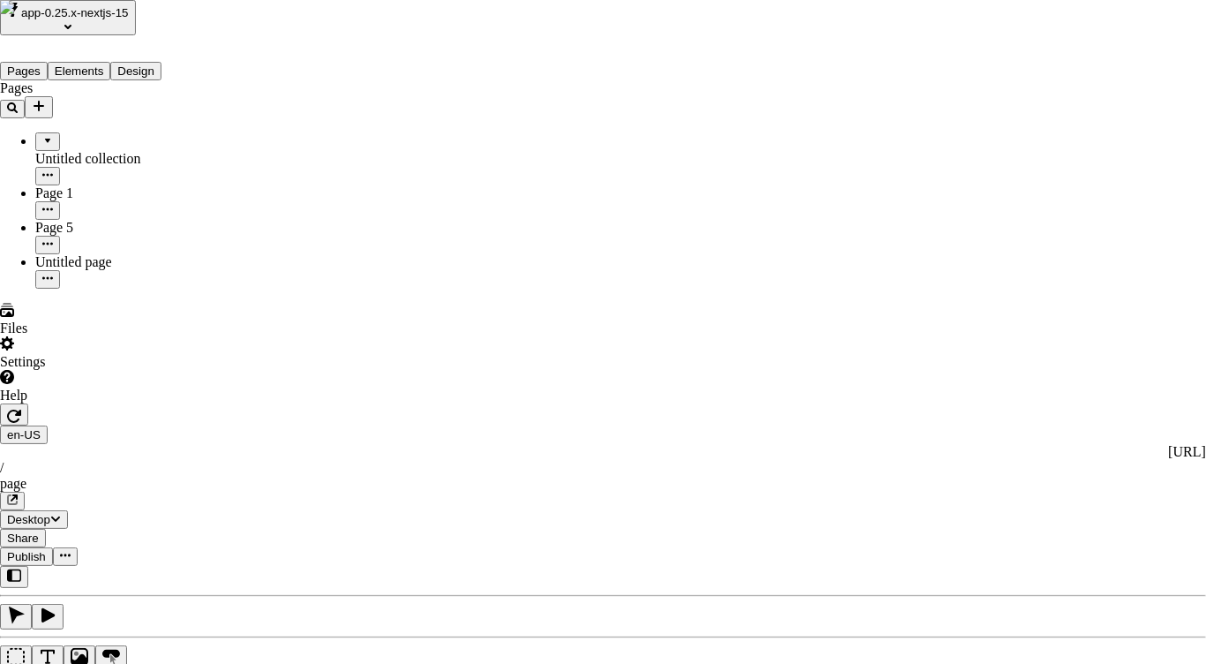
type input "dopele"
type input "lemo"
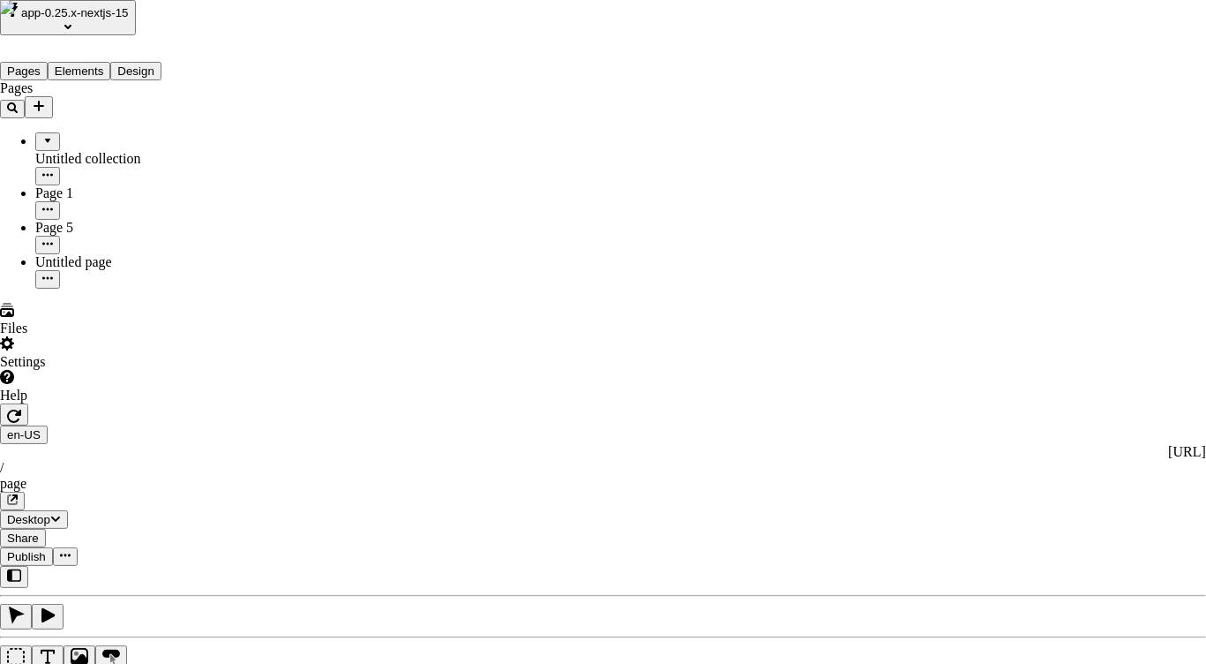
type input "lemon"
type input "nice"
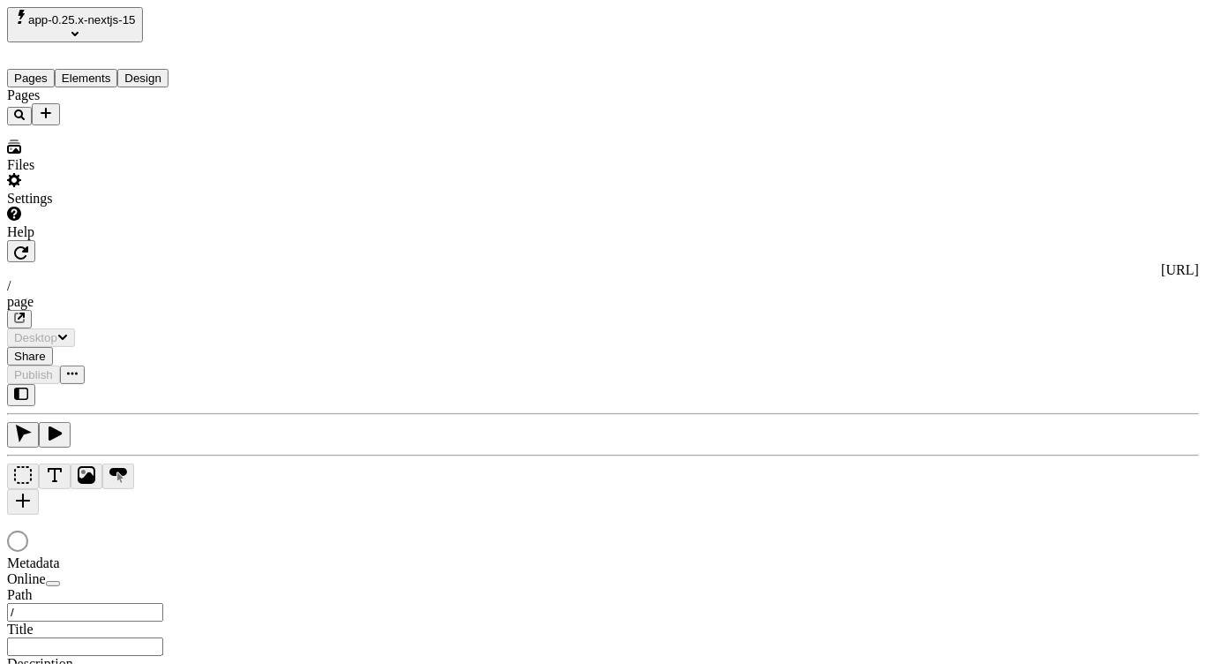
type input "/page"
click at [48, 173] on div "Files" at bounding box center [112, 165] width 211 height 16
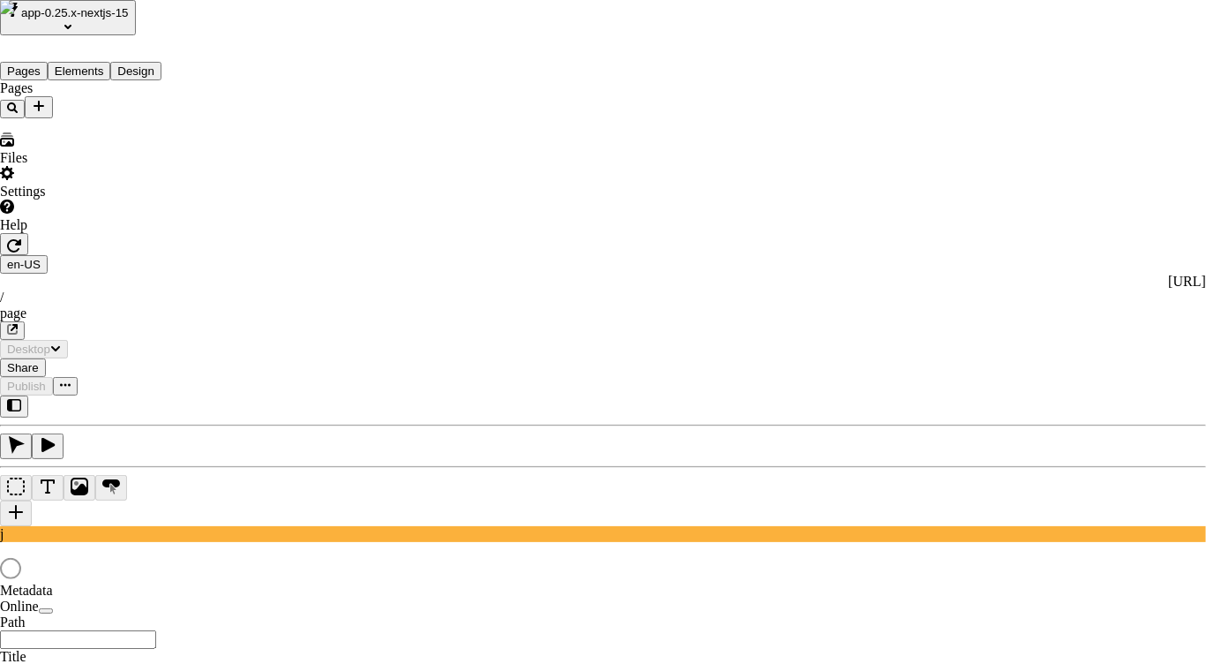
type input "nice"
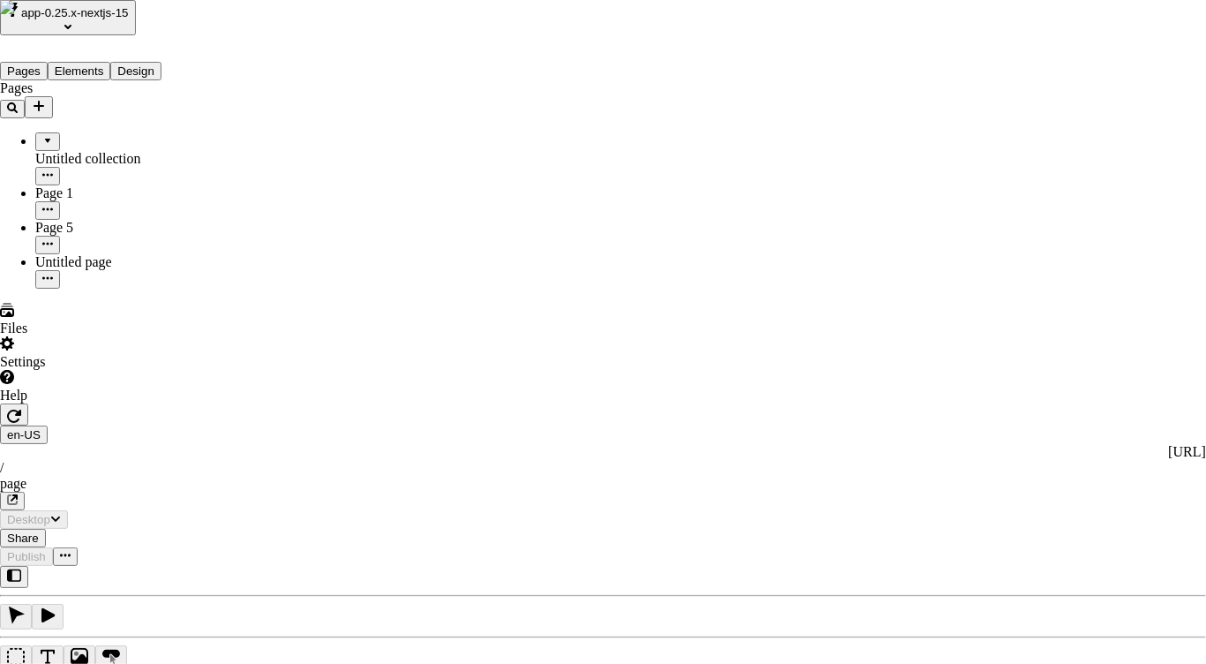
type input "/page"
type input "nic"
type input "nicd"
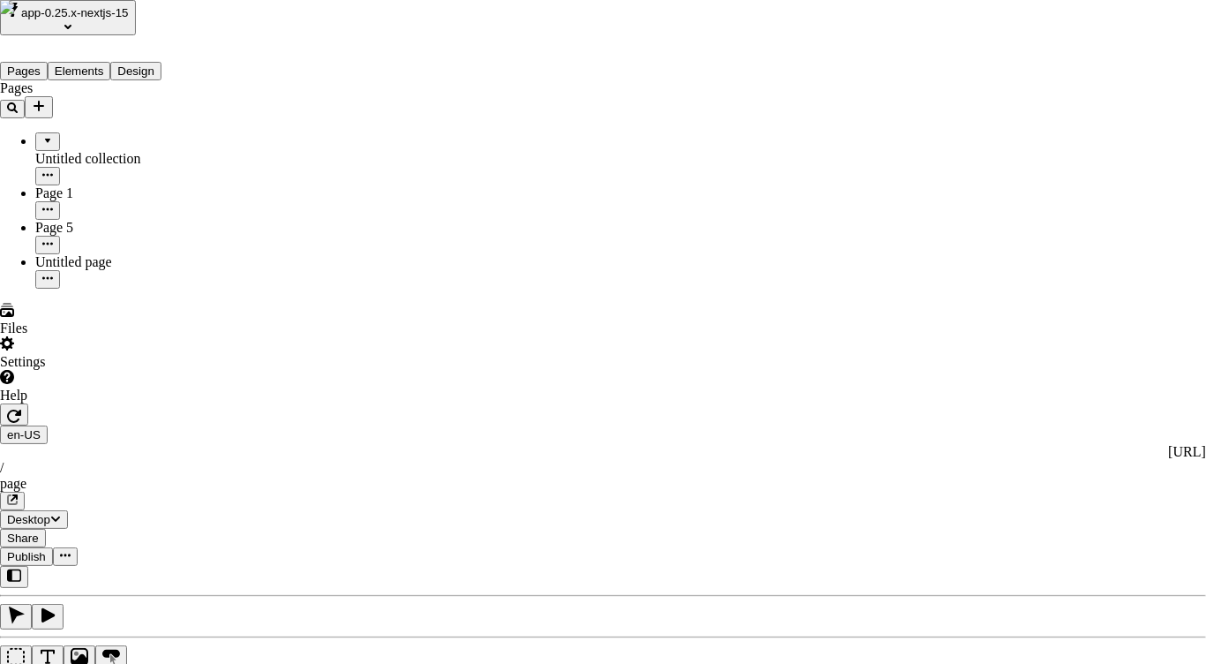
type input "dope"
type input "Workspace files"
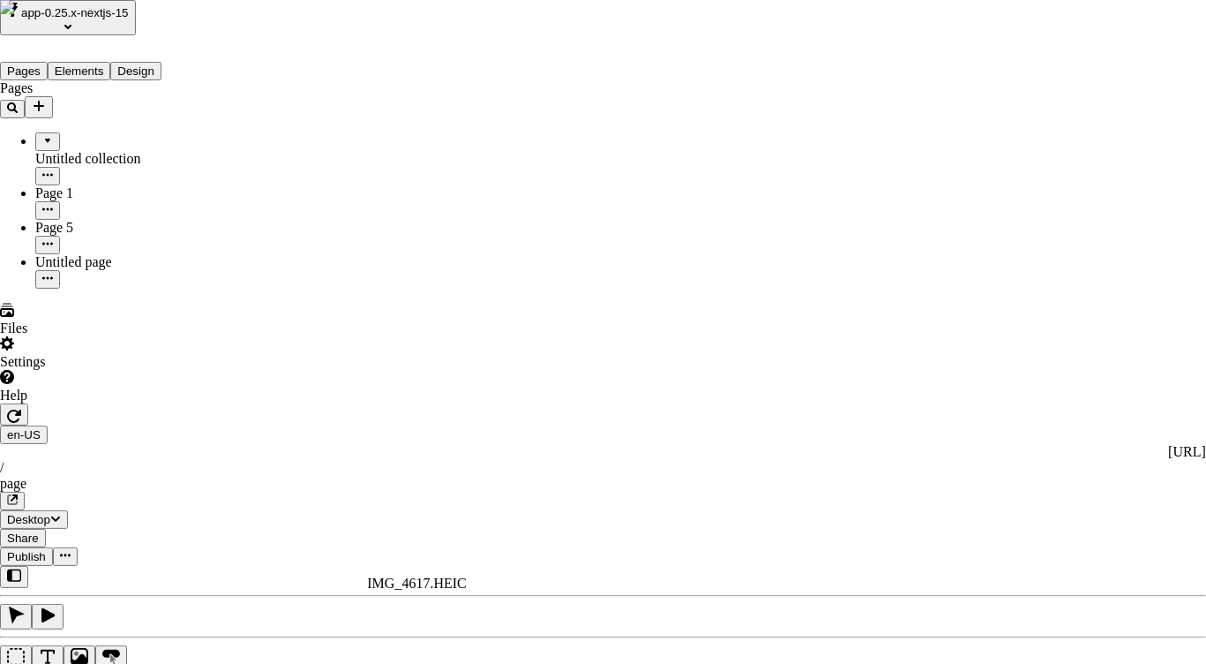
click at [0, 0] on vercel-live-feedback at bounding box center [0, 0] width 0 height 0
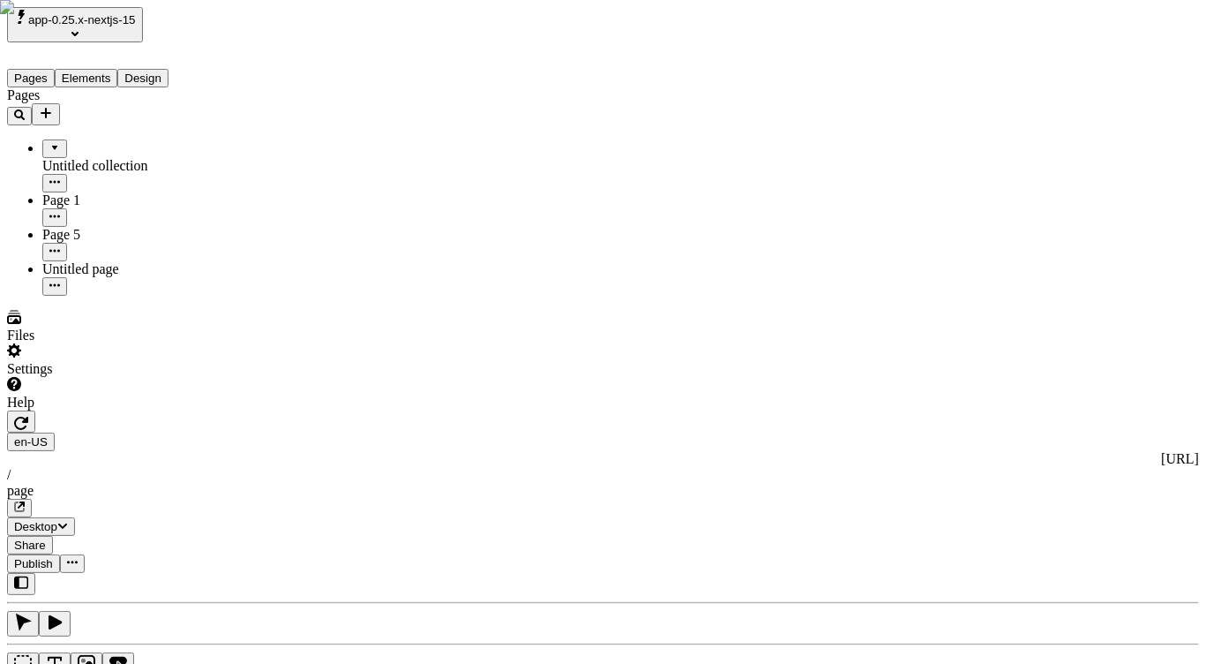
click at [0, 0] on vercel-live-feedback at bounding box center [0, 0] width 0 height 0
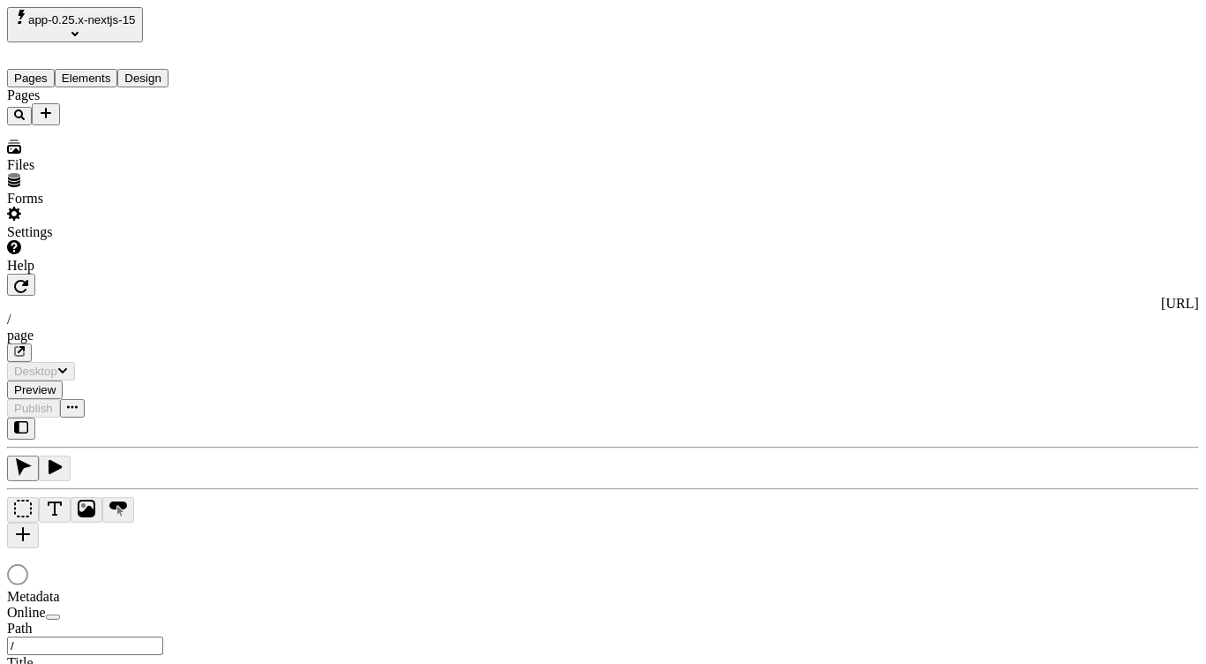
type input "/page"
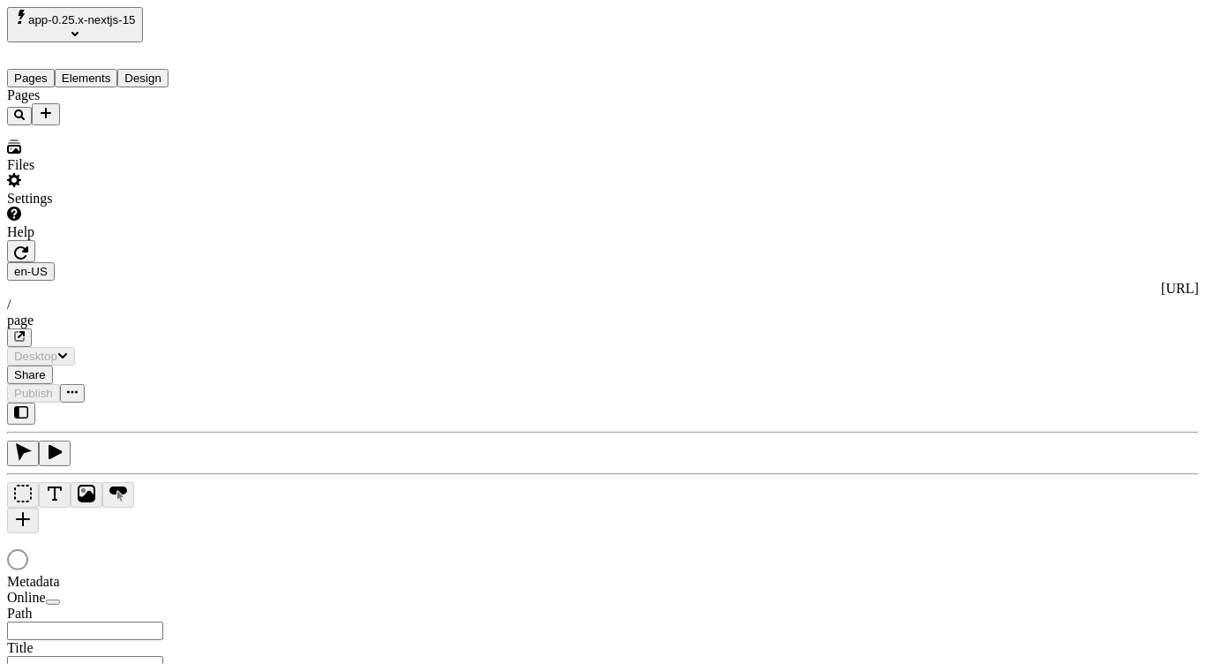
click at [84, 173] on div "Files" at bounding box center [112, 156] width 211 height 34
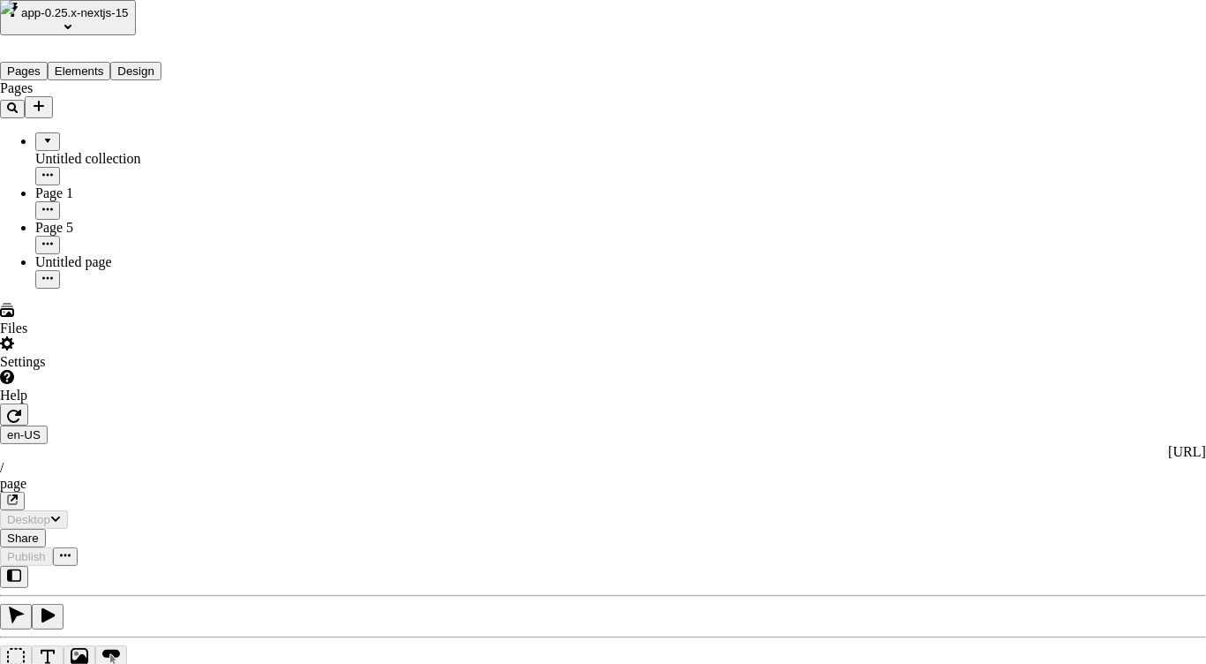
type input "/page"
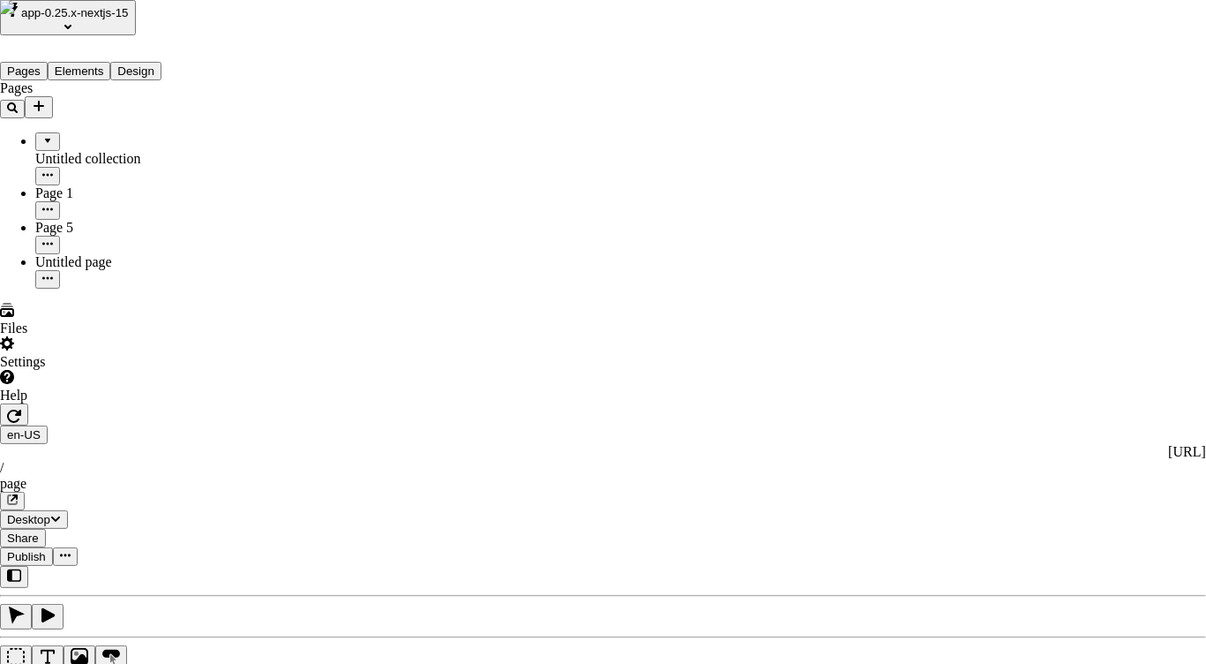
type input "Diverse Stocks u"
drag, startPoint x: 302, startPoint y: 287, endPoint x: 220, endPoint y: 76, distance: 226.3
type input "diverse"
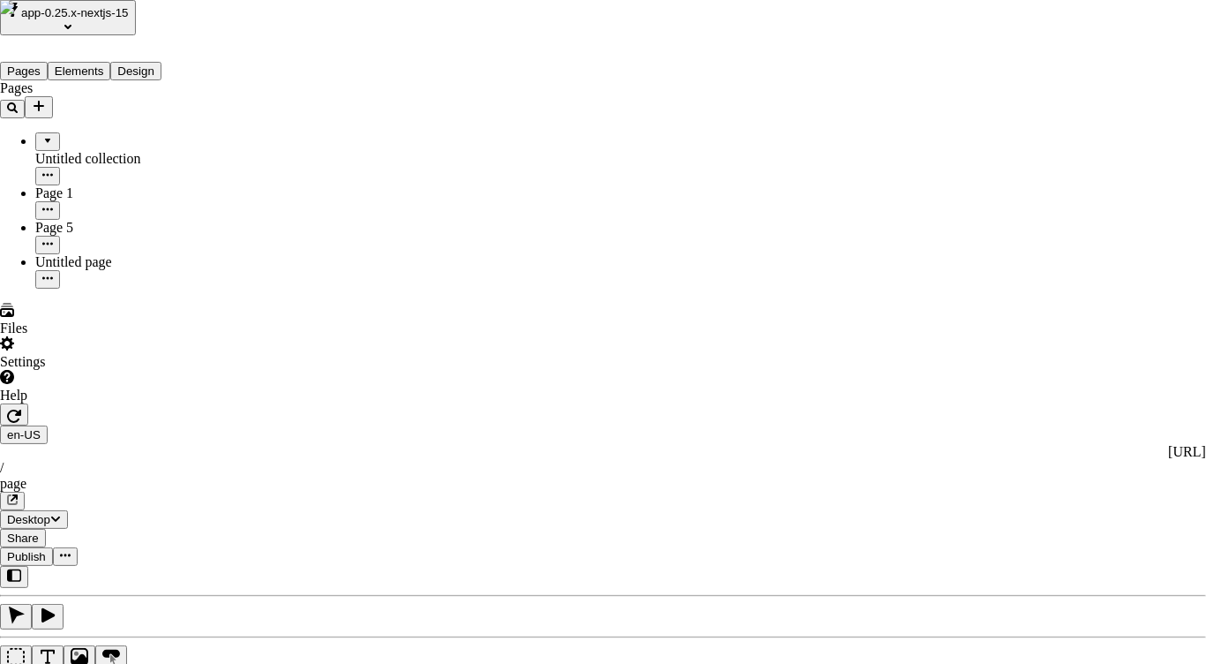
scroll to position [1004, 0]
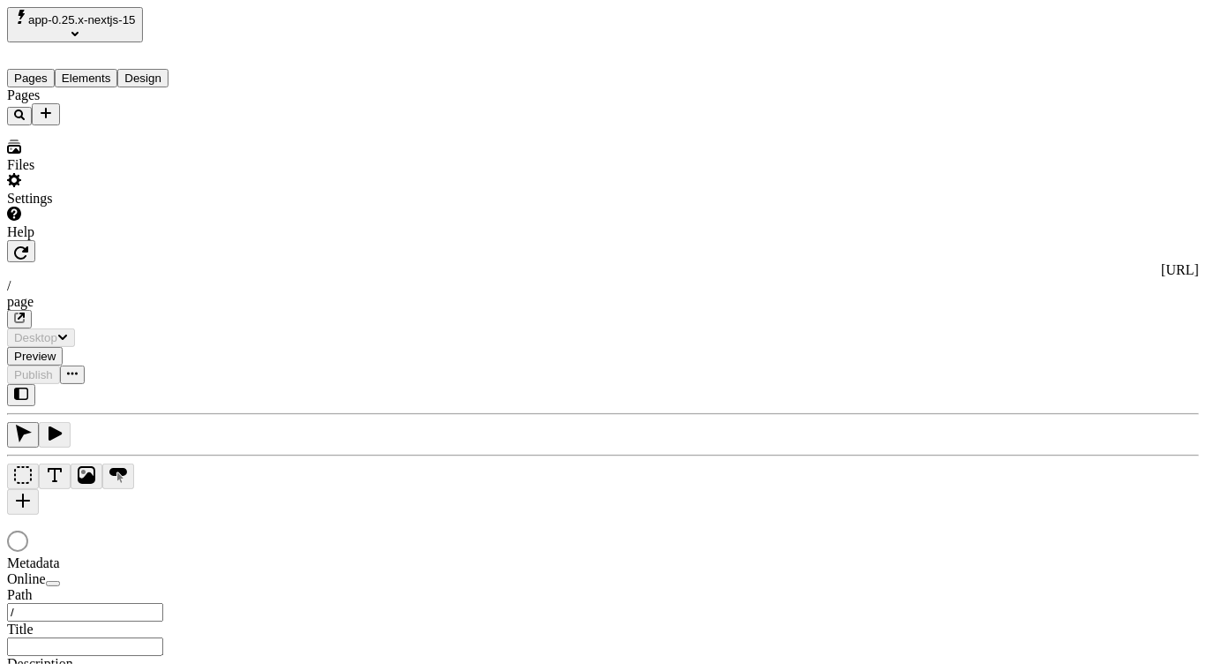
type input "/page"
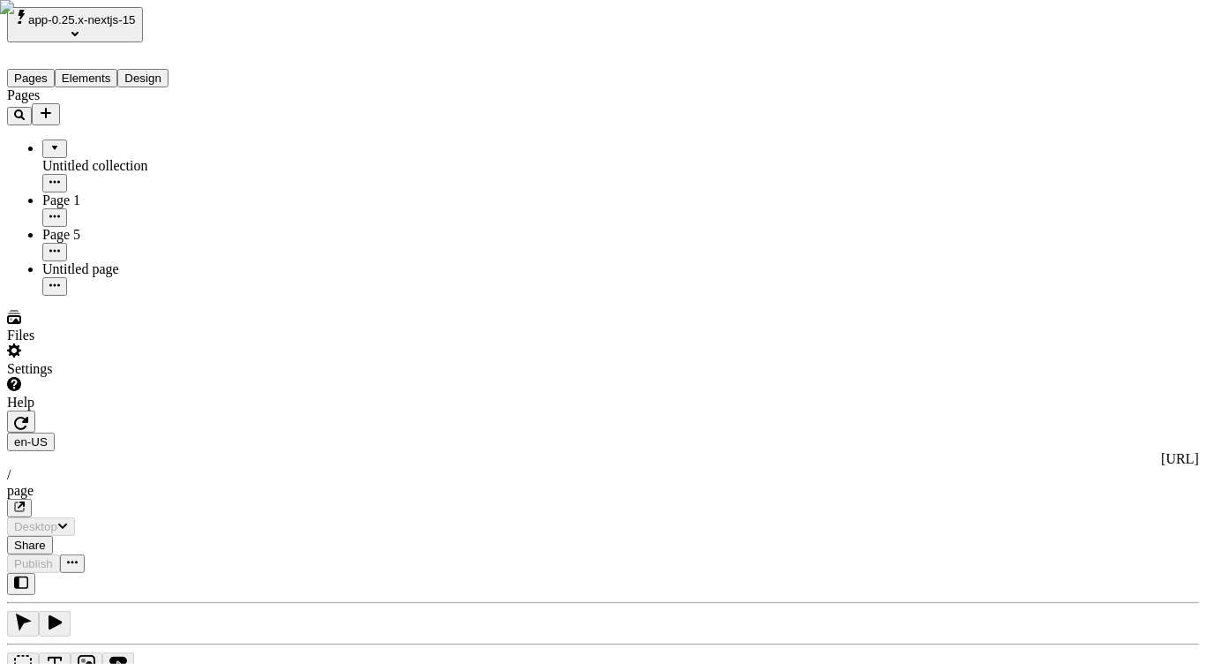
type input "/page"
click at [95, 343] on div "Files" at bounding box center [112, 327] width 211 height 34
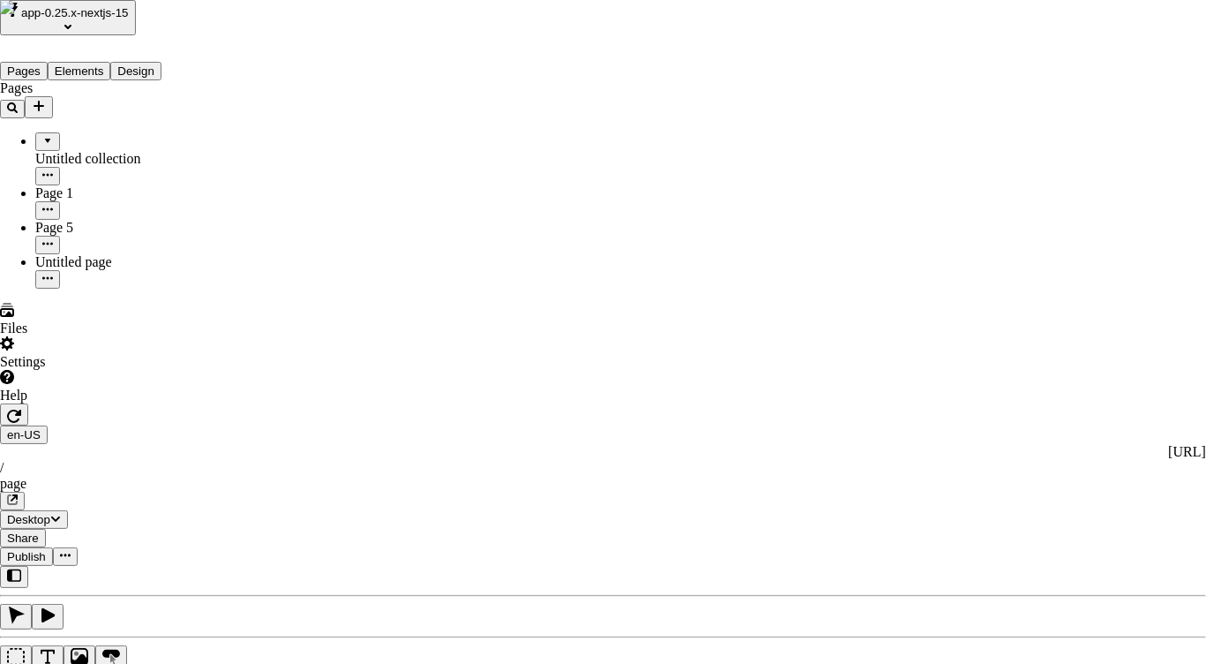
scroll to position [1004, 0]
type input "workspace"
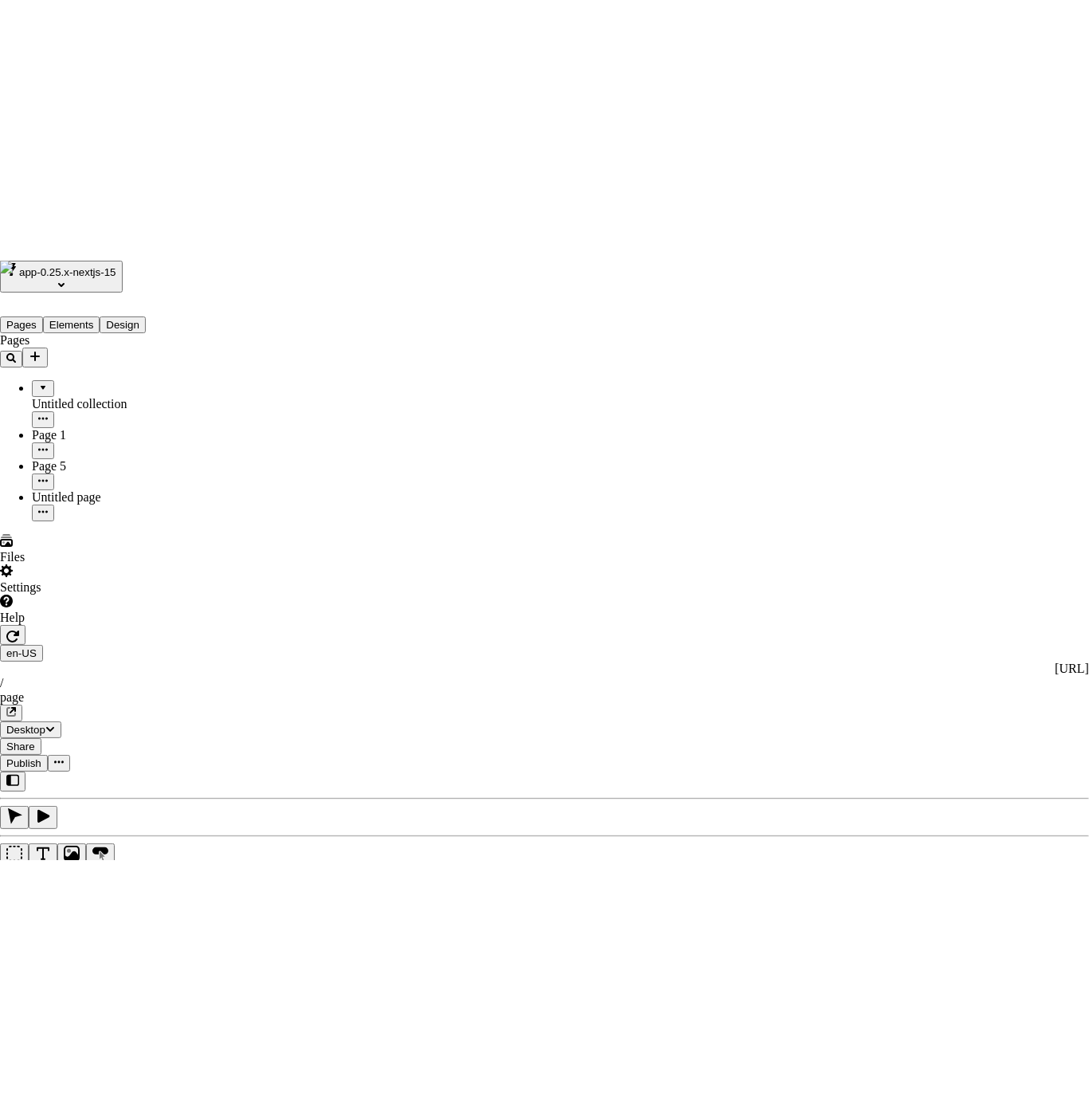
scroll to position [1102, 0]
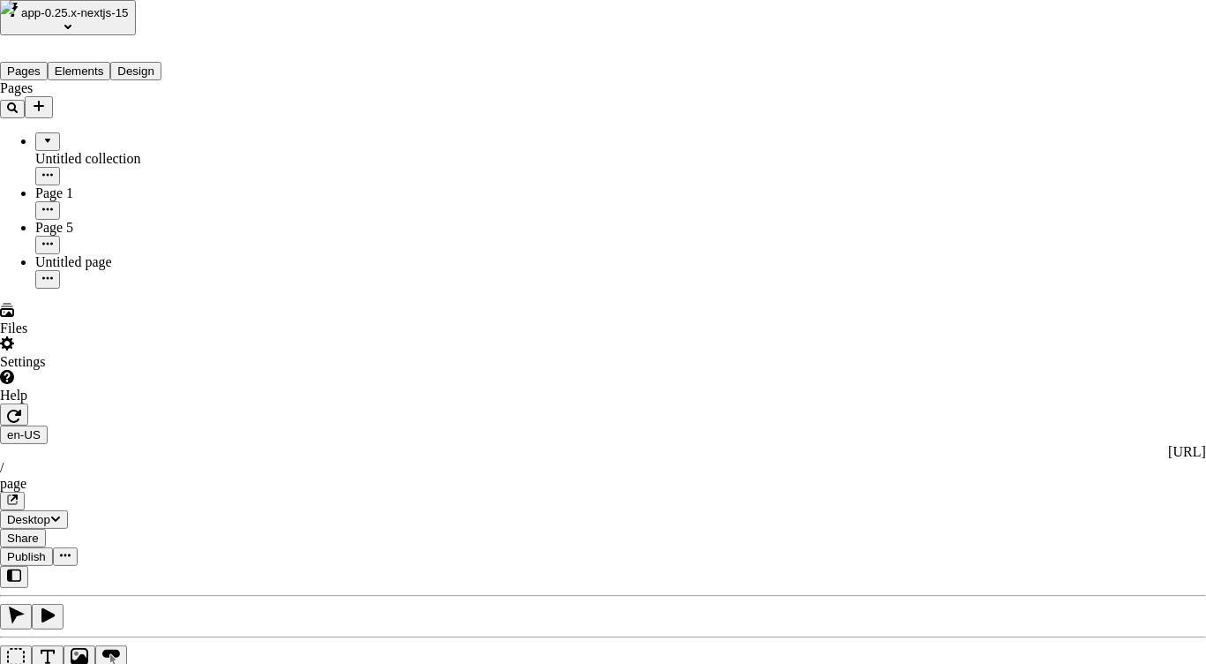
type input "site"
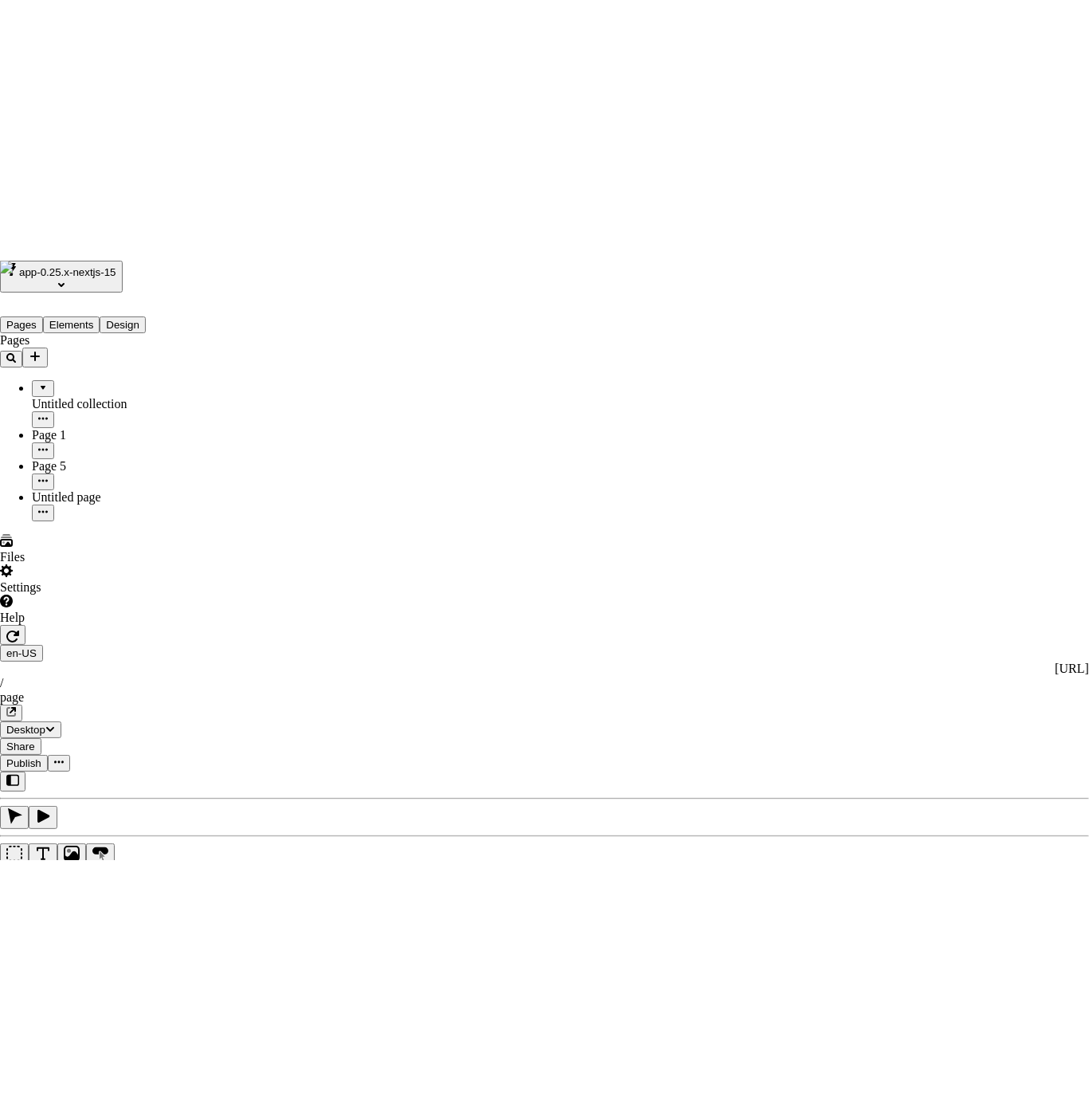
scroll to position [1083, 0]
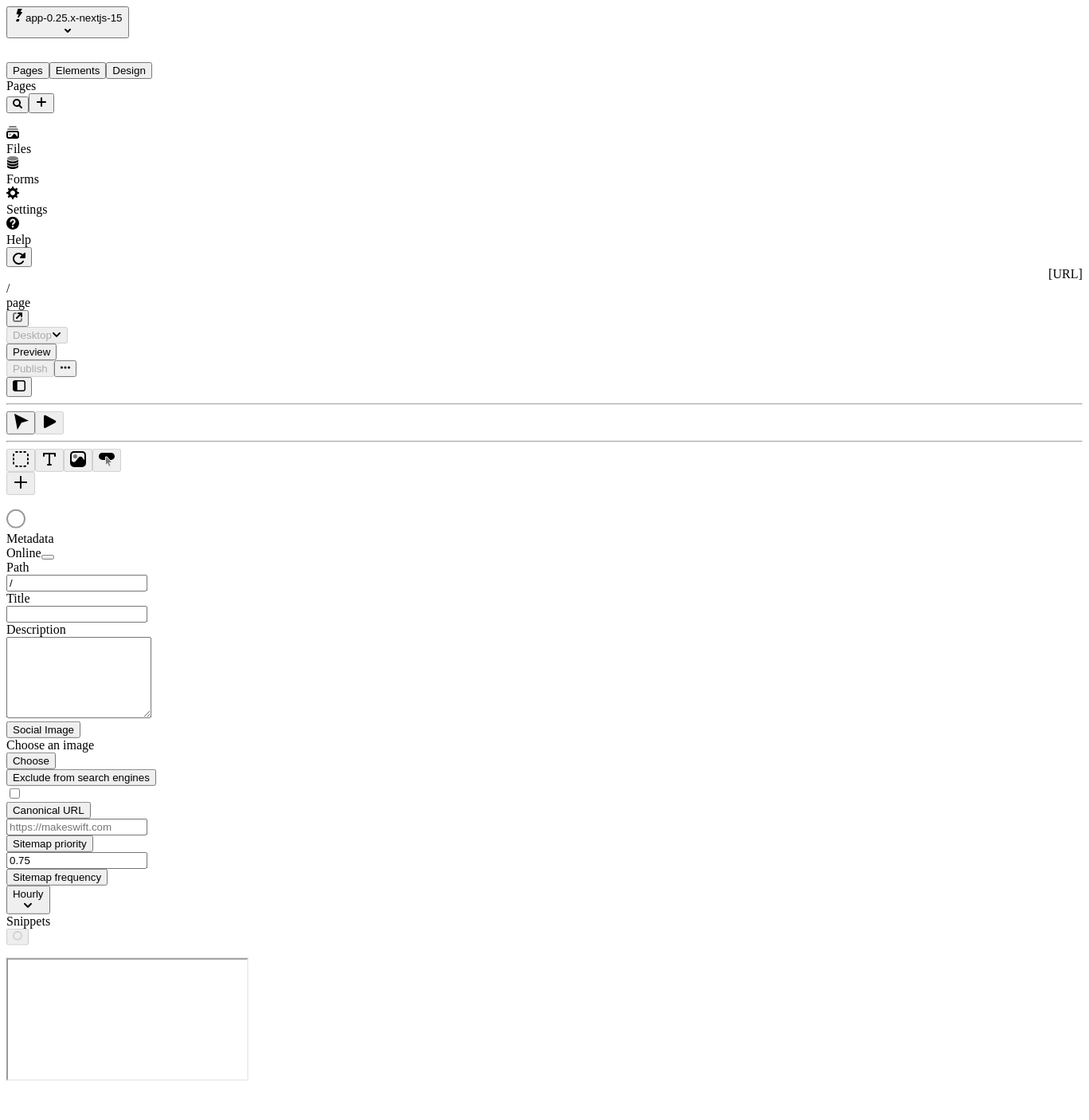
type input "/page"
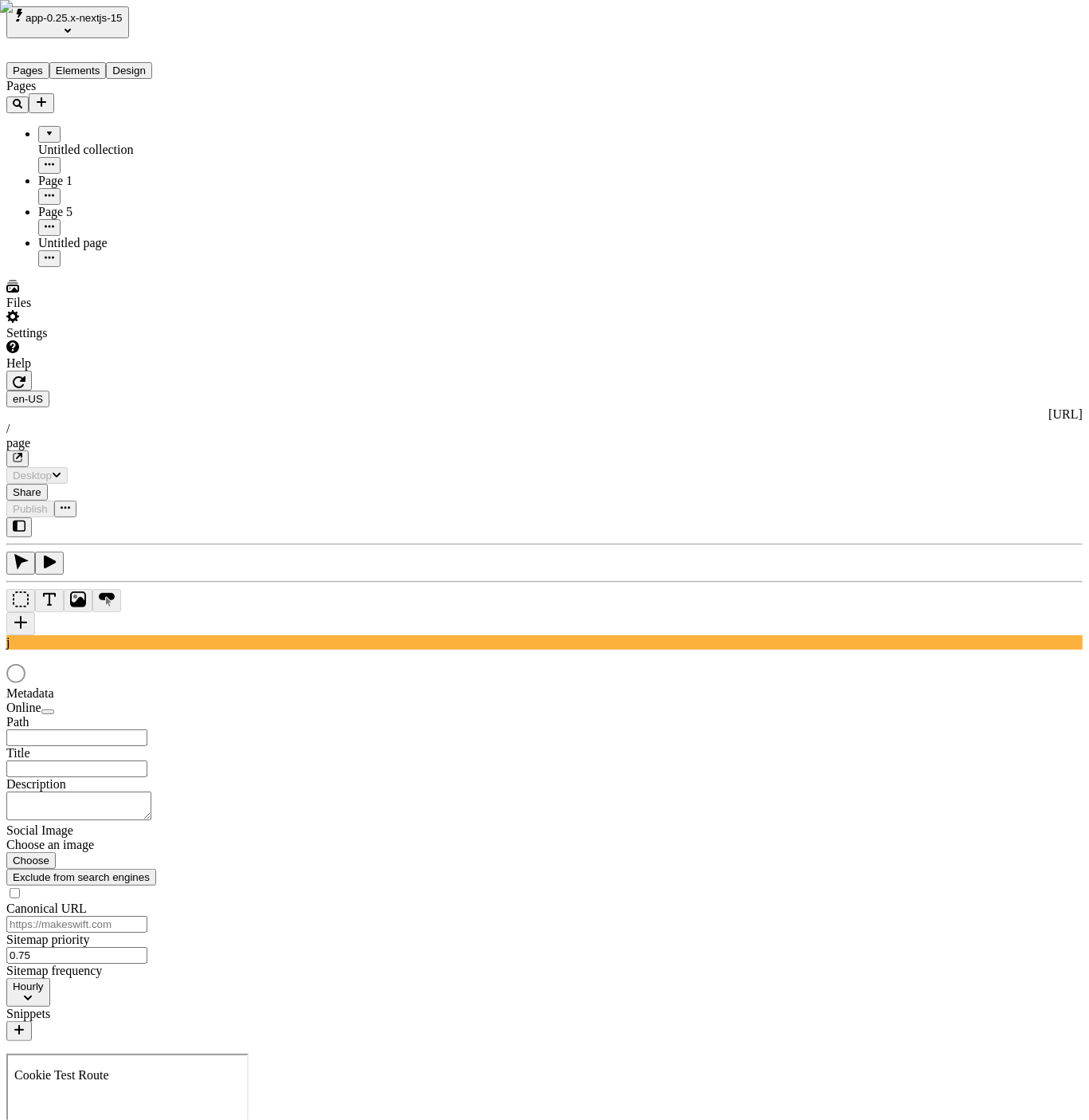
type input "/page"
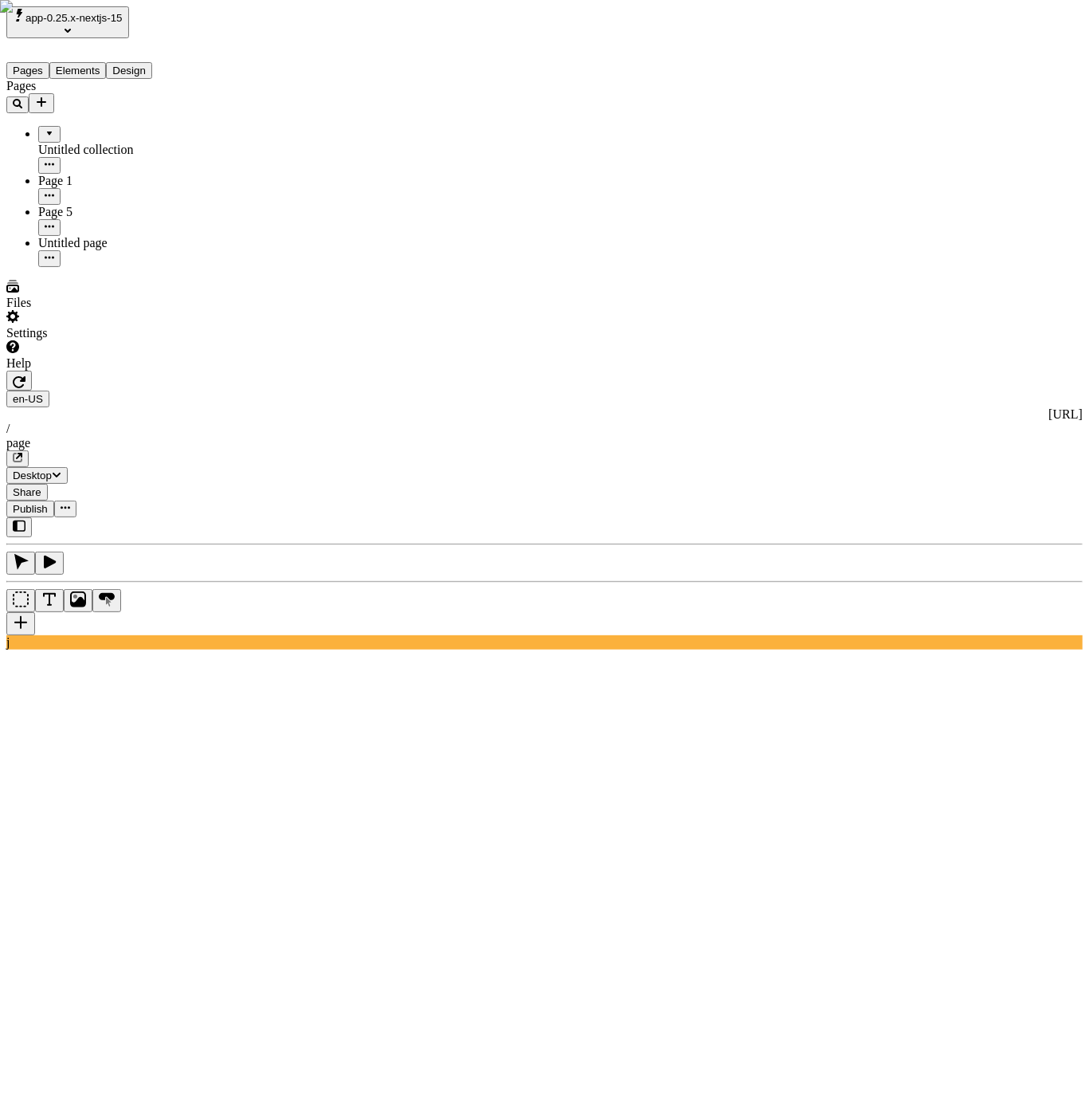
click at [118, 310] on div "Files" at bounding box center [101, 295] width 191 height 31
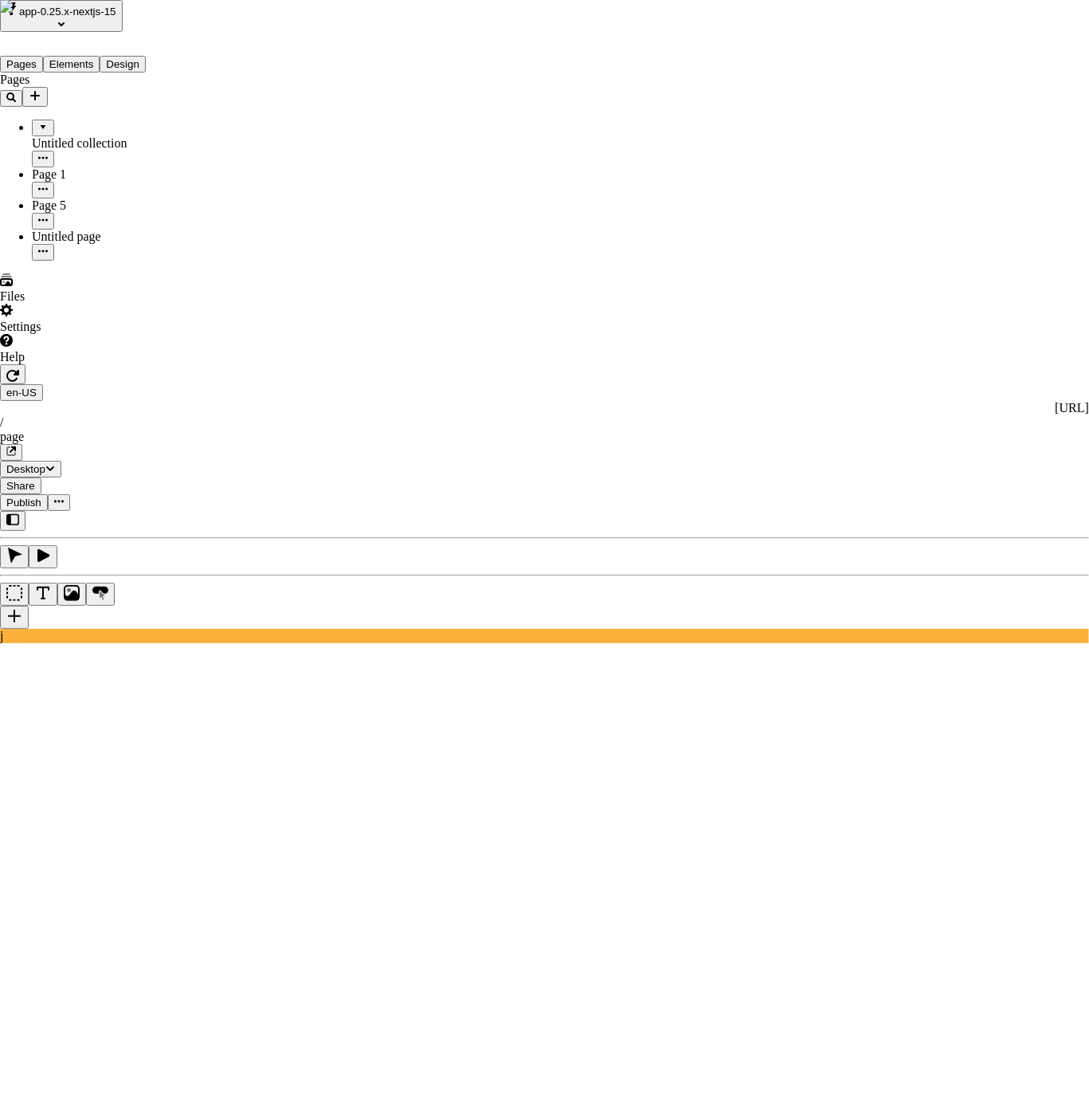
type input "workspace"
type input "site"
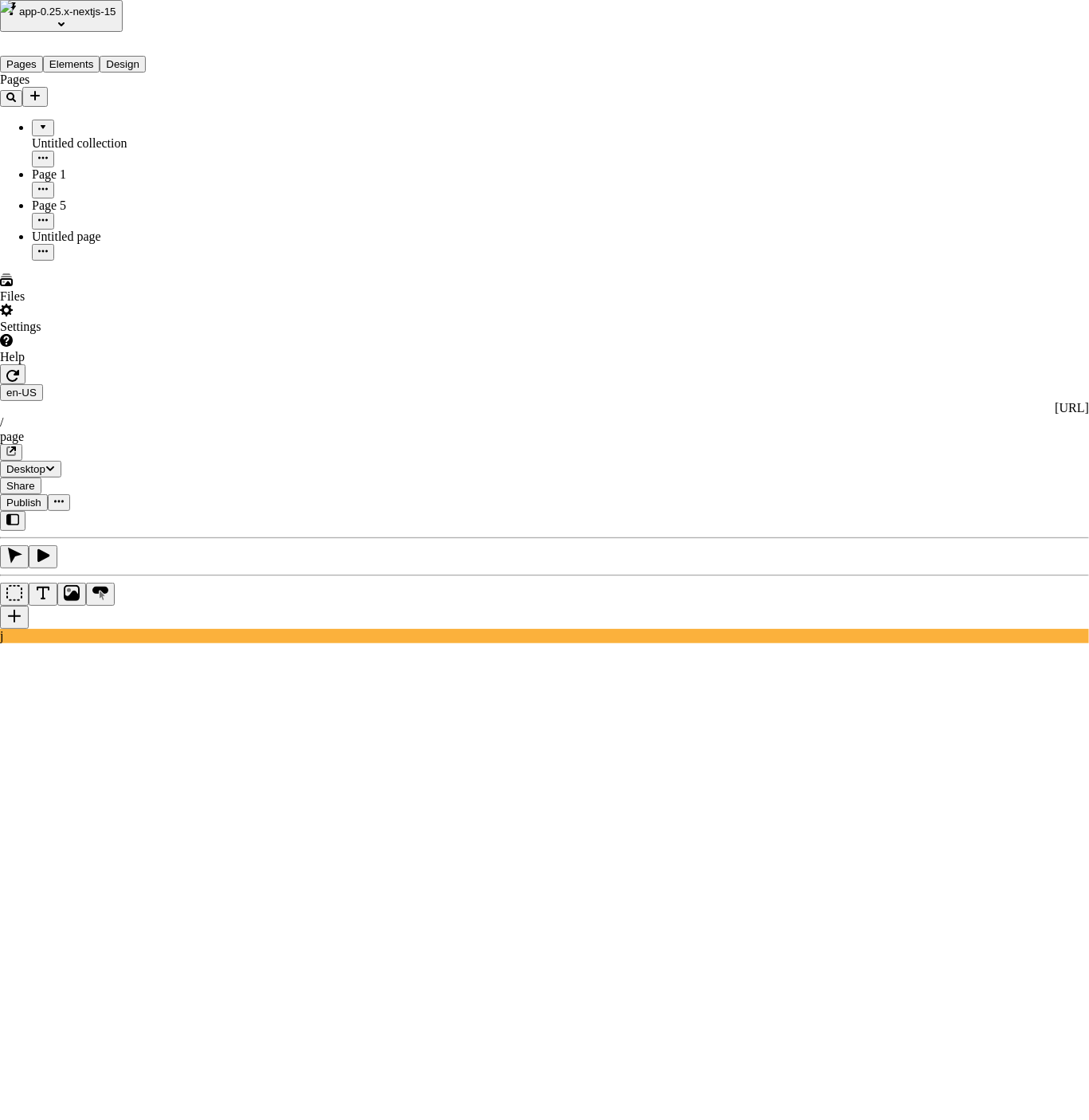
type input "site"
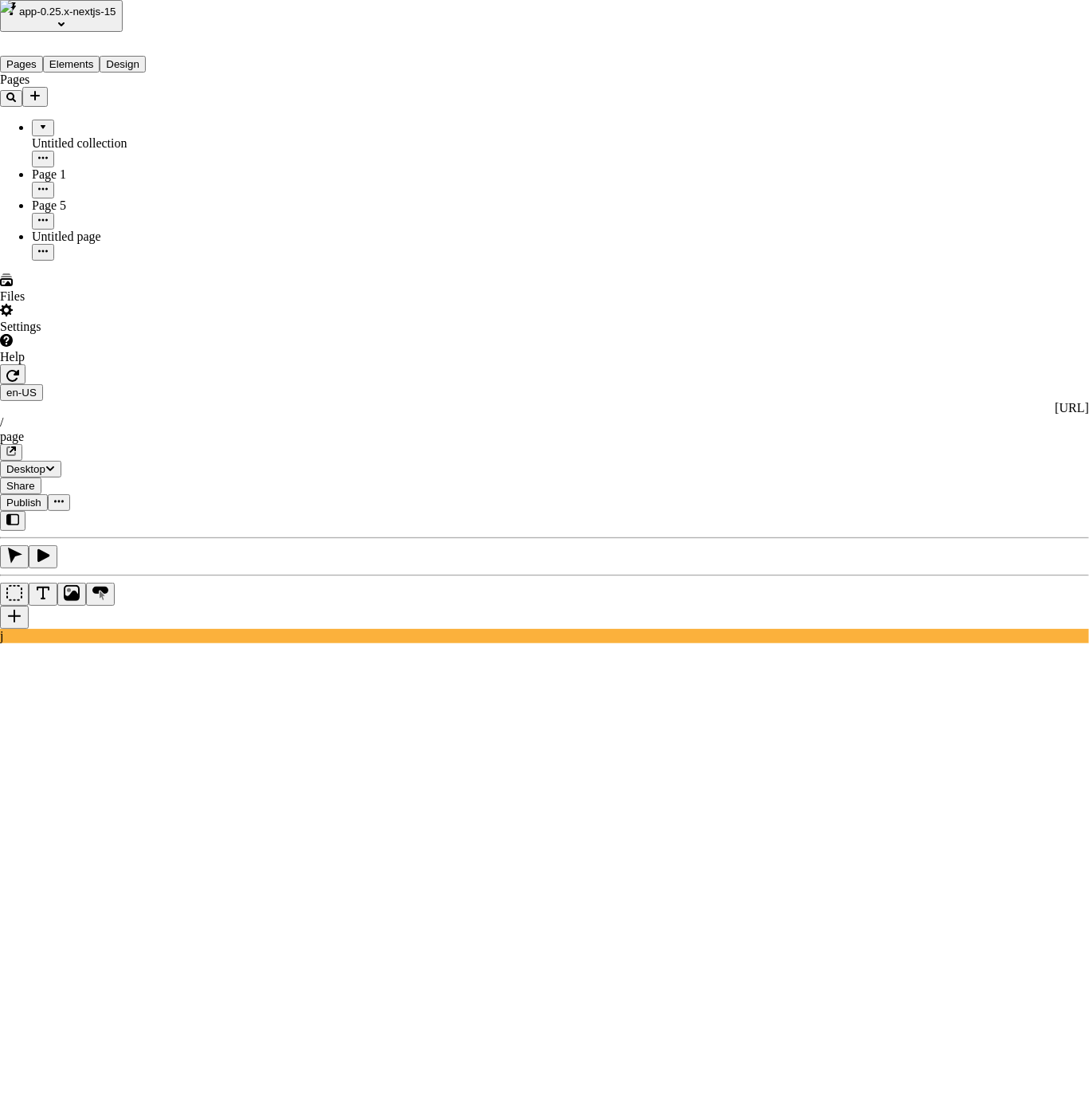
type input "work"
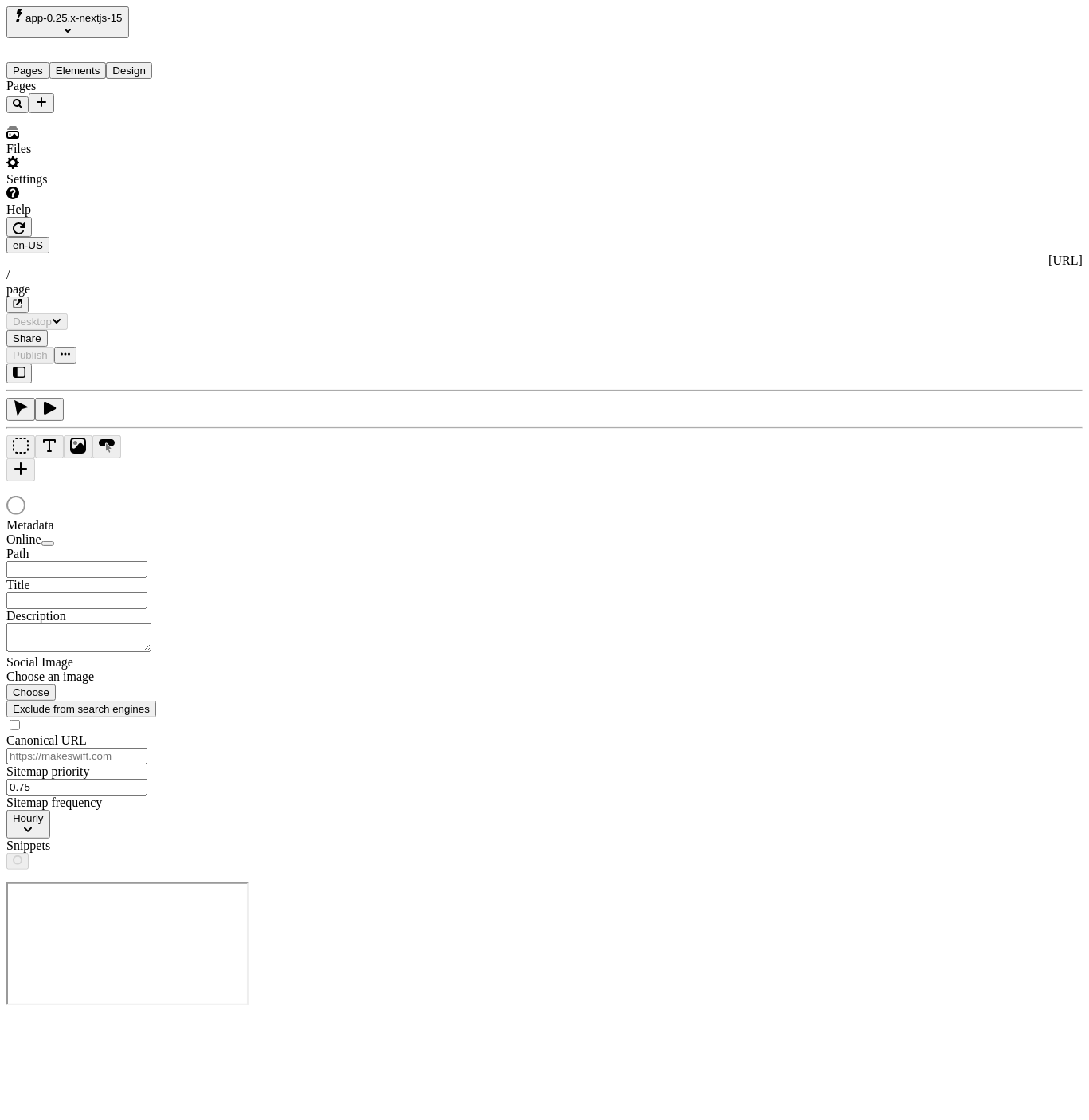
click at [89, 156] on div "Files" at bounding box center [101, 141] width 191 height 31
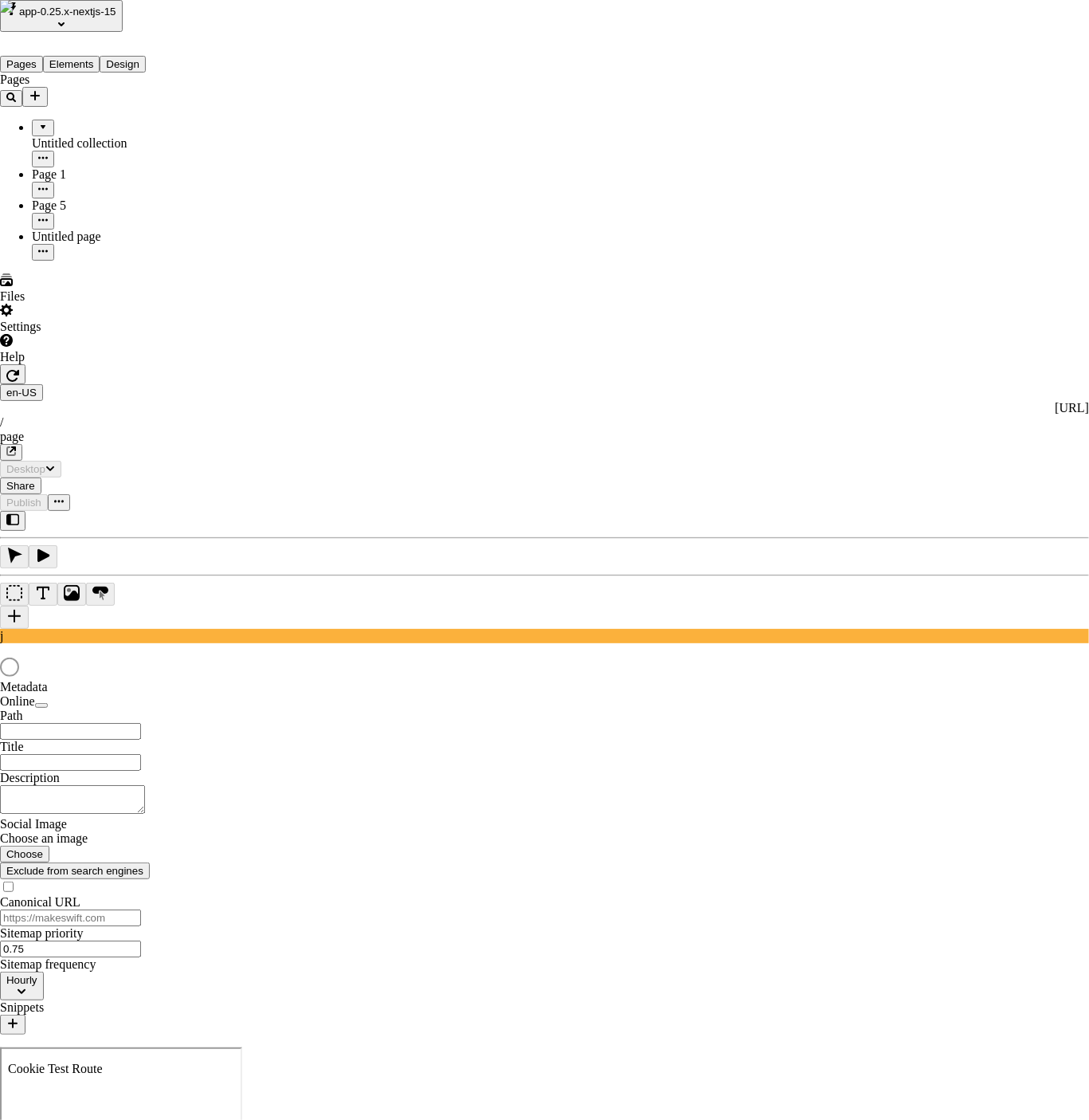
type input "/page"
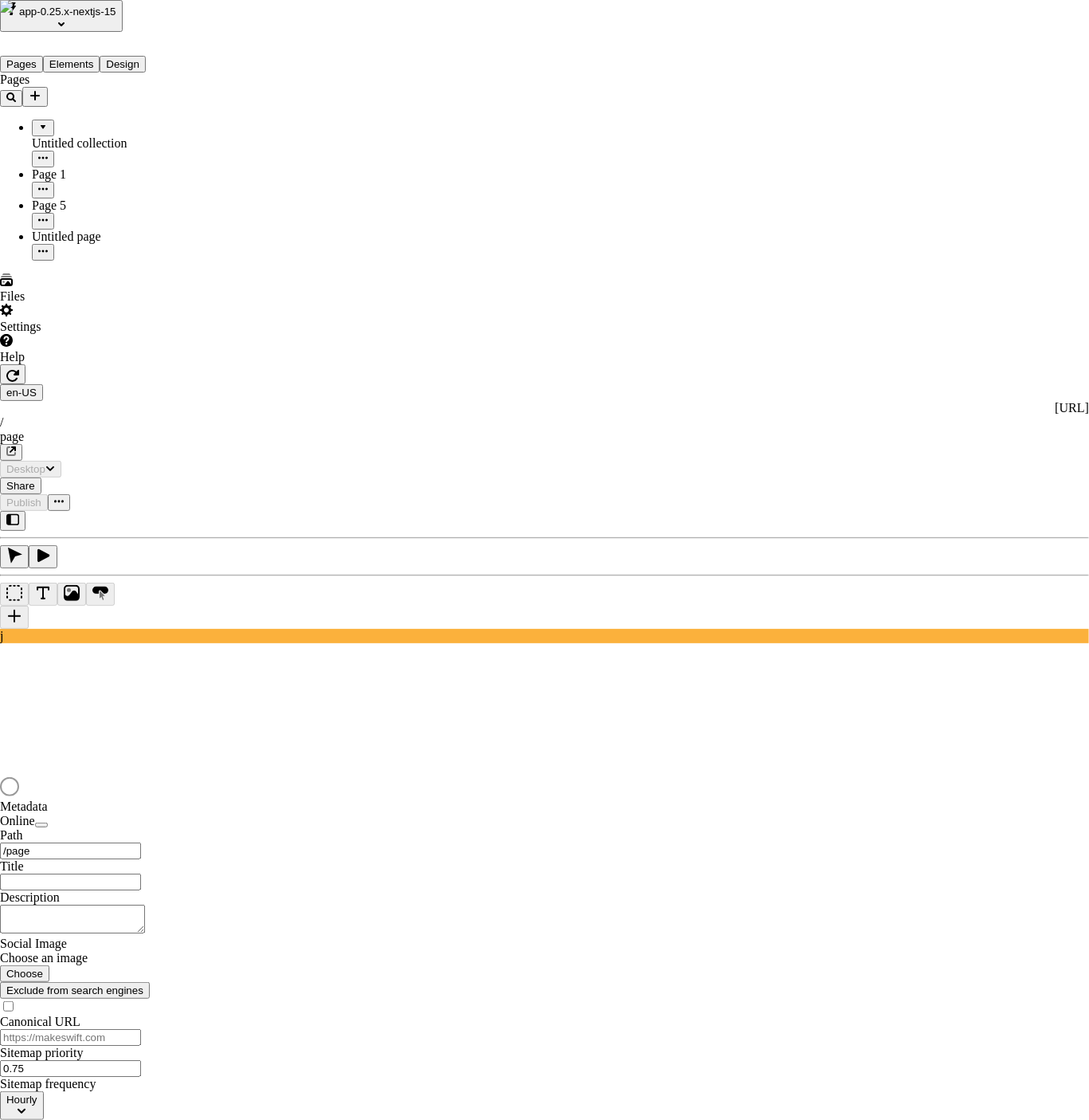
type input "work"
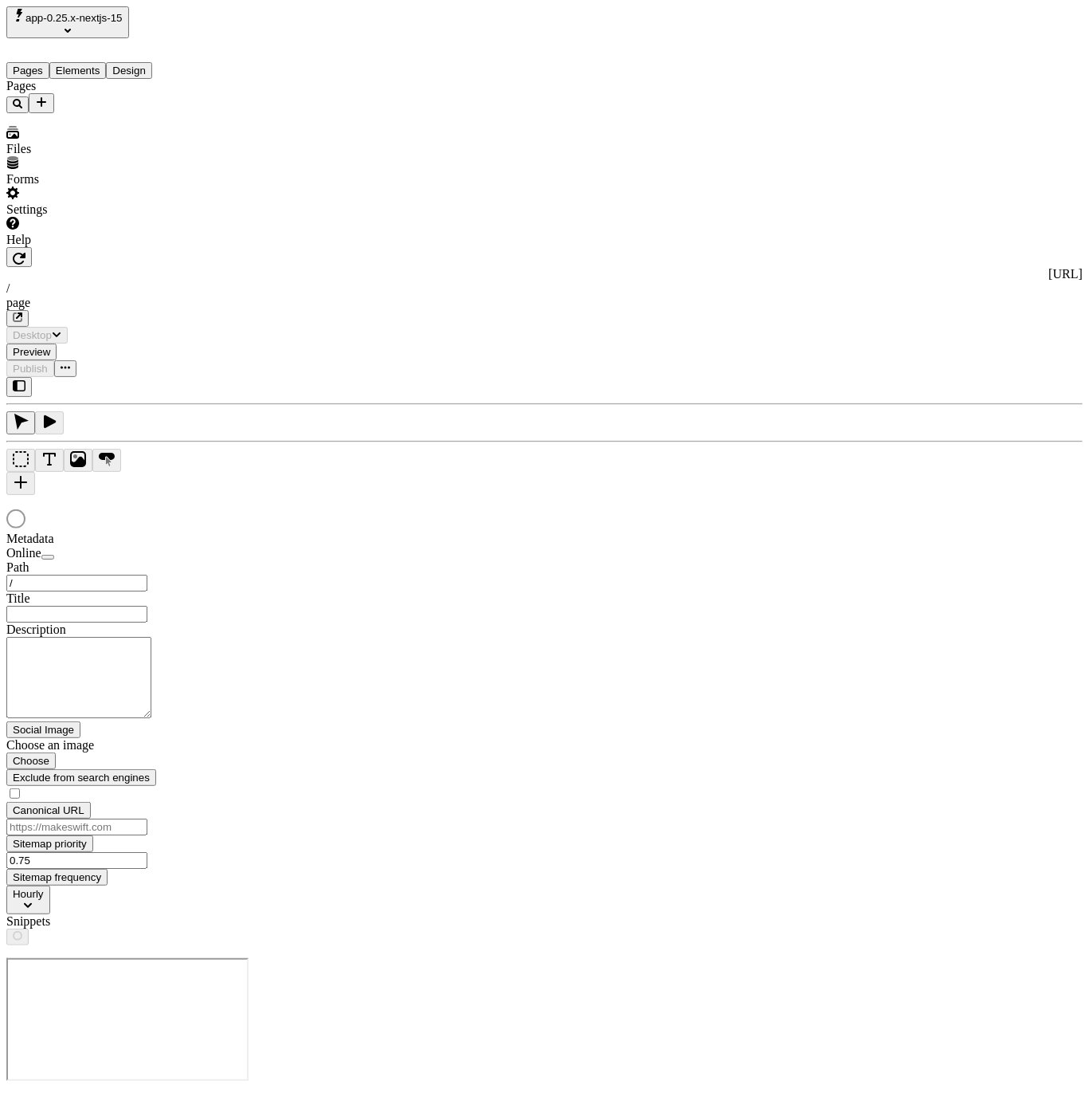
type input "/page"
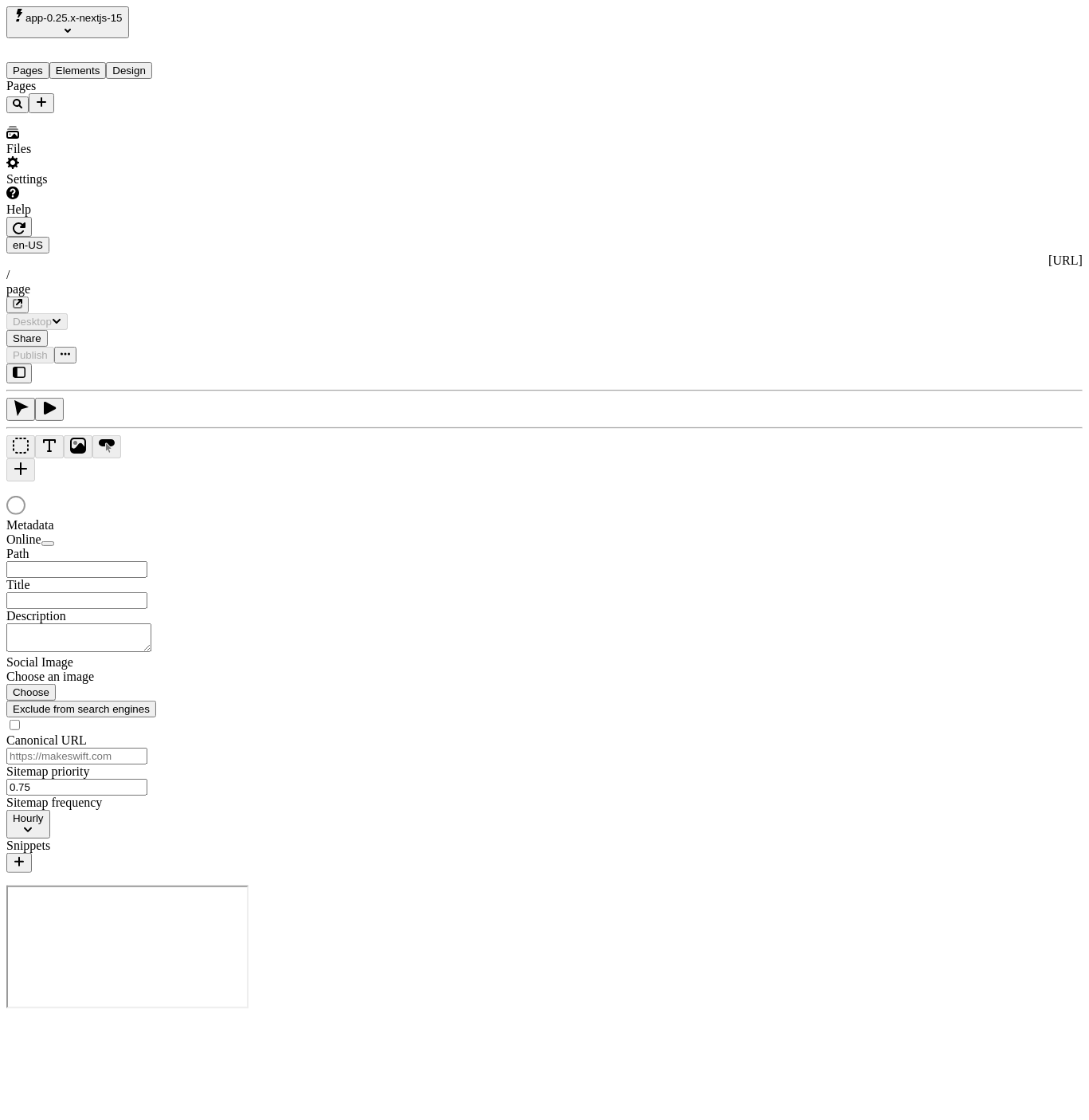
click at [112, 156] on div "Files" at bounding box center [101, 141] width 191 height 31
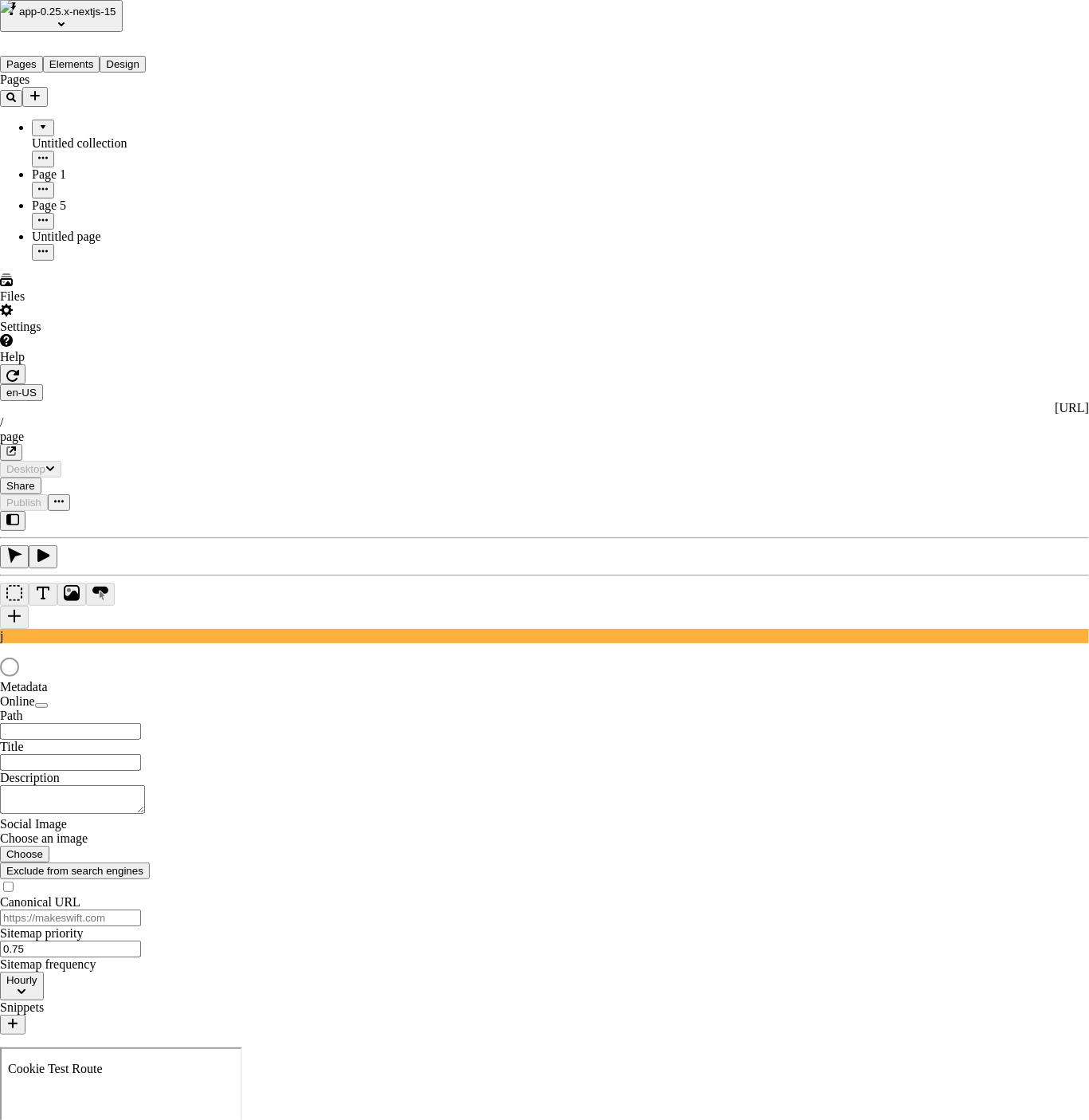
type input "/page"
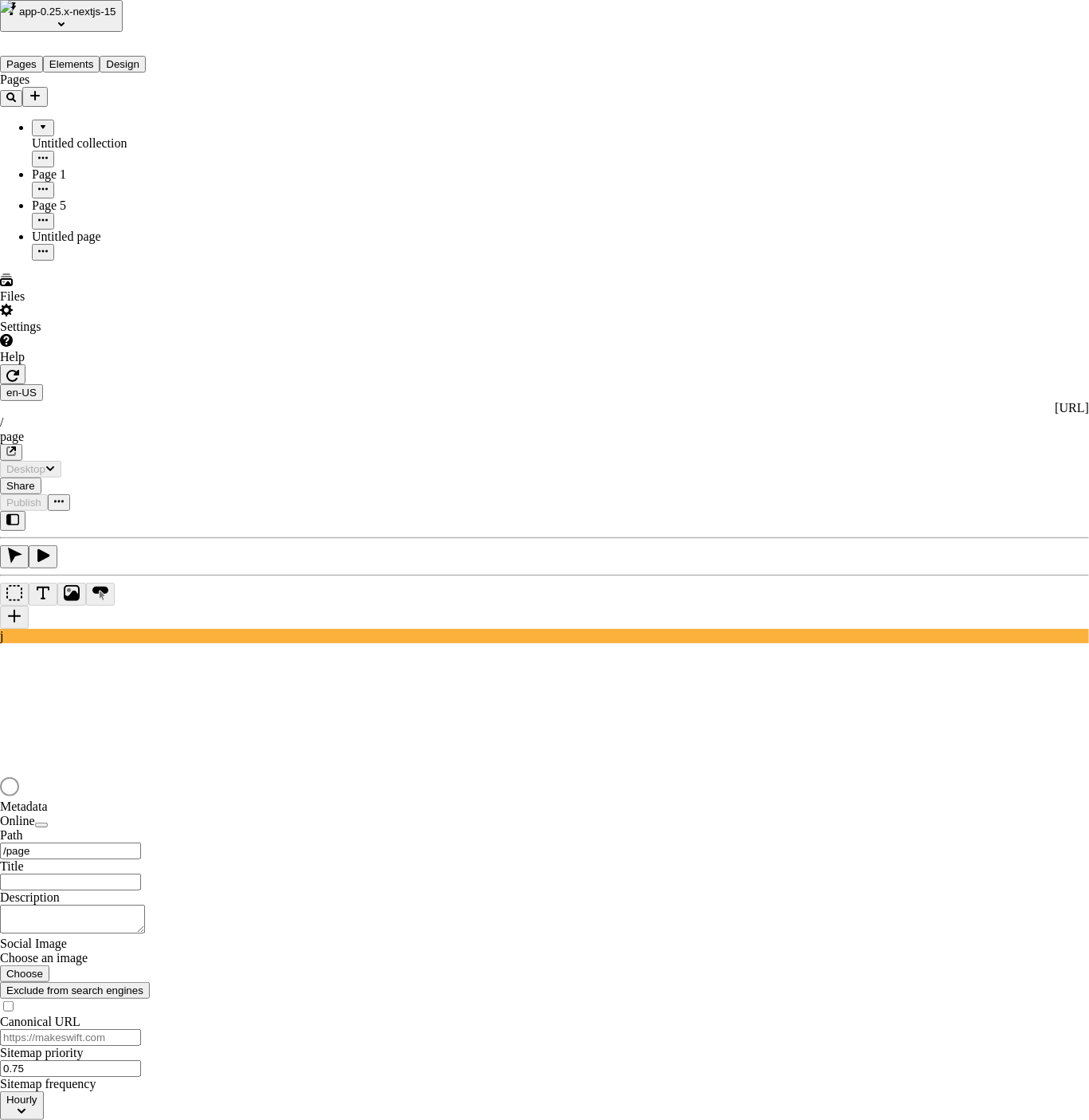
type input "wo"
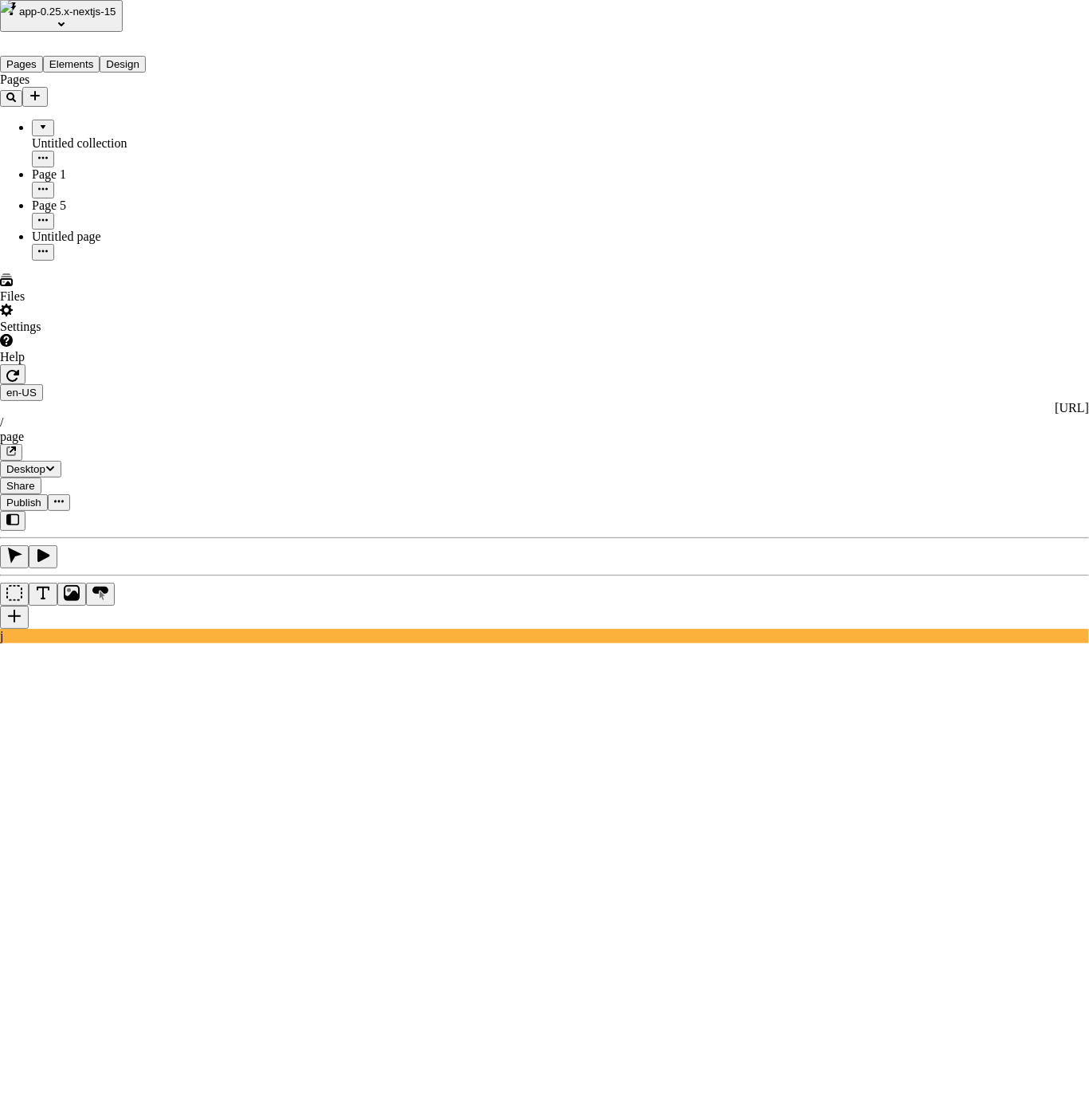
scroll to position [878, 0]
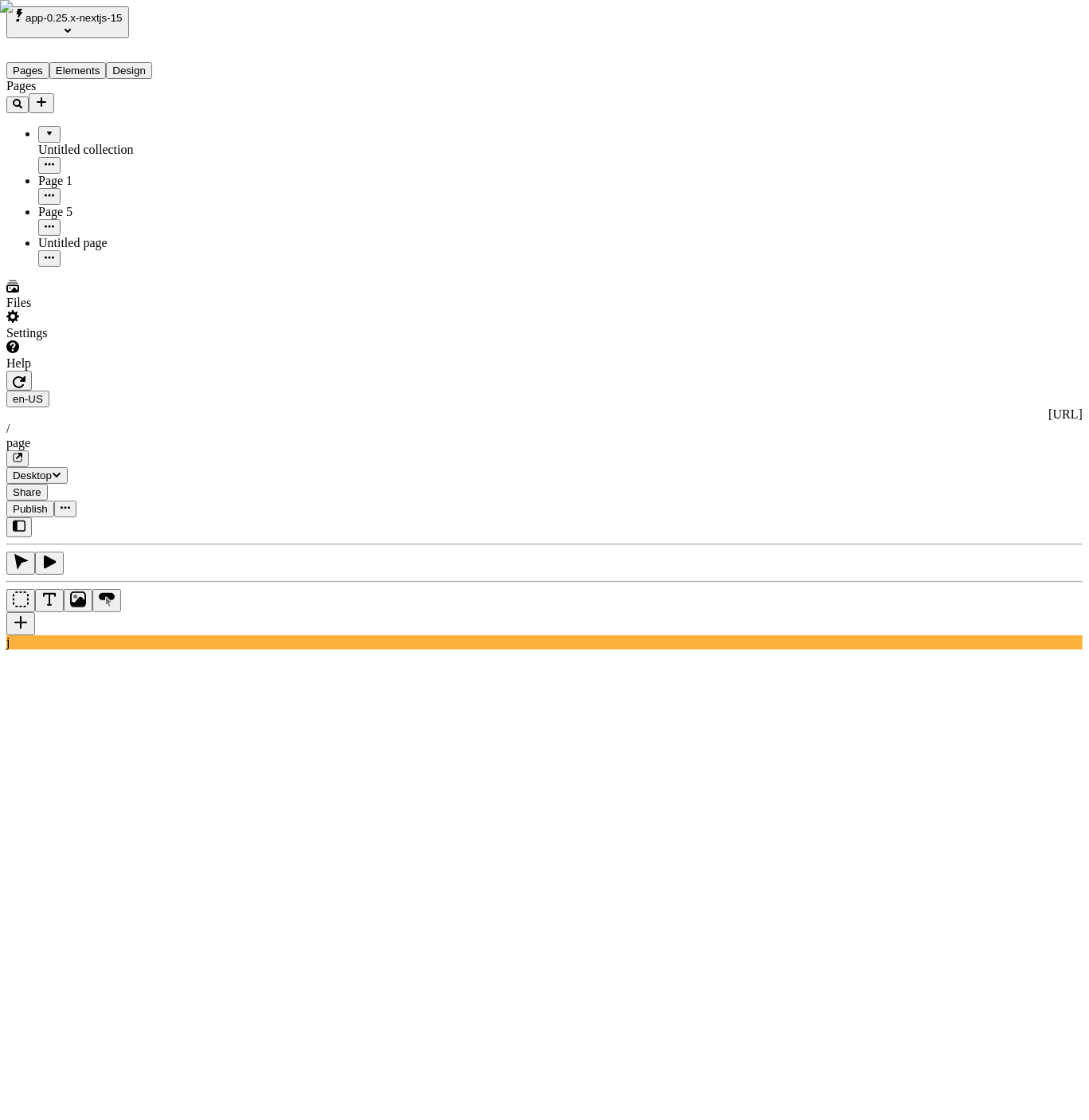
click at [191, 370] on div at bounding box center [101, 370] width 190 height 0
click at [54, 93] on button "Add new" at bounding box center [42, 103] width 25 height 20
click at [256, 98] on span "Page from template" at bounding box center [235, 104] width 99 height 14
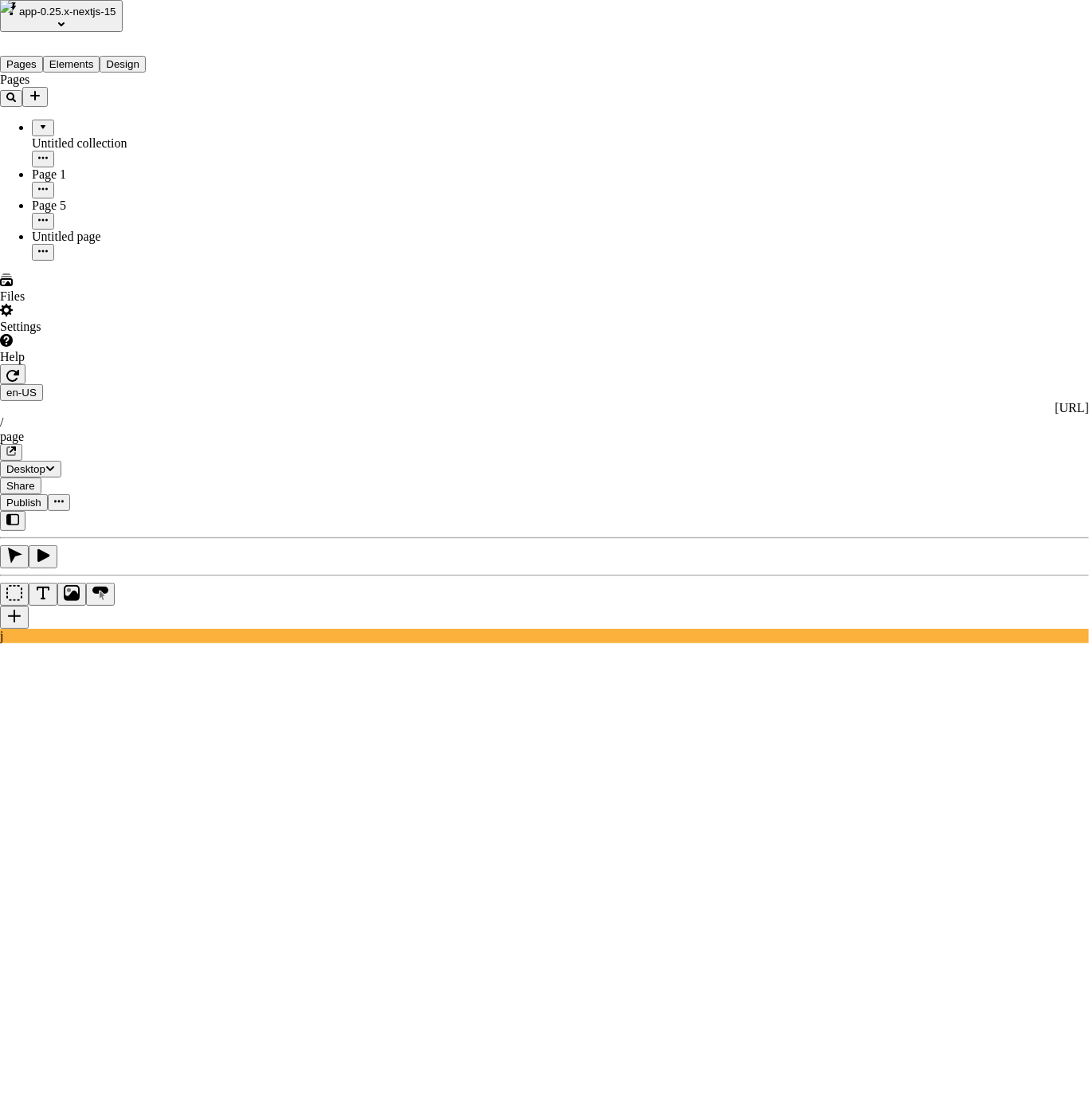
click at [794, 85] on div "[PERSON_NAME]'s Workspace4" at bounding box center [848, 99] width 108 height 29
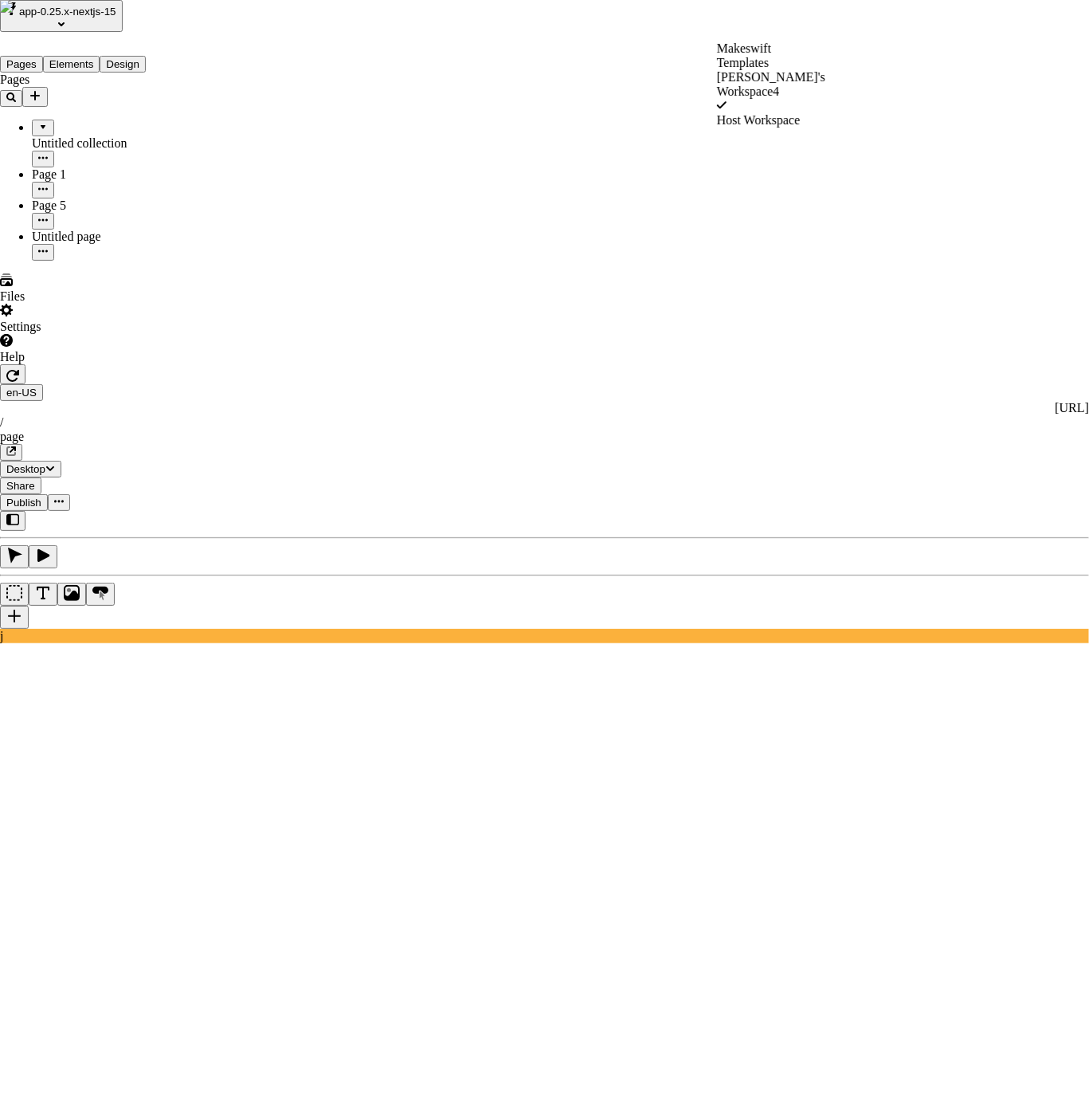
click at [732, 113] on div "Host Workspace" at bounding box center [771, 120] width 108 height 14
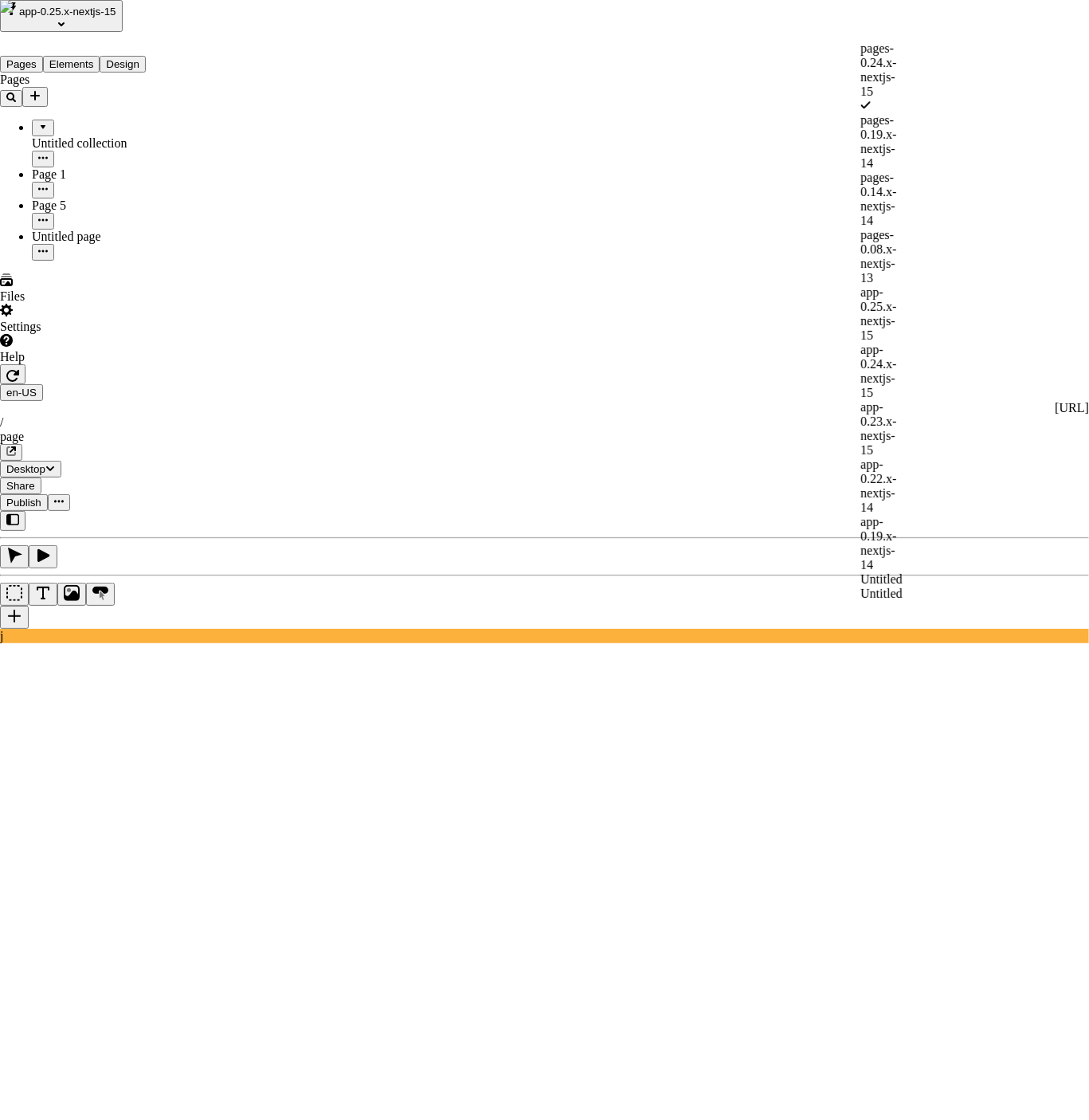
click at [861, 400] on div "app-0.23.x-nextjs-15" at bounding box center [881, 429] width 42 height 58
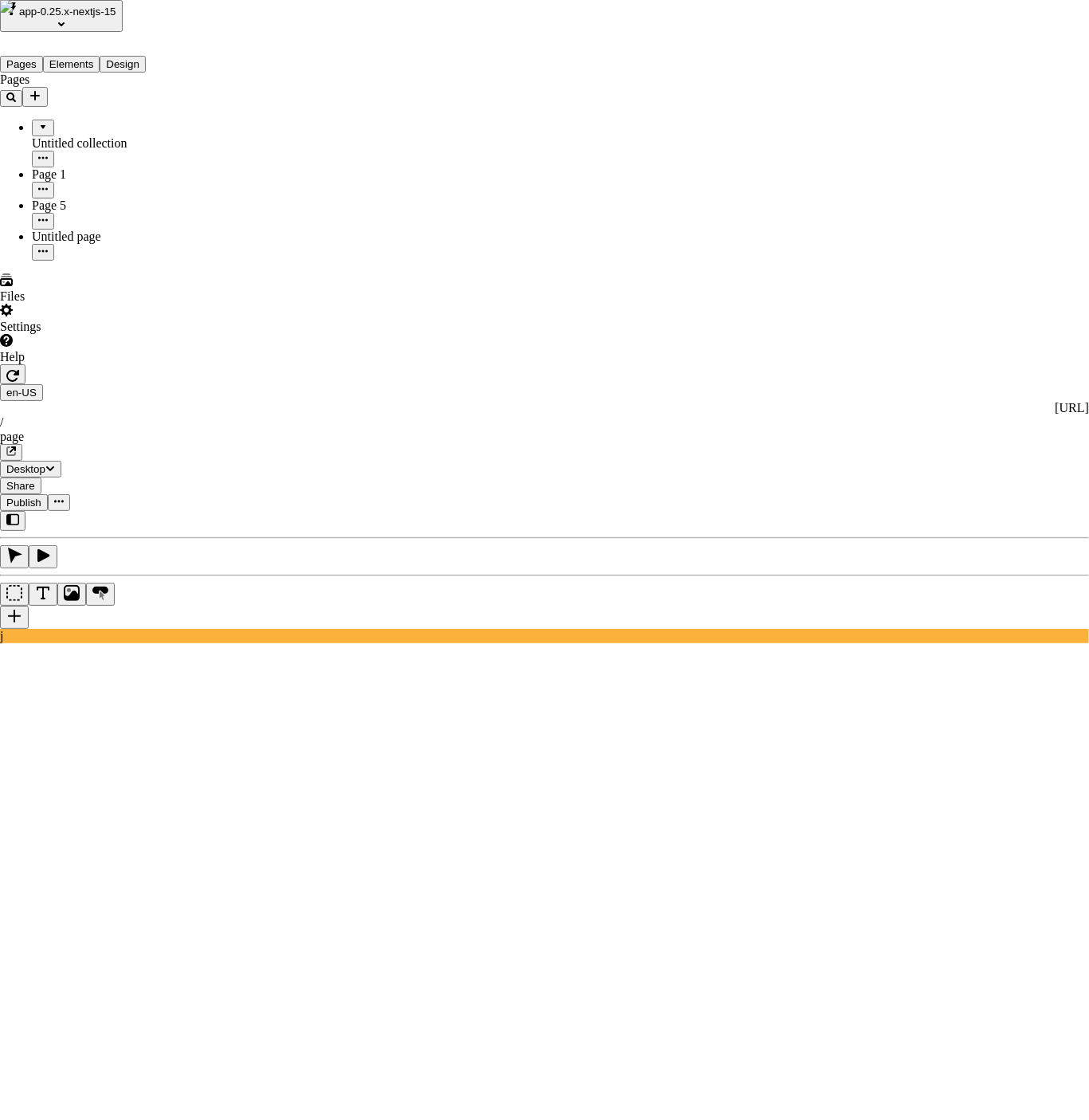
click at [693, 79] on div "josh's Workspace4" at bounding box center [708, 85] width 108 height 29
click at [721, 60] on div "Makeswift Templates" at bounding box center [771, 56] width 108 height 29
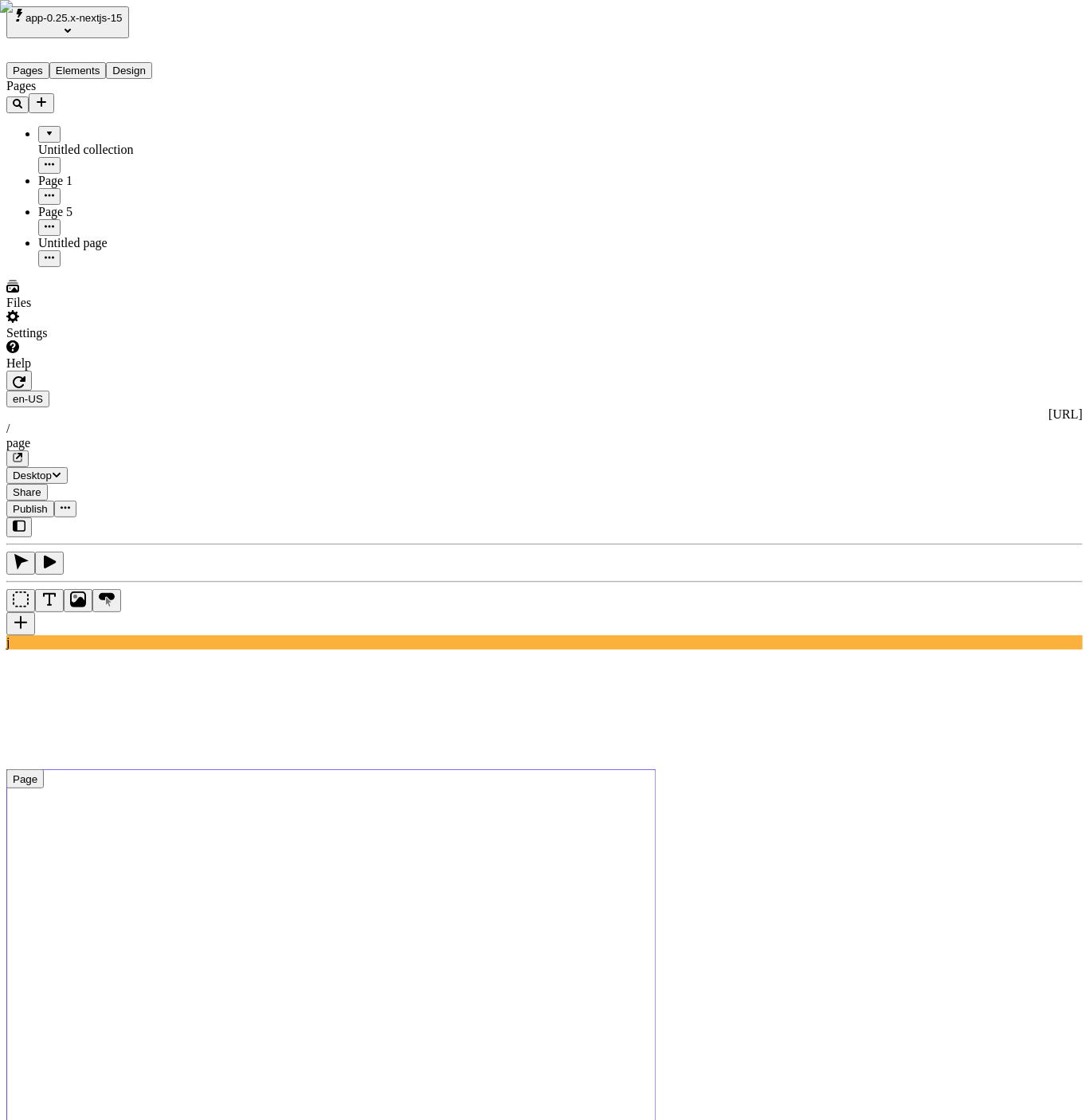
click at [135, 267] on div "Pages Untitled collection Page 1 Page 5 Untitled page" at bounding box center [101, 173] width 190 height 188
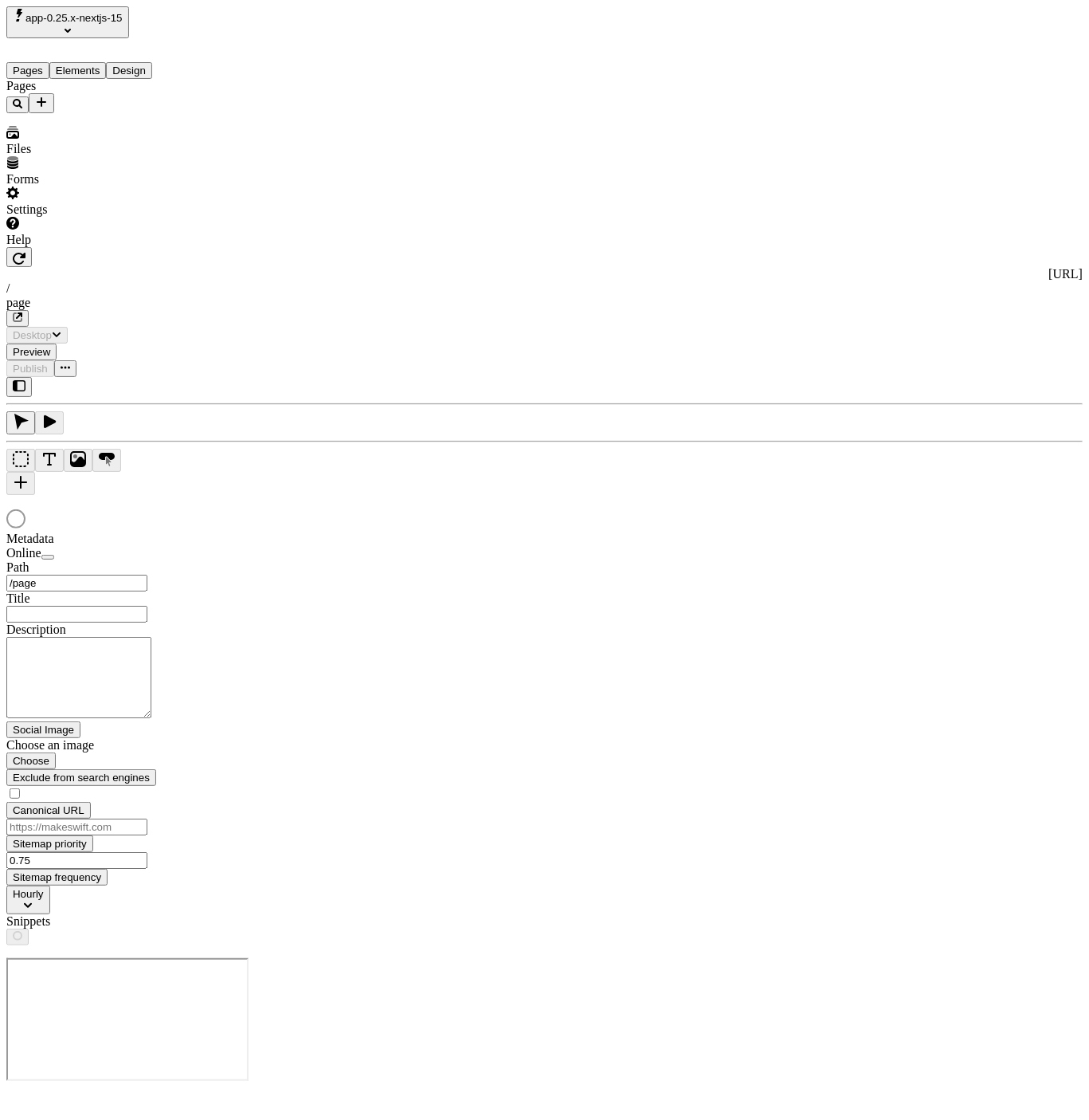
type input "/page"
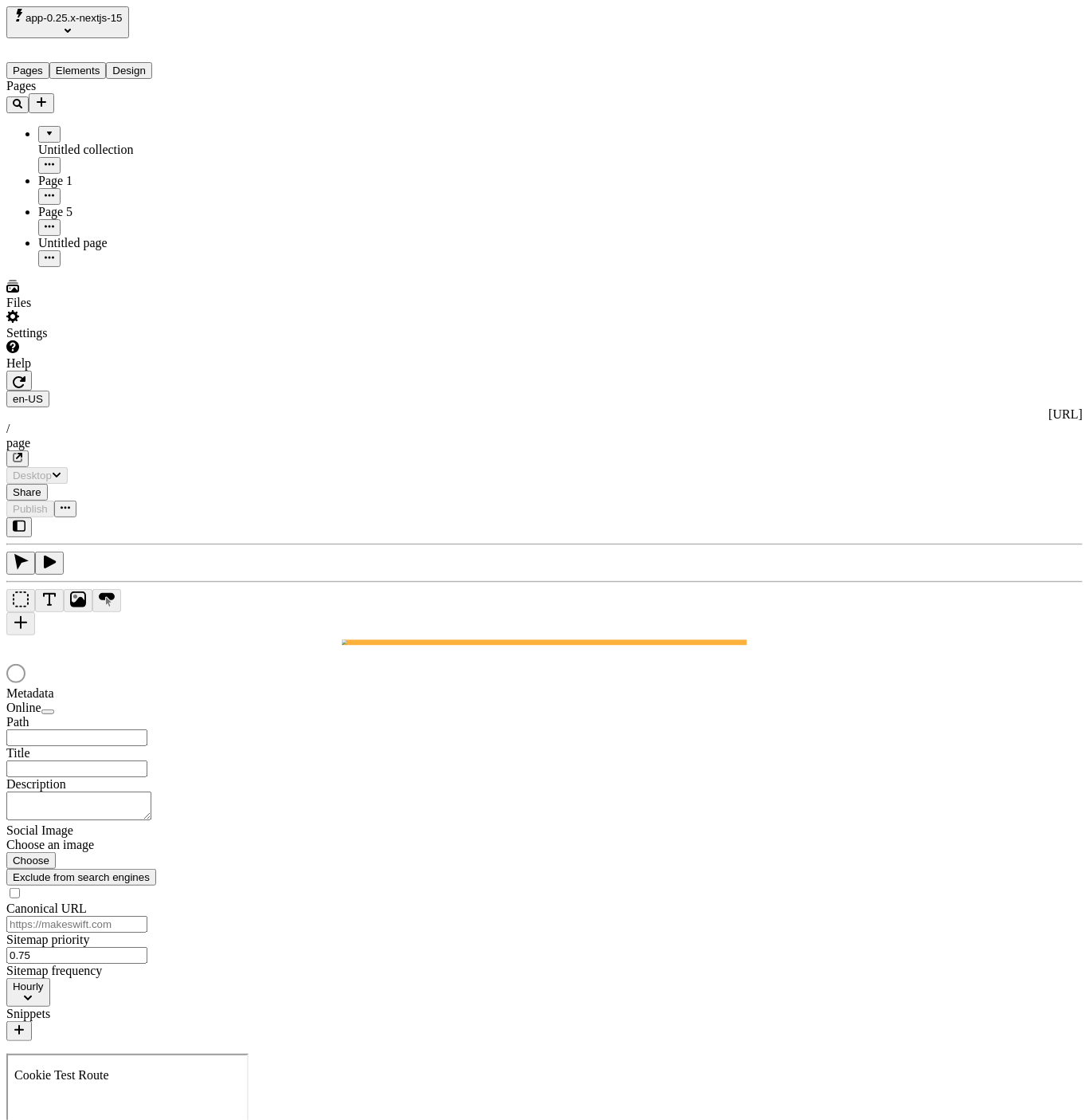
type input "/page"
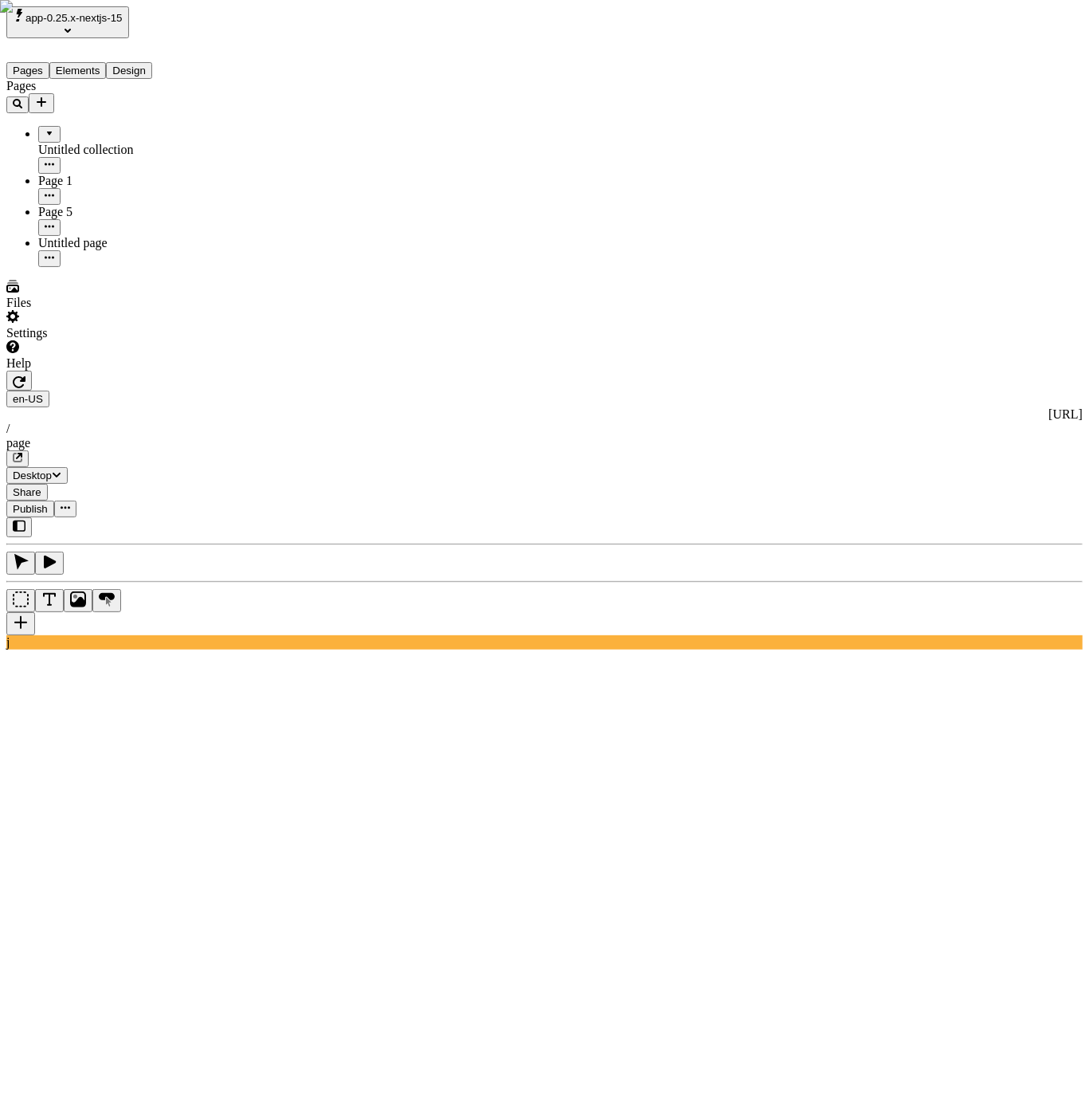
click at [101, 8] on button "app-0.25.x-nextjs-15" at bounding box center [68, 22] width 123 height 32
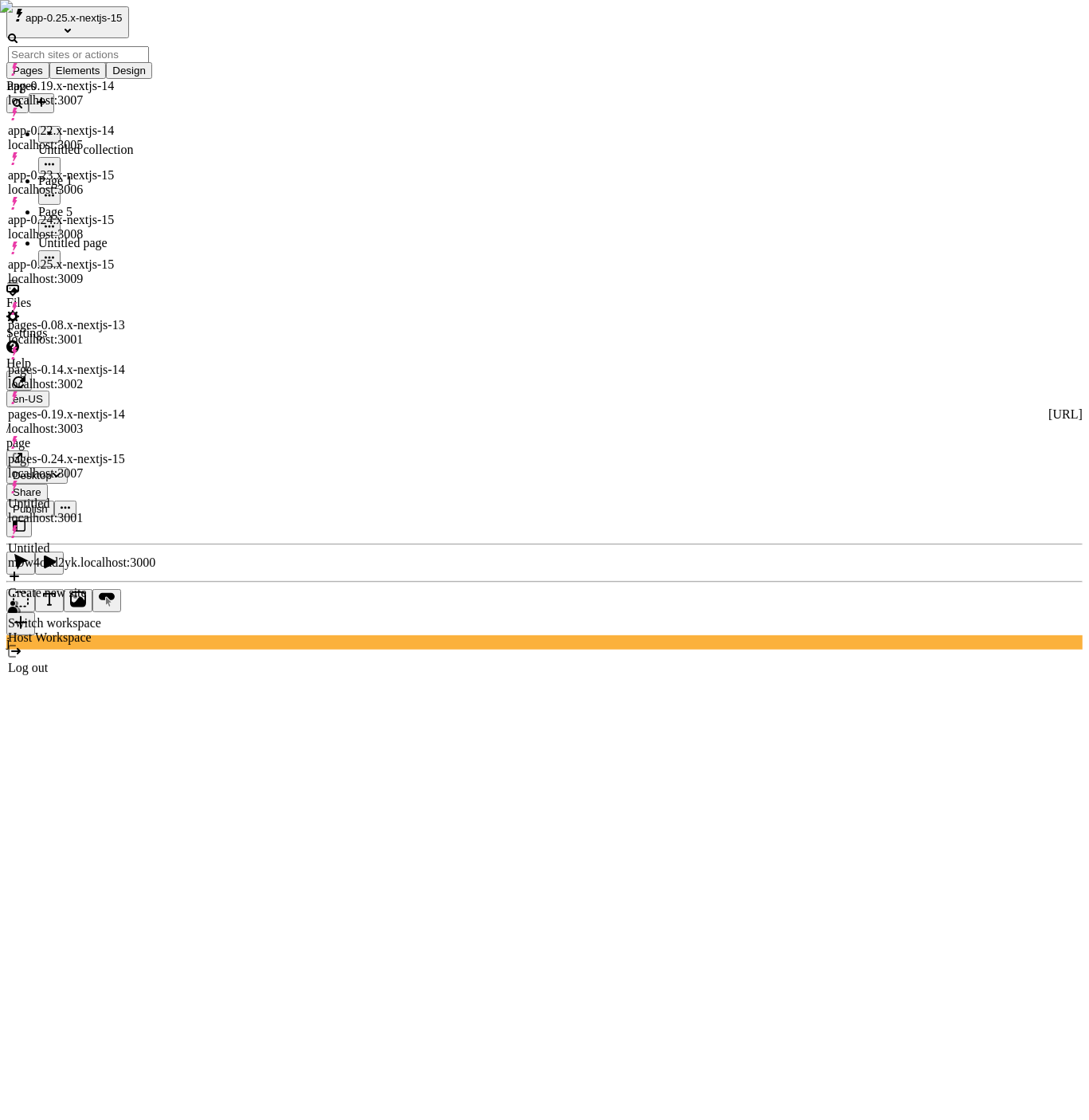
click at [110, 661] on div "Log out" at bounding box center [81, 668] width 147 height 14
